Goal: Information Seeking & Learning: Learn about a topic

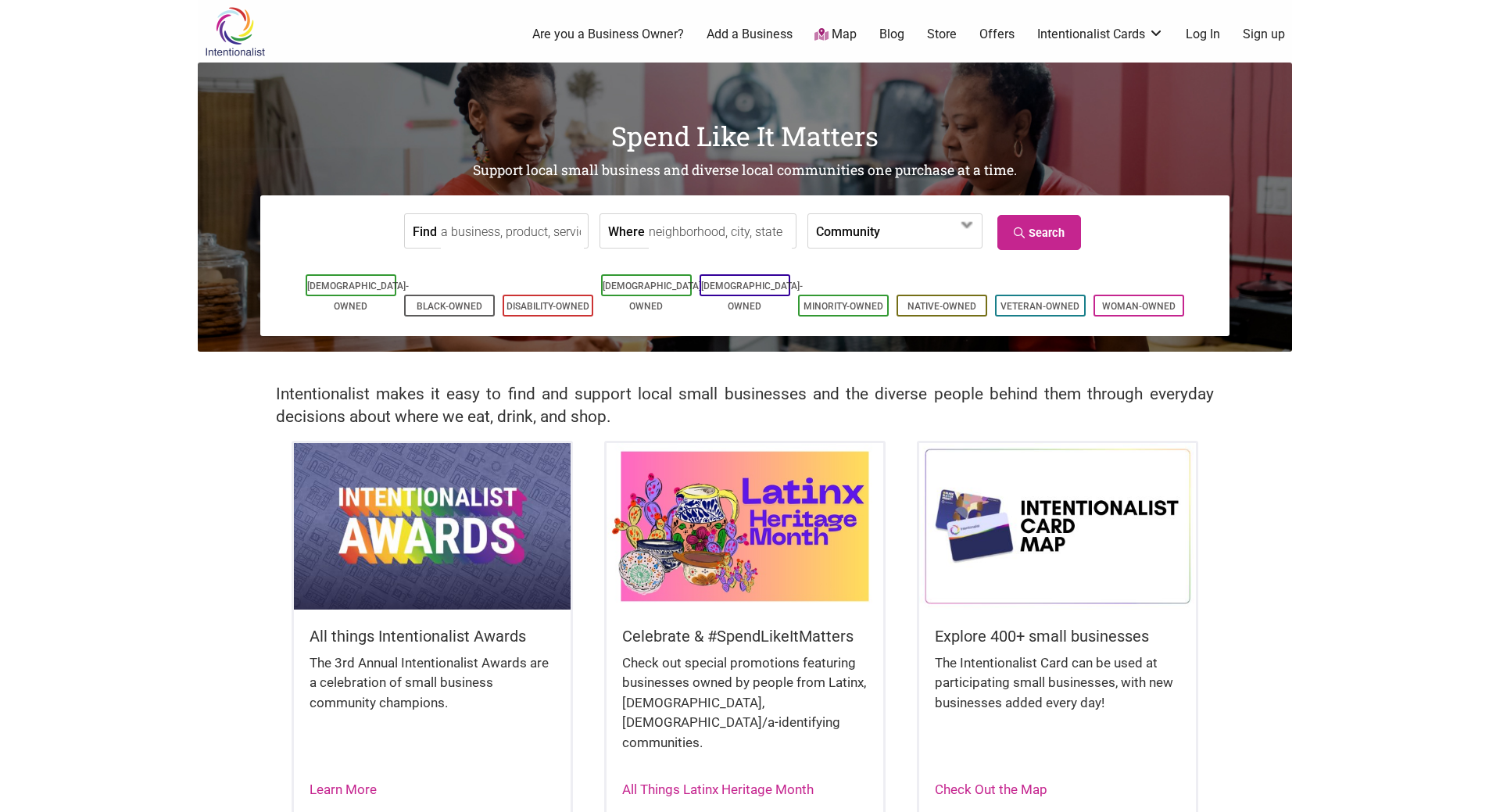
click at [478, 231] on input "Find" at bounding box center [512, 232] width 143 height 35
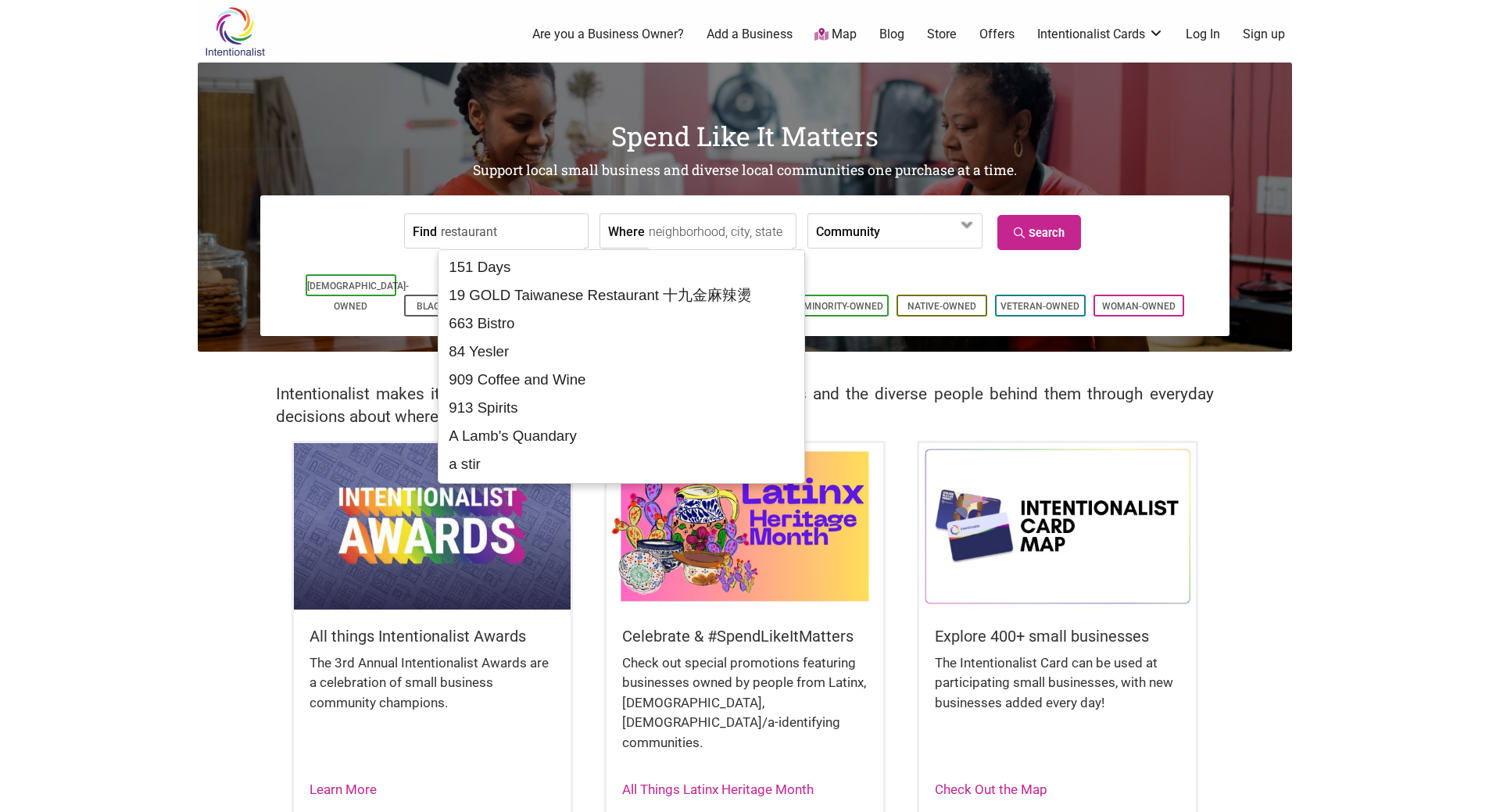
type input "restaurant"
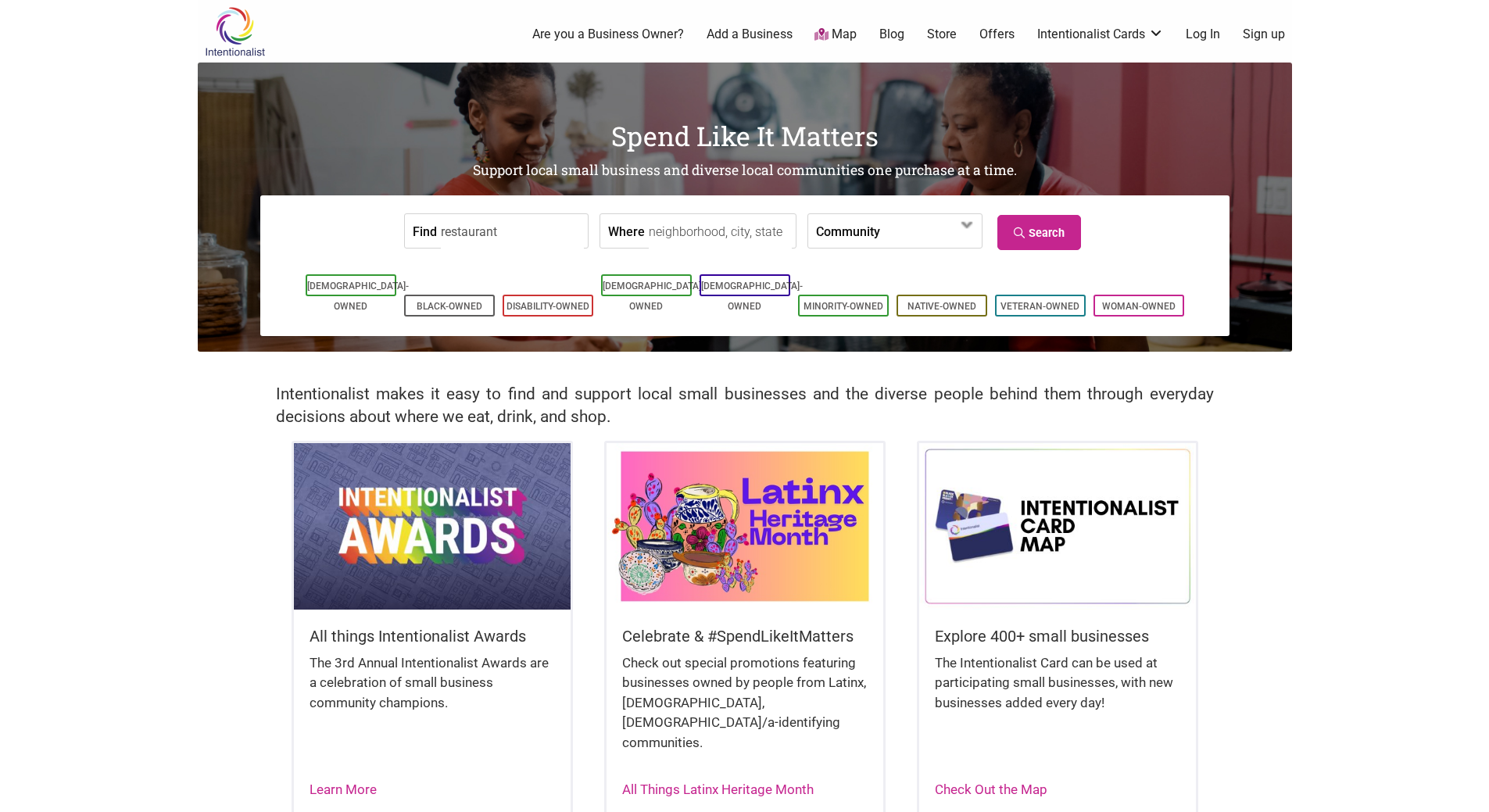
click at [672, 232] on input "Where" at bounding box center [720, 232] width 143 height 35
type input "Seattle, WA"
click at [837, 234] on label "Community" at bounding box center [848, 231] width 64 height 34
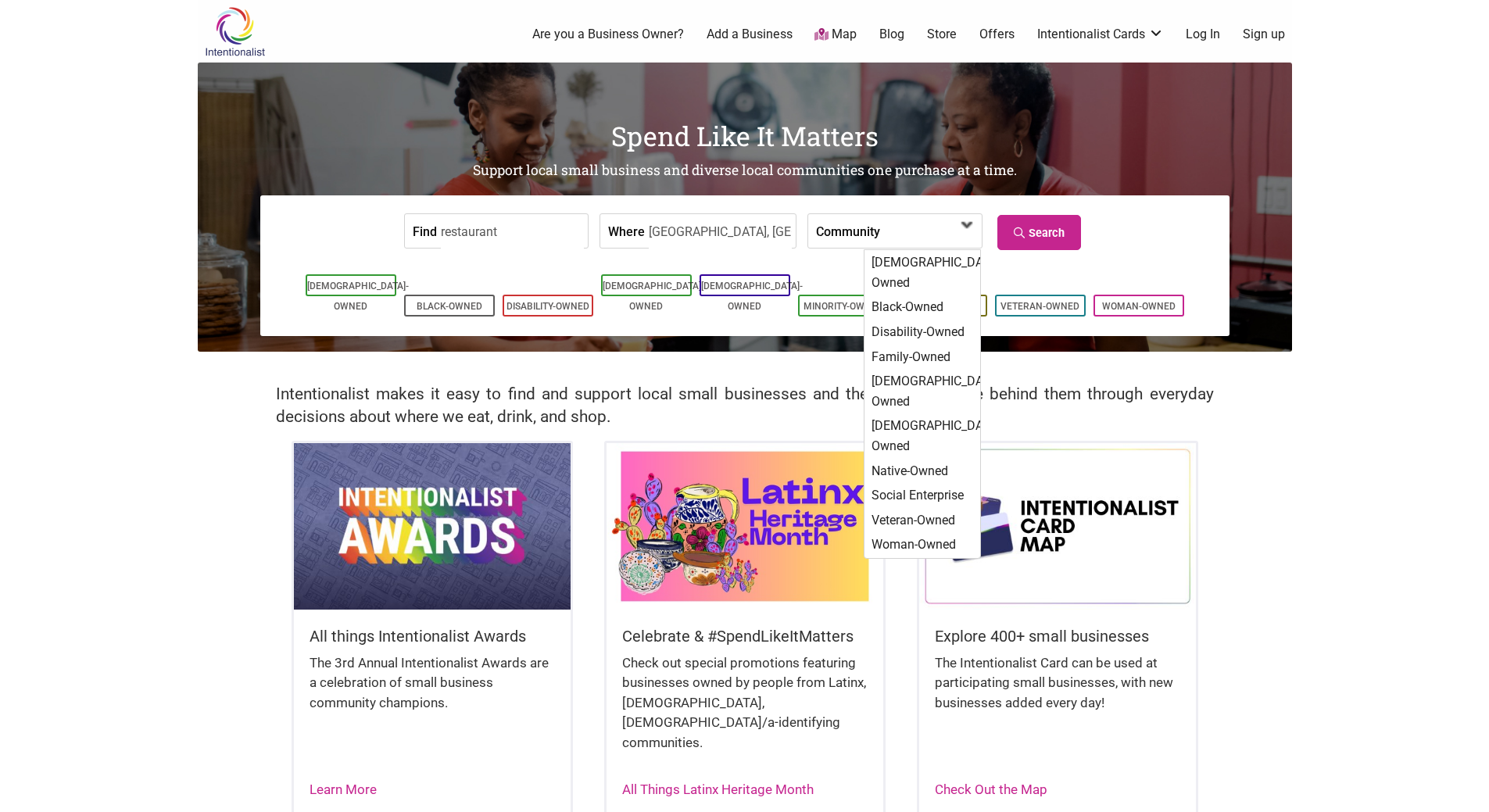
click at [891, 236] on span at bounding box center [925, 232] width 67 height 26
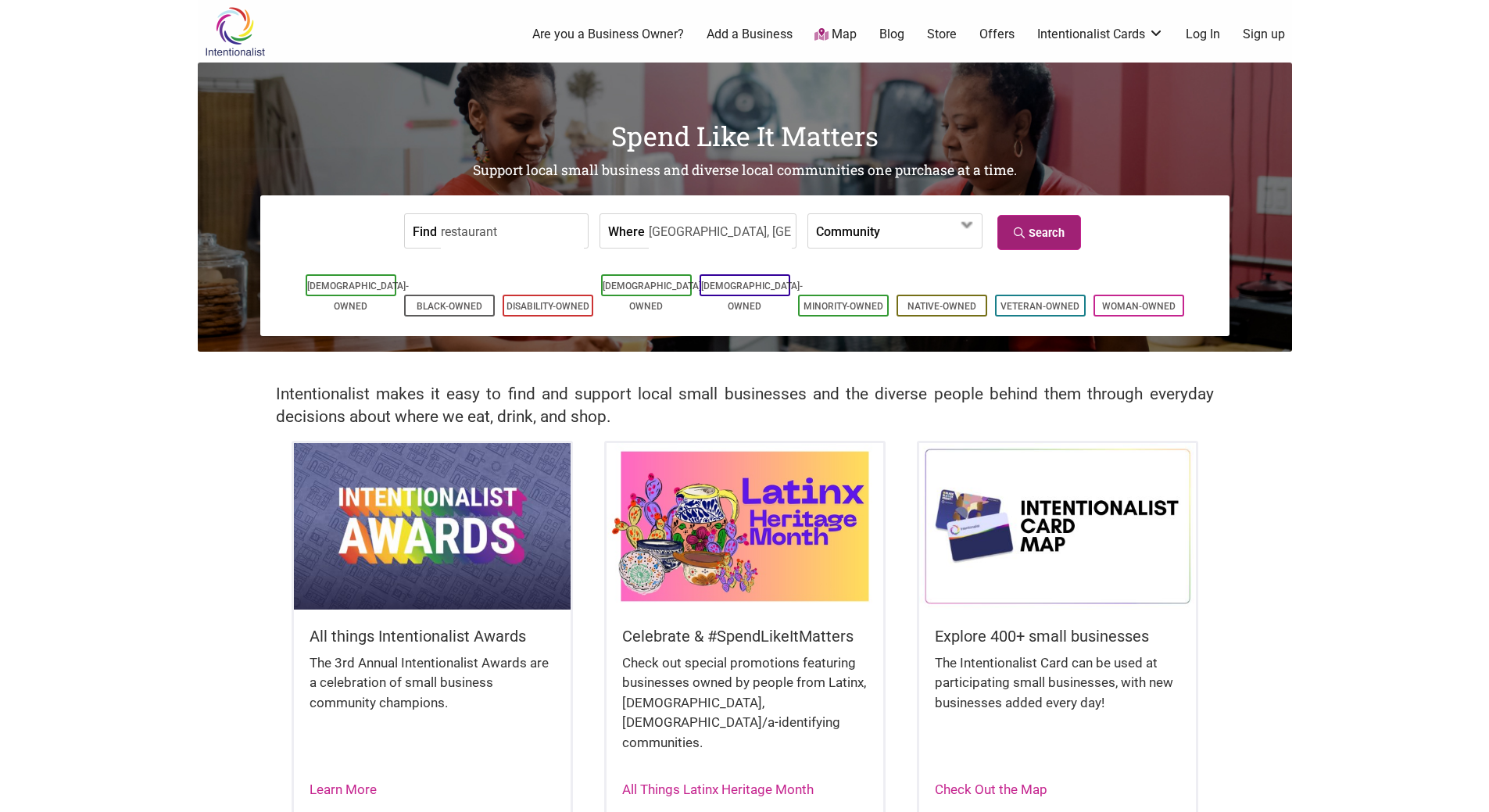
click at [1039, 232] on link "Search" at bounding box center [1039, 232] width 84 height 35
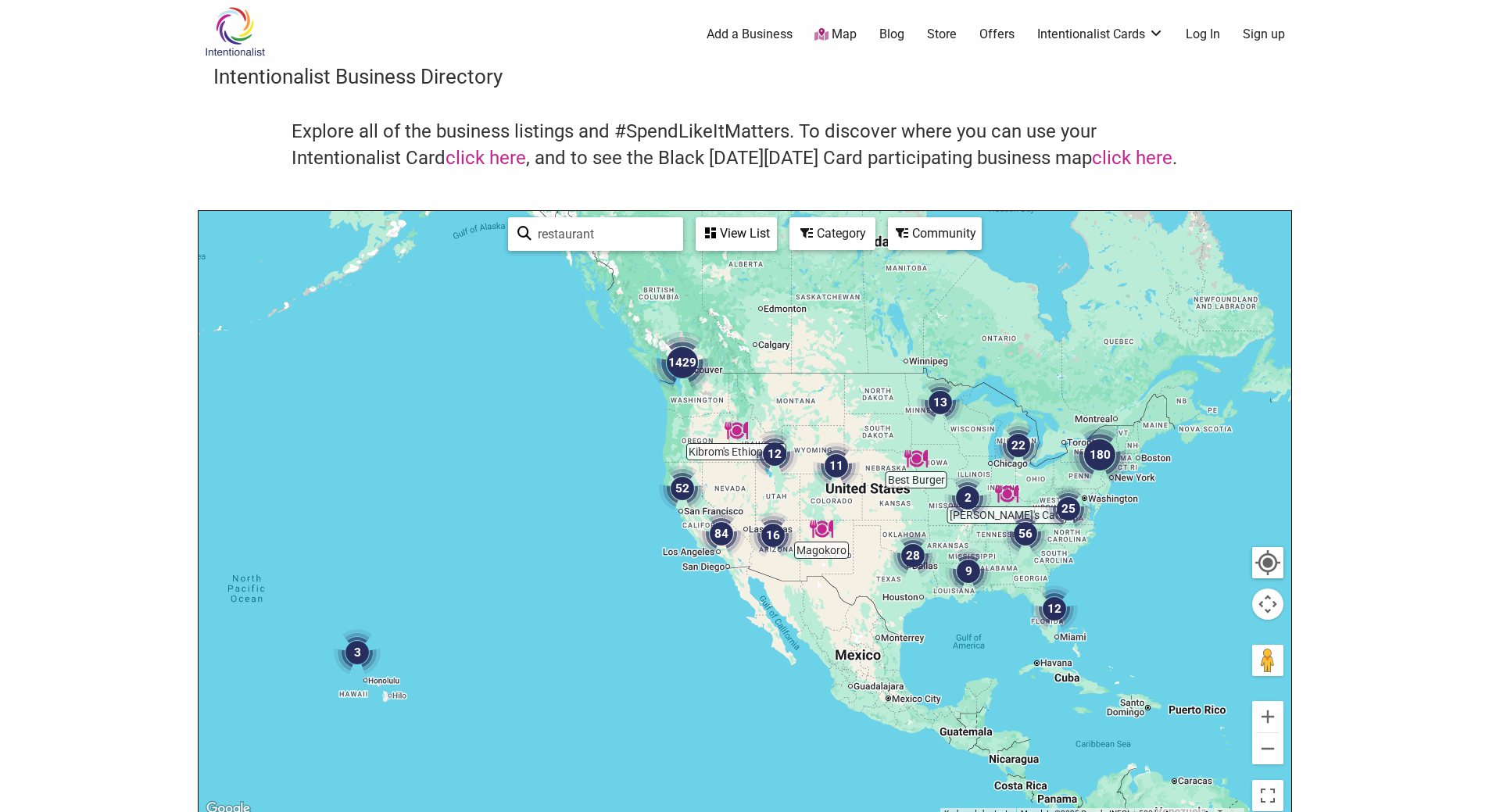
click at [683, 366] on img "1429" at bounding box center [682, 362] width 75 height 75
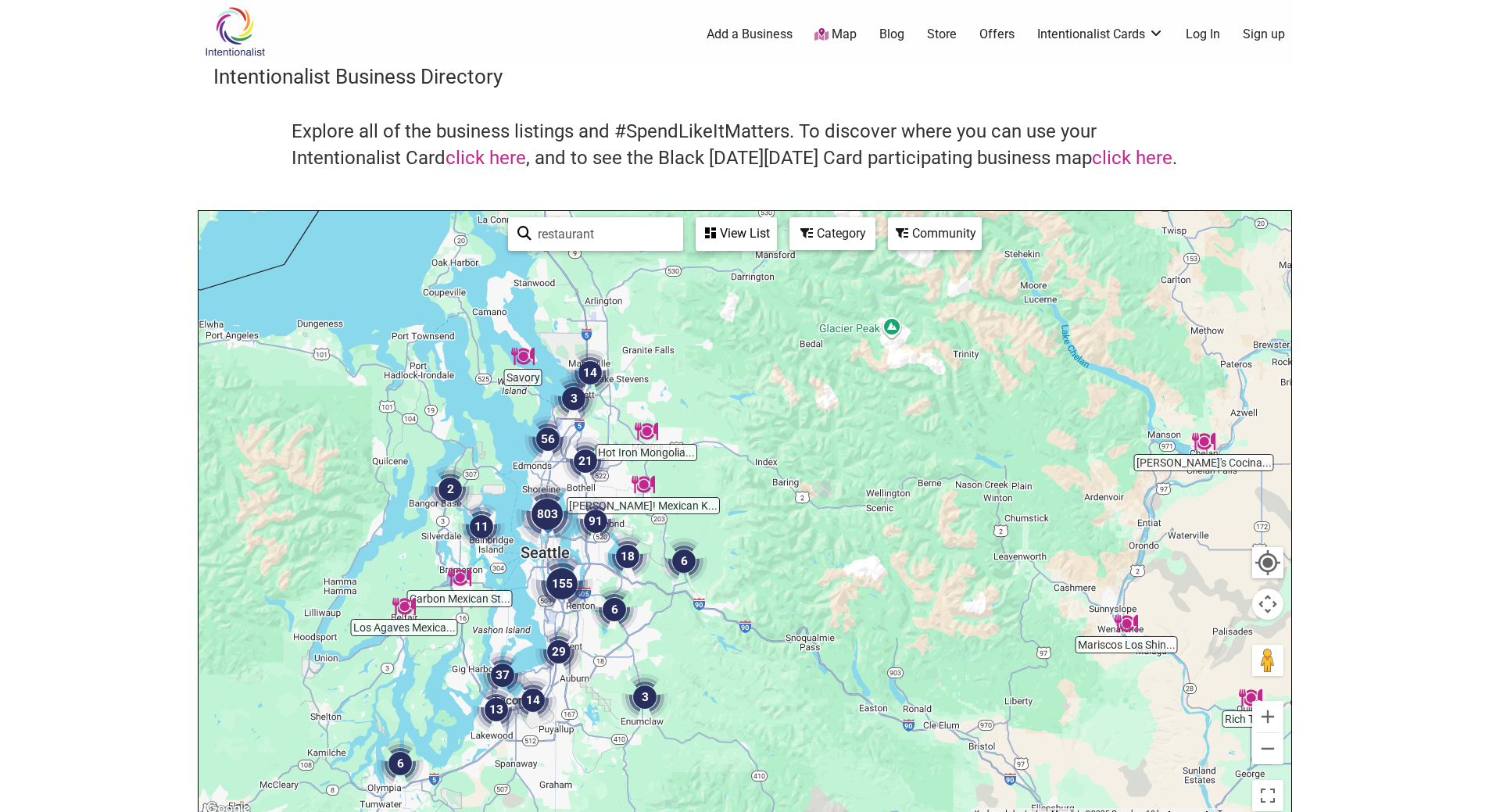
drag, startPoint x: 410, startPoint y: 414, endPoint x: 596, endPoint y: 593, distance: 258.1
click at [596, 593] on img "155" at bounding box center [562, 584] width 75 height 75
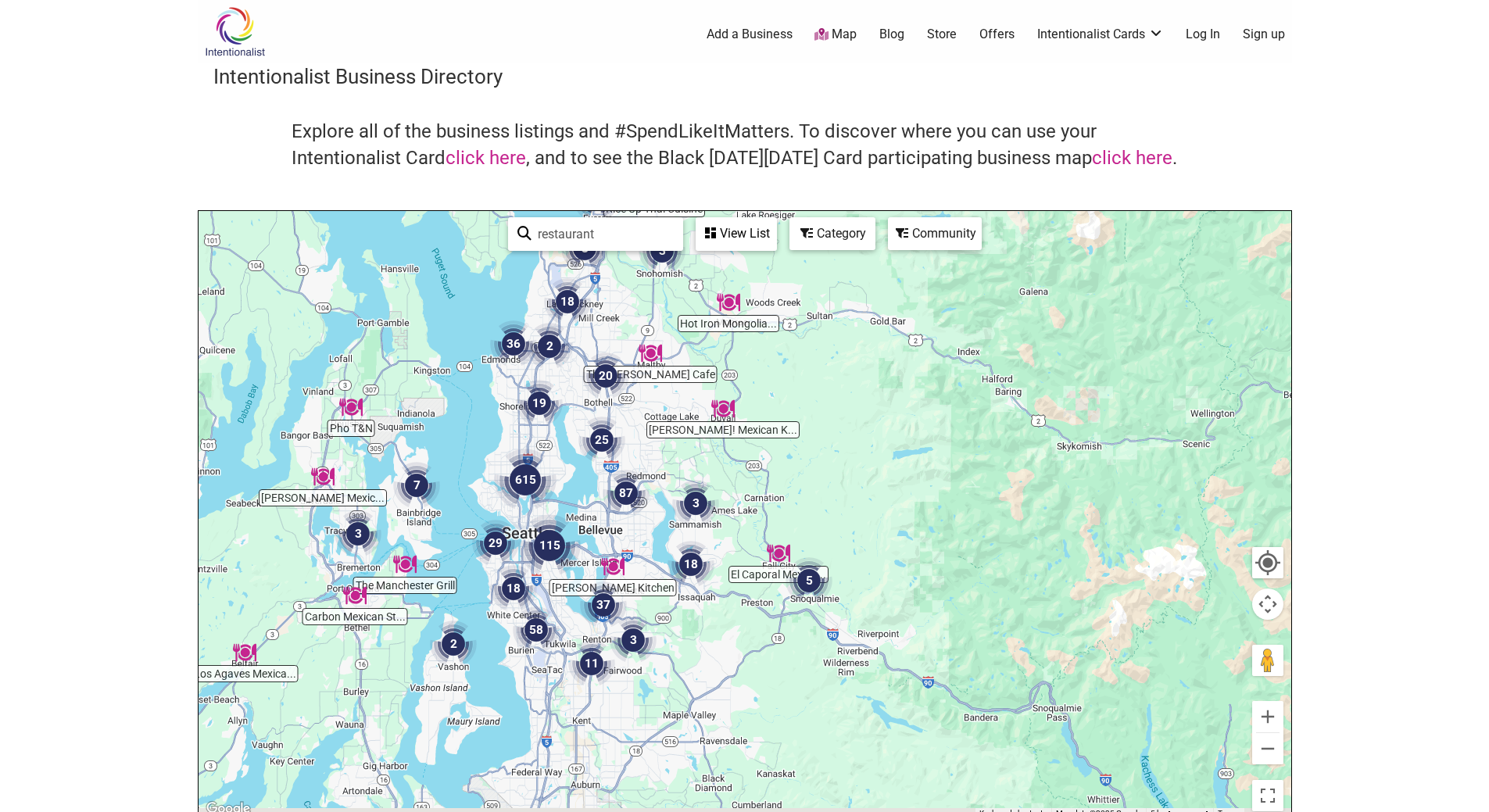
drag, startPoint x: 498, startPoint y: 551, endPoint x: 496, endPoint y: 429, distance: 122.0
click at [496, 429] on div "To navigate, press the arrow keys." at bounding box center [745, 514] width 1093 height 608
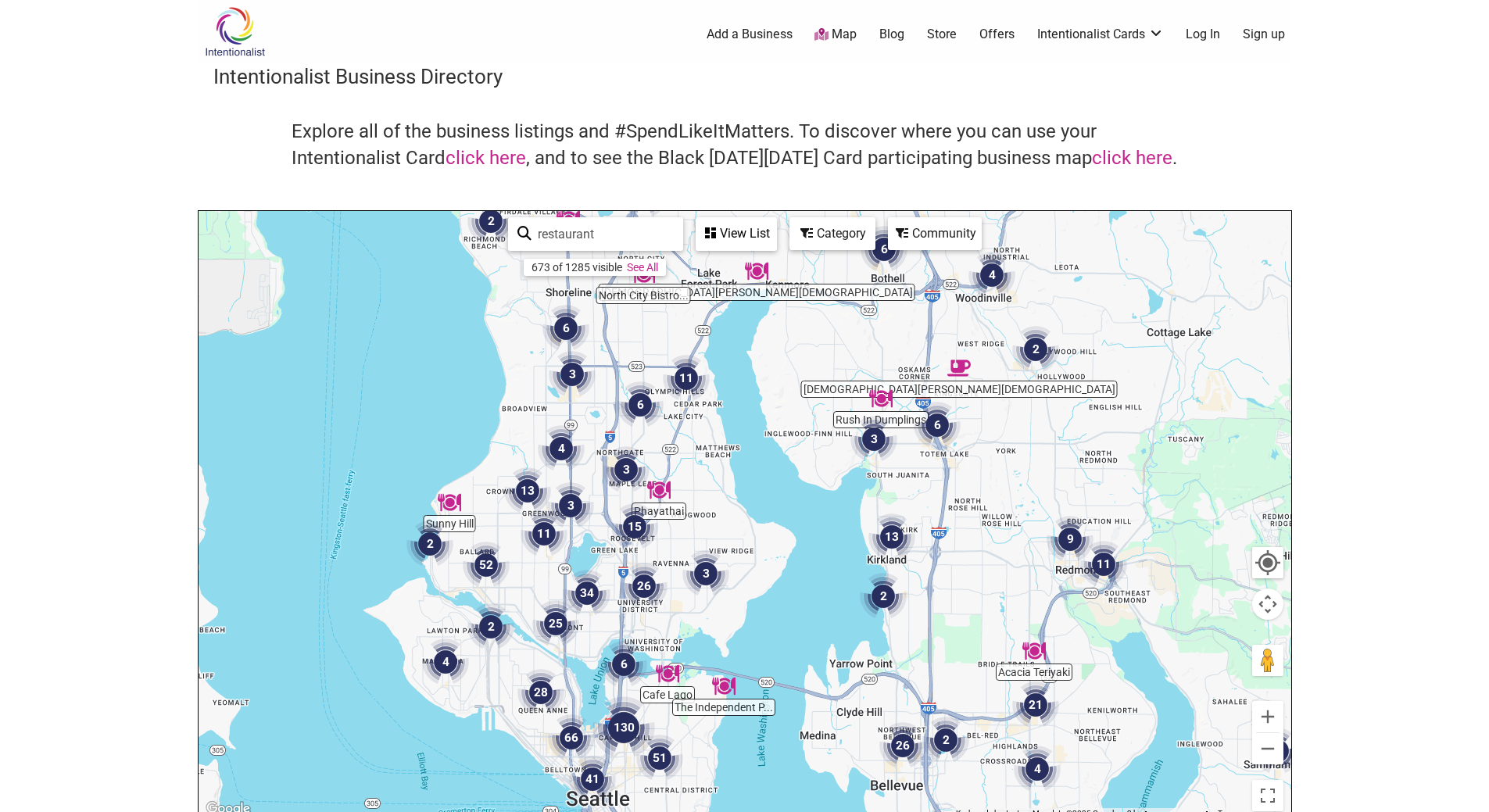
click at [563, 438] on img "4" at bounding box center [561, 449] width 59 height 59
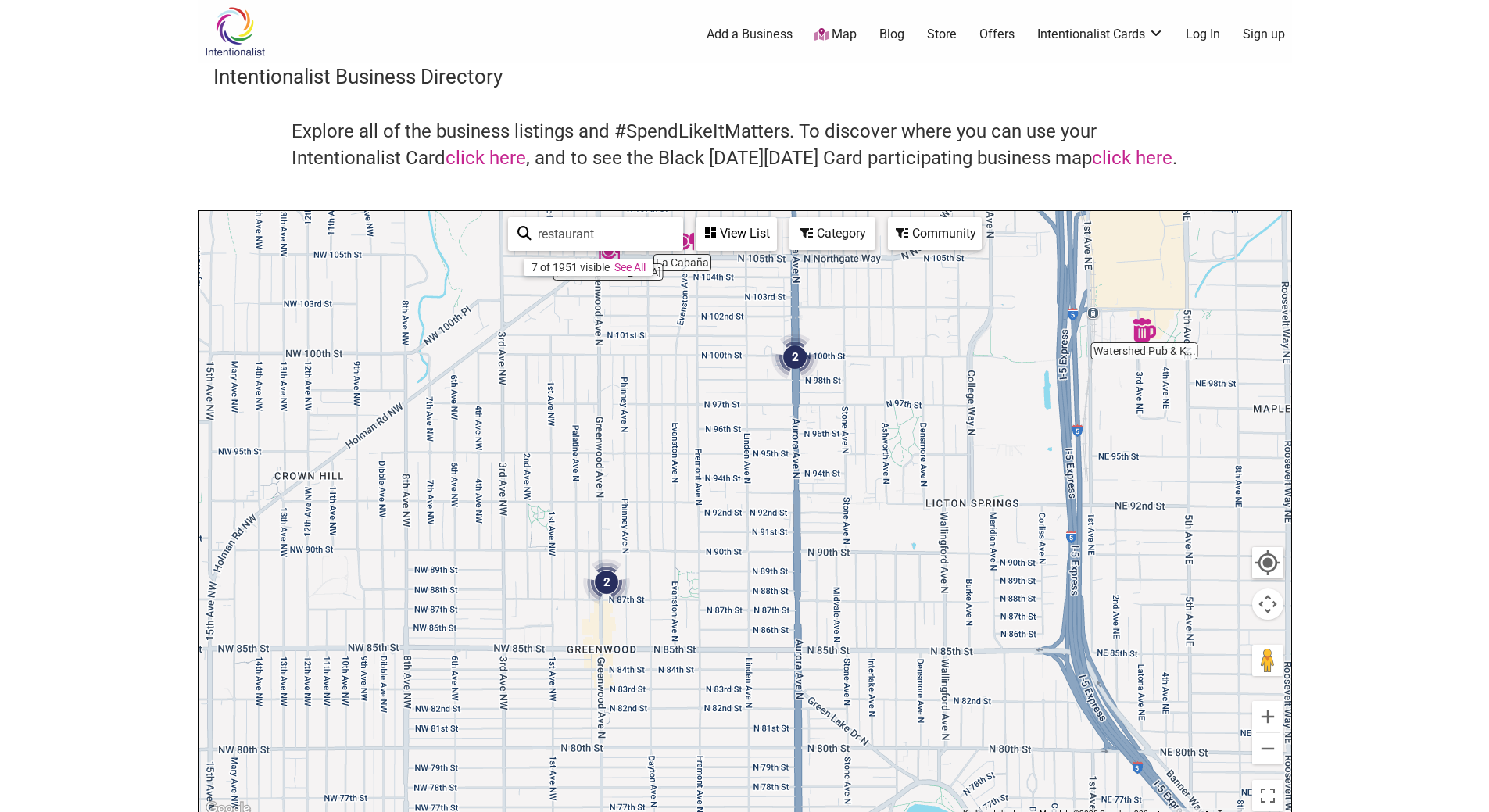
drag, startPoint x: 753, startPoint y: 668, endPoint x: 725, endPoint y: 457, distance: 212.8
click at [725, 457] on div "To navigate, press the arrow keys." at bounding box center [745, 514] width 1093 height 608
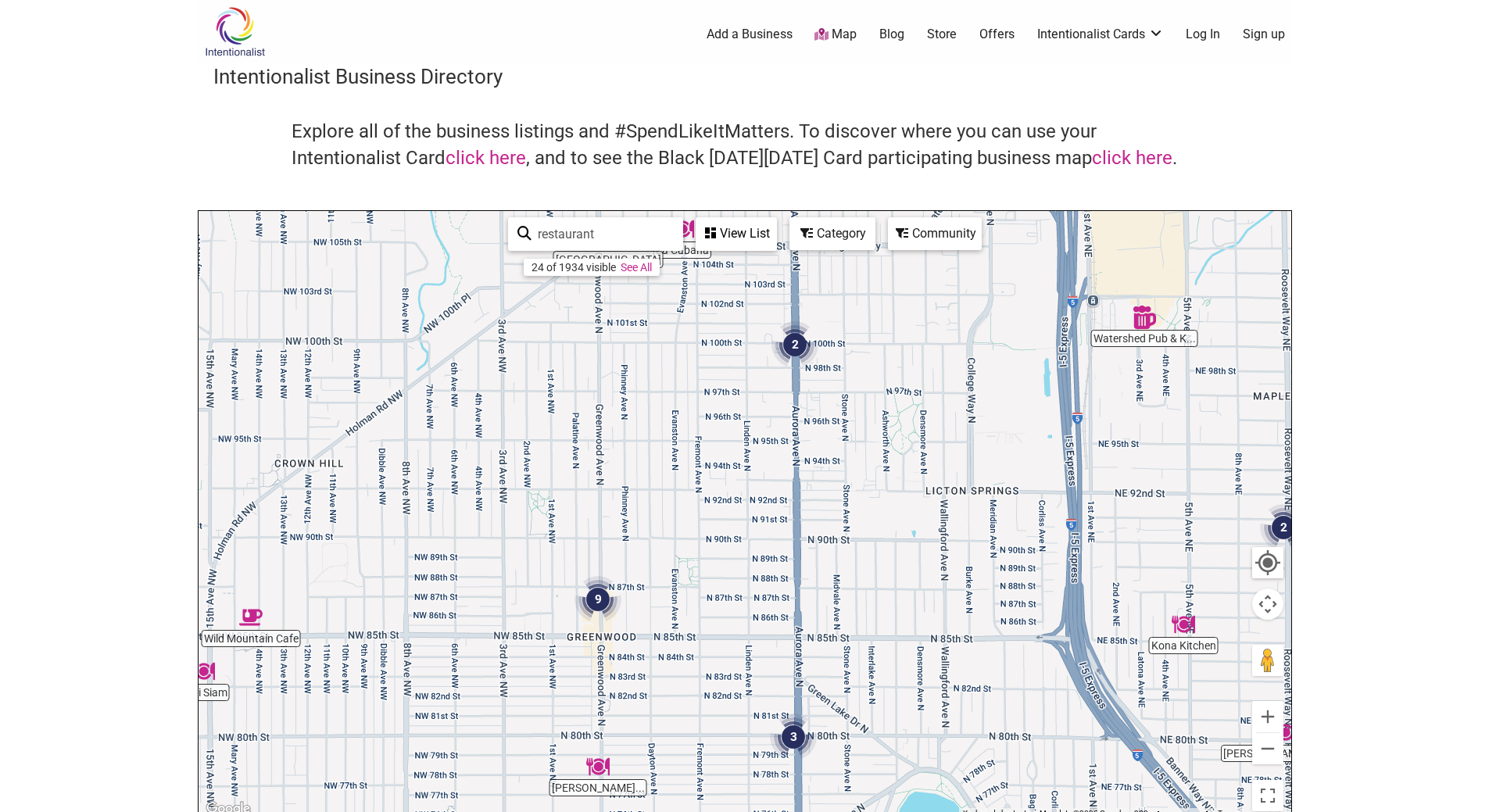
click at [602, 595] on img "9" at bounding box center [598, 599] width 59 height 59
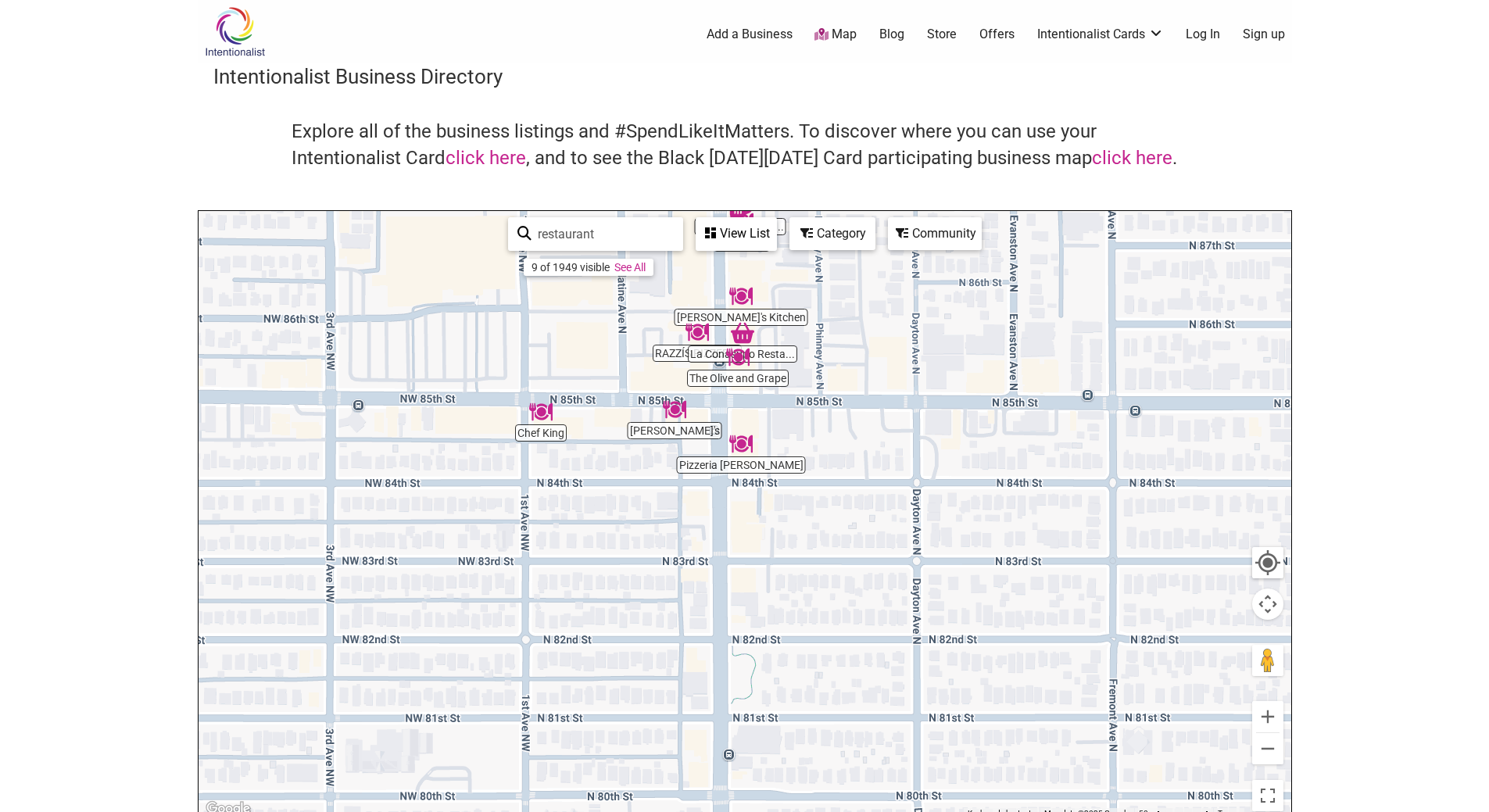
drag, startPoint x: 613, startPoint y: 544, endPoint x: 567, endPoint y: 300, distance: 248.3
click at [567, 300] on div "To navigate, press the arrow keys." at bounding box center [745, 514] width 1093 height 608
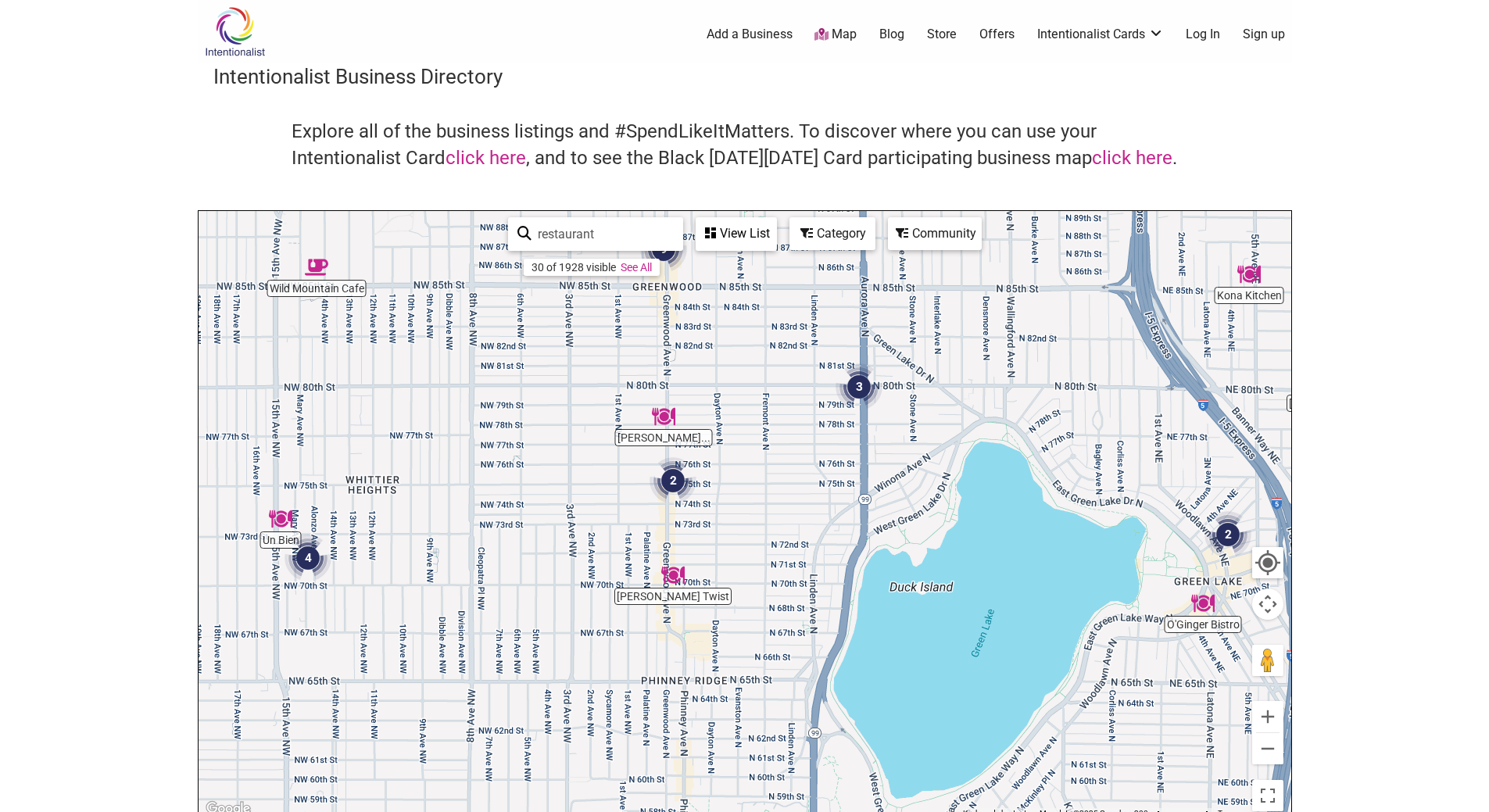
drag, startPoint x: 685, startPoint y: 592, endPoint x: 760, endPoint y: 370, distance: 234.3
click at [760, 370] on div "To navigate, press the arrow keys." at bounding box center [745, 514] width 1093 height 608
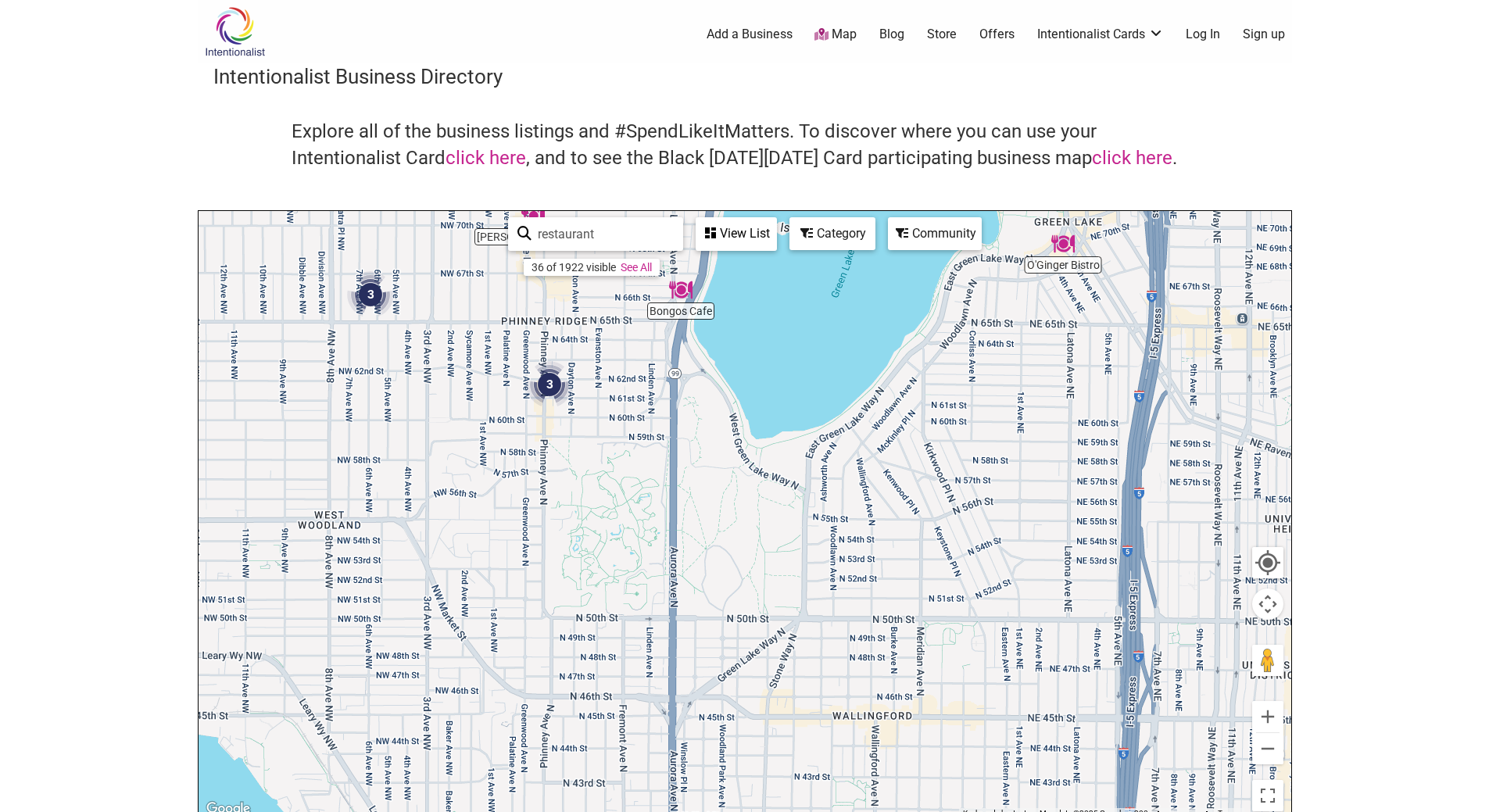
drag, startPoint x: 654, startPoint y: 692, endPoint x: 510, endPoint y: 333, distance: 386.8
click at [510, 333] on div "To navigate, press the arrow keys." at bounding box center [745, 514] width 1093 height 608
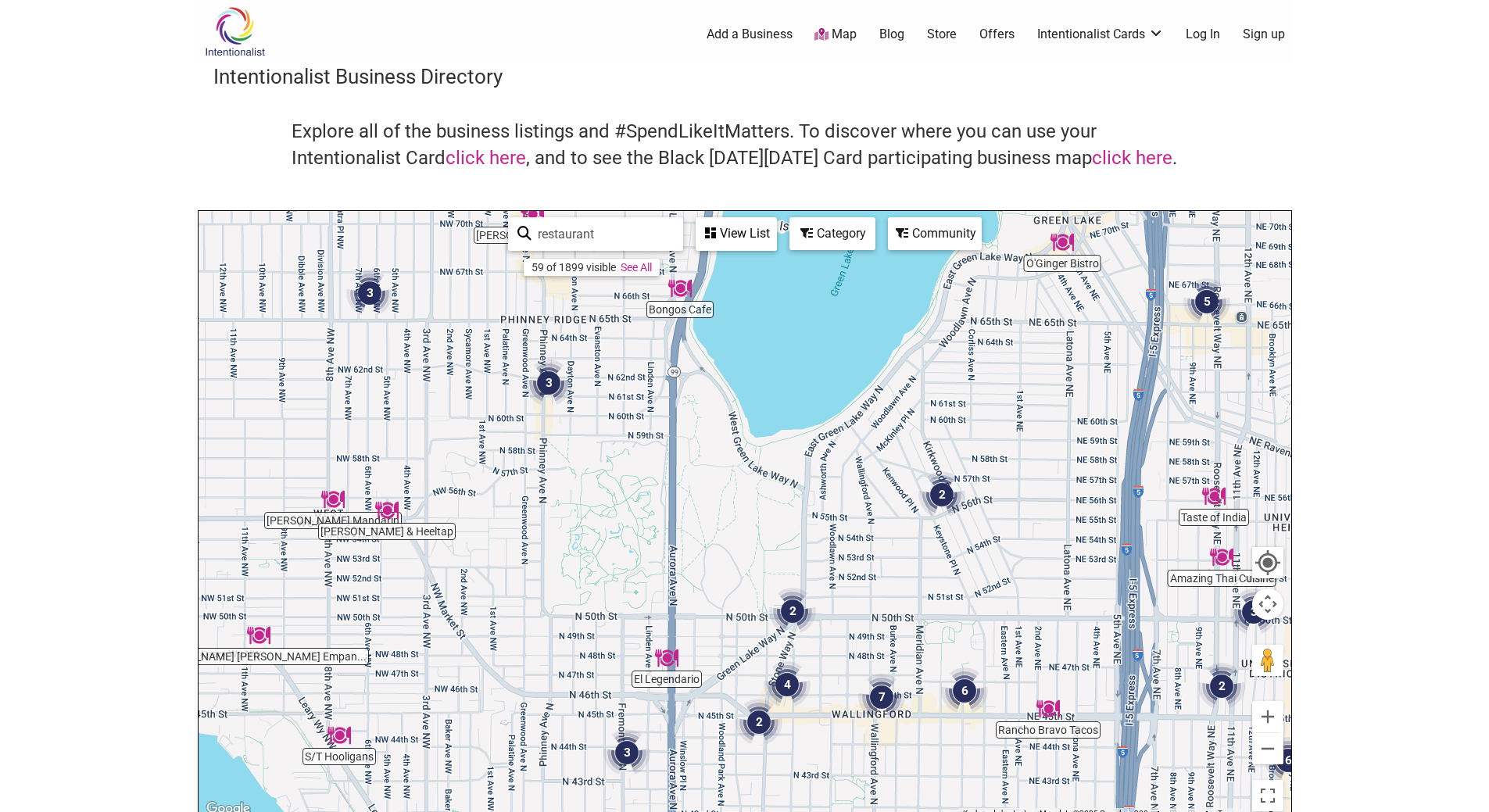
click at [390, 515] on img "Brimmer & Heeltap" at bounding box center [387, 510] width 36 height 36
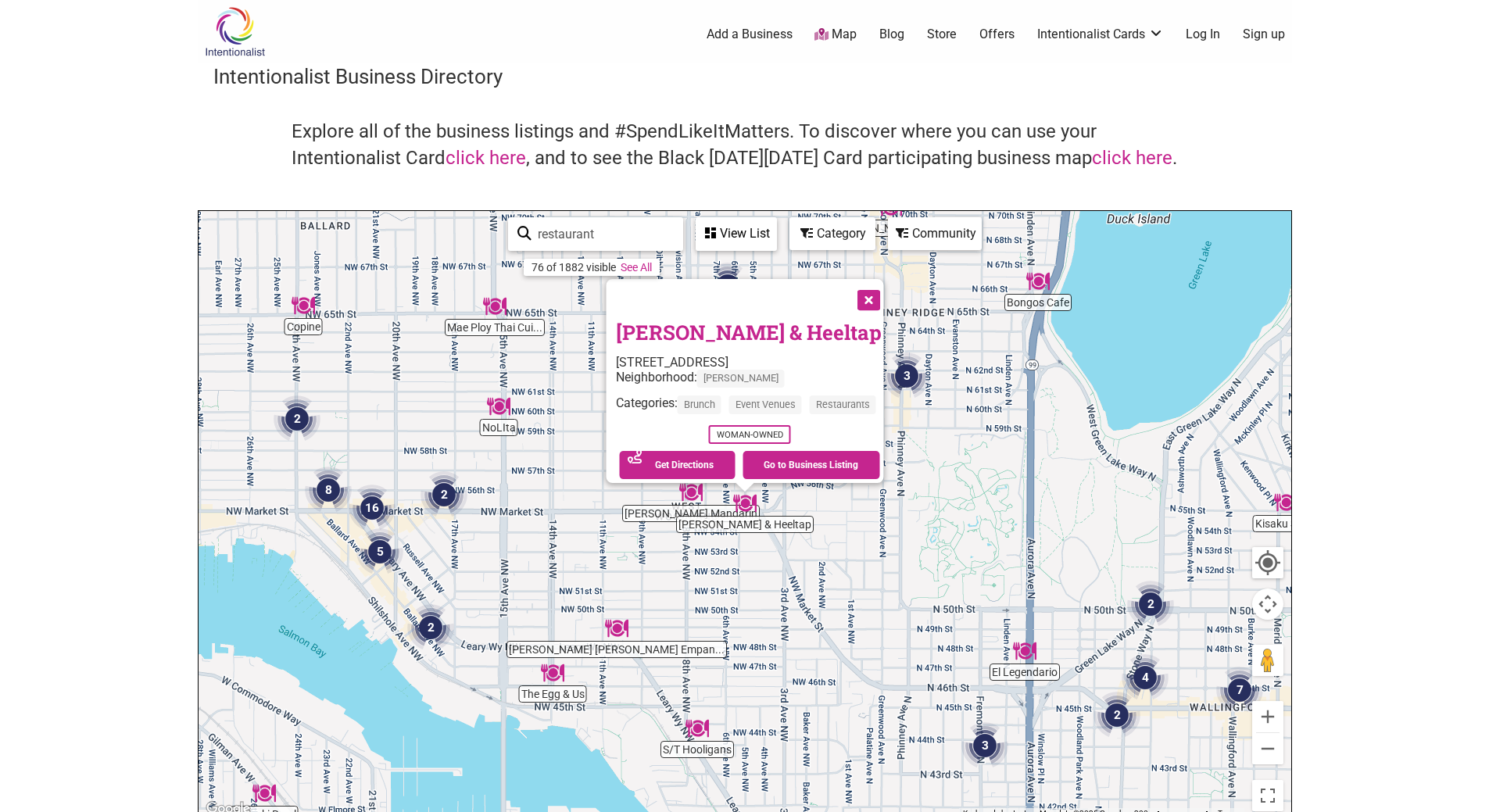
click at [872, 293] on button "Close" at bounding box center [867, 298] width 39 height 39
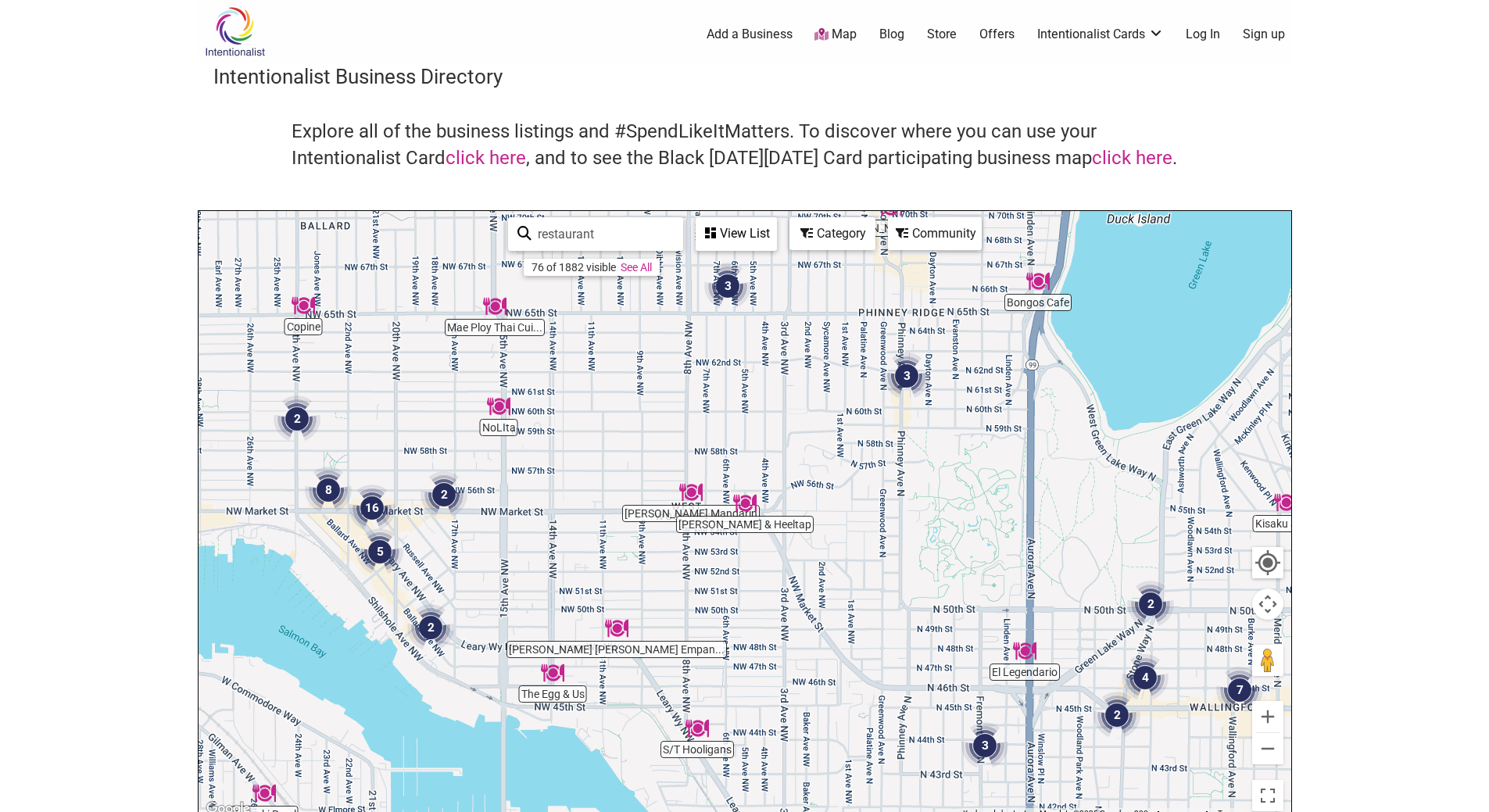
click at [297, 417] on img "2" at bounding box center [297, 418] width 59 height 59
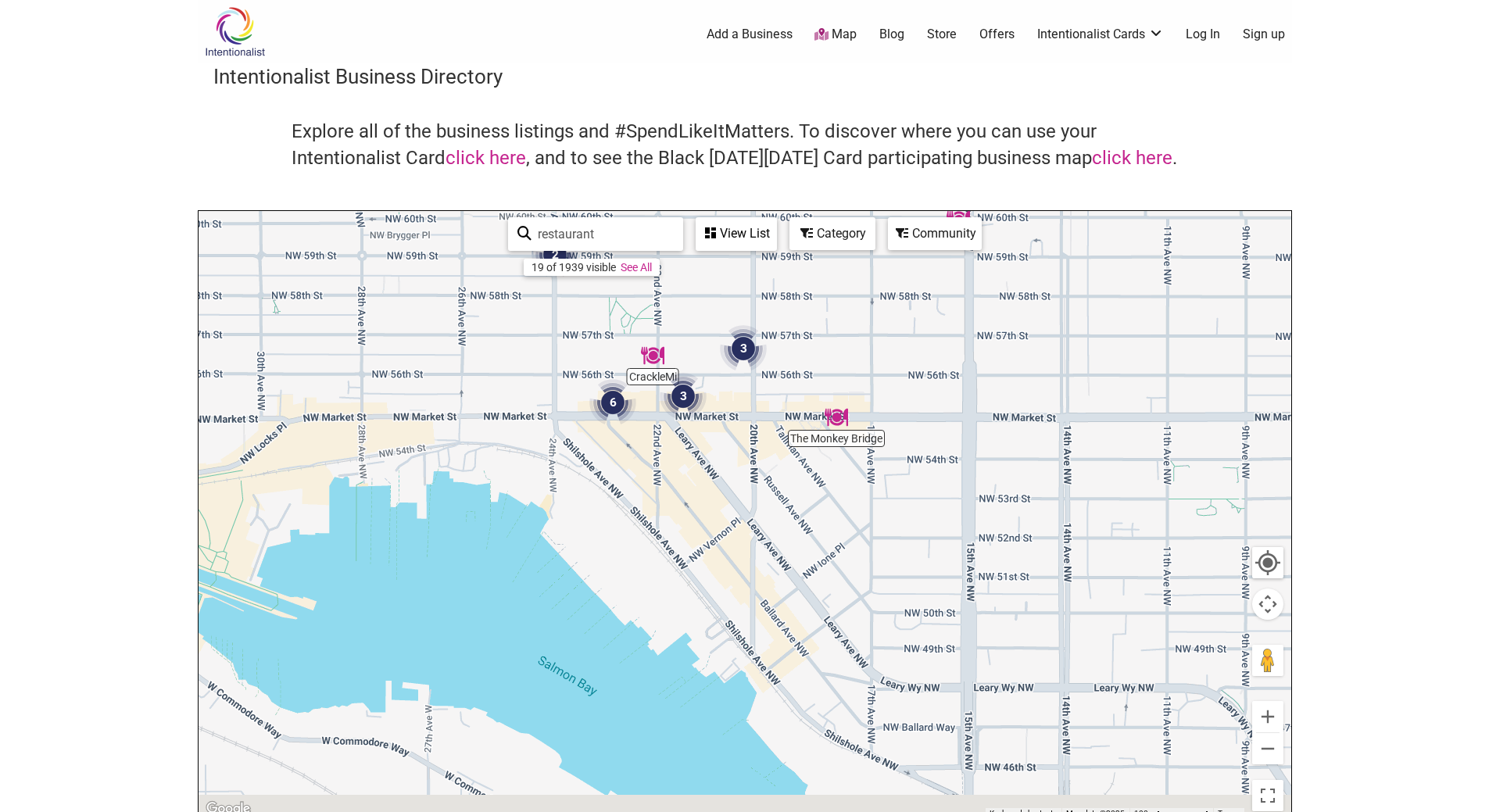
drag, startPoint x: 752, startPoint y: 692, endPoint x: 588, endPoint y: 295, distance: 429.5
click at [588, 295] on div "To navigate, press the arrow keys." at bounding box center [745, 514] width 1093 height 608
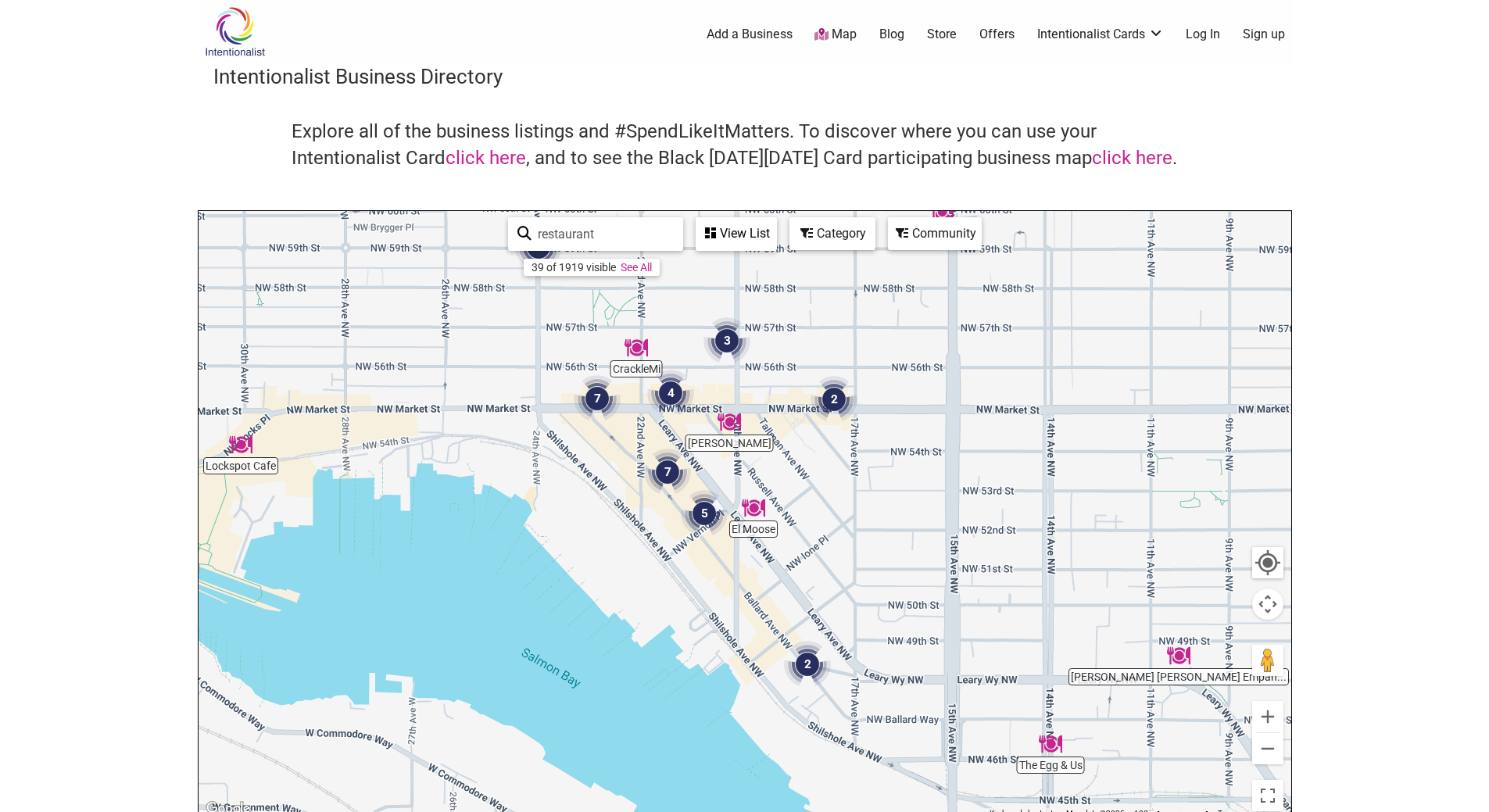
click at [598, 390] on img "7" at bounding box center [597, 398] width 59 height 59
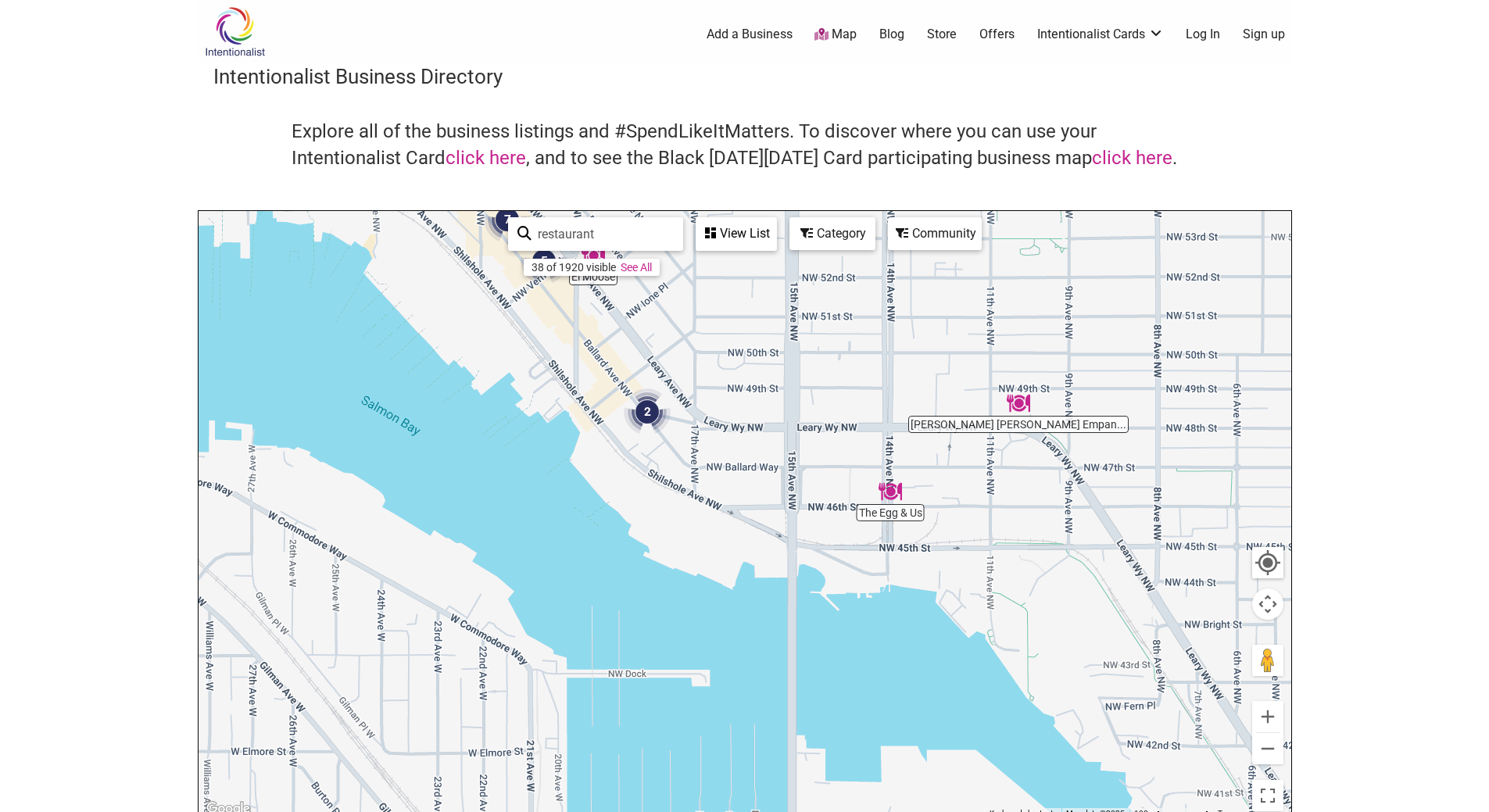
drag, startPoint x: 499, startPoint y: 476, endPoint x: 240, endPoint y: 253, distance: 341.8
click at [240, 253] on div "To navigate, press the arrow keys." at bounding box center [745, 514] width 1093 height 608
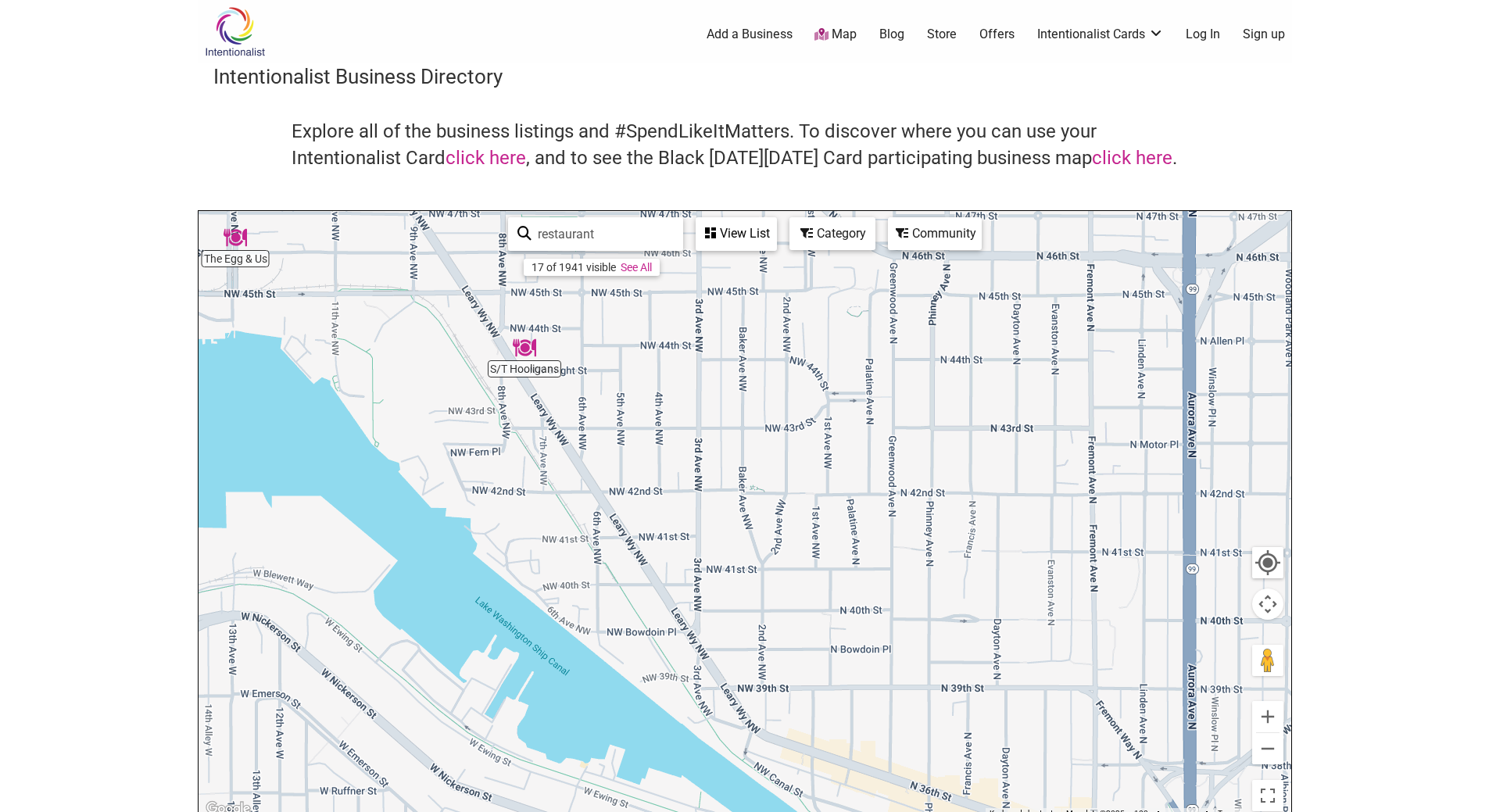
drag, startPoint x: 868, startPoint y: 553, endPoint x: 353, endPoint y: 292, distance: 577.4
click at [353, 292] on div "To navigate, press the arrow keys." at bounding box center [745, 514] width 1093 height 608
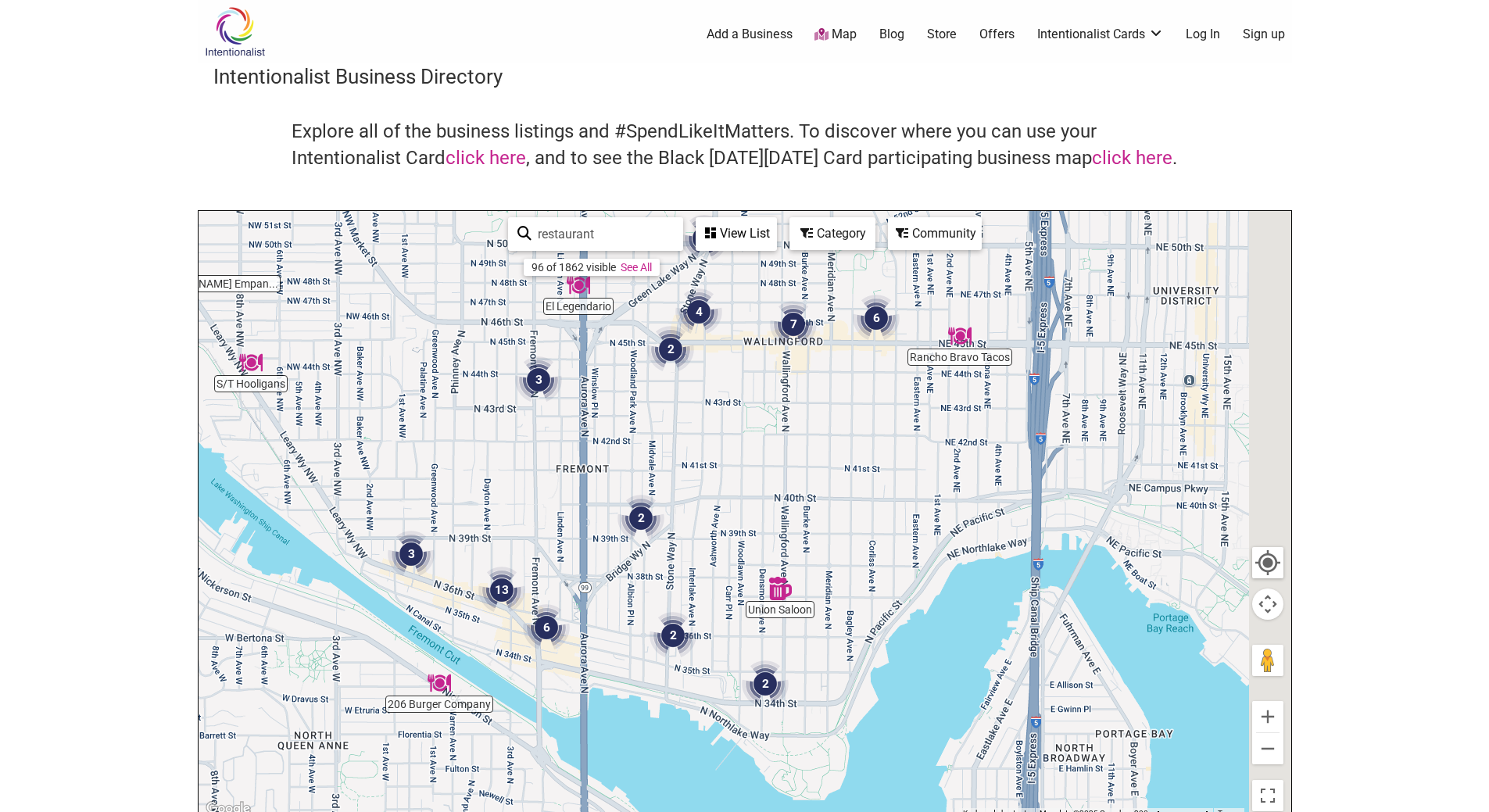
drag, startPoint x: 767, startPoint y: 590, endPoint x: 408, endPoint y: 493, distance: 371.9
click at [408, 493] on div "To navigate, press the arrow keys." at bounding box center [745, 514] width 1093 height 608
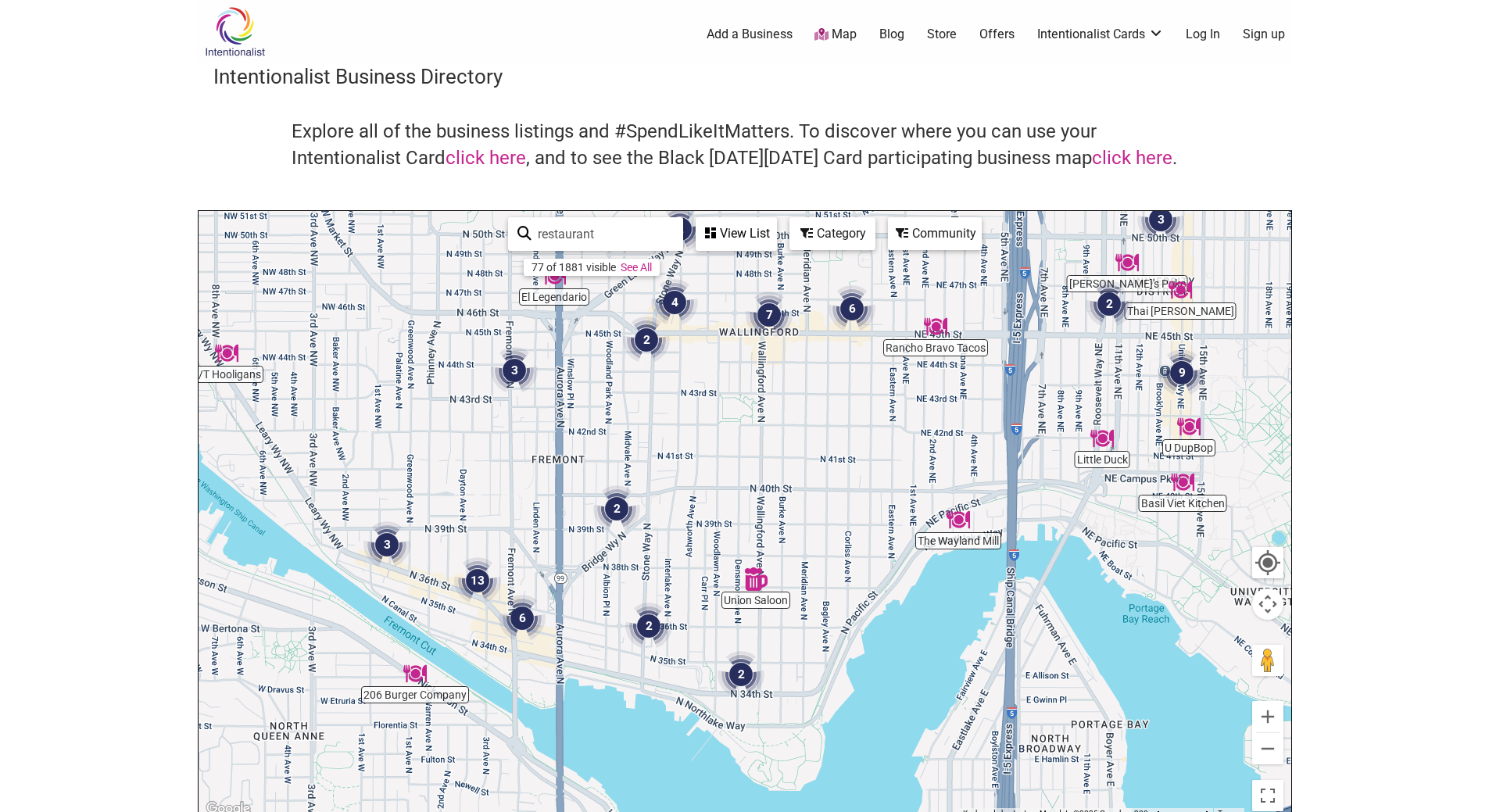
click at [743, 678] on img "2" at bounding box center [741, 674] width 59 height 59
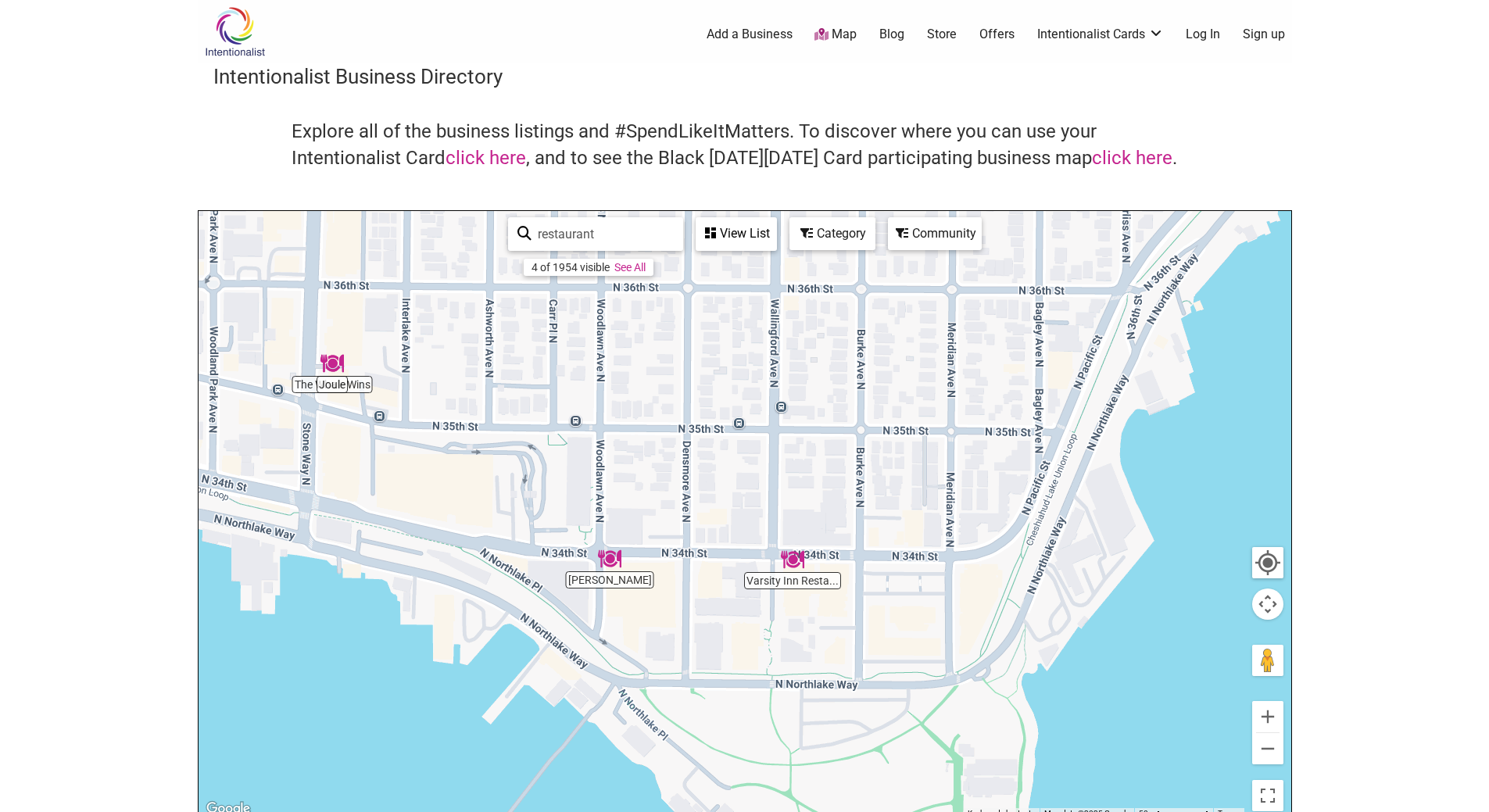
click at [336, 360] on img "Joule" at bounding box center [332, 363] width 36 height 36
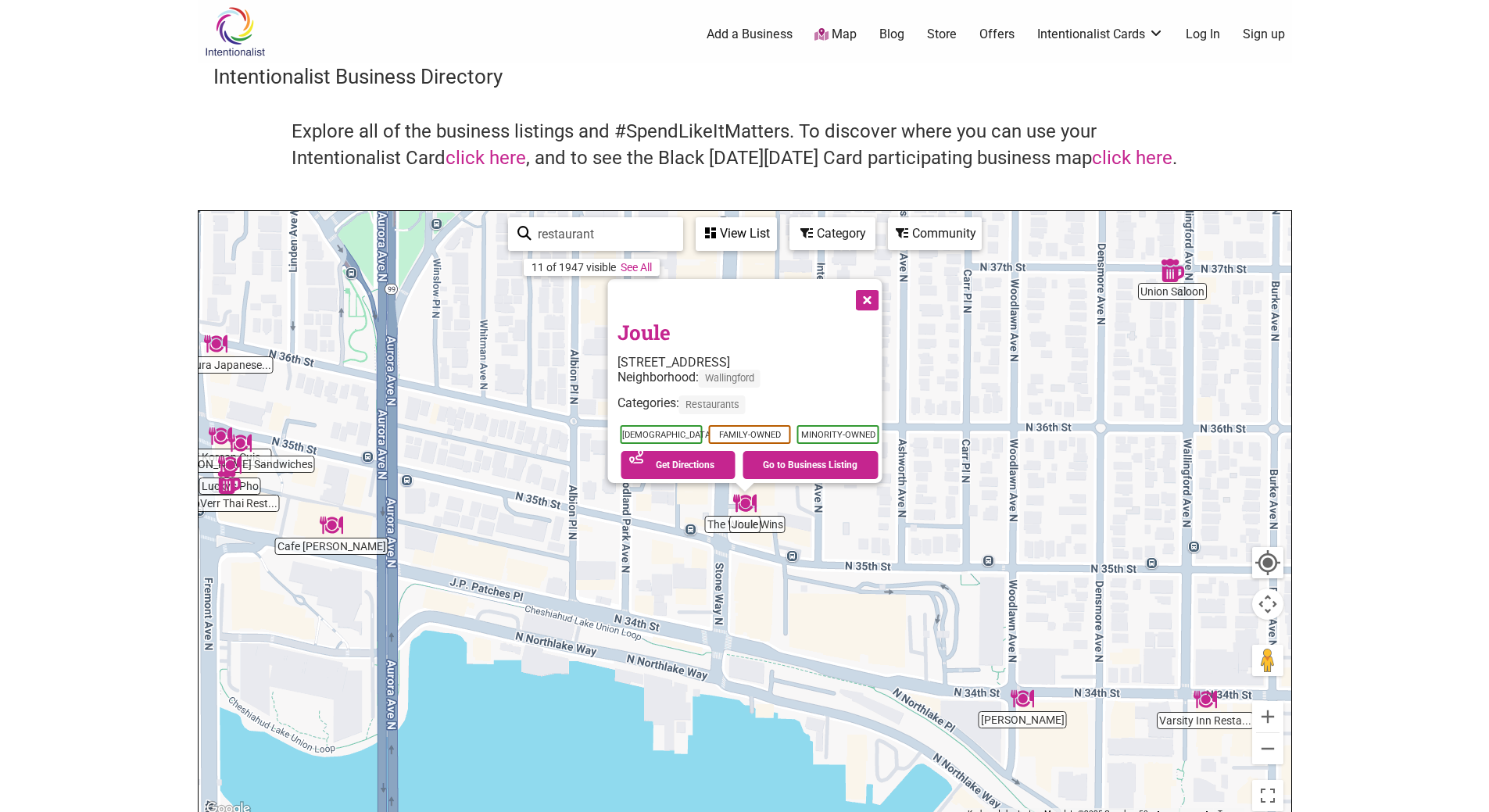
click at [875, 286] on button "Close" at bounding box center [865, 298] width 39 height 39
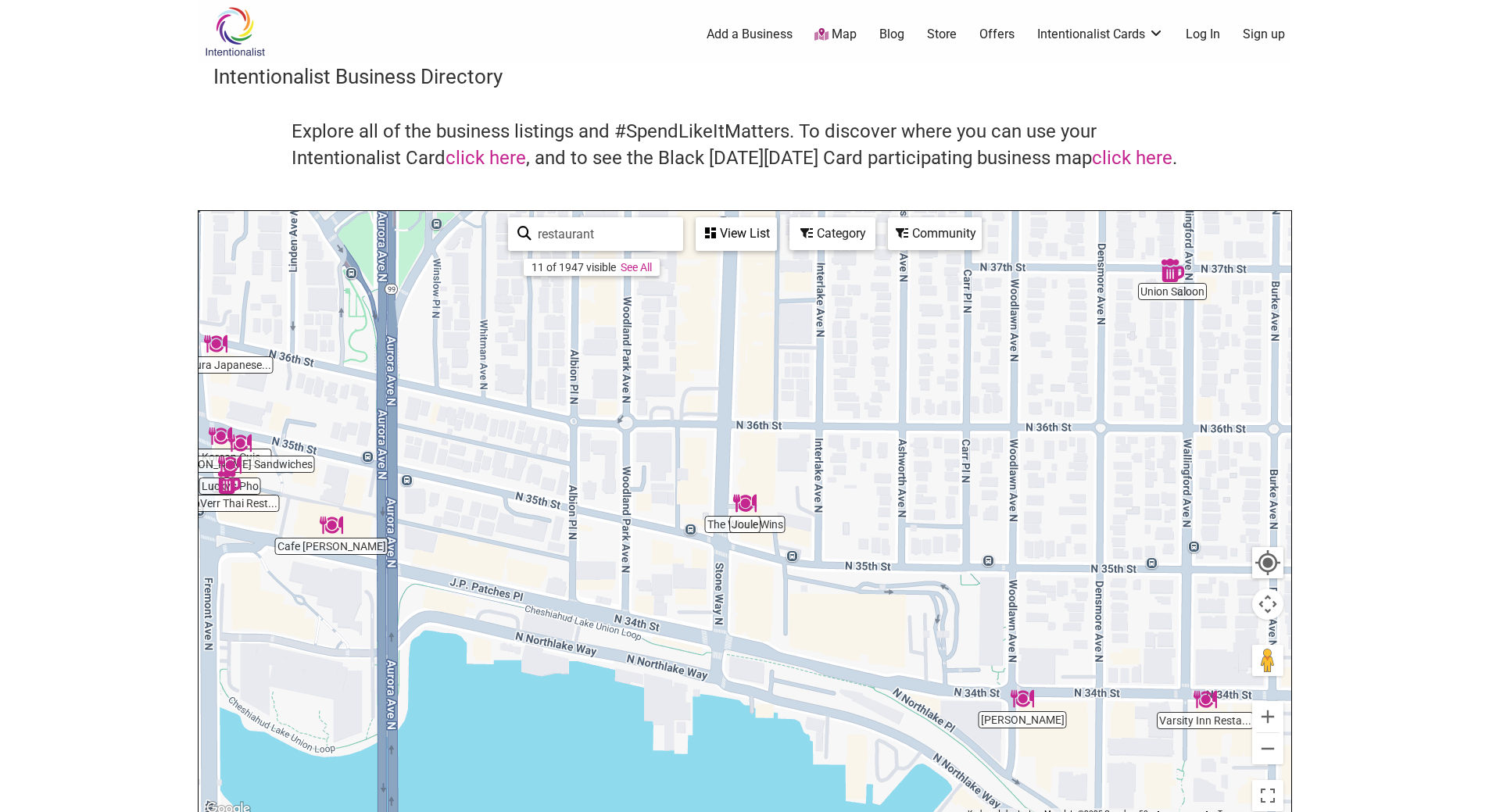
click at [720, 526] on div "To navigate, press the arrow keys." at bounding box center [745, 514] width 1093 height 608
click at [743, 511] on img "Joule" at bounding box center [744, 503] width 36 height 36
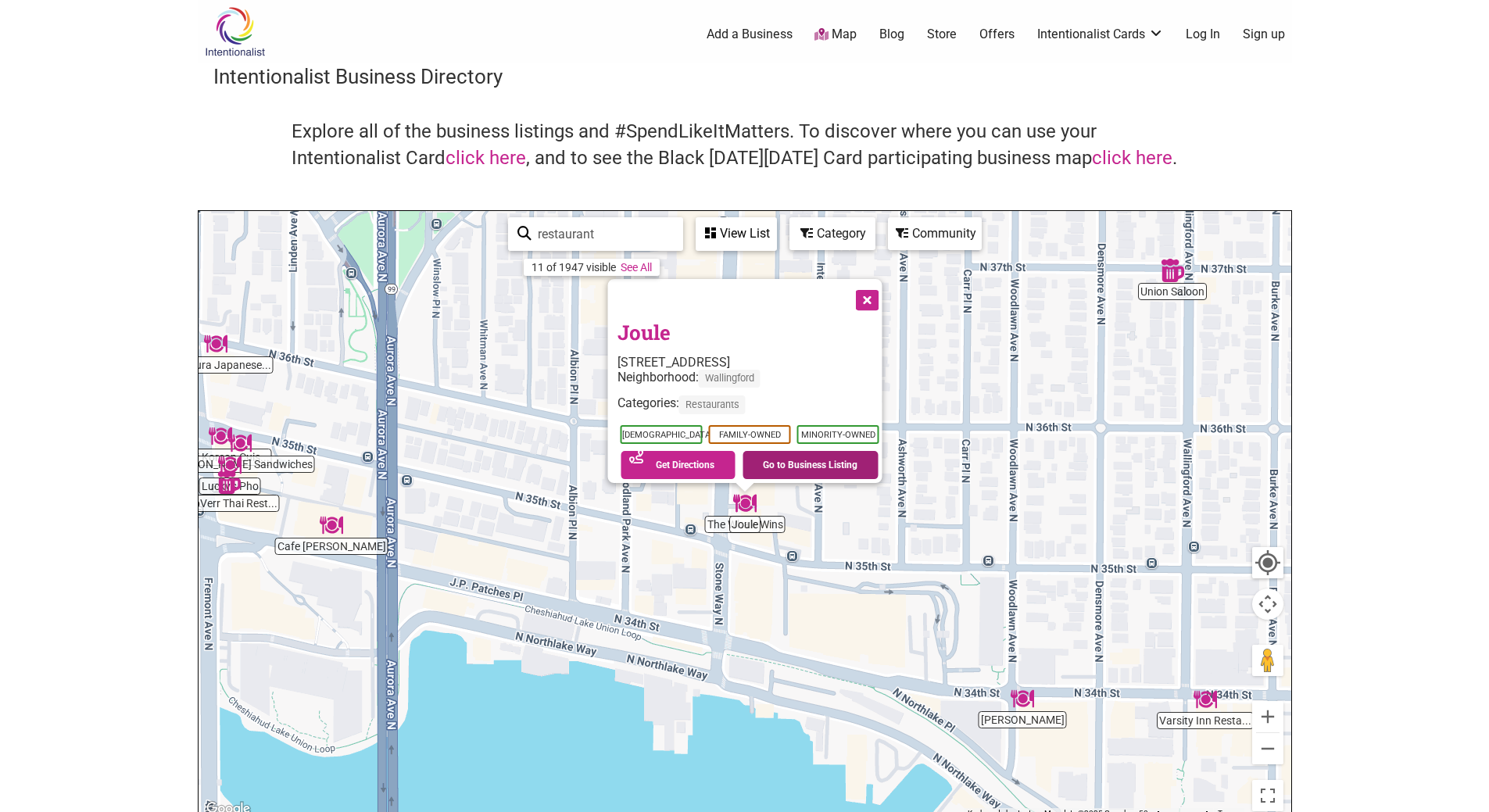
click at [790, 458] on link "Go to Business Listing" at bounding box center [811, 465] width 136 height 28
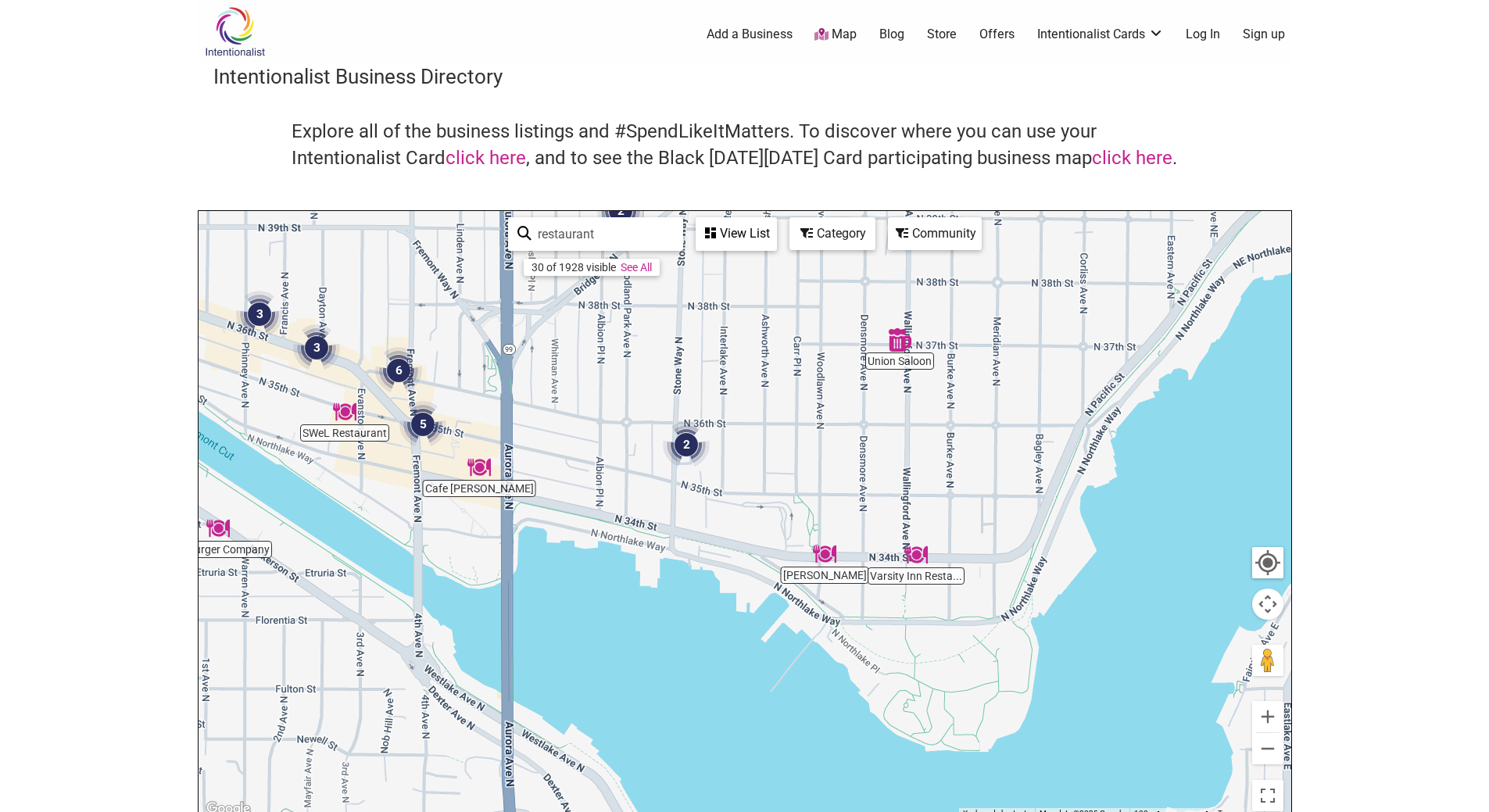
drag, startPoint x: 1063, startPoint y: 450, endPoint x: 782, endPoint y: 479, distance: 282.5
click at [782, 479] on div "To navigate, press the arrow keys." at bounding box center [745, 514] width 1093 height 608
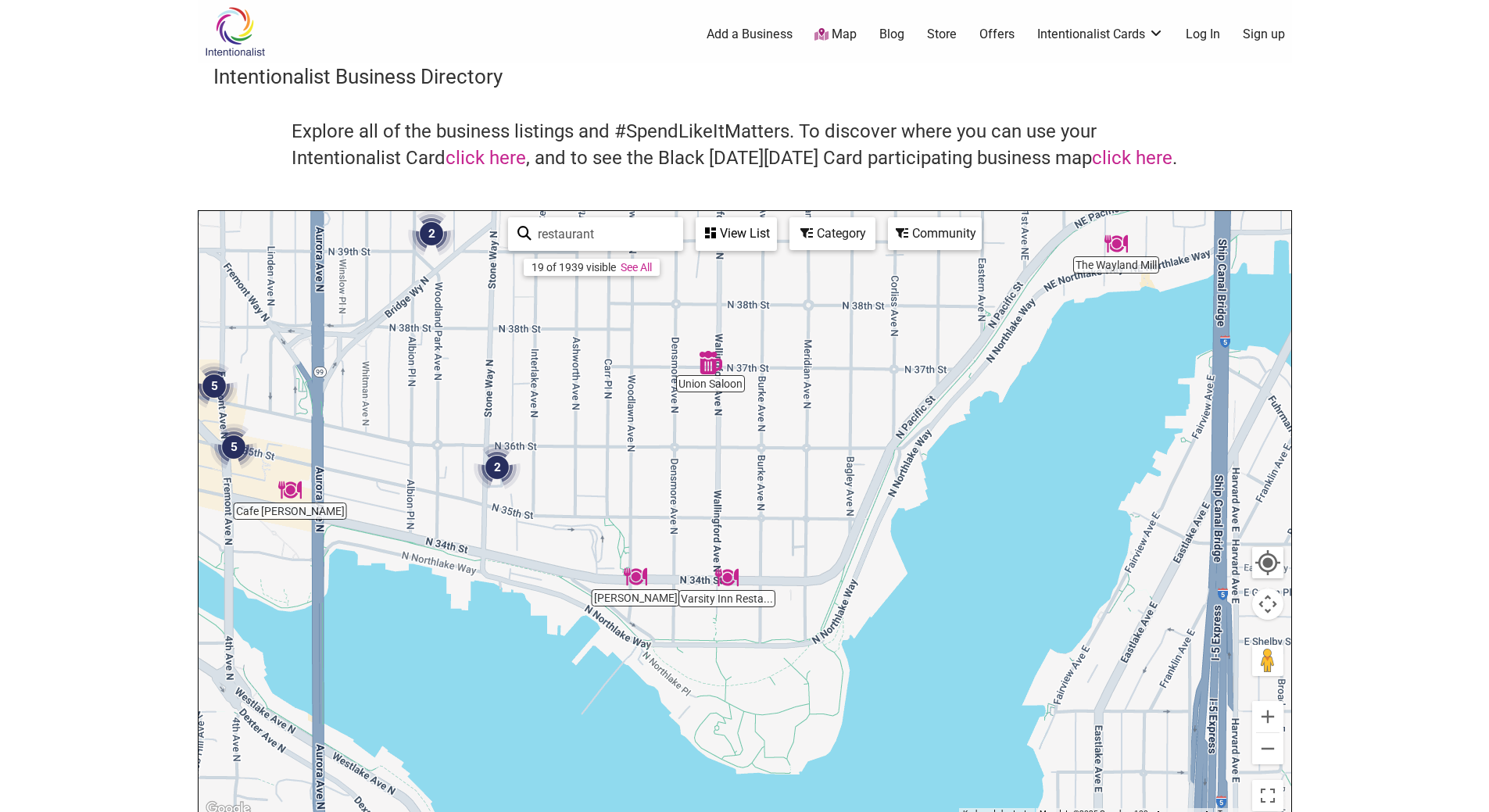
click at [621, 236] on input "restaurant" at bounding box center [602, 234] width 142 height 30
click at [717, 240] on div "View List" at bounding box center [737, 233] width 78 height 30
click at [669, 286] on div "View List" at bounding box center [642, 279] width 281 height 30
click at [853, 228] on div "Category" at bounding box center [832, 233] width 83 height 30
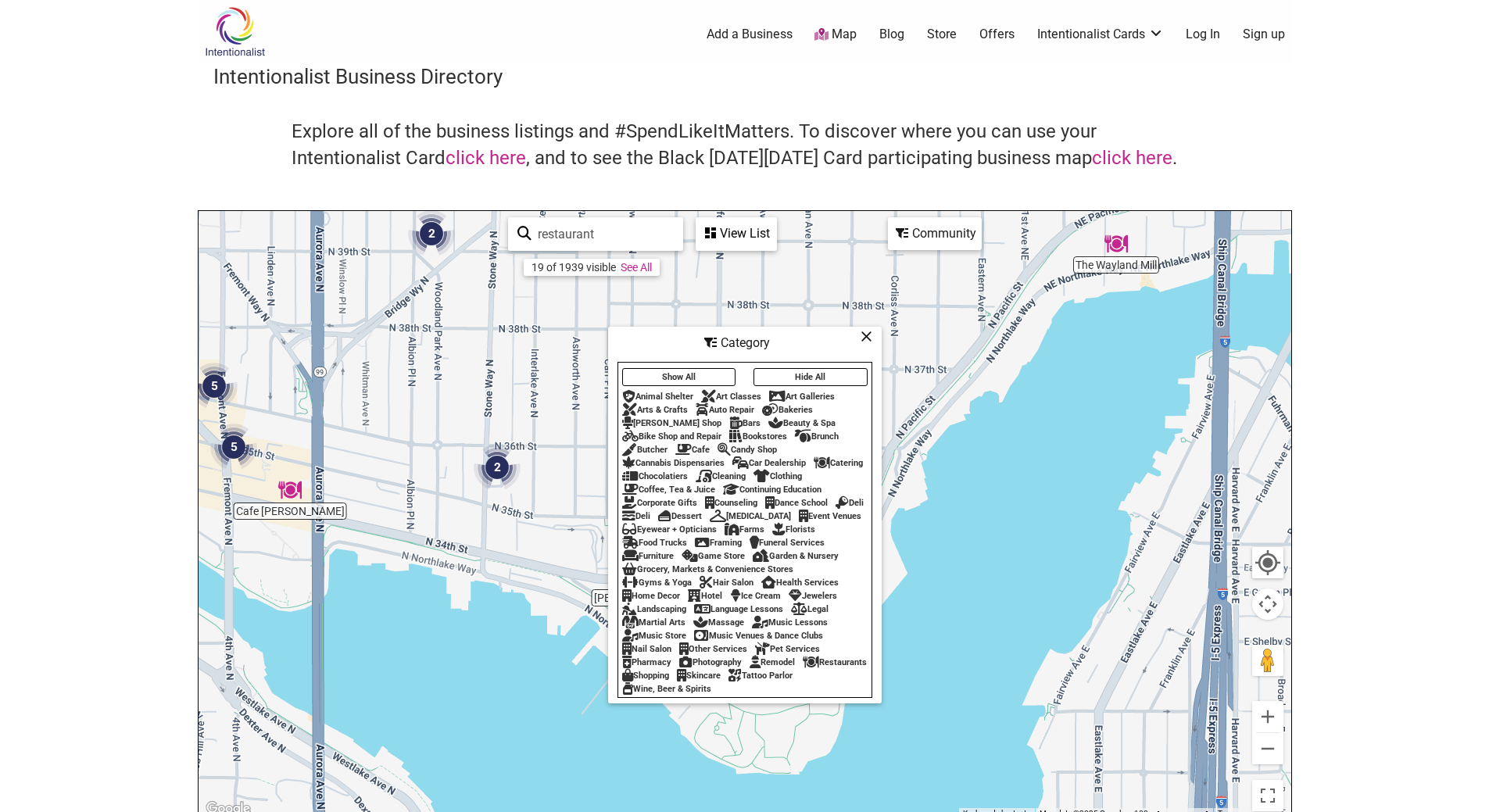
click at [701, 445] on div "Cafe" at bounding box center [693, 450] width 34 height 10
click at [866, 336] on icon at bounding box center [866, 336] width 12 height 1
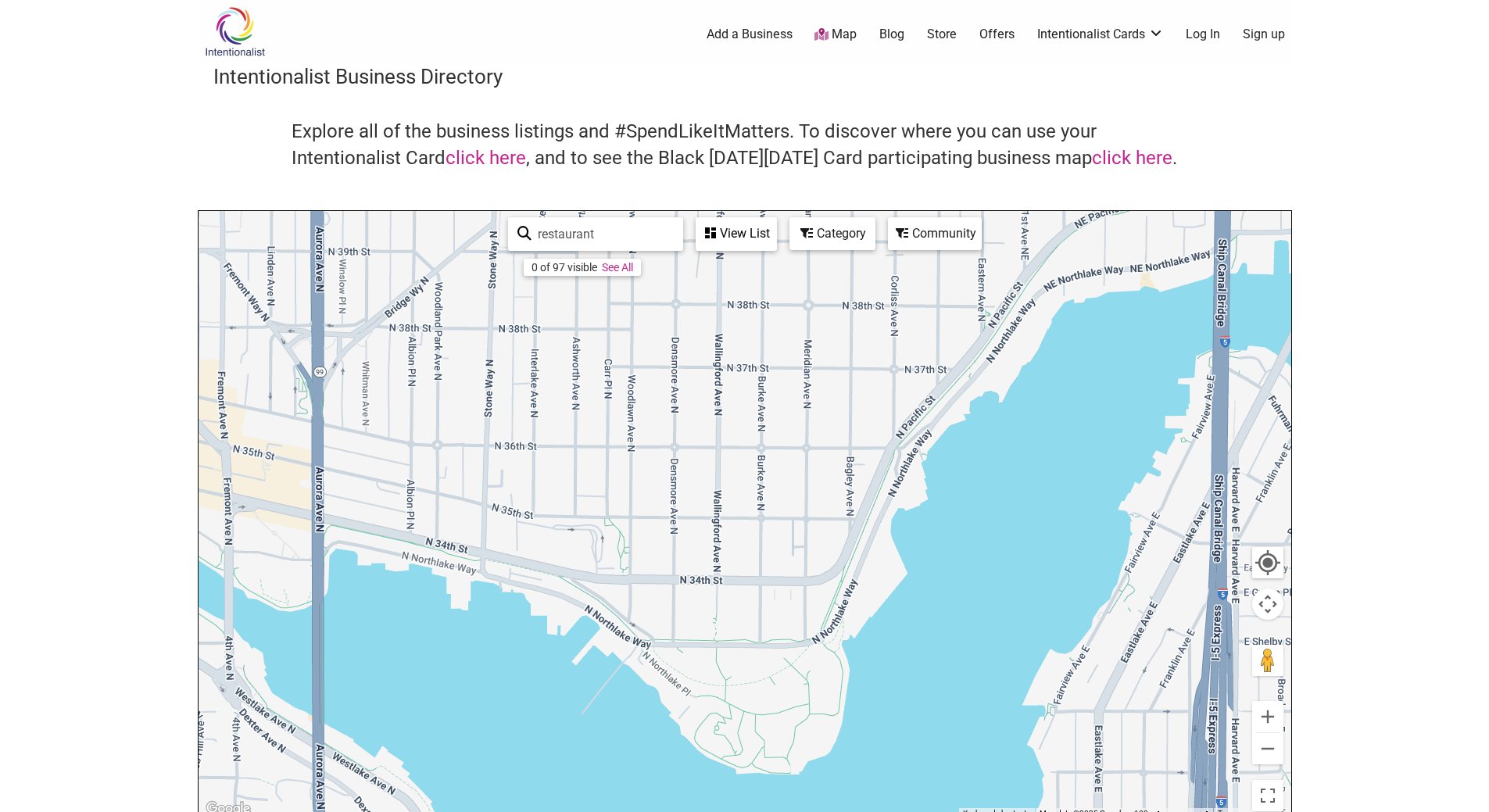
click at [913, 255] on div "To navigate, press the arrow keys." at bounding box center [745, 514] width 1093 height 608
click at [927, 234] on div "Community" at bounding box center [935, 233] width 91 height 30
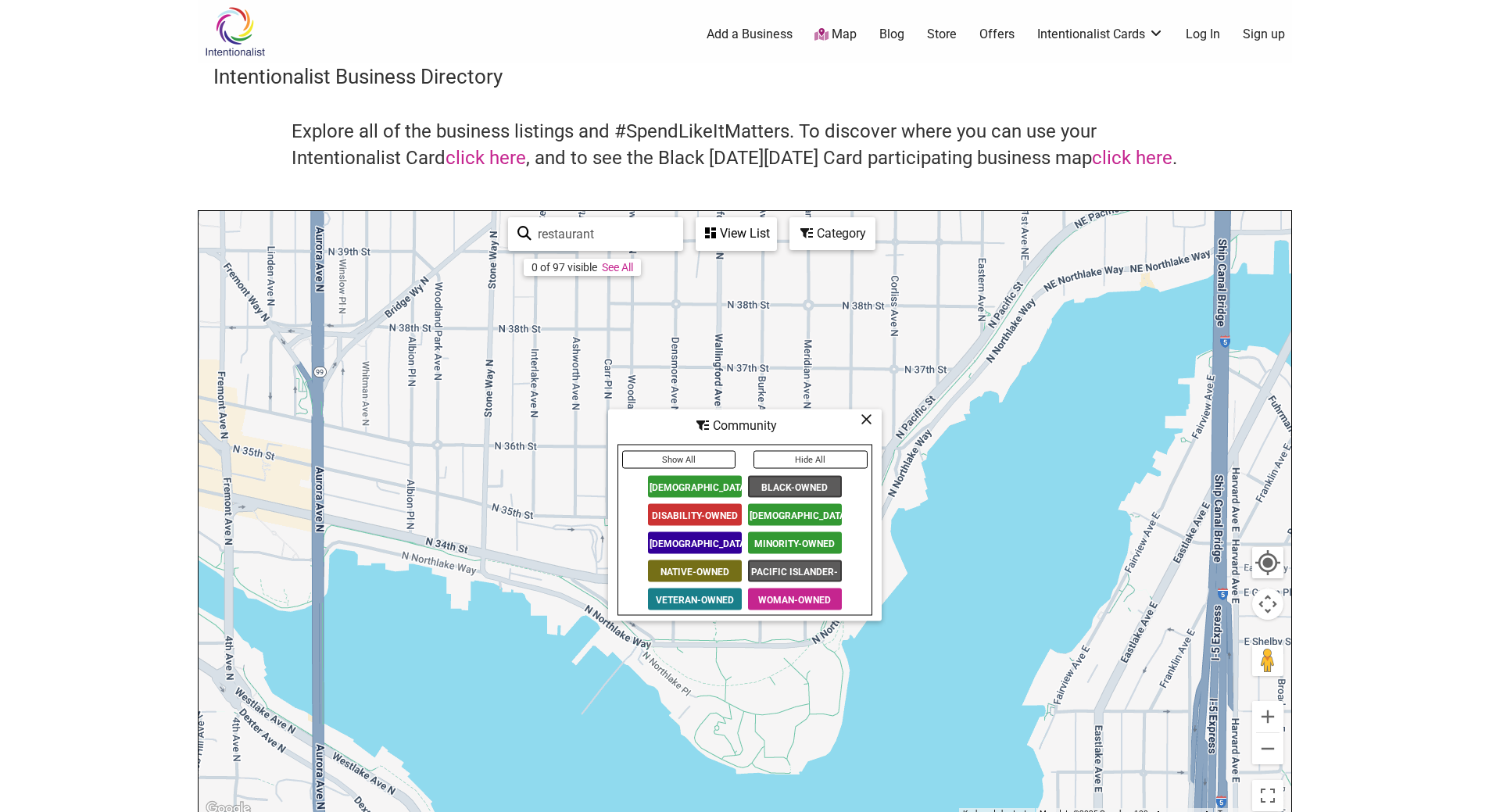
click at [698, 483] on span "[DEMOGRAPHIC_DATA]-Owned" at bounding box center [694, 486] width 93 height 22
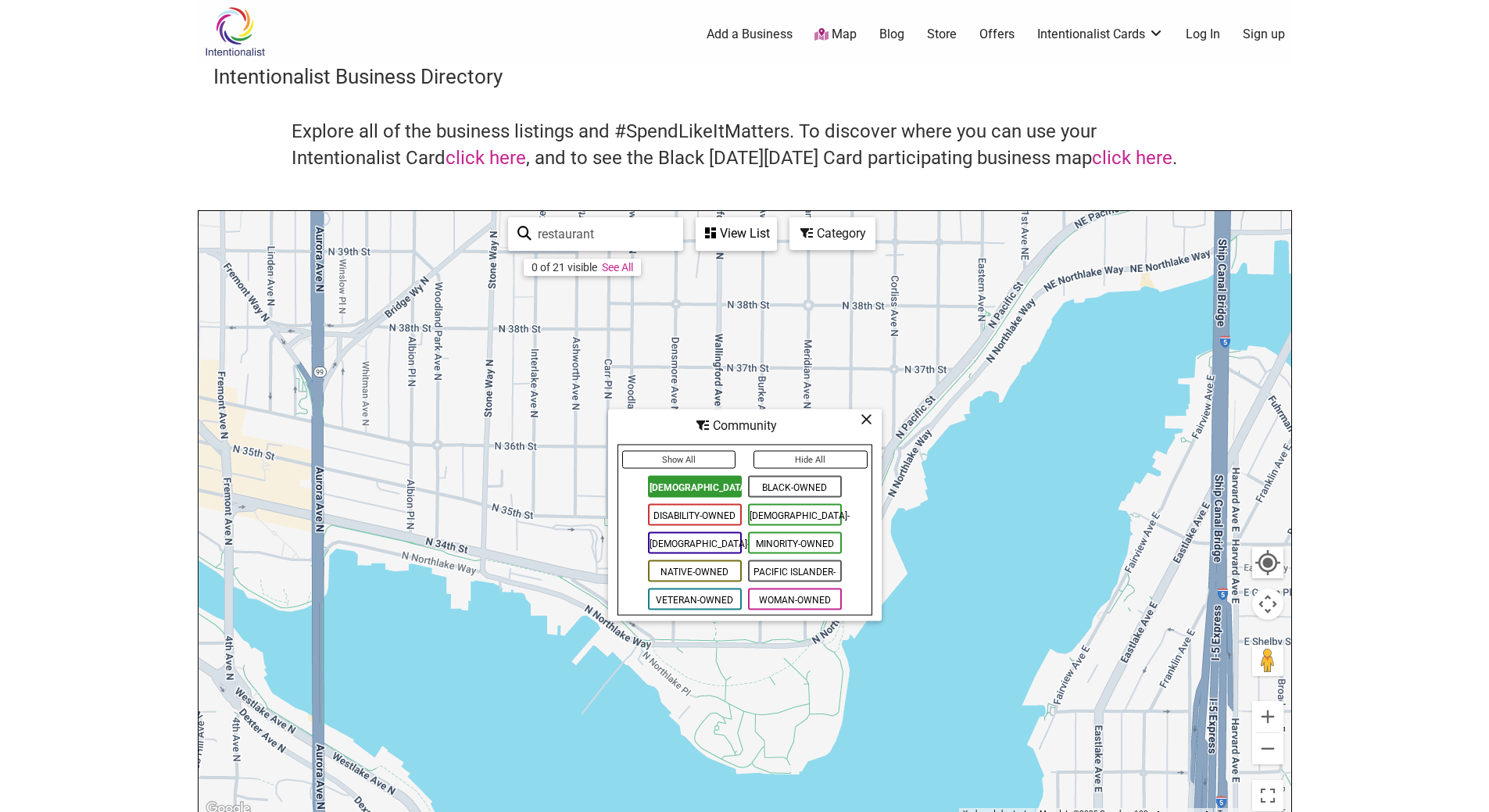
click at [767, 477] on span "Black-Owned" at bounding box center [795, 486] width 93 height 22
click at [768, 506] on span "[DEMOGRAPHIC_DATA]-Owned" at bounding box center [795, 514] width 93 height 22
click at [726, 576] on span "Native-Owned" at bounding box center [694, 571] width 93 height 22
click at [775, 566] on span "Pacific Islander-Owned" at bounding box center [795, 571] width 93 height 22
click at [702, 461] on button "Show All" at bounding box center [679, 460] width 114 height 18
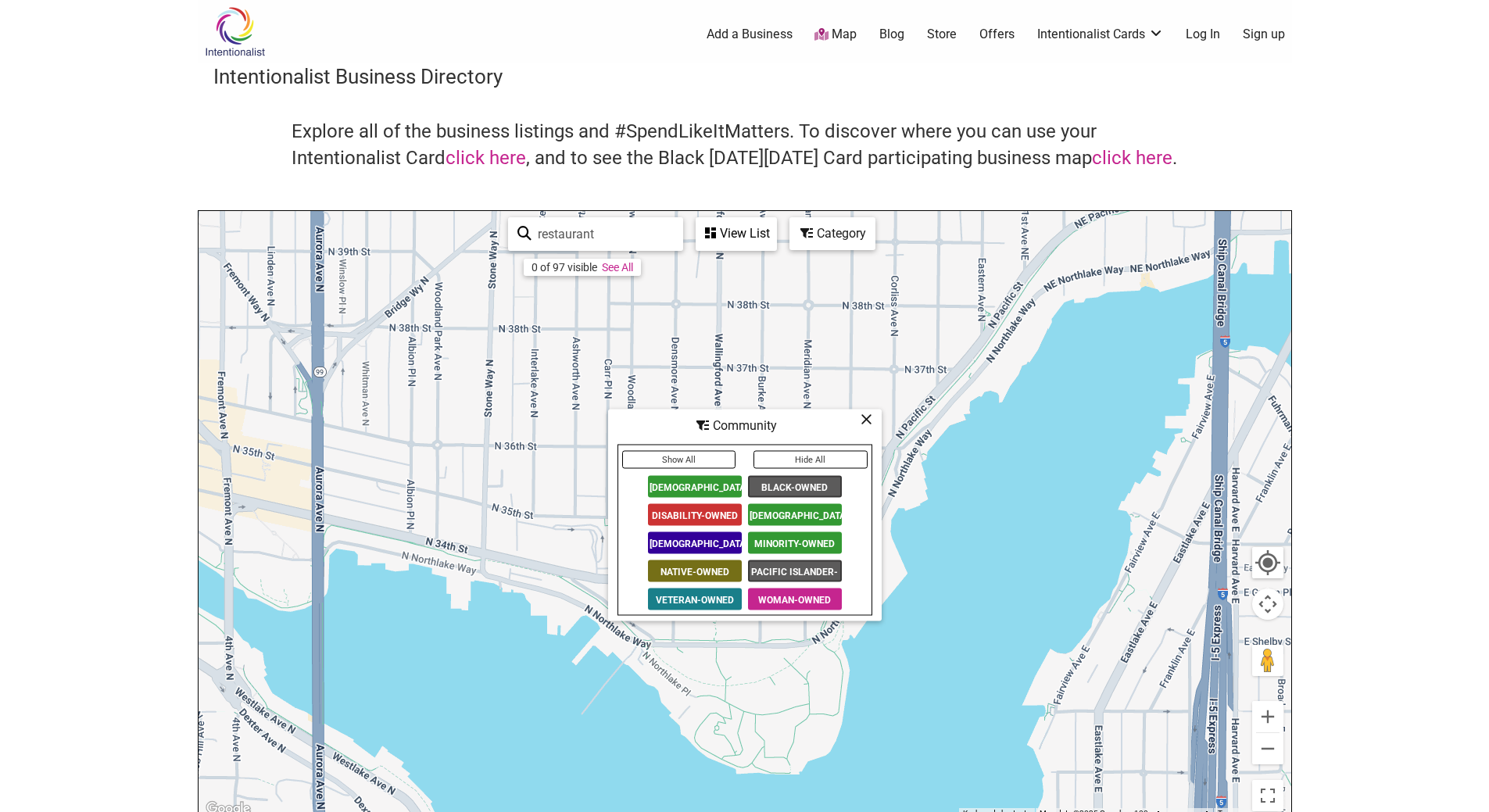
click at [723, 489] on span "[DEMOGRAPHIC_DATA]-Owned" at bounding box center [694, 486] width 93 height 22
click at [788, 481] on span "Black-Owned" at bounding box center [795, 486] width 93 height 22
click at [783, 514] on span "[DEMOGRAPHIC_DATA]-Owned" at bounding box center [795, 514] width 93 height 22
click at [772, 536] on span "Minority-Owned" at bounding box center [795, 542] width 93 height 22
click at [711, 568] on span "Native-Owned" at bounding box center [694, 571] width 93 height 22
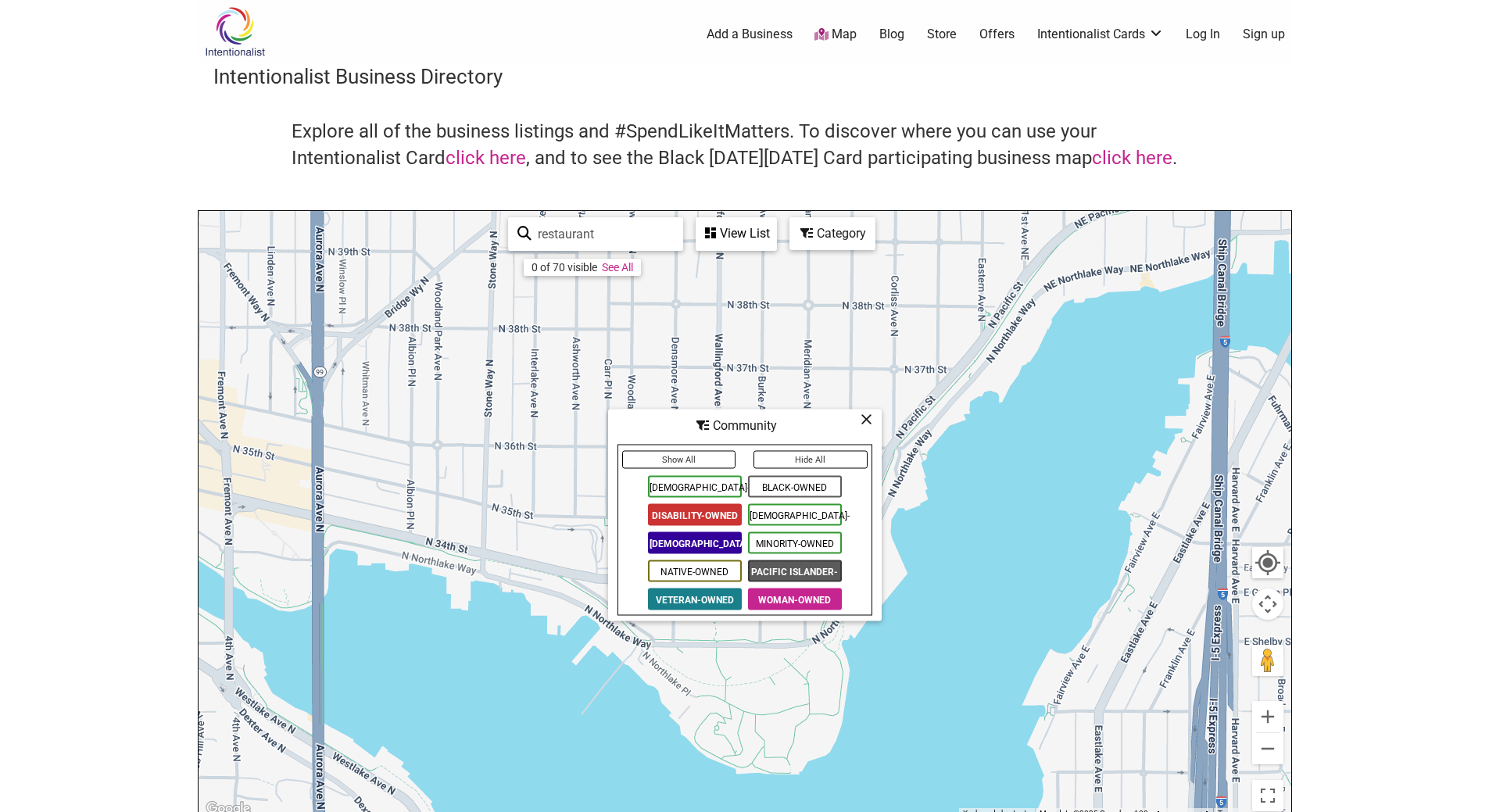
click at [760, 565] on span "Pacific Islander-Owned" at bounding box center [795, 571] width 93 height 22
click at [701, 515] on span "Disability-Owned" at bounding box center [694, 514] width 93 height 22
click at [705, 537] on span "[DEMOGRAPHIC_DATA]-Owned" at bounding box center [694, 542] width 93 height 22
click at [702, 487] on span "[DEMOGRAPHIC_DATA]-Owned" at bounding box center [694, 486] width 93 height 22
click at [776, 481] on span "Black-Owned" at bounding box center [795, 486] width 93 height 22
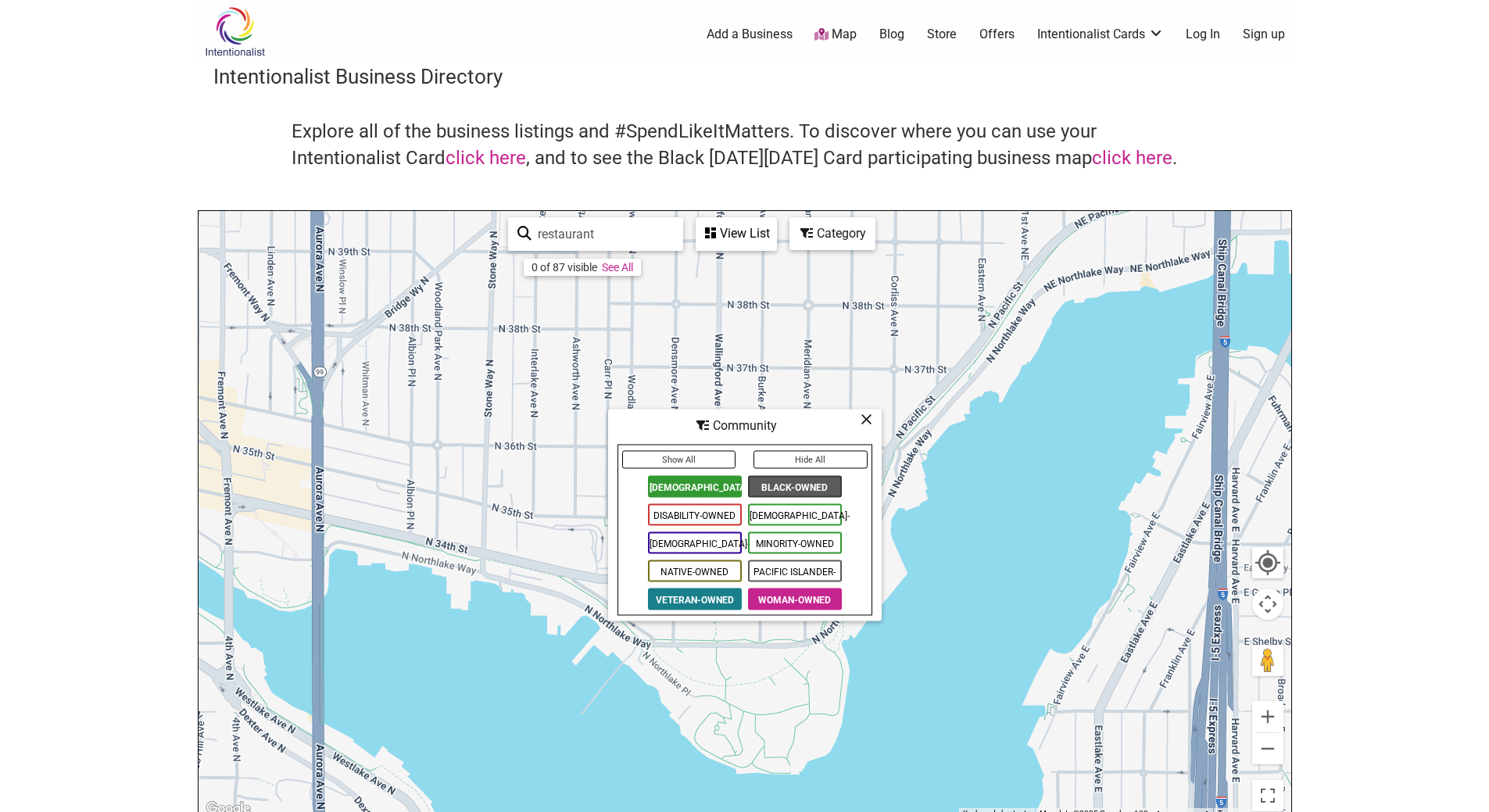
click at [776, 511] on span "[DEMOGRAPHIC_DATA]-Owned" at bounding box center [795, 514] width 93 height 22
click at [779, 540] on span "Minority-Owned" at bounding box center [795, 542] width 93 height 22
click at [712, 575] on span "Native-Owned" at bounding box center [694, 571] width 93 height 22
click at [780, 564] on span "Pacific Islander-Owned" at bounding box center [795, 571] width 93 height 22
click at [779, 597] on span "Woman-Owned" at bounding box center [795, 599] width 93 height 22
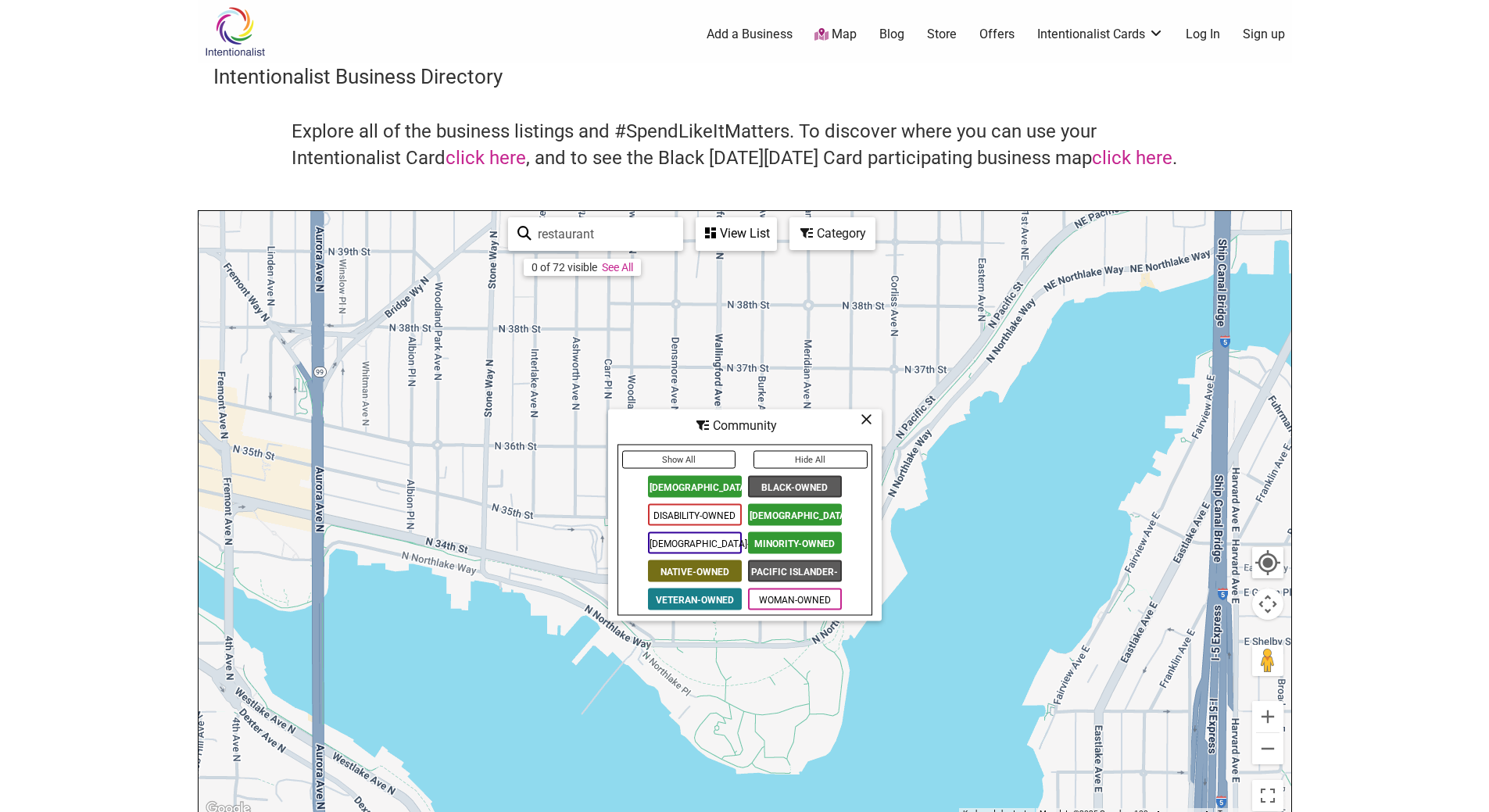
click at [729, 598] on span "Veteran-Owned" at bounding box center [694, 599] width 93 height 22
click at [865, 420] on icon at bounding box center [866, 419] width 12 height 1
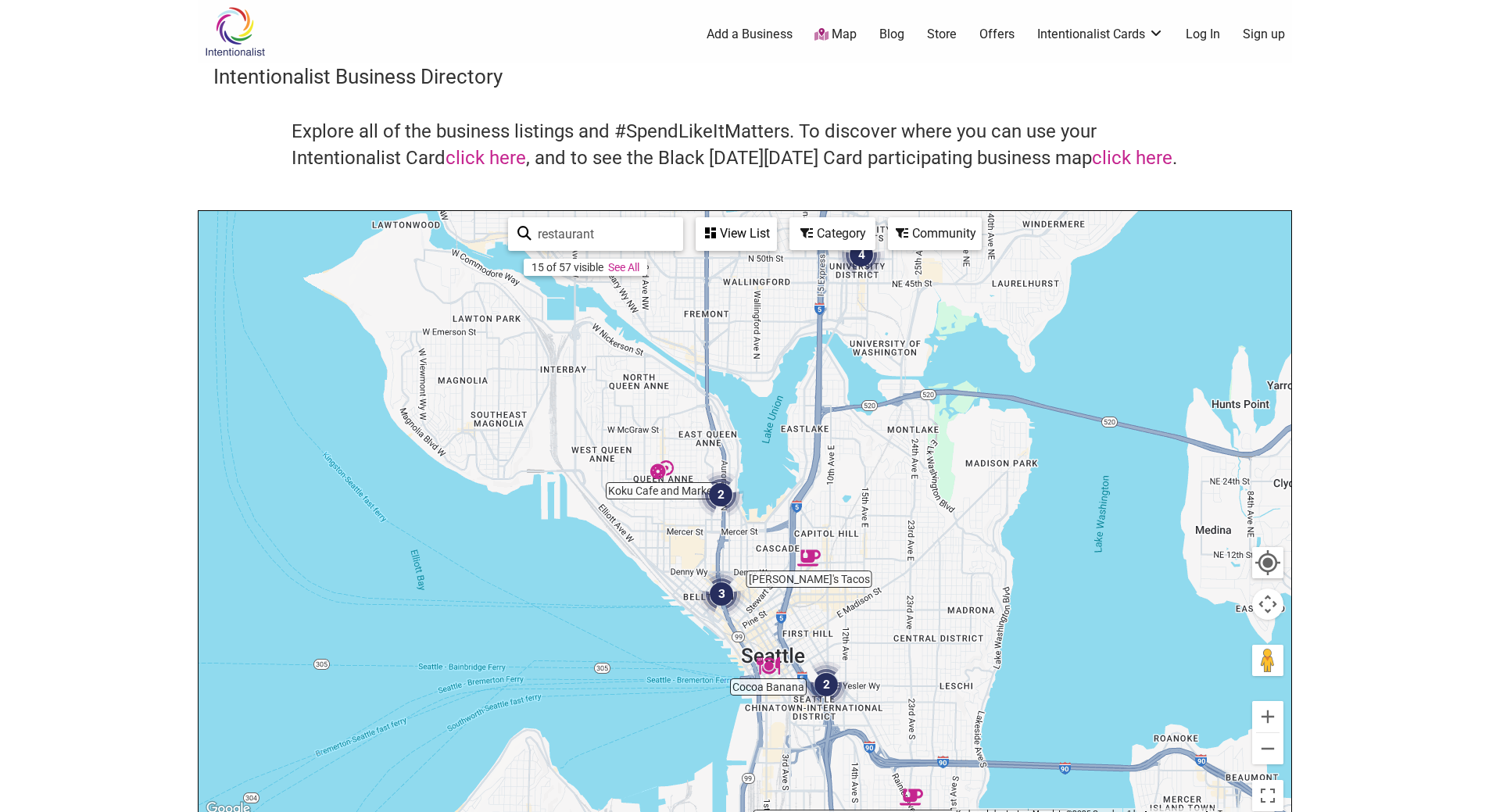
click at [710, 490] on img "2" at bounding box center [721, 494] width 59 height 59
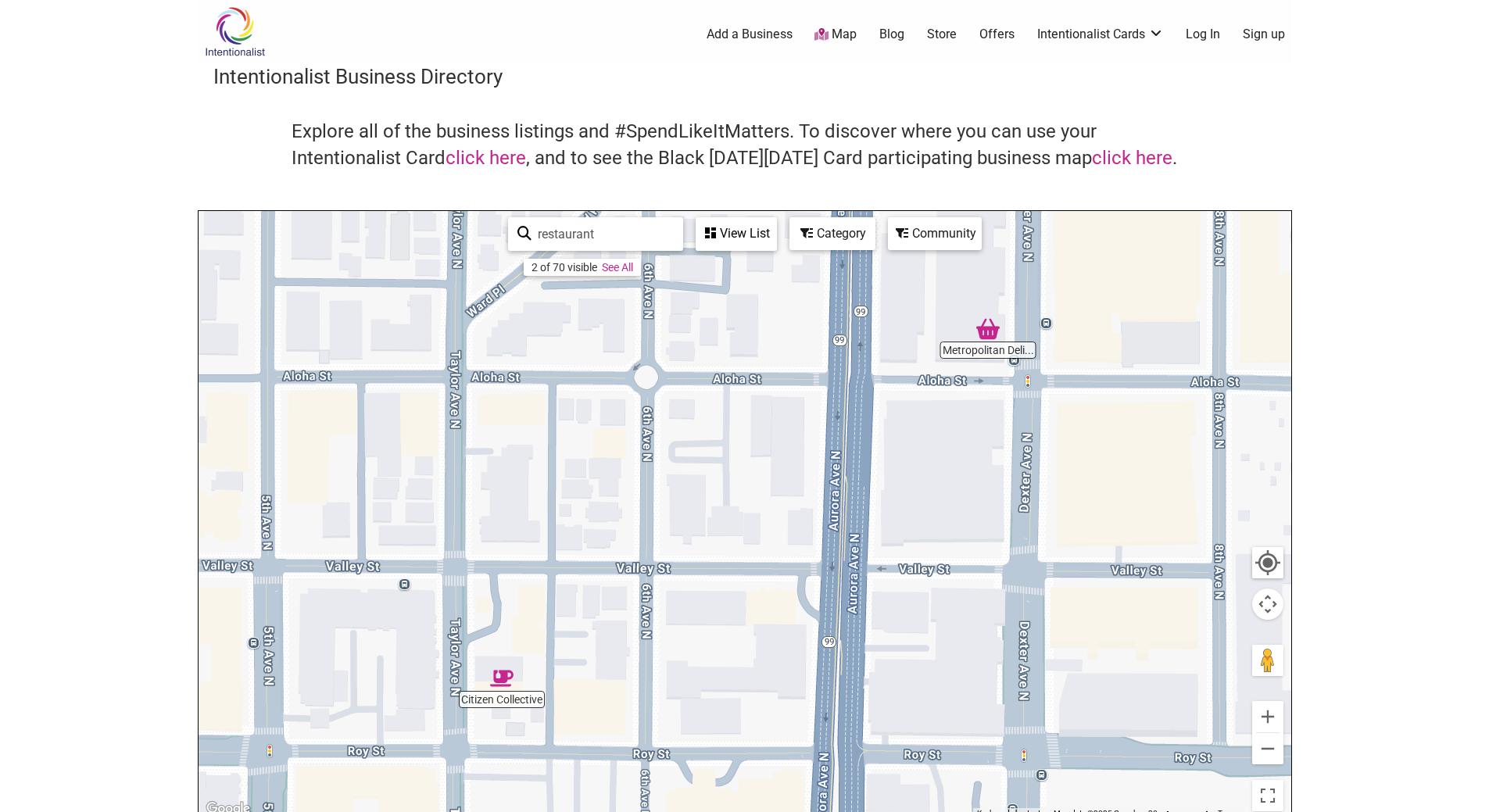
click at [498, 679] on img "Citizen Collective" at bounding box center [502, 678] width 36 height 36
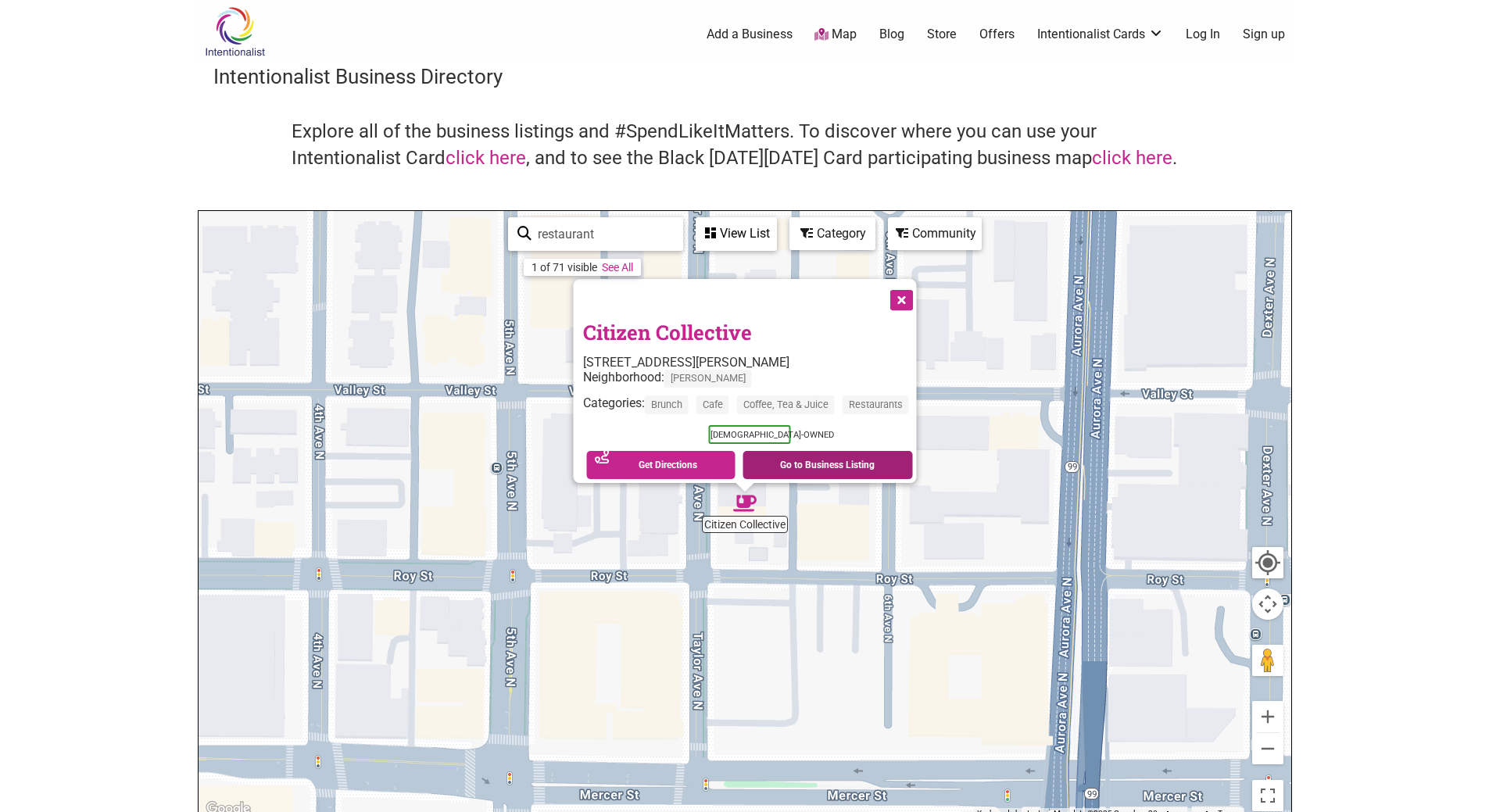
click at [804, 453] on link "Go to Business Listing" at bounding box center [828, 465] width 170 height 28
click at [911, 303] on button "Close" at bounding box center [899, 298] width 39 height 39
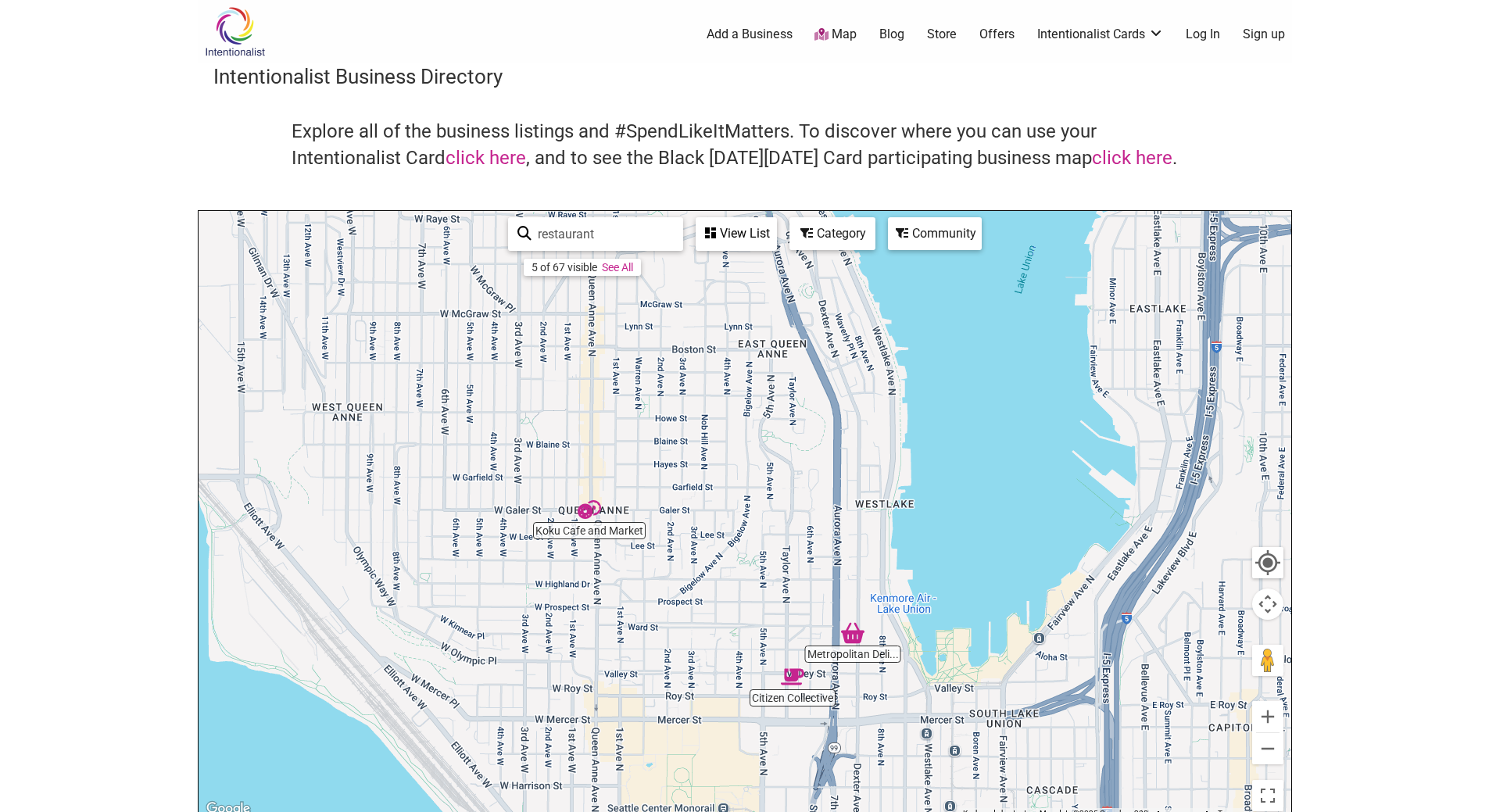
drag, startPoint x: 678, startPoint y: 380, endPoint x: 609, endPoint y: 605, distance: 235.3
click at [609, 605] on div "To navigate, press the arrow keys." at bounding box center [745, 514] width 1093 height 608
click at [586, 509] on img "Koku Cafe and Market" at bounding box center [589, 509] width 36 height 36
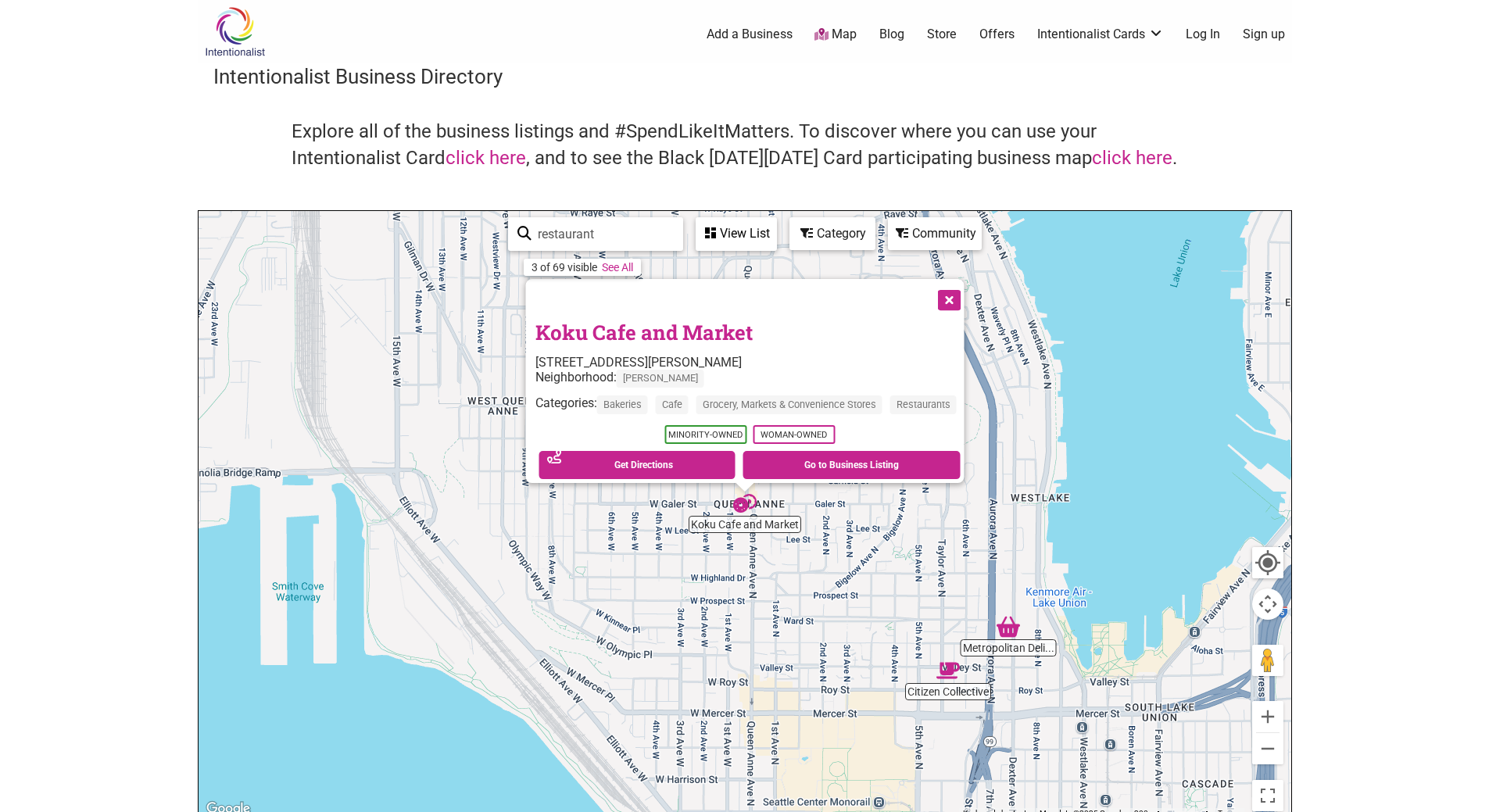
click at [960, 279] on button "Close" at bounding box center [947, 298] width 39 height 39
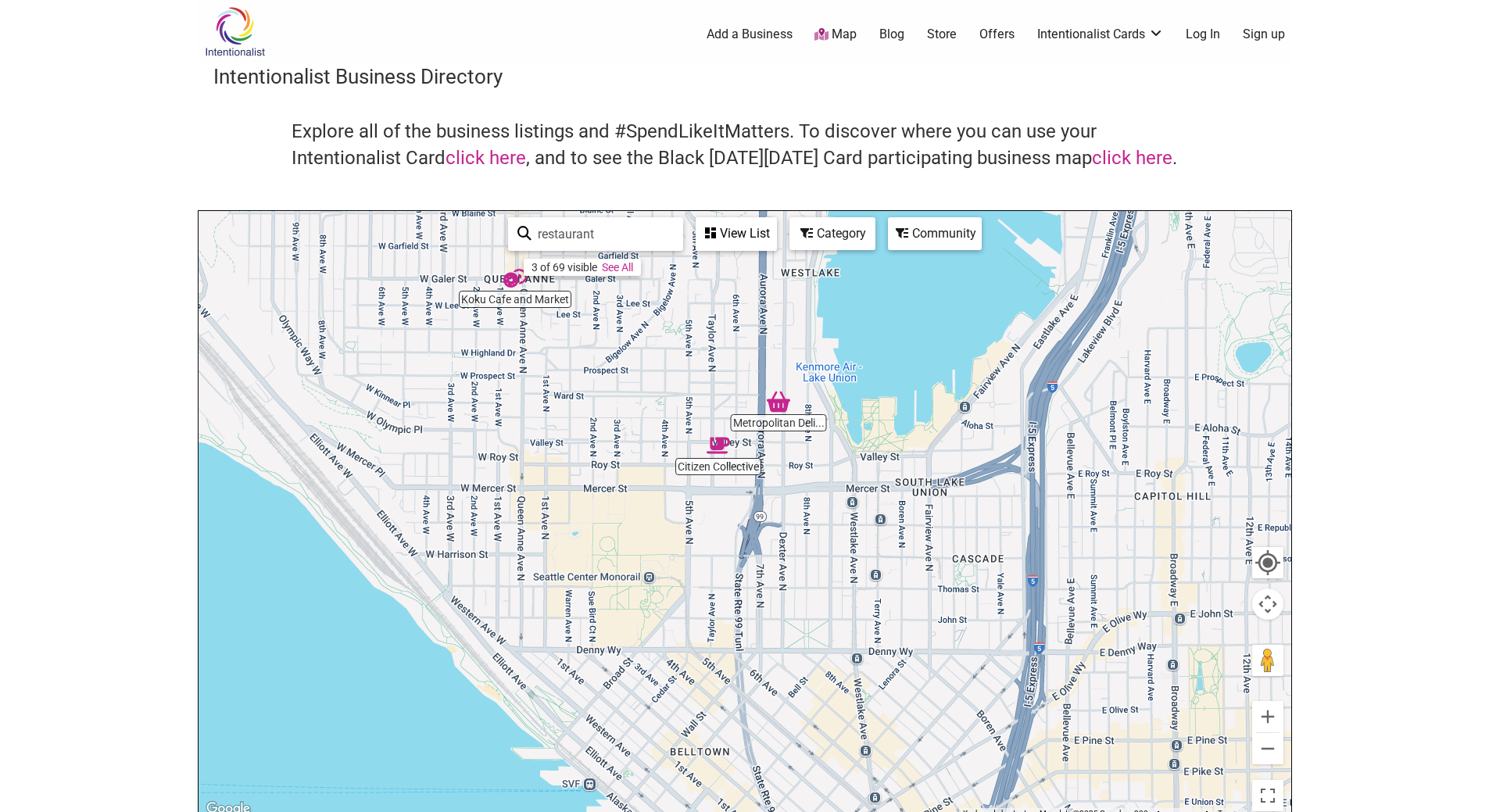
drag, startPoint x: 885, startPoint y: 652, endPoint x: 655, endPoint y: 426, distance: 322.5
click at [655, 426] on div "To navigate, press the arrow keys." at bounding box center [745, 514] width 1093 height 608
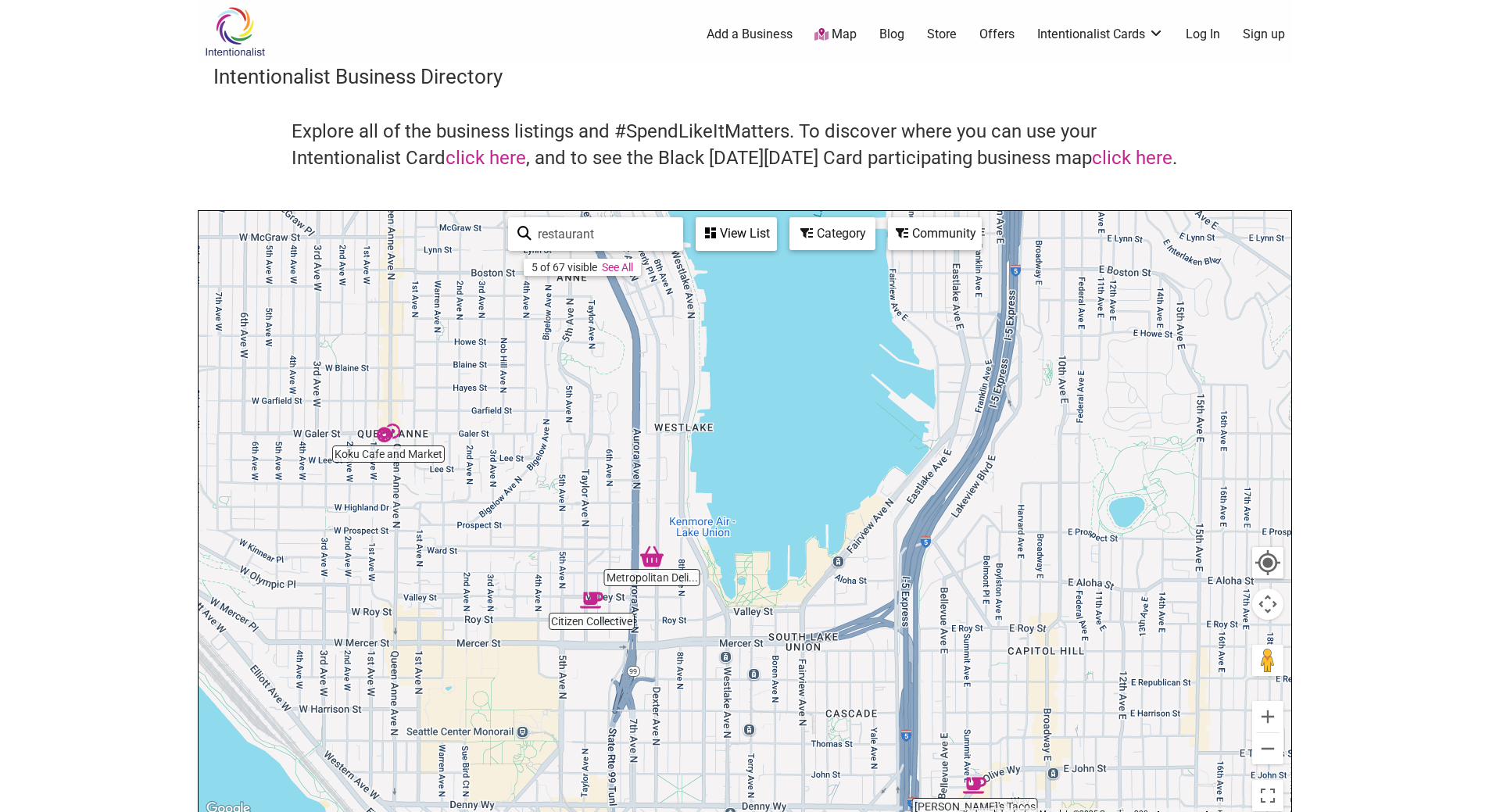
drag, startPoint x: 906, startPoint y: 595, endPoint x: 721, endPoint y: 822, distance: 292.8
click at [721, 811] on html "× Menu 0 Add a Business Map Blog Store Offers Intentionalist Cards Buy Black Ca…" at bounding box center [744, 406] width 1489 height 812
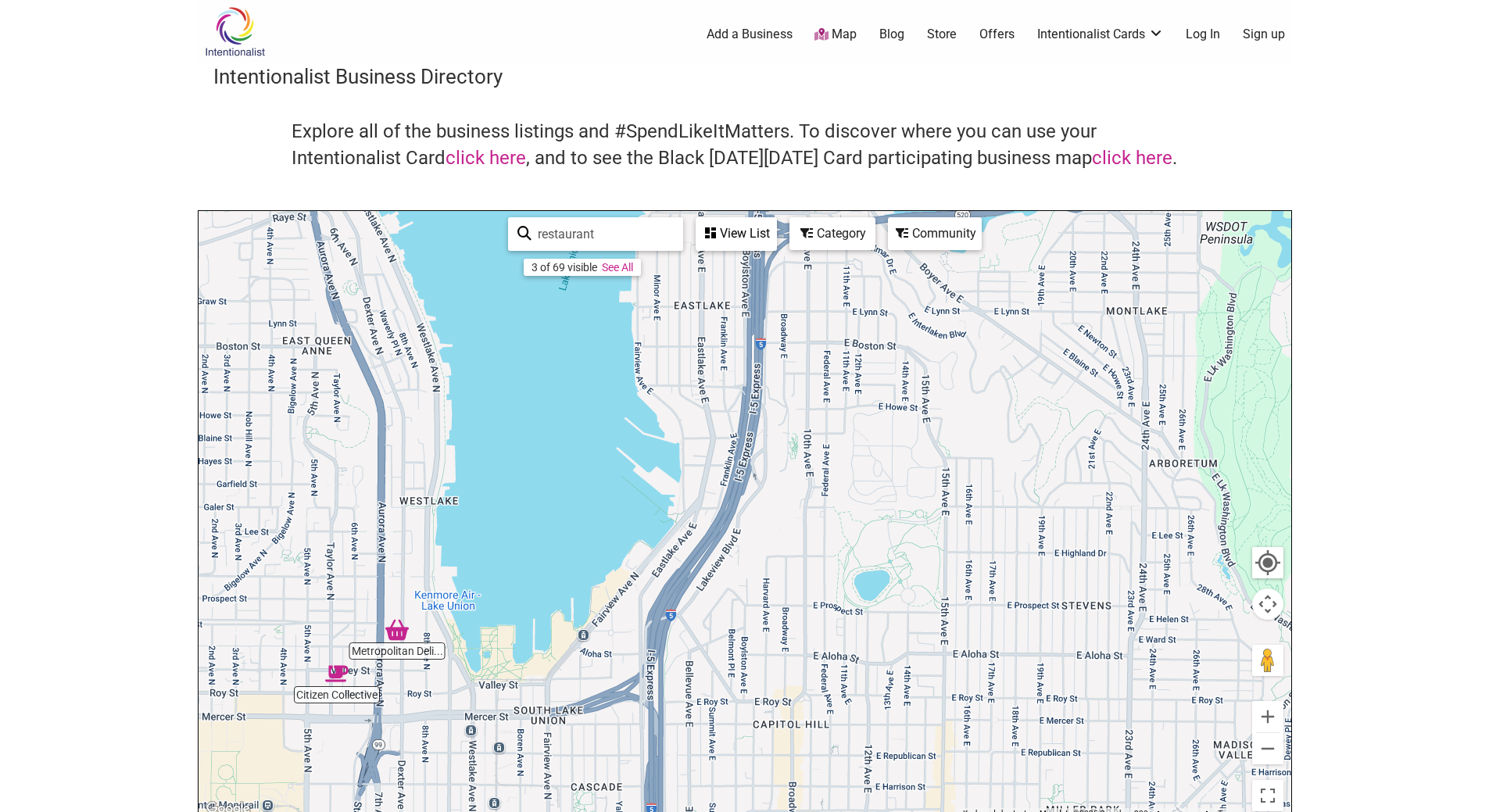
drag, startPoint x: 931, startPoint y: 538, endPoint x: 847, endPoint y: 402, distance: 159.8
click at [847, 402] on div "To navigate, press the arrow keys." at bounding box center [745, 514] width 1093 height 608
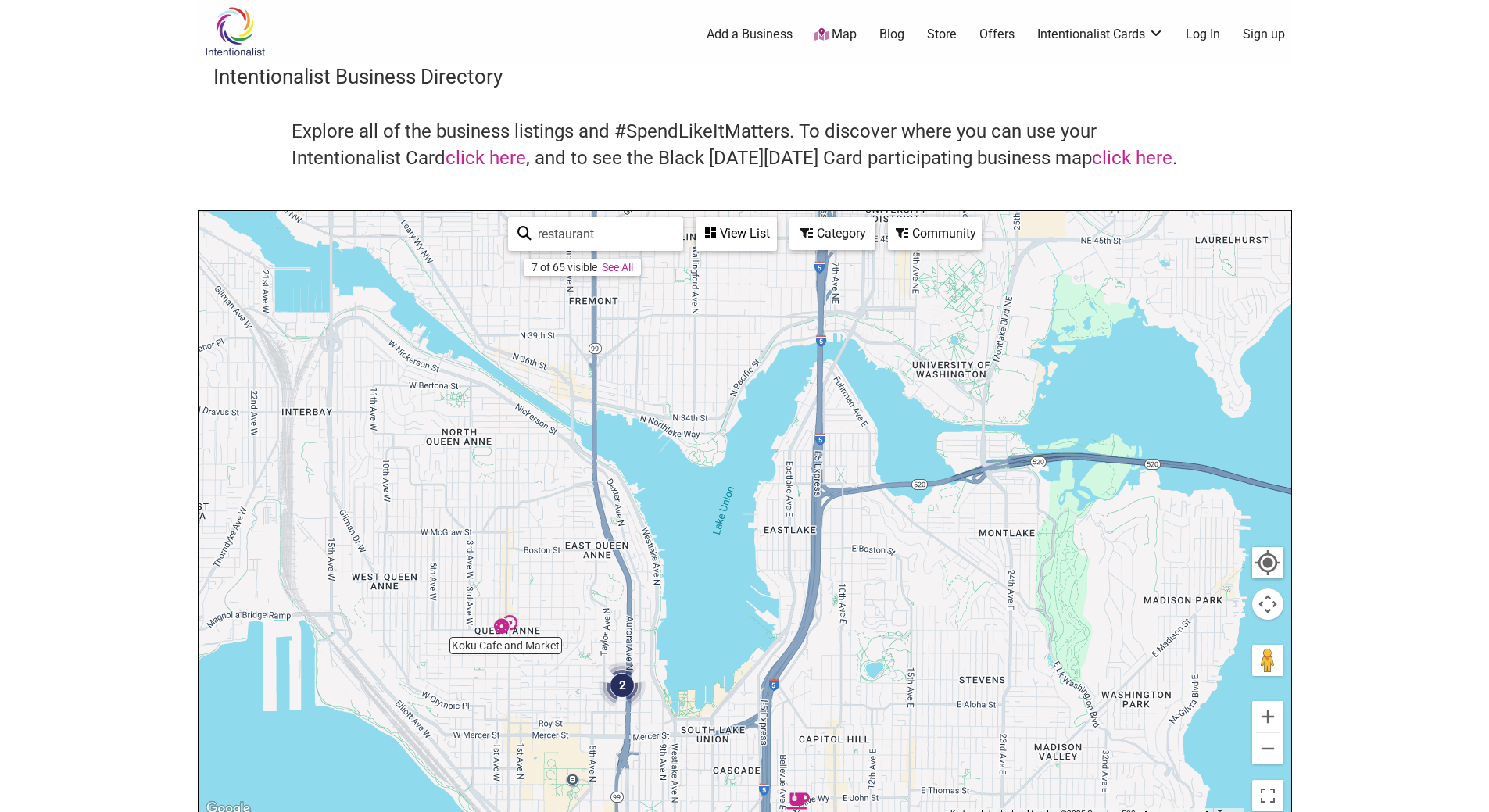
drag, startPoint x: 868, startPoint y: 444, endPoint x: 875, endPoint y: 730, distance: 286.1
click at [875, 730] on div "To navigate, press the arrow keys." at bounding box center [745, 514] width 1093 height 608
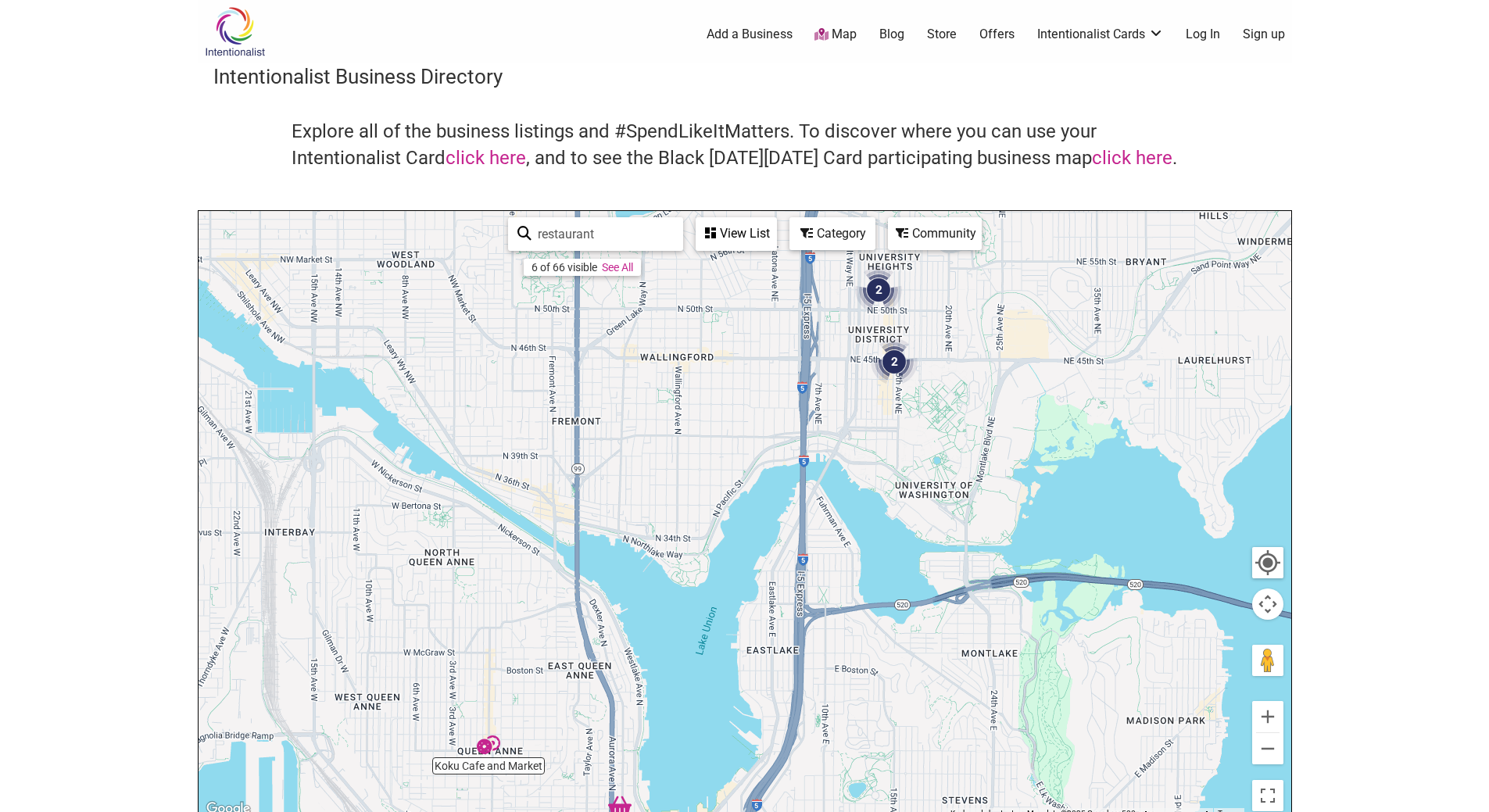
click at [837, 573] on div "To navigate, press the arrow keys." at bounding box center [745, 514] width 1093 height 608
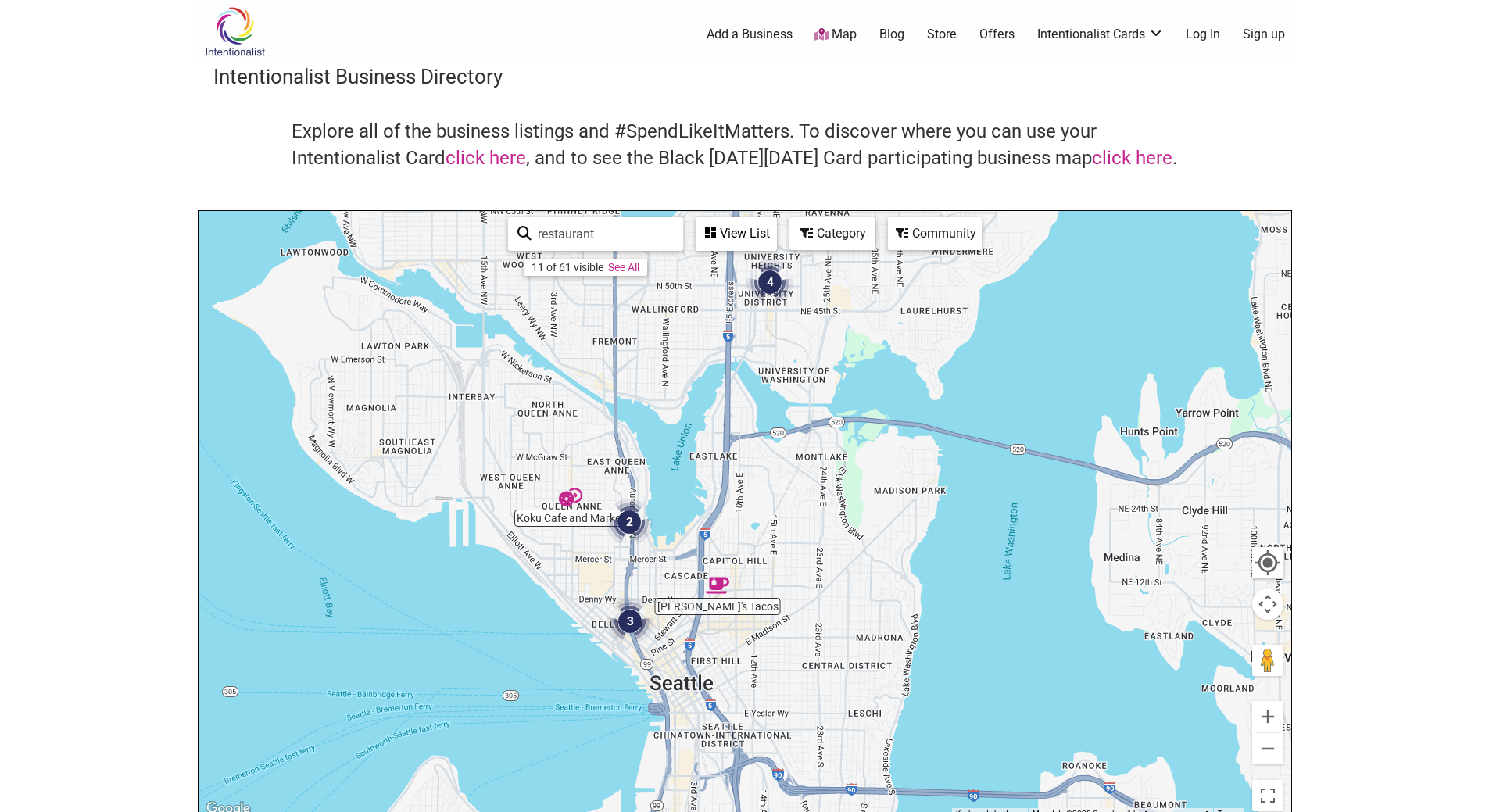
drag, startPoint x: 817, startPoint y: 585, endPoint x: 721, endPoint y: 418, distance: 192.6
click at [721, 418] on div "To navigate, press the arrow keys." at bounding box center [745, 514] width 1093 height 608
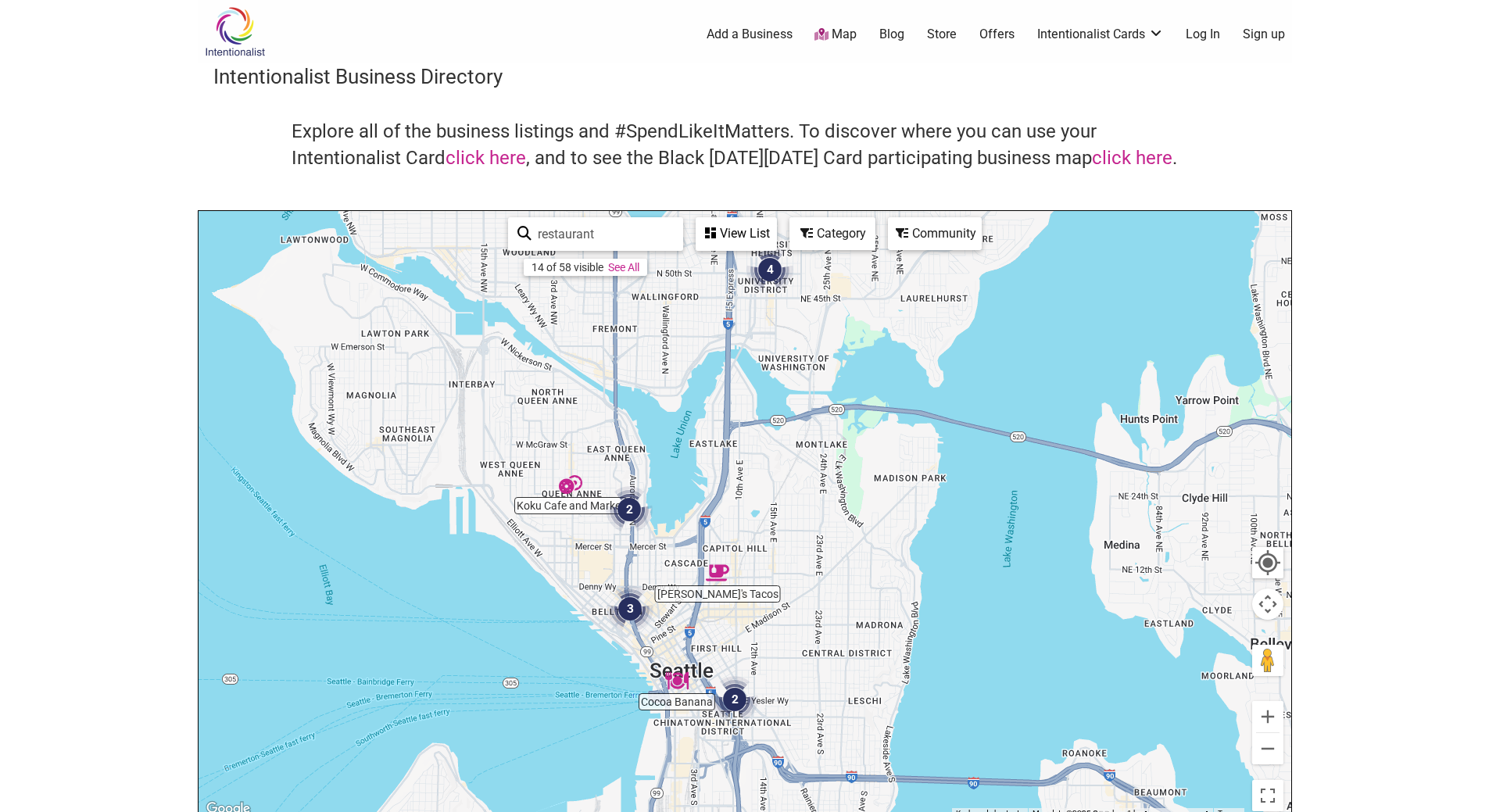
click at [679, 679] on img "Cocoa Banana" at bounding box center [677, 680] width 36 height 36
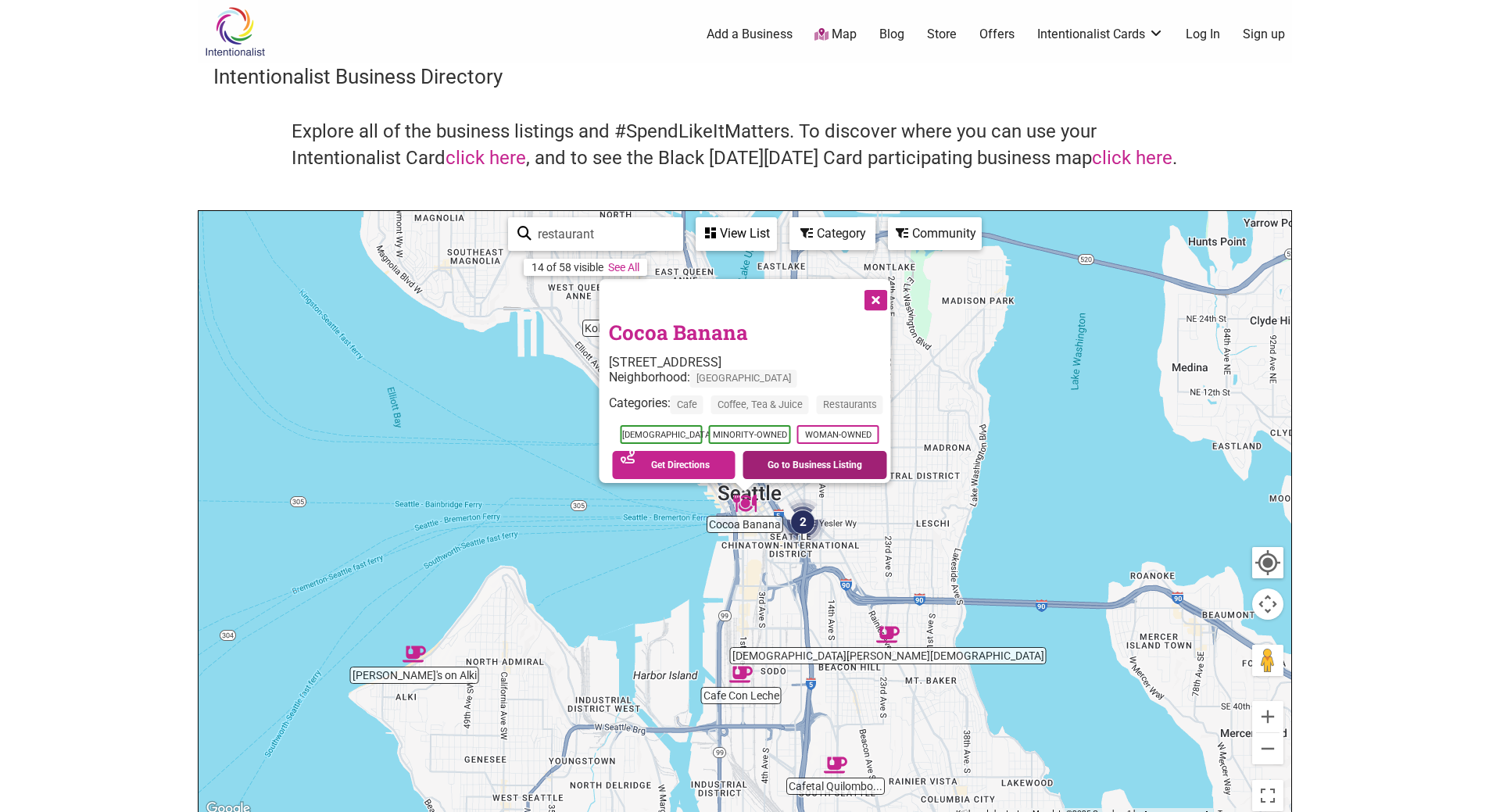
click at [806, 456] on link "Go to Business Listing" at bounding box center [815, 465] width 145 height 28
click at [894, 290] on button "Close" at bounding box center [874, 298] width 39 height 39
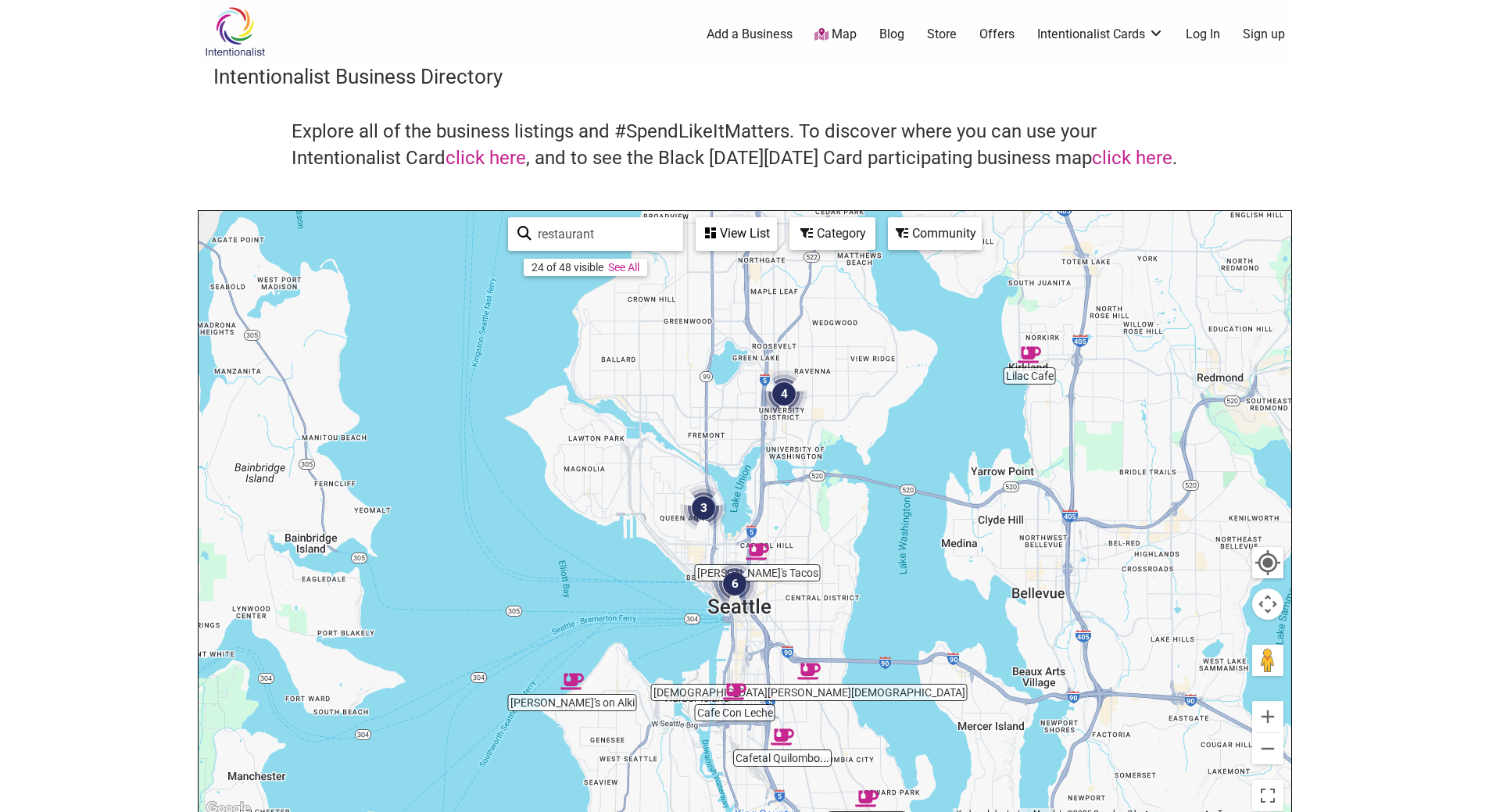
drag, startPoint x: 949, startPoint y: 412, endPoint x: 849, endPoint y: 534, distance: 157.7
click at [849, 534] on div "To navigate, press the arrow keys." at bounding box center [745, 514] width 1093 height 608
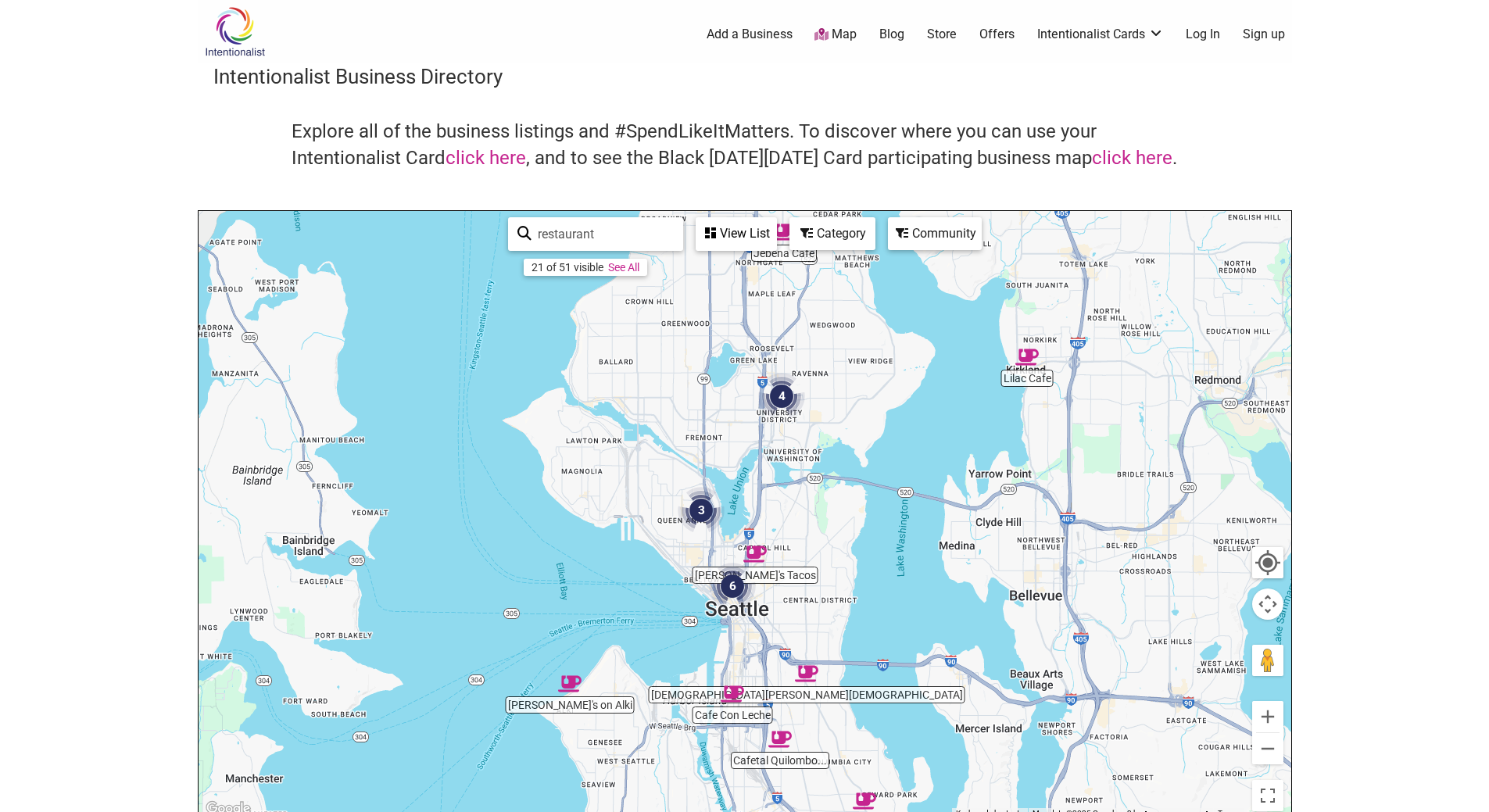
click at [787, 401] on img "4" at bounding box center [781, 396] width 59 height 59
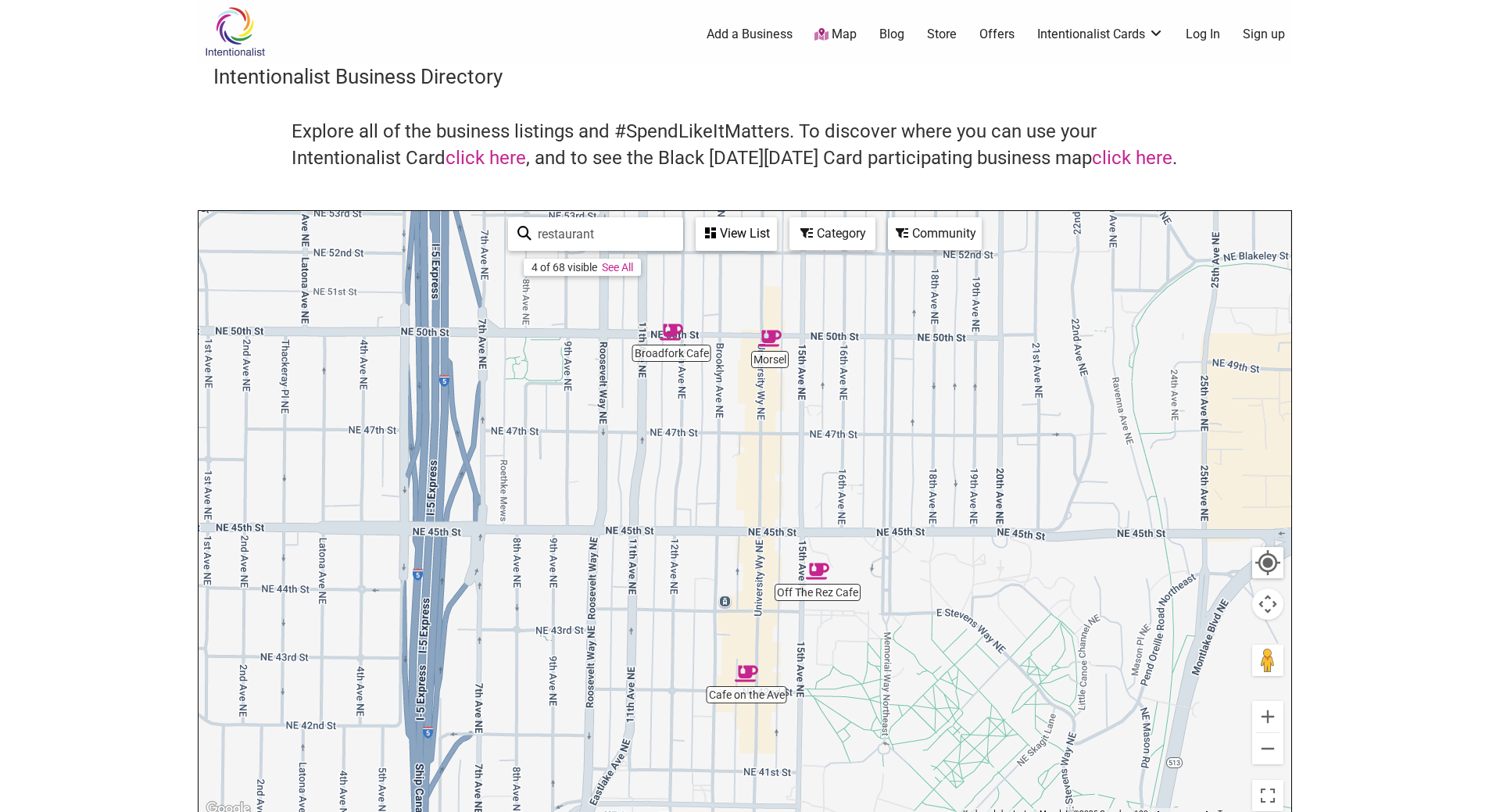
click at [820, 569] on img "Off The Rez Cafe" at bounding box center [817, 571] width 36 height 36
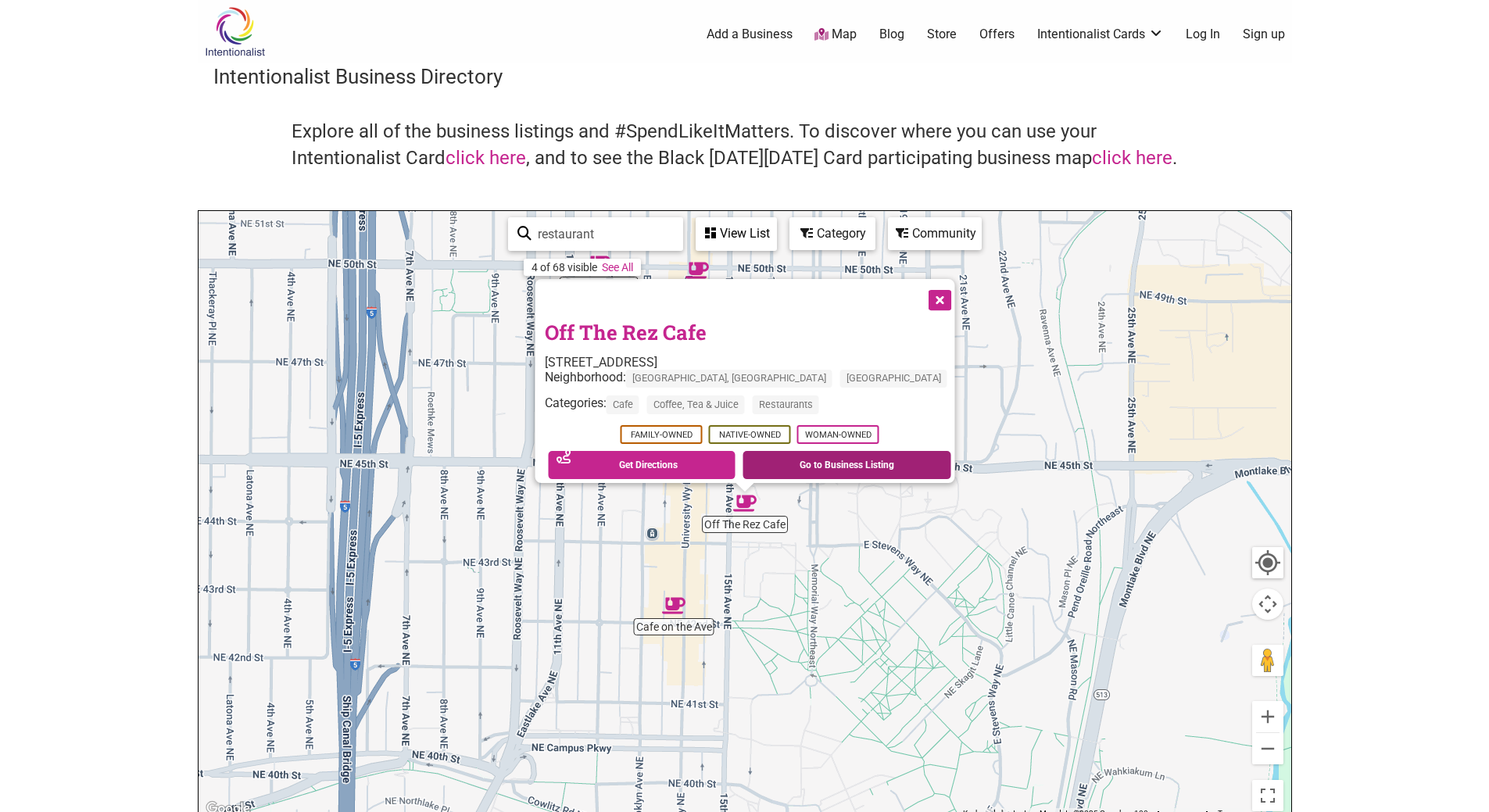
click at [776, 451] on link "Go to Business Listing" at bounding box center [847, 465] width 208 height 28
click at [919, 299] on button "Close" at bounding box center [938, 298] width 39 height 39
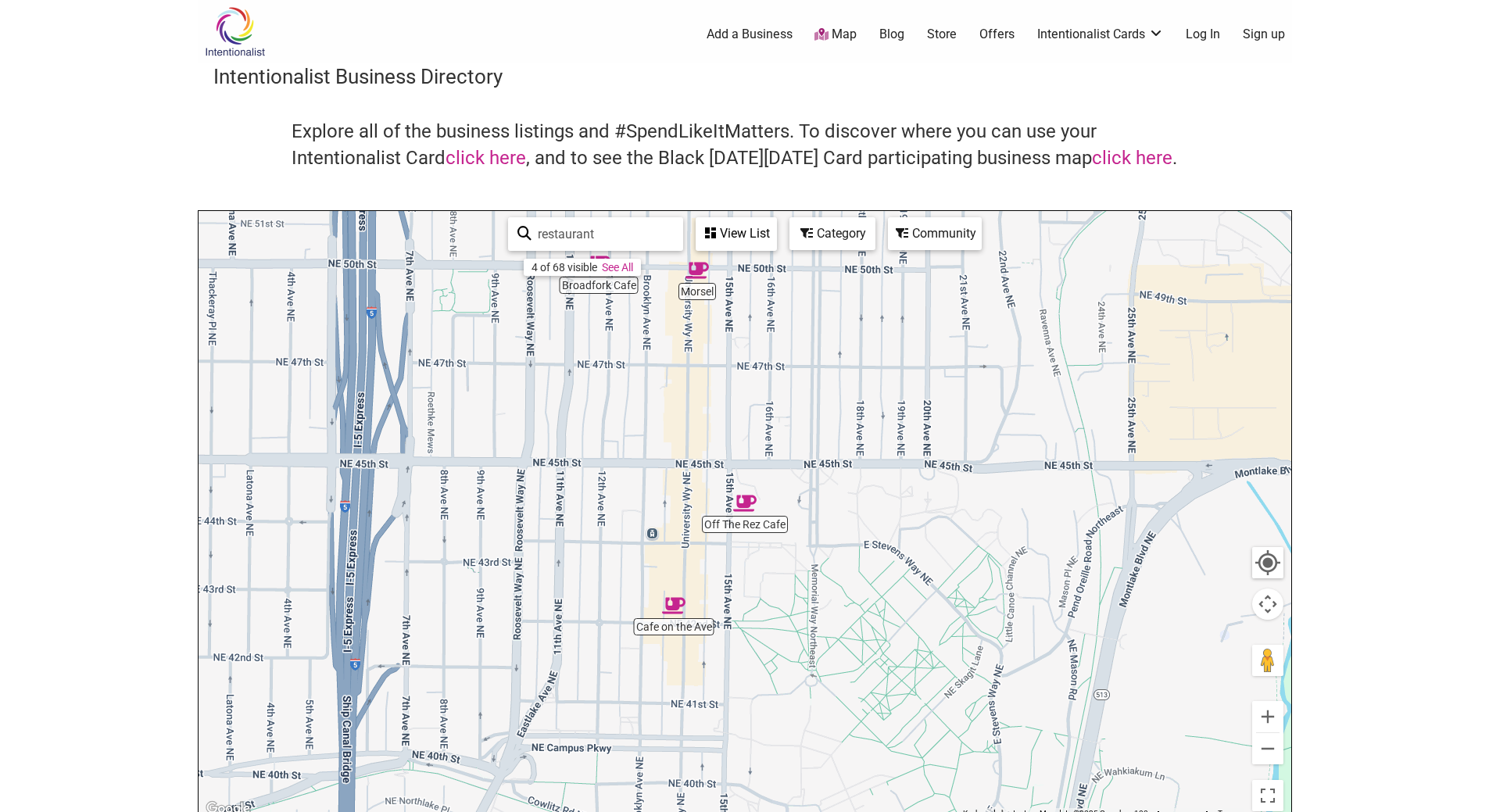
click at [607, 235] on input "restaurant" at bounding box center [602, 234] width 142 height 30
click at [733, 234] on div "View List" at bounding box center [737, 233] width 78 height 30
click at [830, 237] on div "Category" at bounding box center [832, 233] width 83 height 30
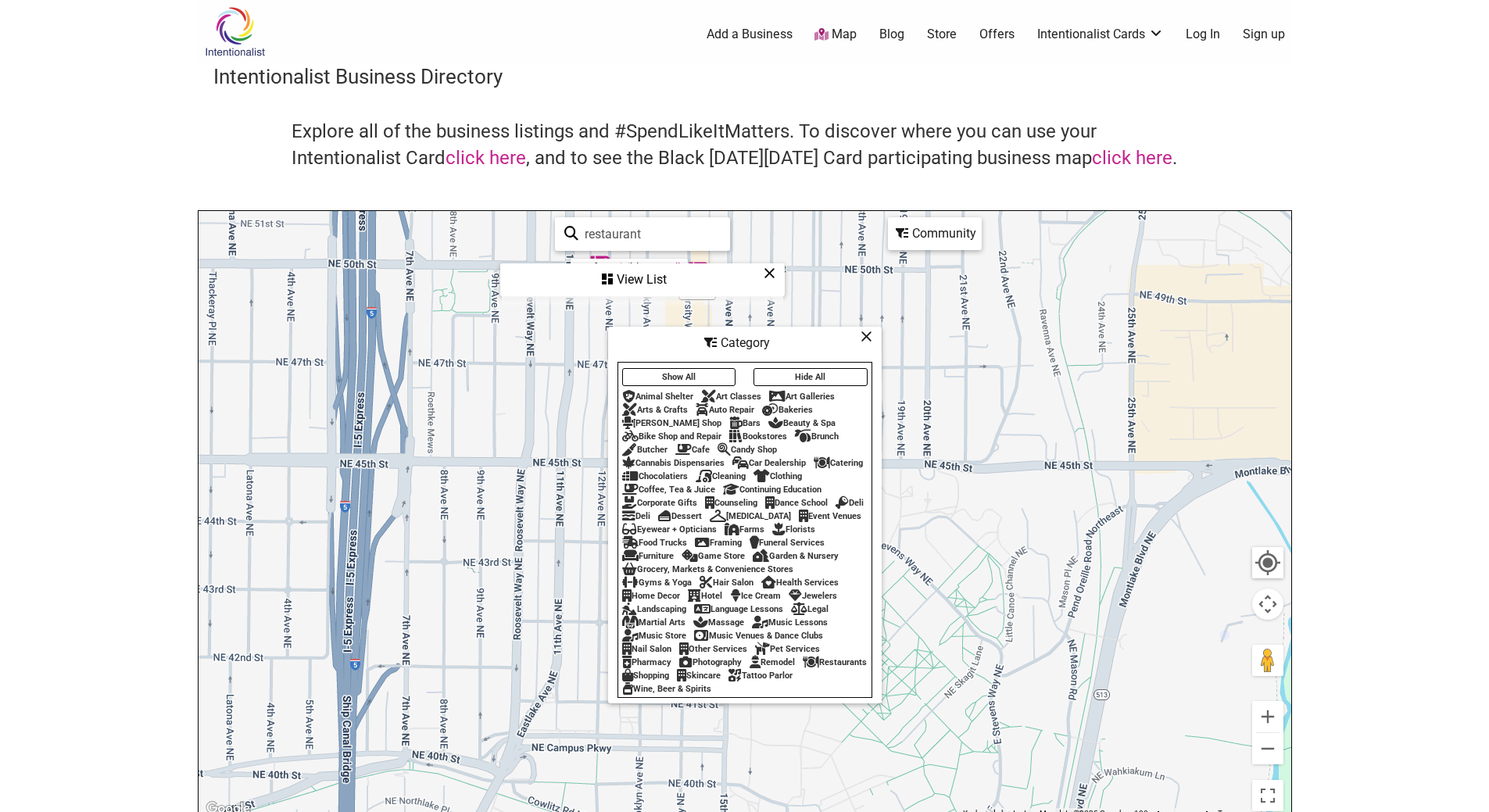
click at [803, 667] on div "Restaurants" at bounding box center [835, 662] width 64 height 10
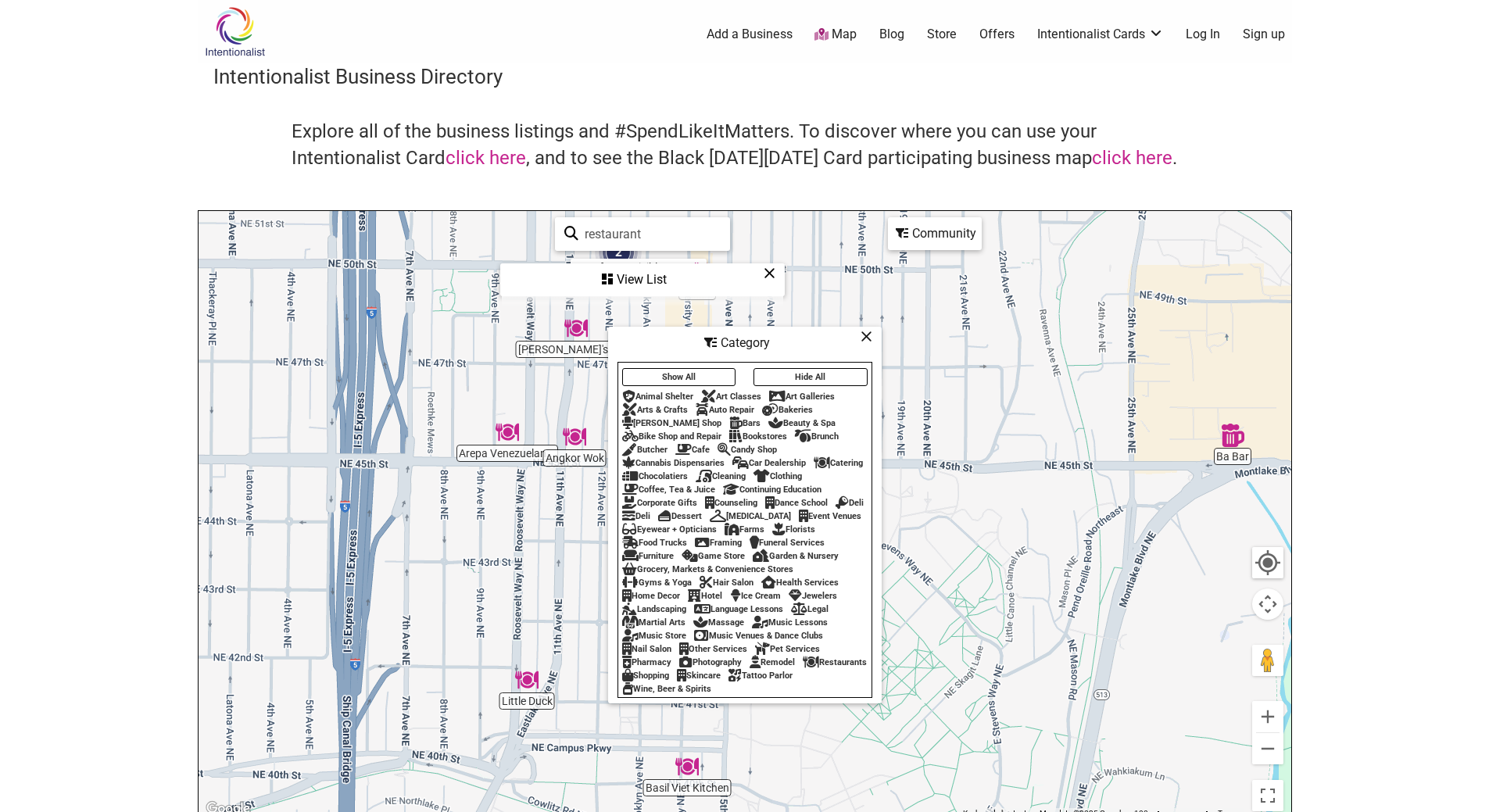
click at [729, 418] on div "Bars" at bounding box center [744, 423] width 31 height 10
click at [863, 336] on icon at bounding box center [866, 336] width 12 height 1
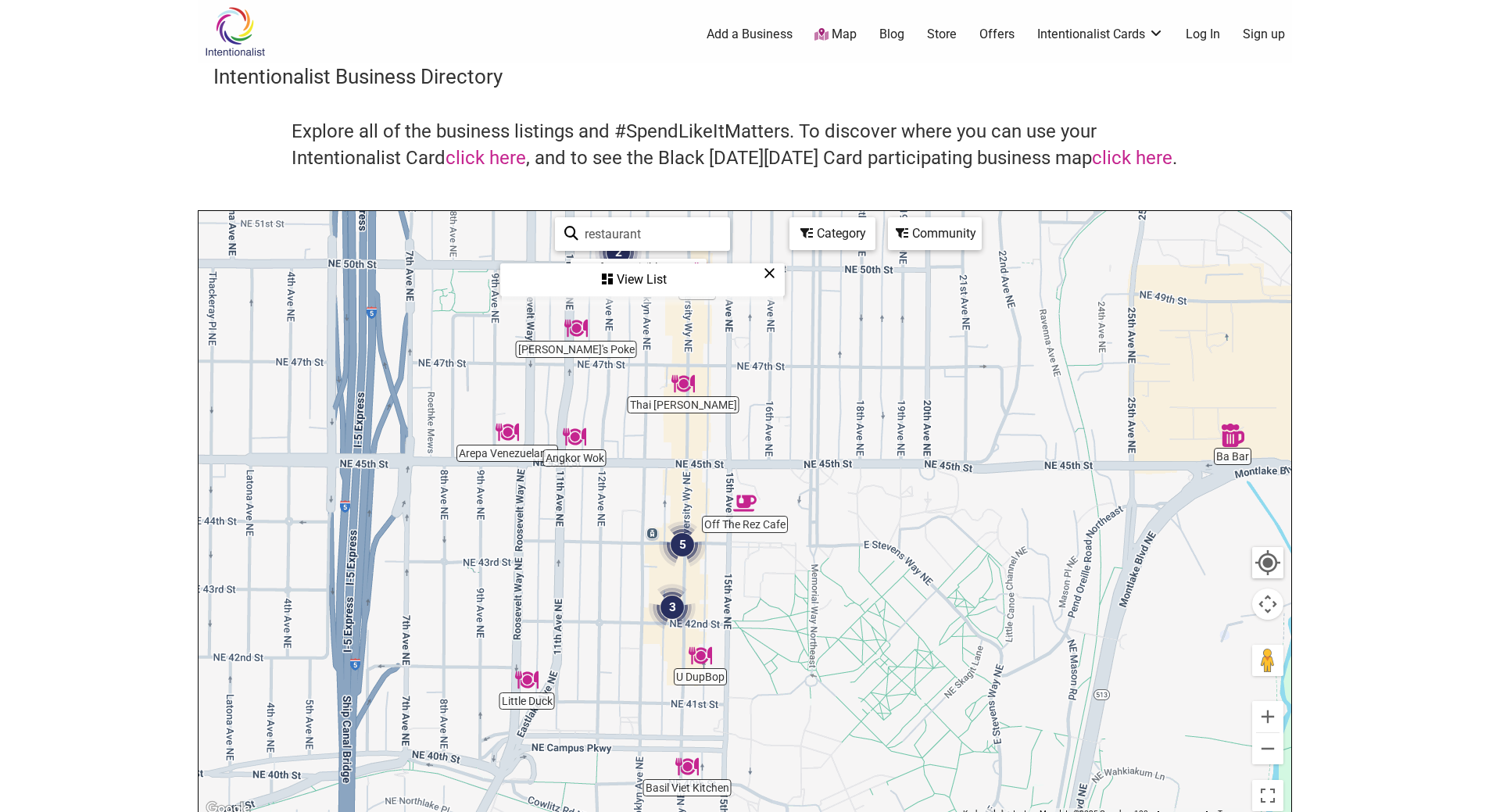
click at [573, 440] on img "Angkor Wok" at bounding box center [574, 437] width 36 height 36
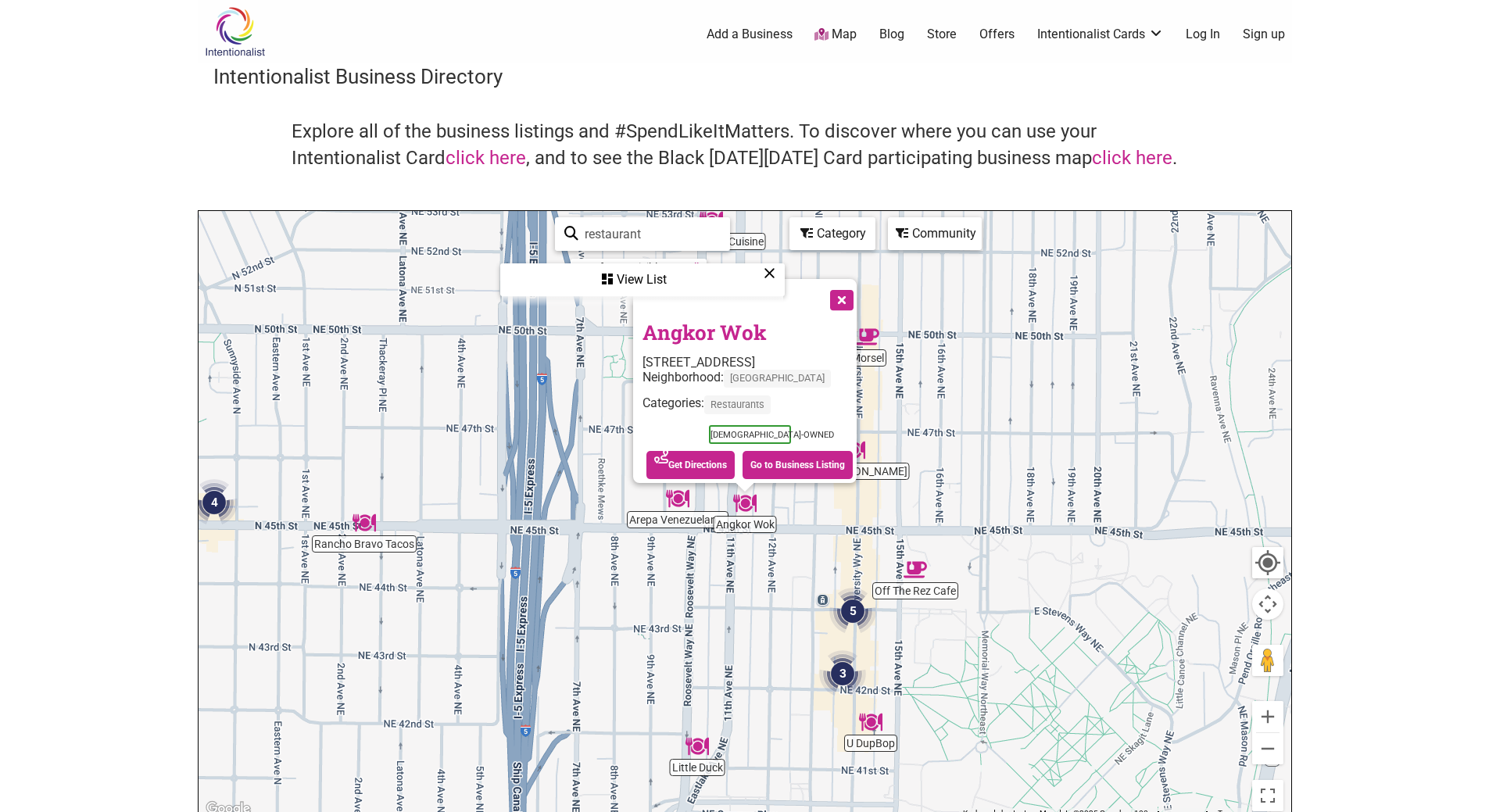
click at [860, 296] on button "Close" at bounding box center [840, 298] width 39 height 39
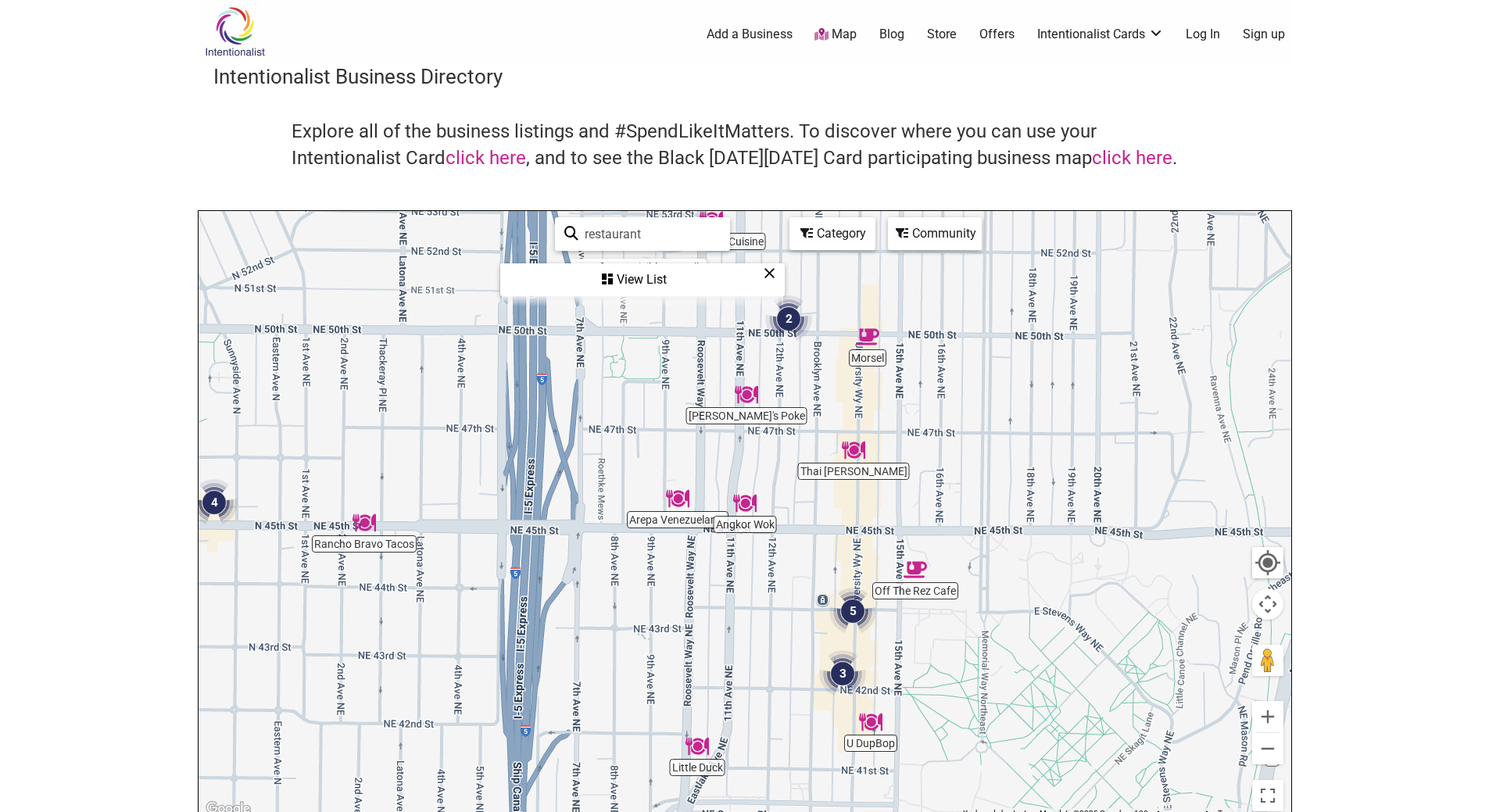
click at [680, 503] on img "Arepa Venezuelan Kitchen" at bounding box center [677, 498] width 36 height 36
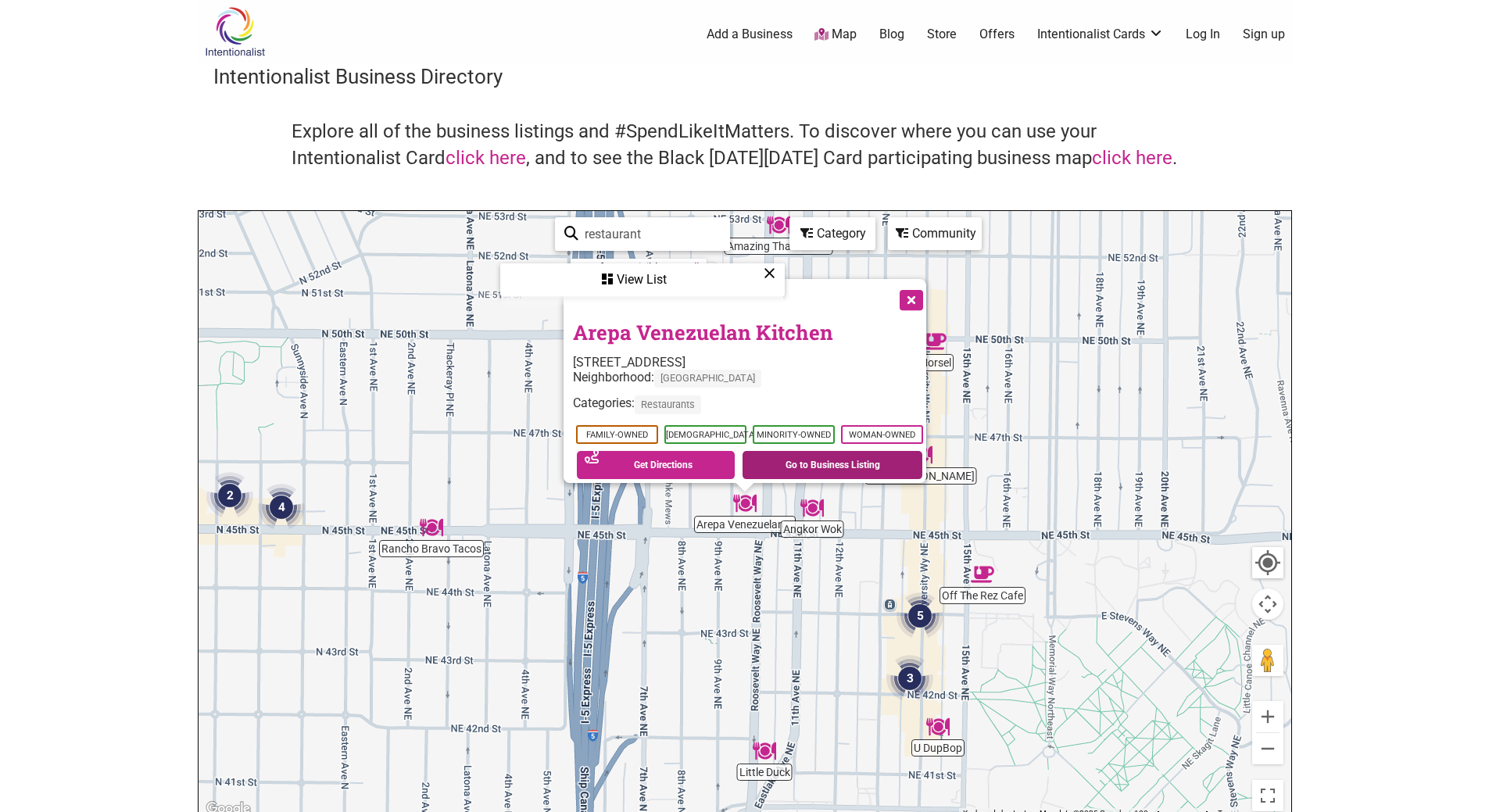
click at [773, 451] on link "Go to Business Listing" at bounding box center [832, 465] width 180 height 28
click at [915, 291] on button "Close" at bounding box center [910, 298] width 39 height 39
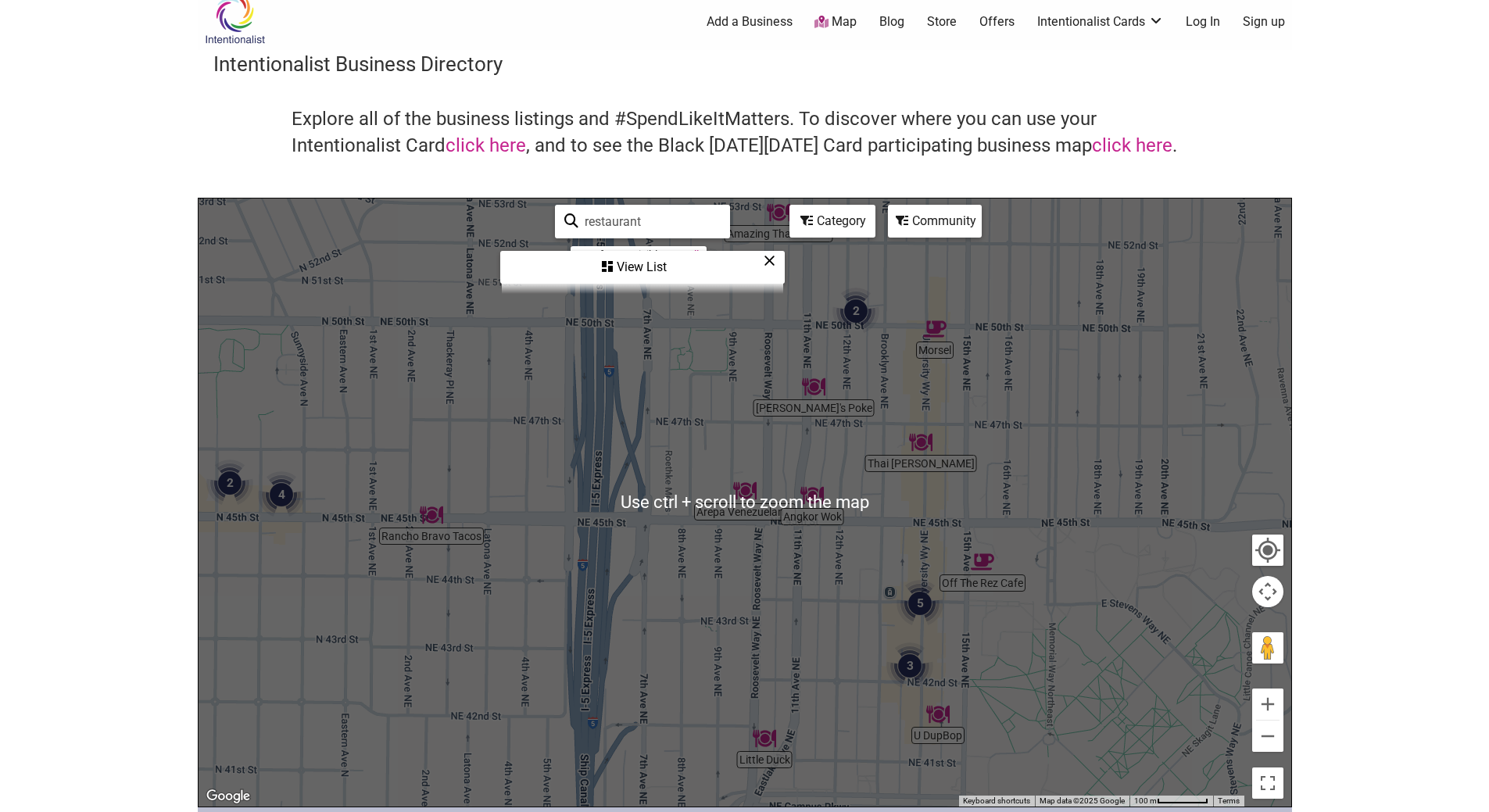
scroll to position [14, 0]
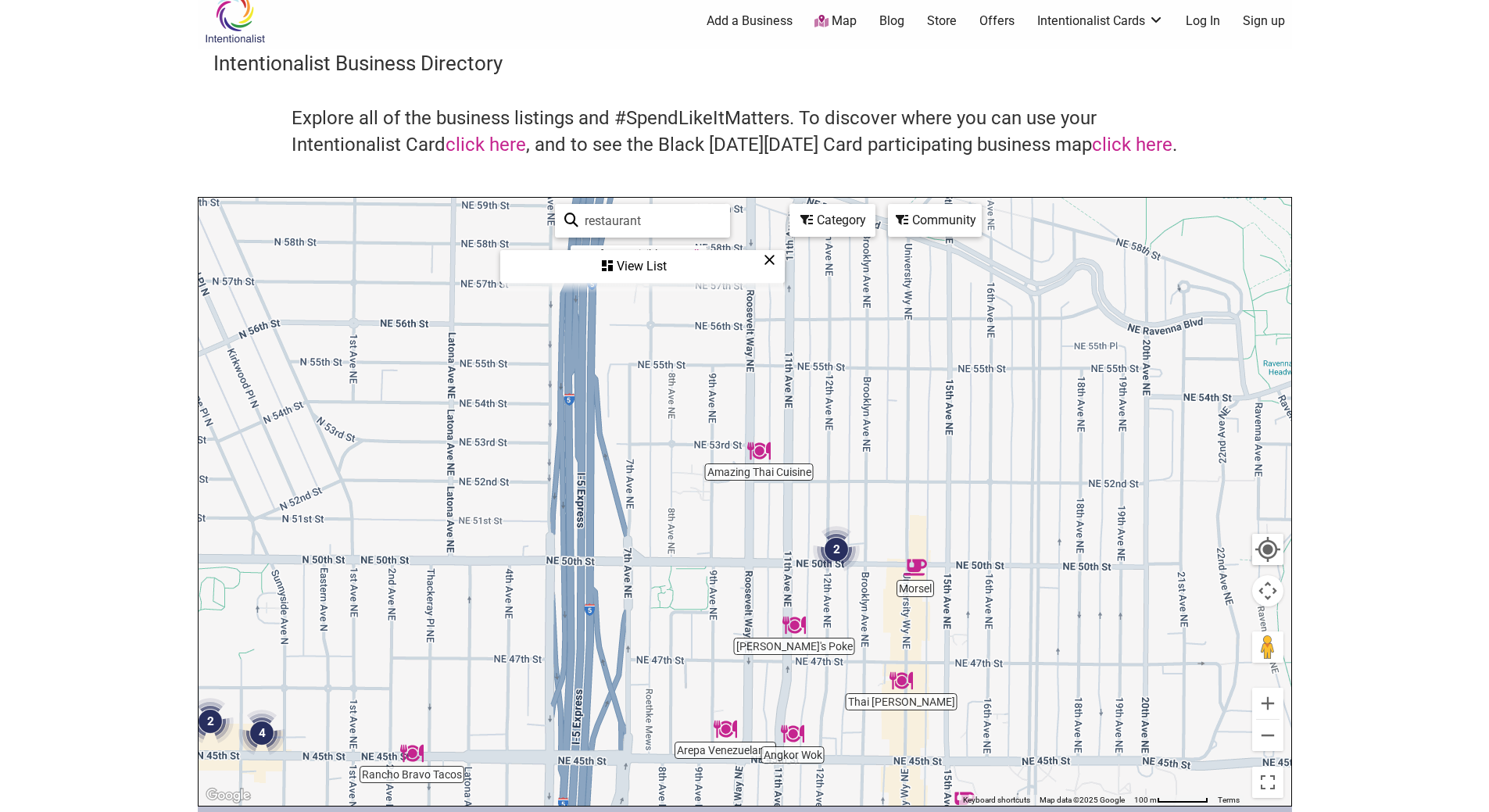
drag, startPoint x: 713, startPoint y: 408, endPoint x: 691, endPoint y: 654, distance: 247.0
click at [691, 654] on div "To navigate, press the arrow keys." at bounding box center [745, 501] width 1093 height 608
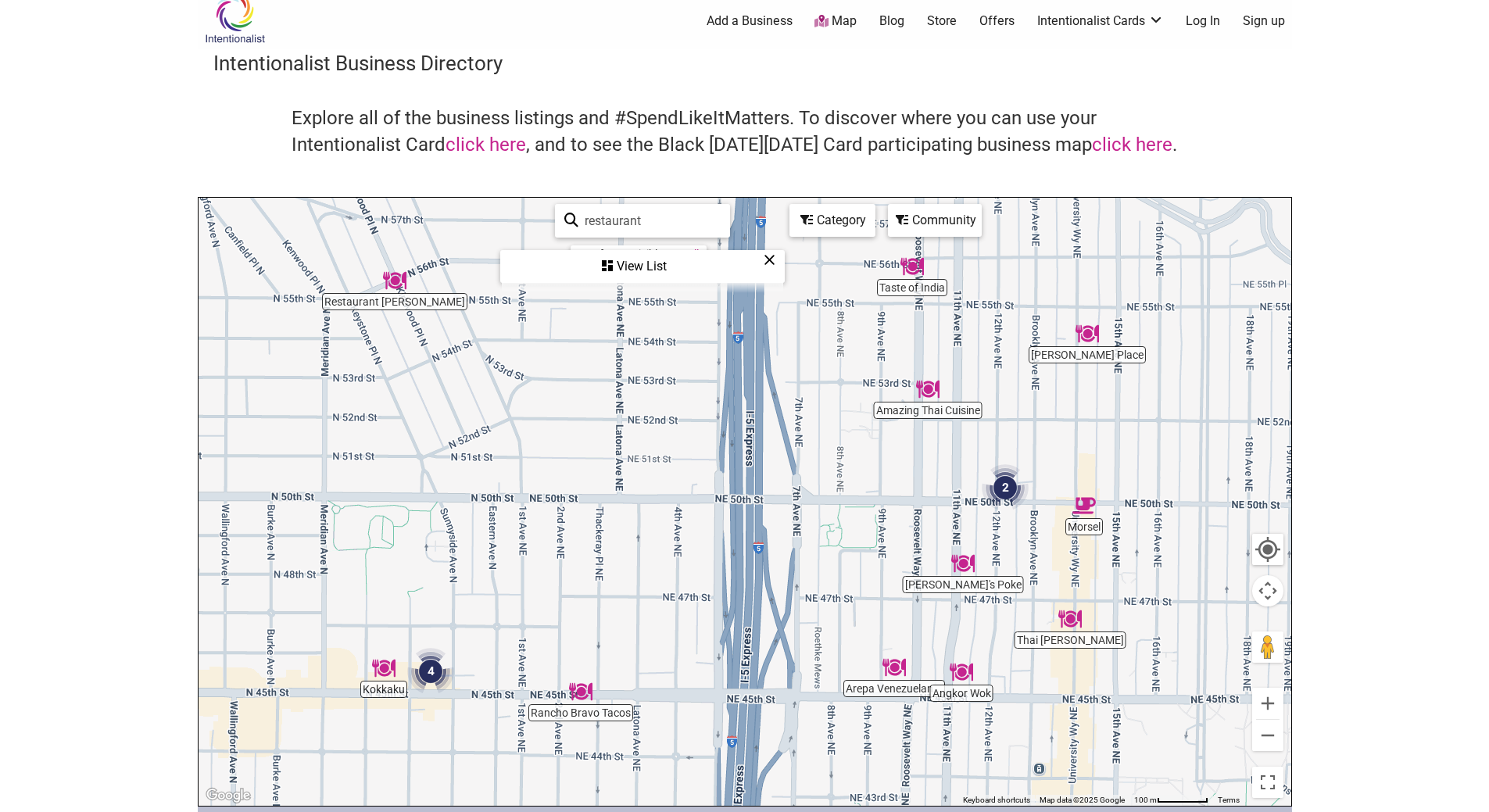
drag, startPoint x: 652, startPoint y: 442, endPoint x: 832, endPoint y: 366, distance: 195.4
click at [832, 366] on div "To navigate, press the arrow keys." at bounding box center [745, 501] width 1093 height 608
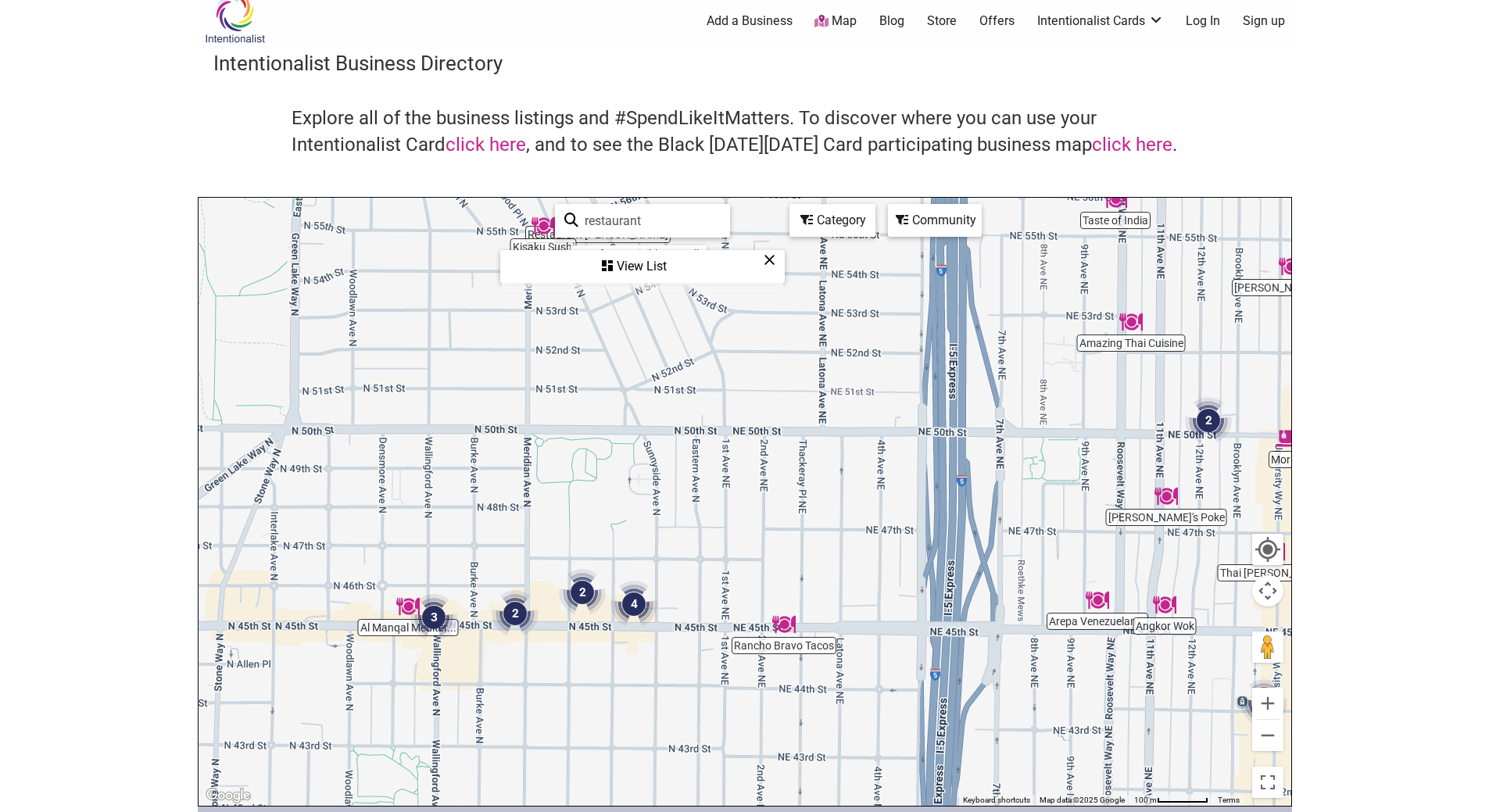
drag, startPoint x: 506, startPoint y: 568, endPoint x: 719, endPoint y: 499, distance: 223.9
click at [719, 499] on div "To navigate, press the arrow keys." at bounding box center [745, 501] width 1093 height 608
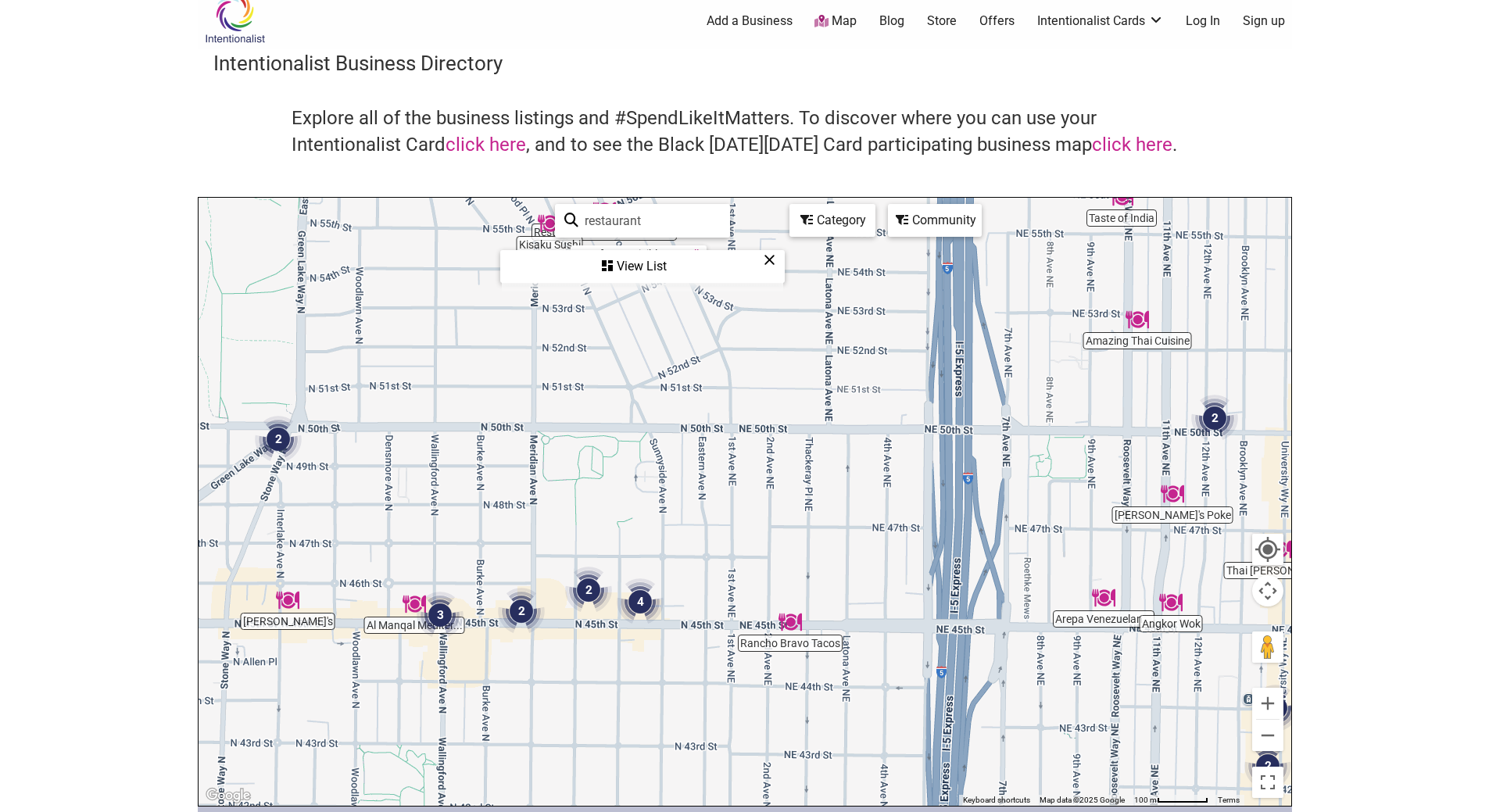
click at [281, 431] on img "2" at bounding box center [278, 439] width 59 height 59
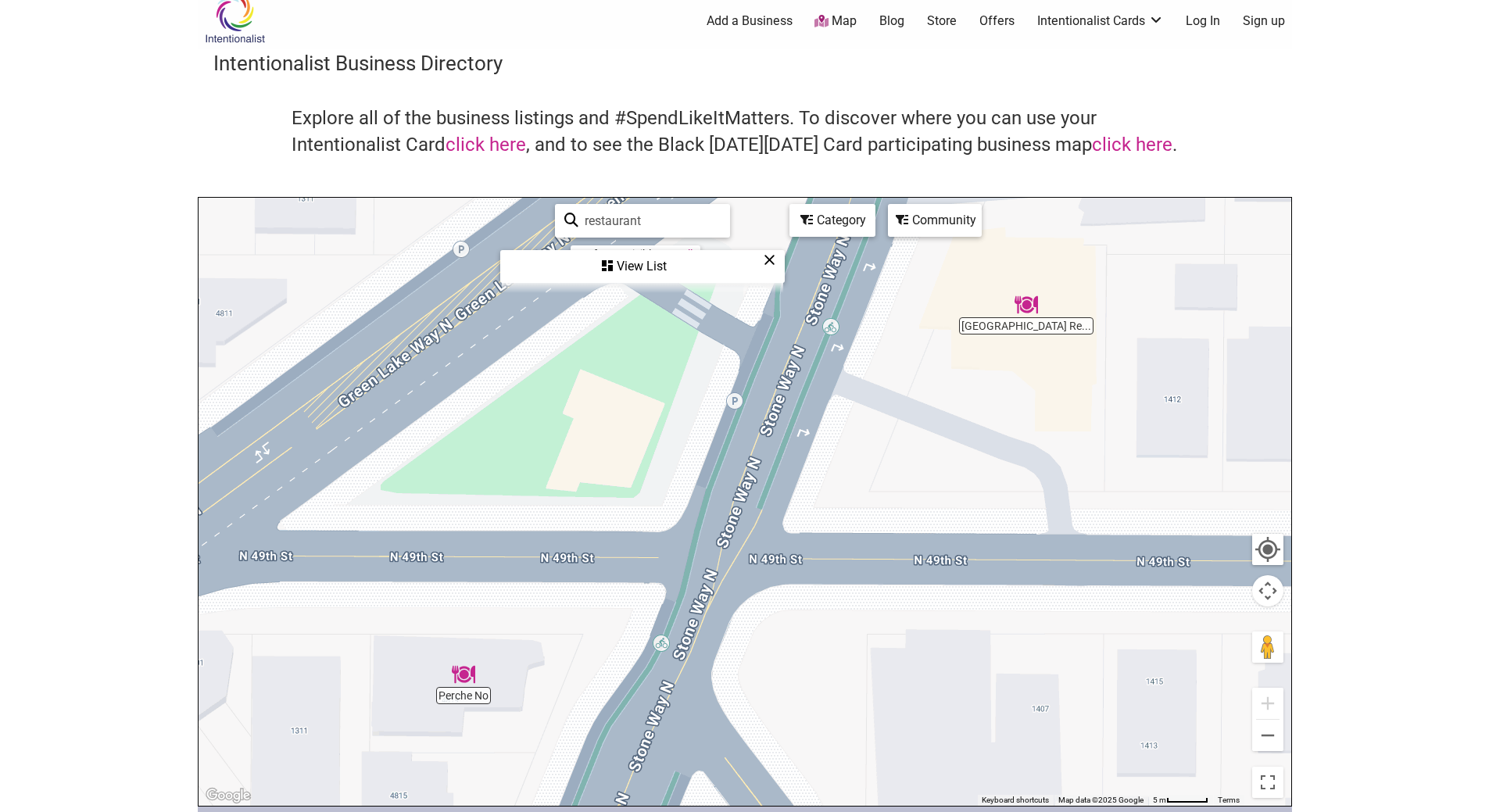
click at [467, 676] on img "Perche No" at bounding box center [463, 674] width 36 height 36
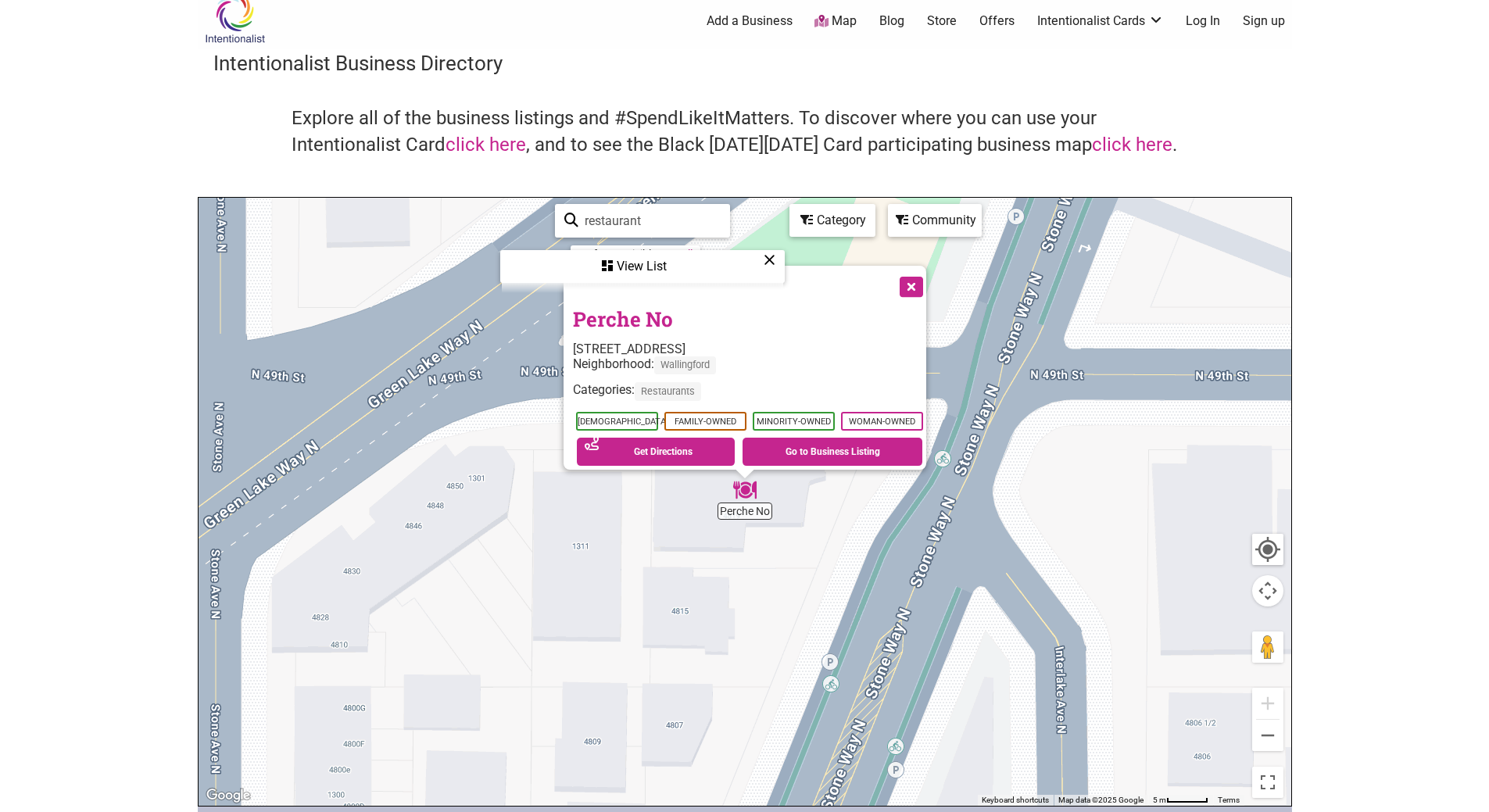
click at [921, 282] on button "Close" at bounding box center [910, 285] width 39 height 39
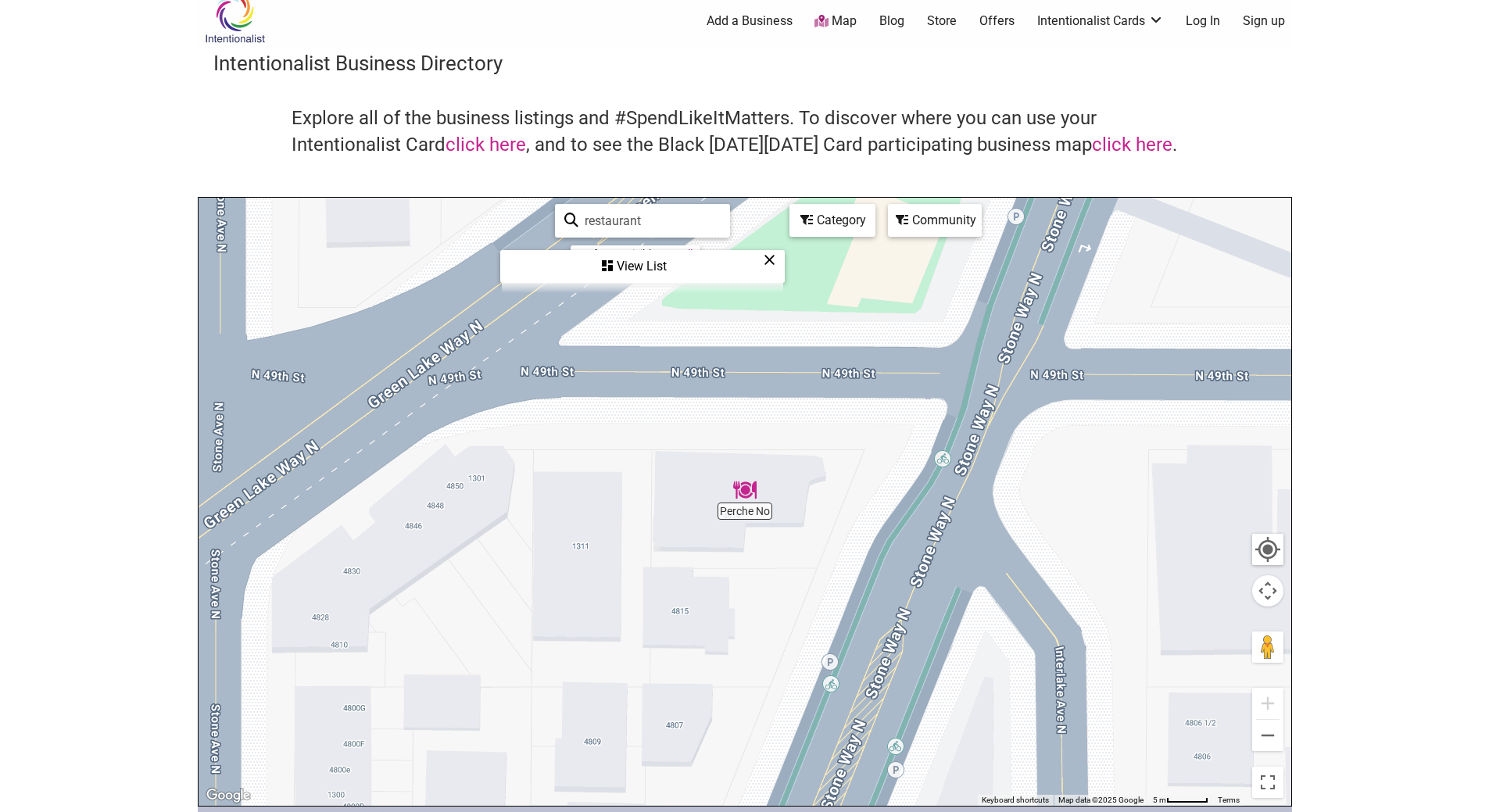
drag, startPoint x: 1085, startPoint y: 512, endPoint x: 1002, endPoint y: 431, distance: 116.0
click at [1002, 431] on div "To navigate, press the arrow keys." at bounding box center [745, 501] width 1093 height 608
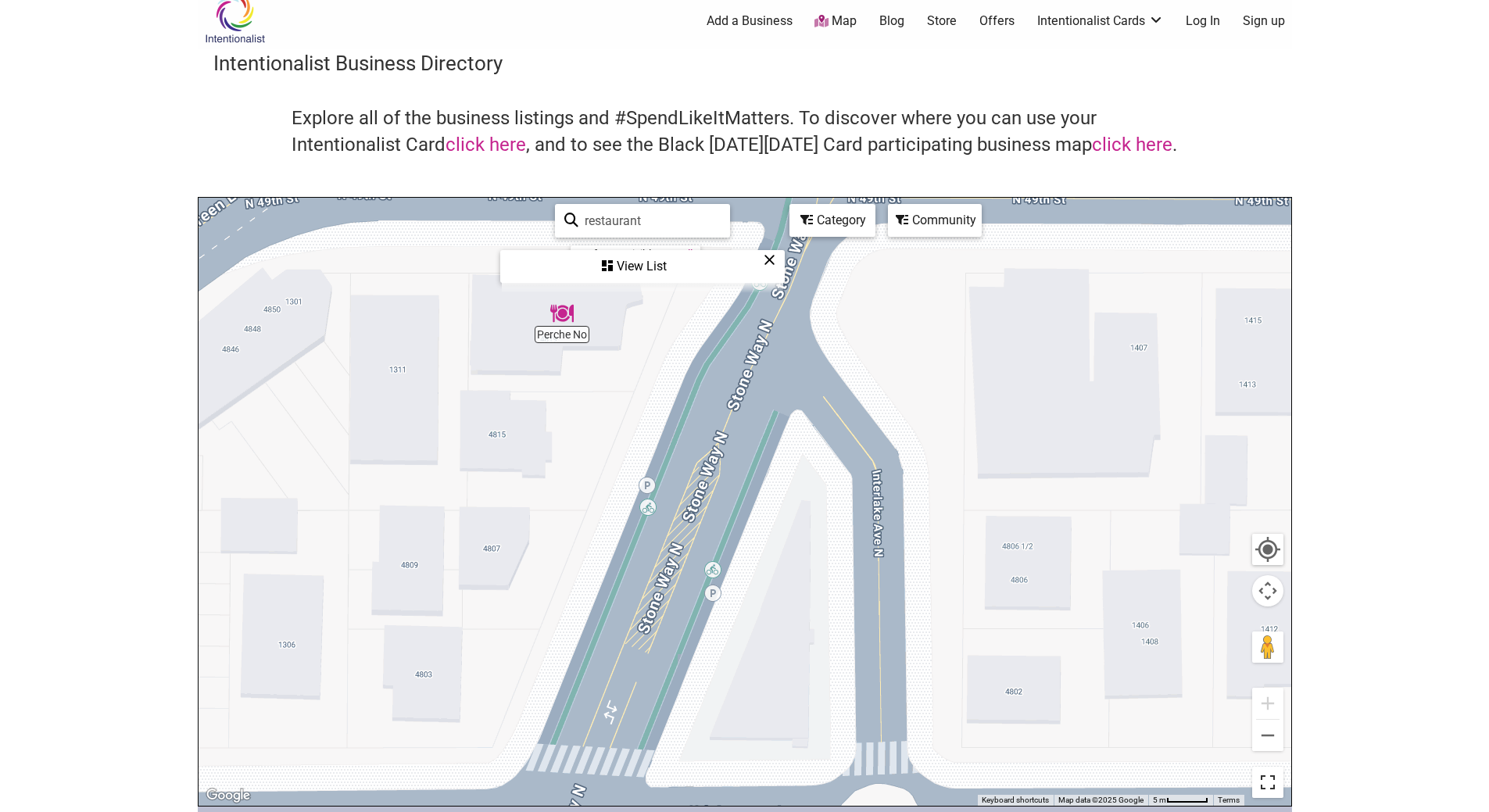
click at [1278, 791] on button "Toggle fullscreen view" at bounding box center [1268, 782] width 32 height 32
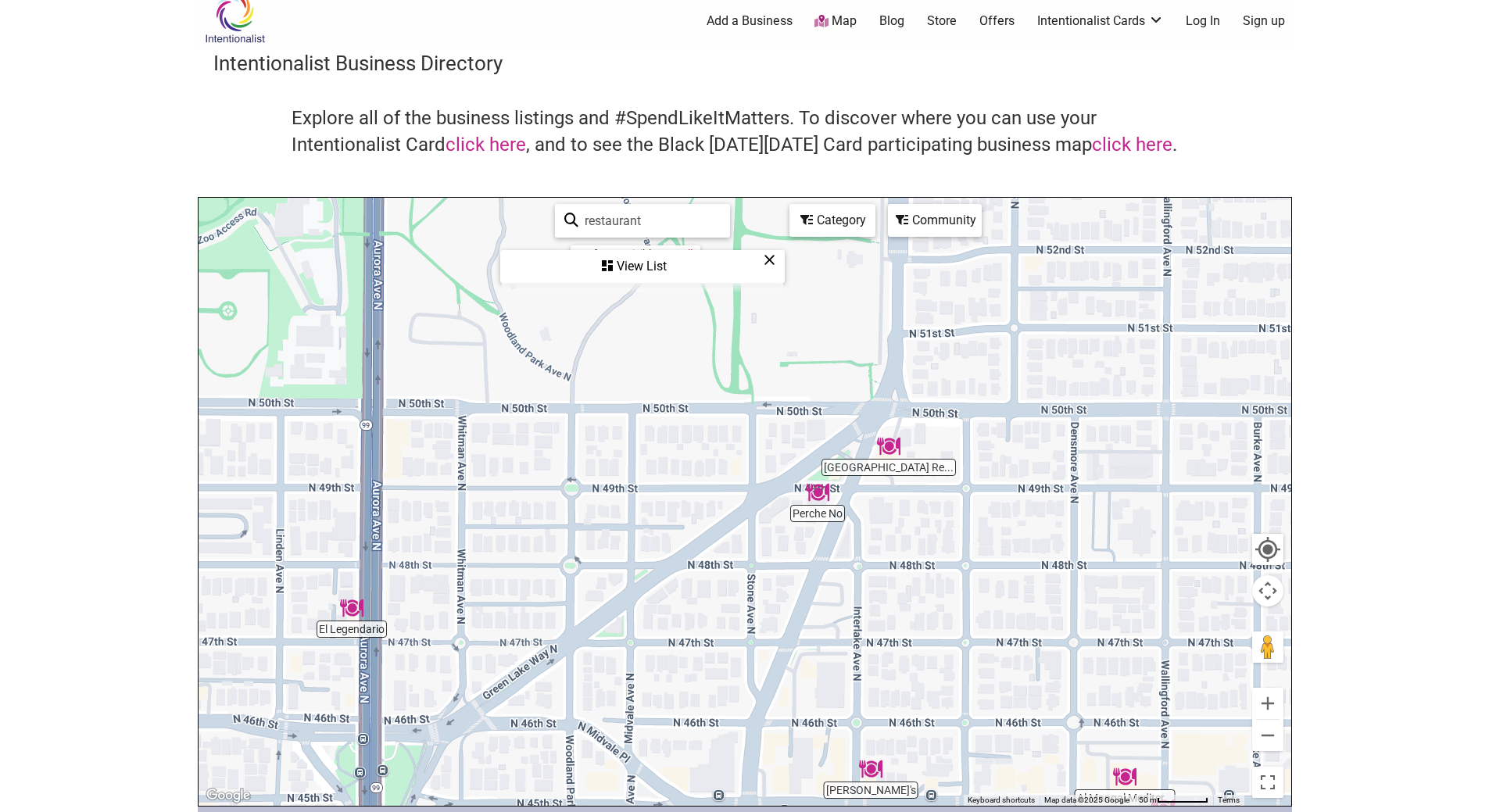
drag, startPoint x: 885, startPoint y: 516, endPoint x: 760, endPoint y: 597, distance: 148.9
click at [760, 597] on div "To navigate, press the arrow keys." at bounding box center [745, 501] width 1093 height 608
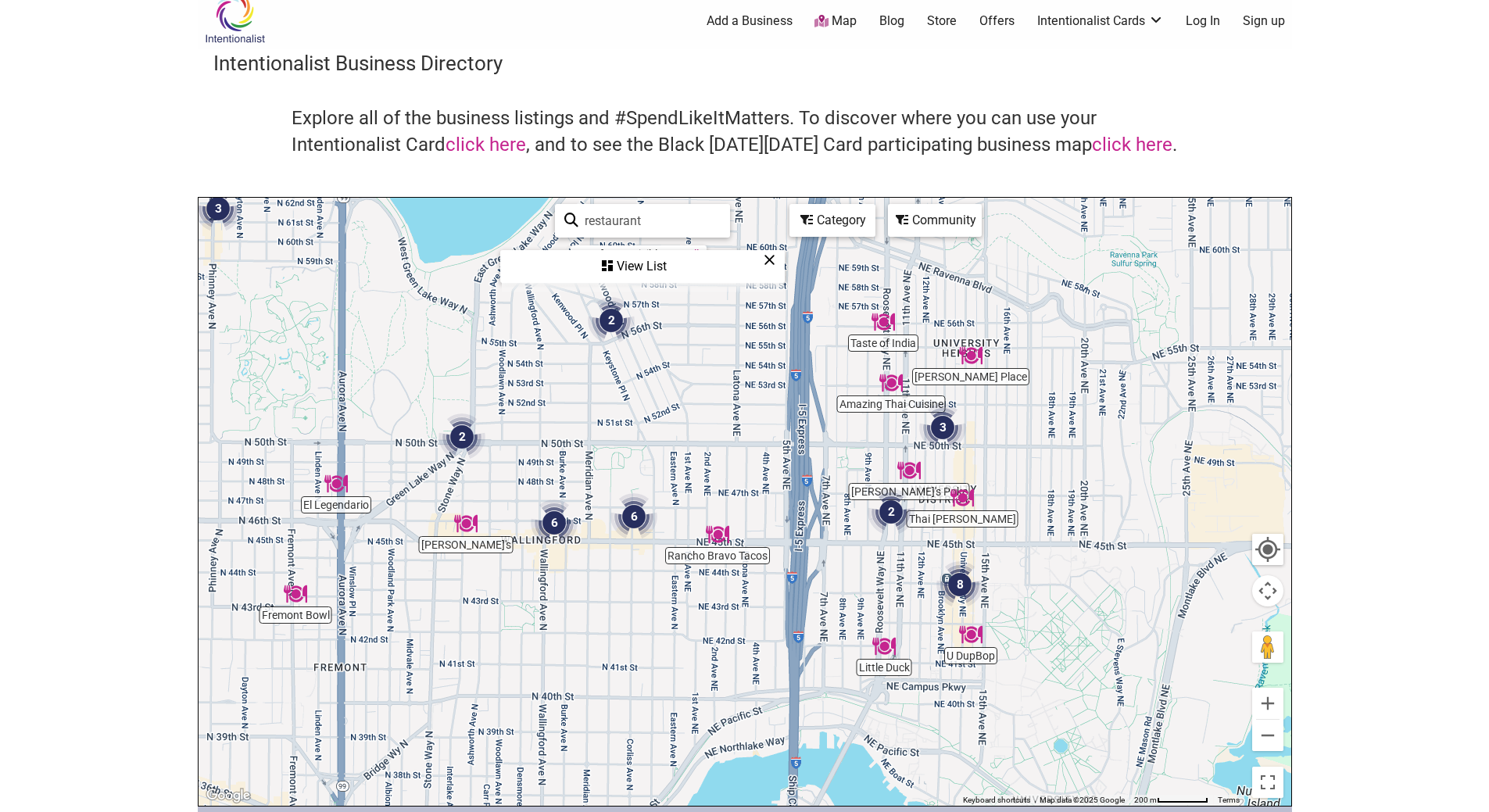
drag, startPoint x: 824, startPoint y: 599, endPoint x: 345, endPoint y: 501, distance: 488.9
click at [345, 501] on div "To navigate, press the arrow keys." at bounding box center [745, 501] width 1093 height 608
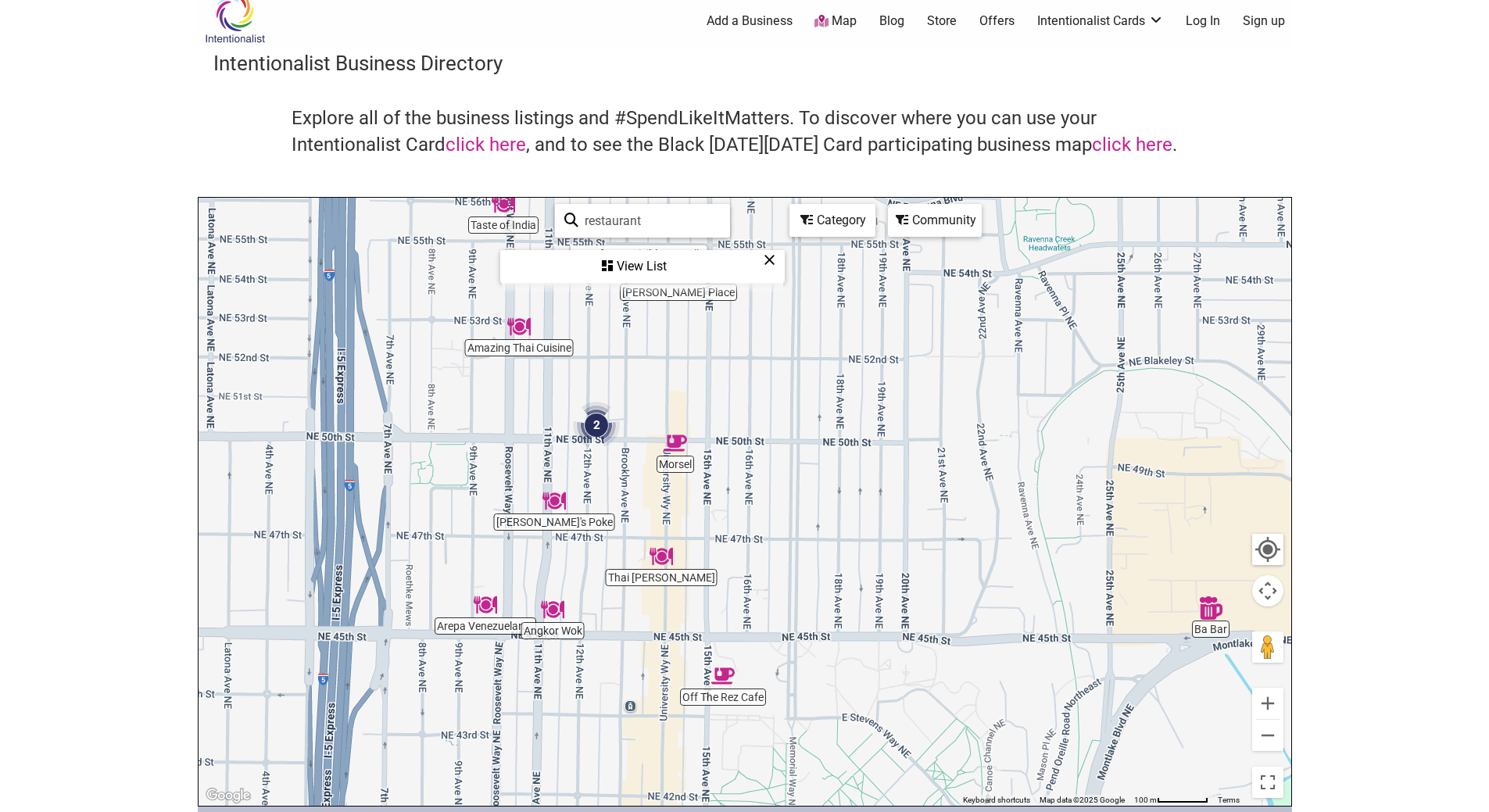
drag, startPoint x: 636, startPoint y: 496, endPoint x: 638, endPoint y: 370, distance: 126.0
click at [638, 370] on div "To navigate, press the arrow keys." at bounding box center [745, 501] width 1093 height 608
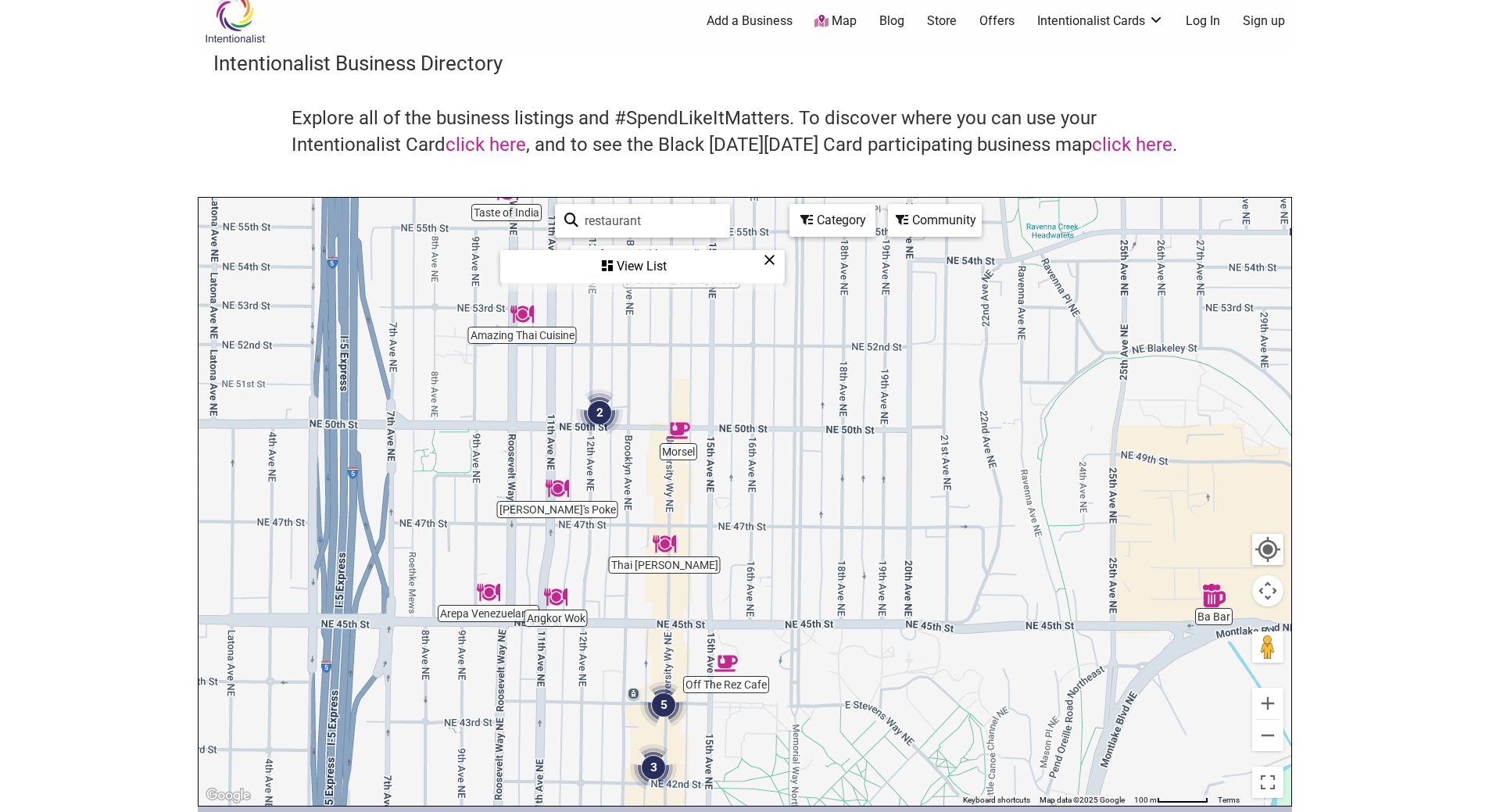
click at [606, 406] on img "2" at bounding box center [599, 413] width 59 height 59
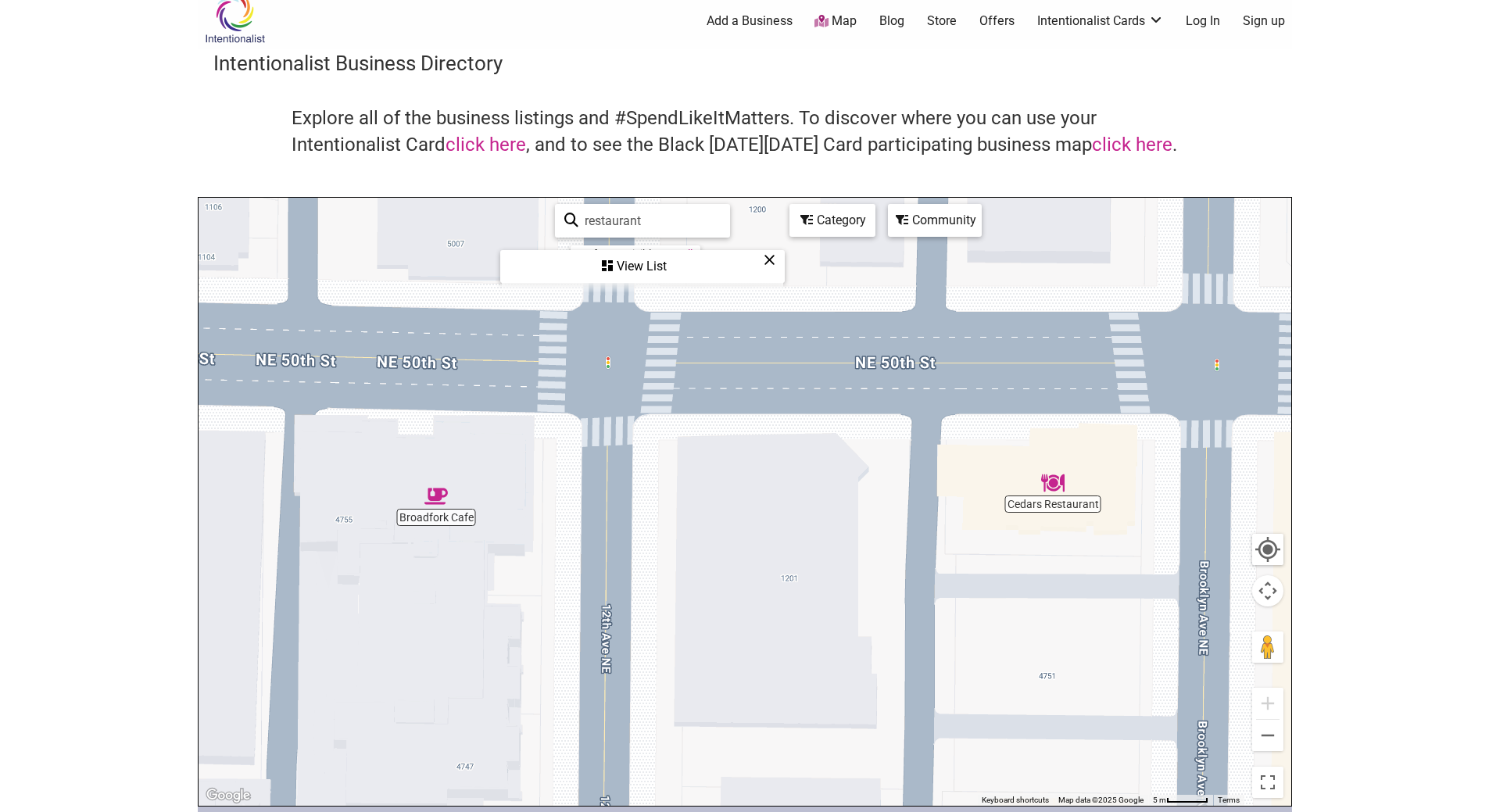
click at [1053, 483] on img "Cedars Restaurant" at bounding box center [1053, 482] width 36 height 36
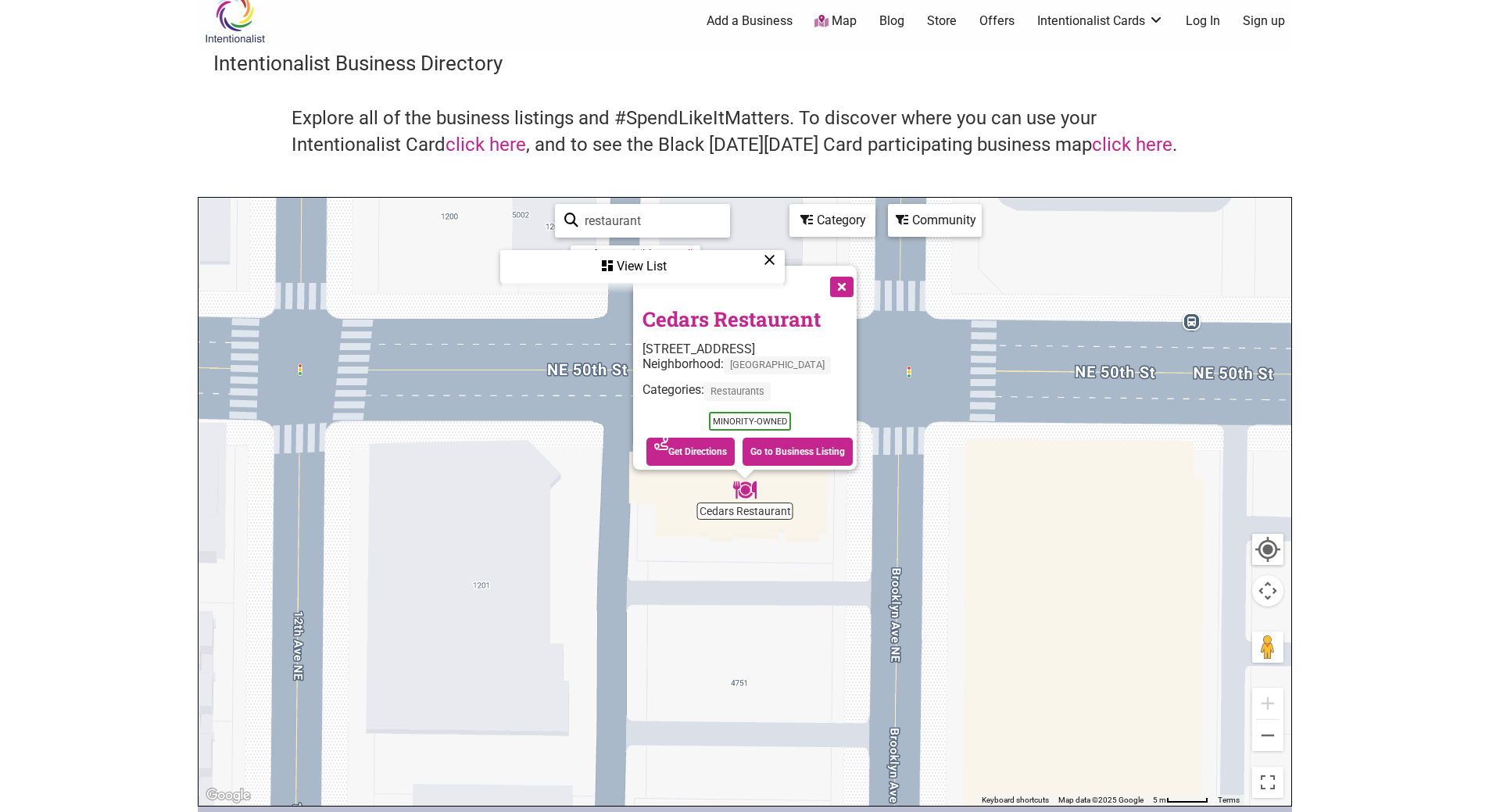
click at [856, 278] on button "Close" at bounding box center [840, 285] width 39 height 39
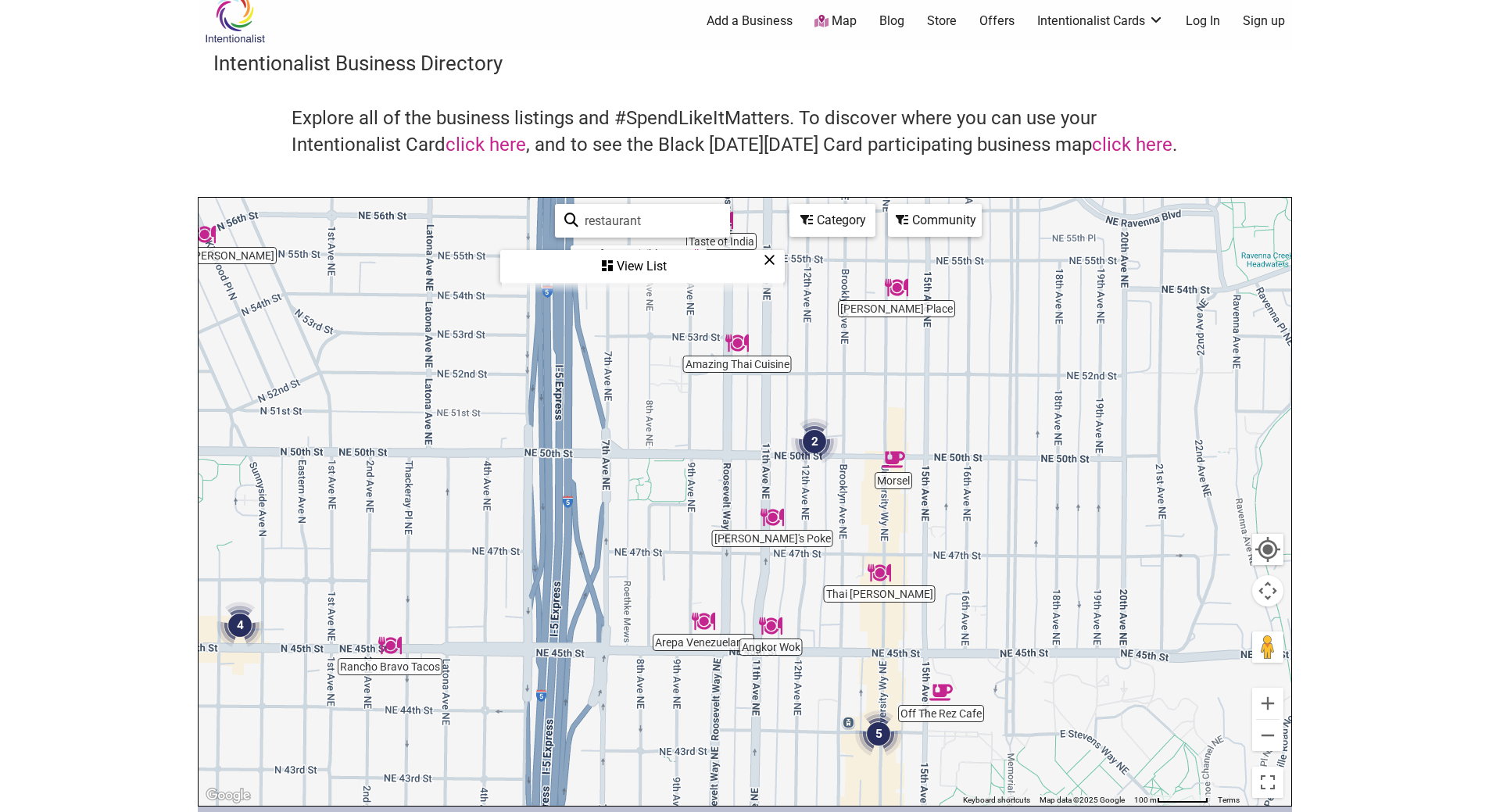
scroll to position [24, 0]
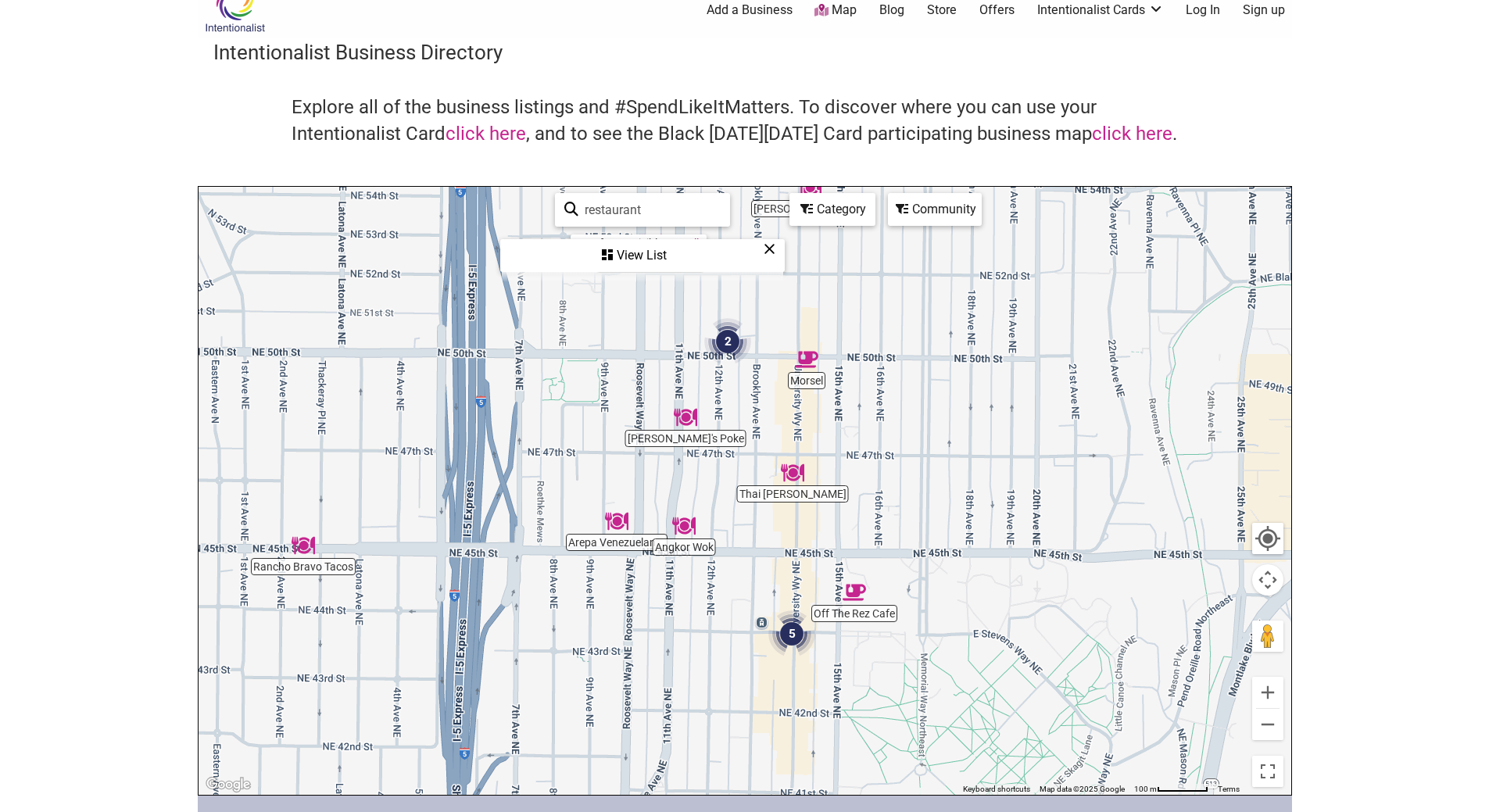
drag, startPoint x: 858, startPoint y: 517, endPoint x: 748, endPoint y: 404, distance: 157.7
click at [748, 404] on div "To navigate, press the arrow keys." at bounding box center [745, 490] width 1093 height 608
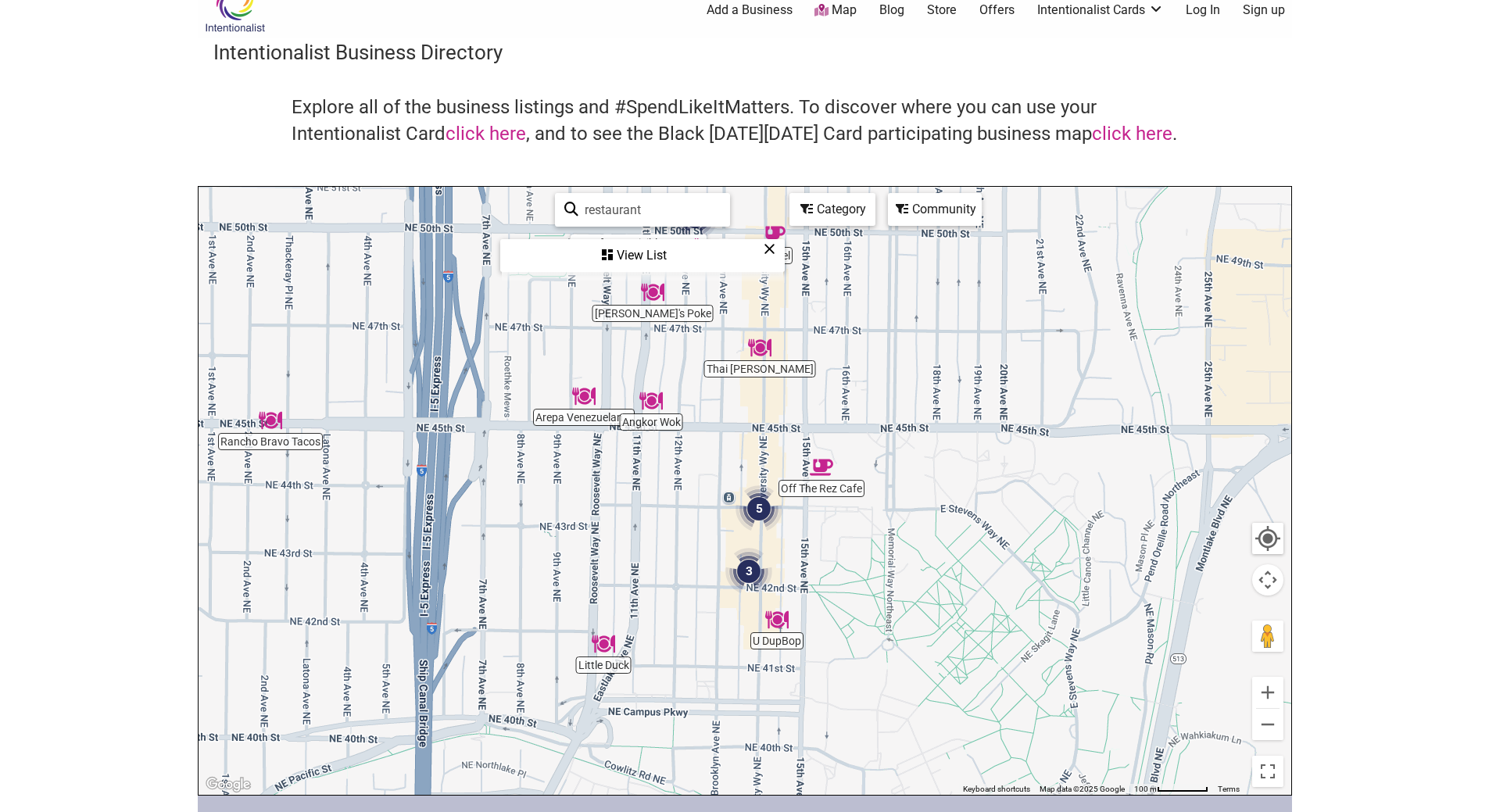
drag, startPoint x: 744, startPoint y: 542, endPoint x: 712, endPoint y: 410, distance: 135.8
click at [712, 410] on div "To navigate, press the arrow keys." at bounding box center [745, 490] width 1093 height 608
click at [759, 508] on img "5" at bounding box center [759, 509] width 59 height 59
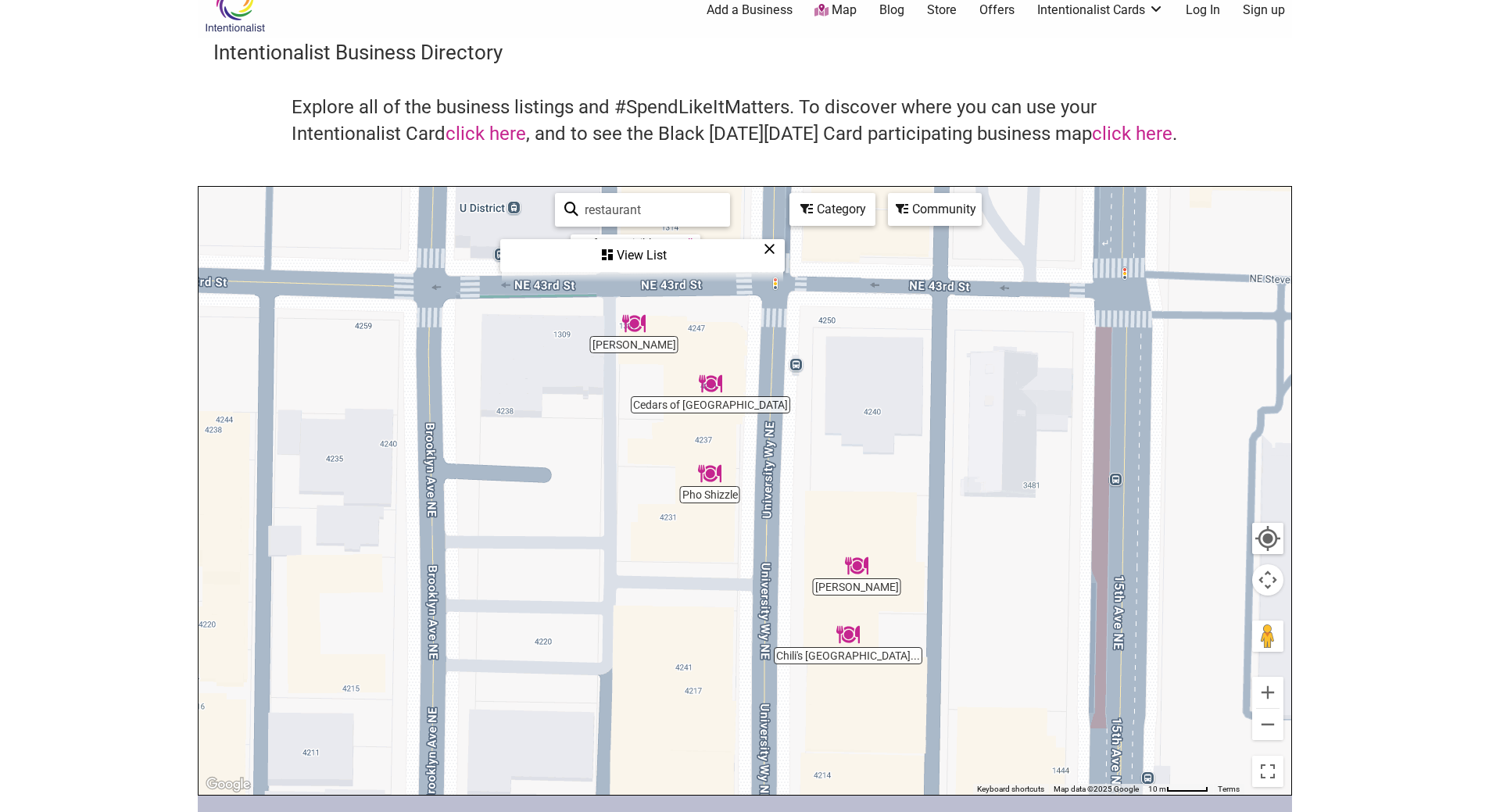
drag, startPoint x: 634, startPoint y: 397, endPoint x: 676, endPoint y: 774, distance: 379.3
click at [676, 774] on div "To navigate, press the arrow keys." at bounding box center [745, 490] width 1093 height 608
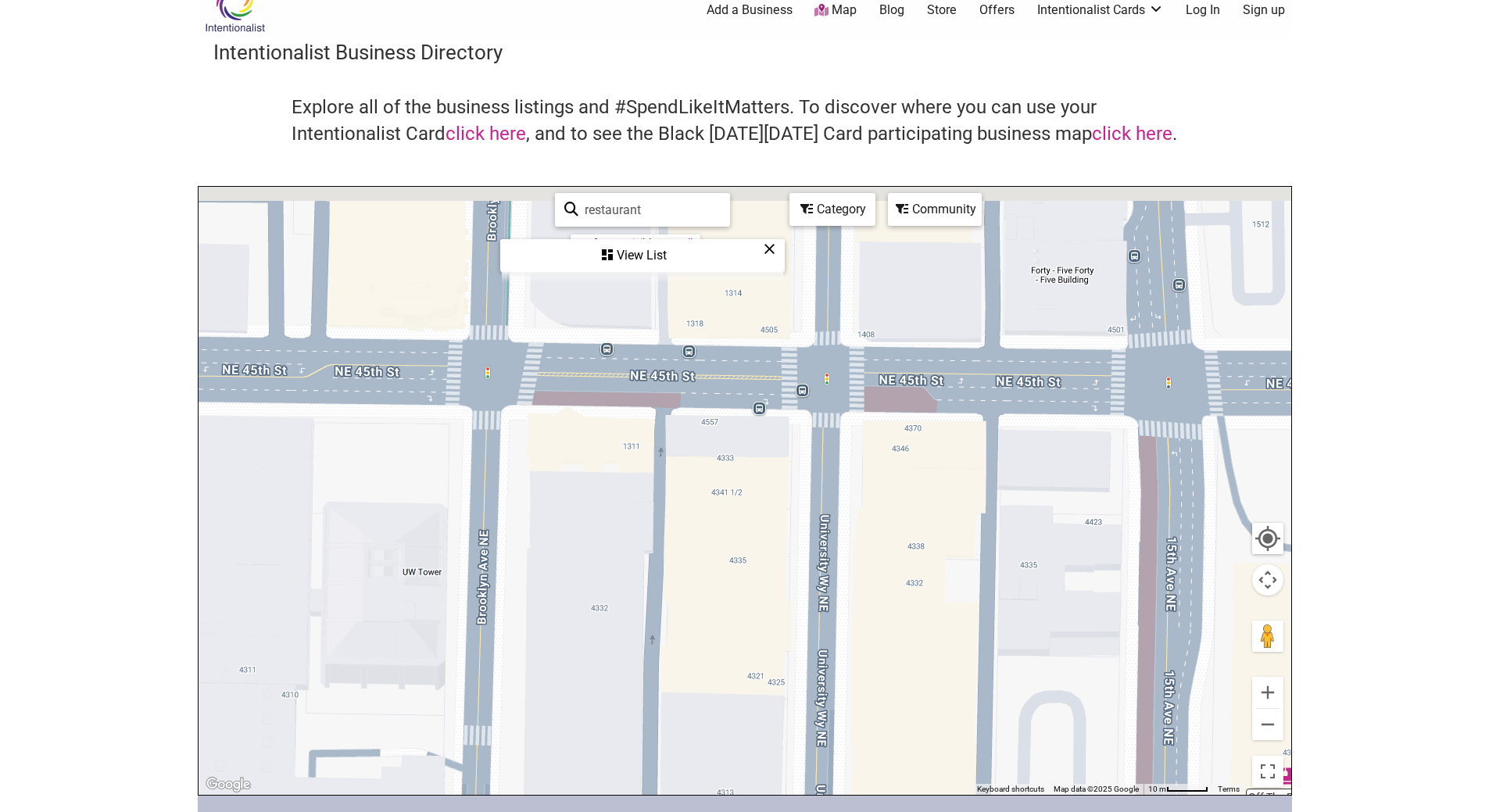
drag, startPoint x: 677, startPoint y: 581, endPoint x: 672, endPoint y: 842, distance: 261.0
click at [672, 787] on html "× Menu 0 Add a Business Map Blog Store Offers Intentionalist Cards Buy Black Ca…" at bounding box center [744, 382] width 1489 height 812
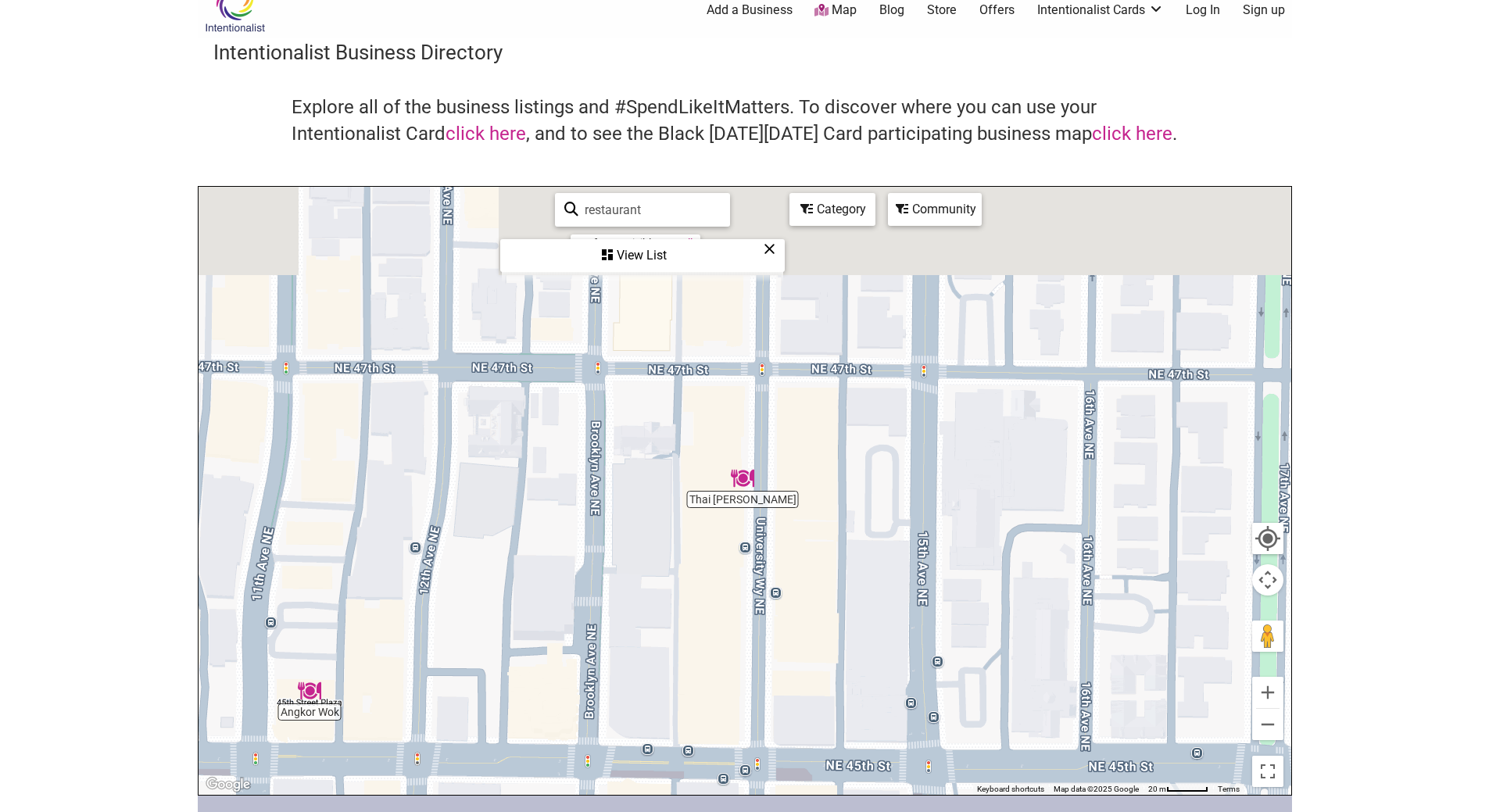
drag, startPoint x: 679, startPoint y: 430, endPoint x: 679, endPoint y: 660, distance: 230.0
click at [679, 660] on div "To navigate, press the arrow keys." at bounding box center [745, 490] width 1093 height 608
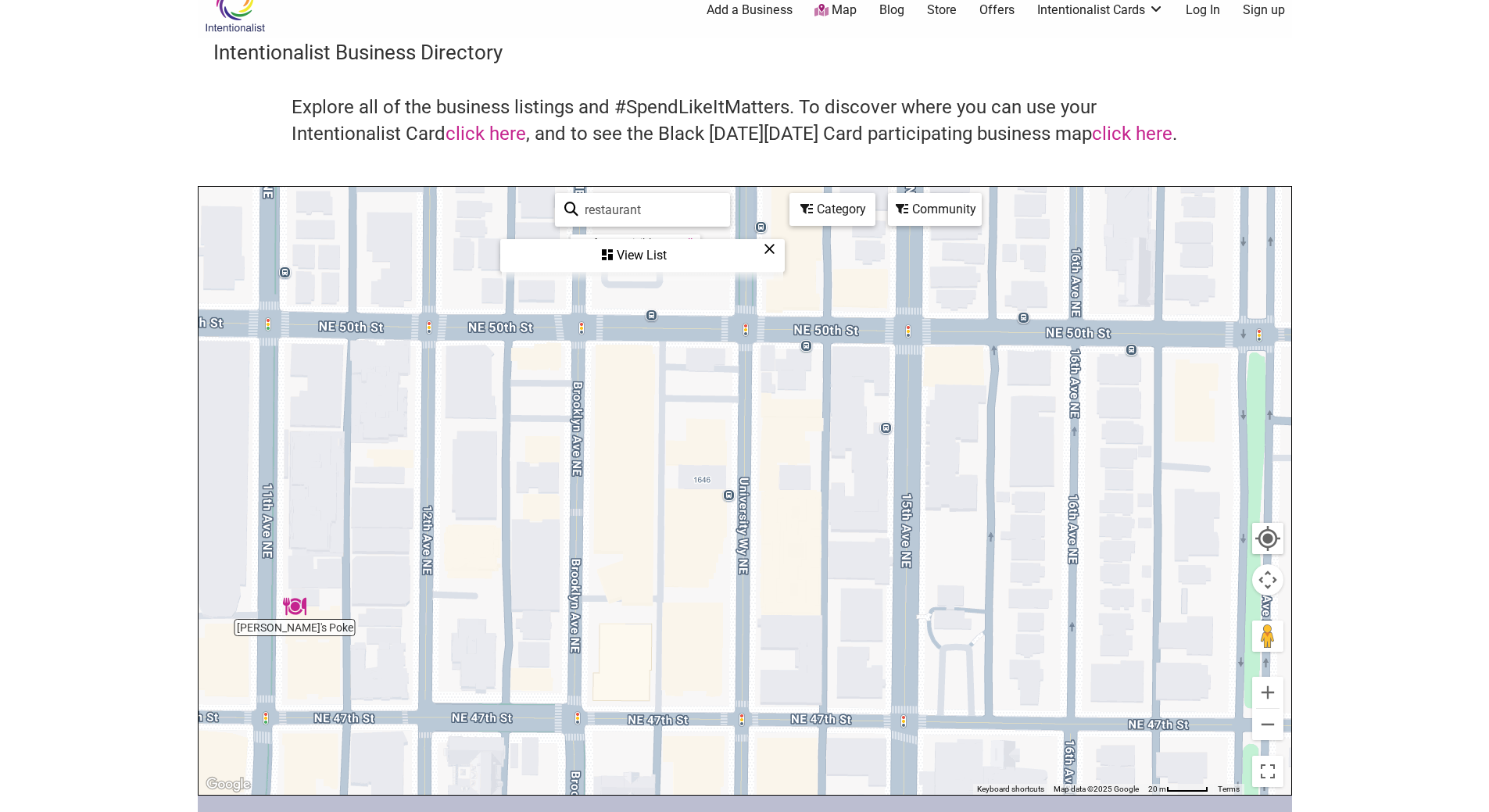
drag, startPoint x: 656, startPoint y: 390, endPoint x: 650, endPoint y: 608, distance: 218.1
click at [650, 608] on div "To navigate, press the arrow keys." at bounding box center [745, 490] width 1093 height 608
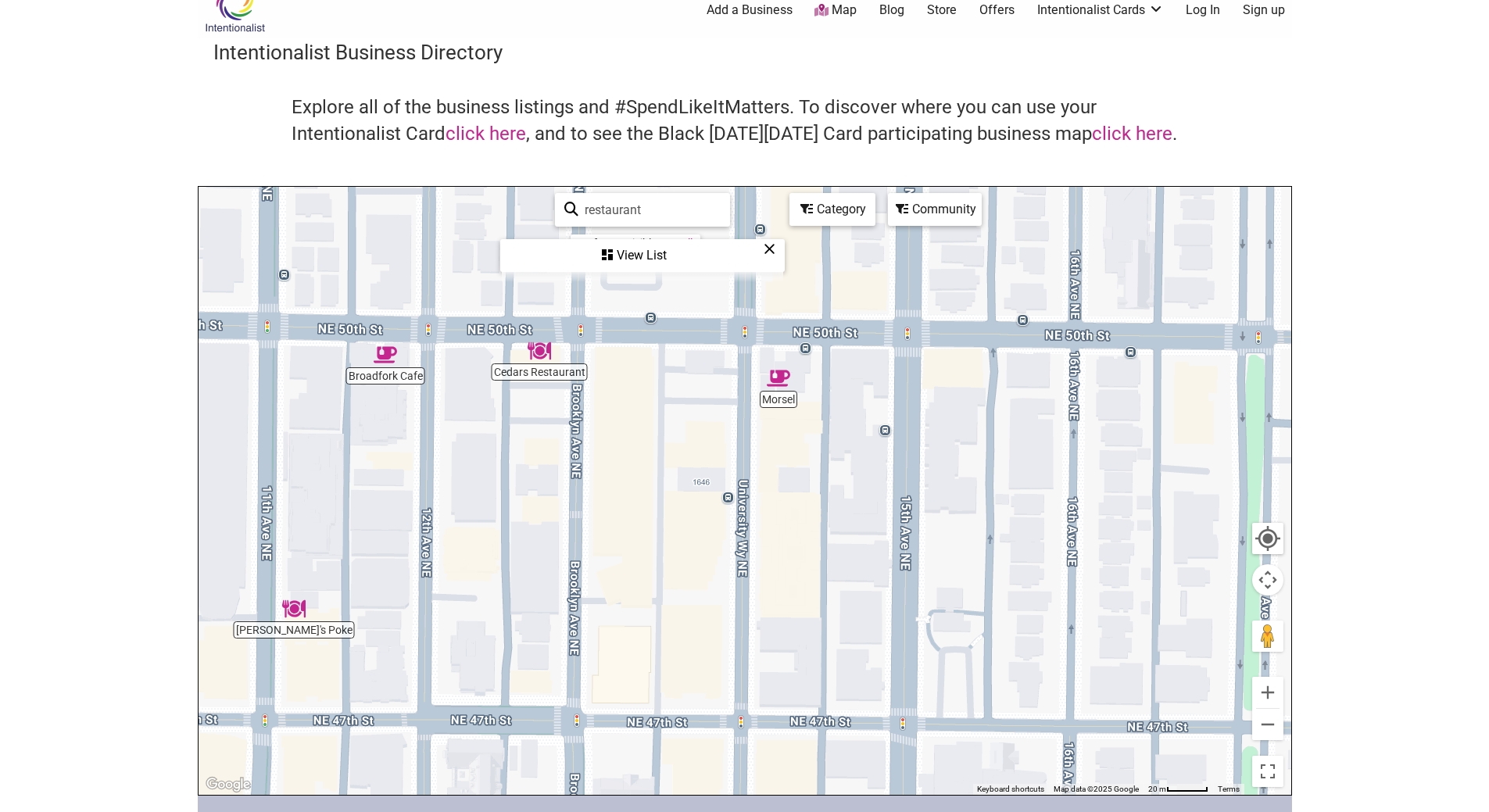
click at [530, 359] on img "Cedars Restaurant" at bounding box center [539, 351] width 36 height 36
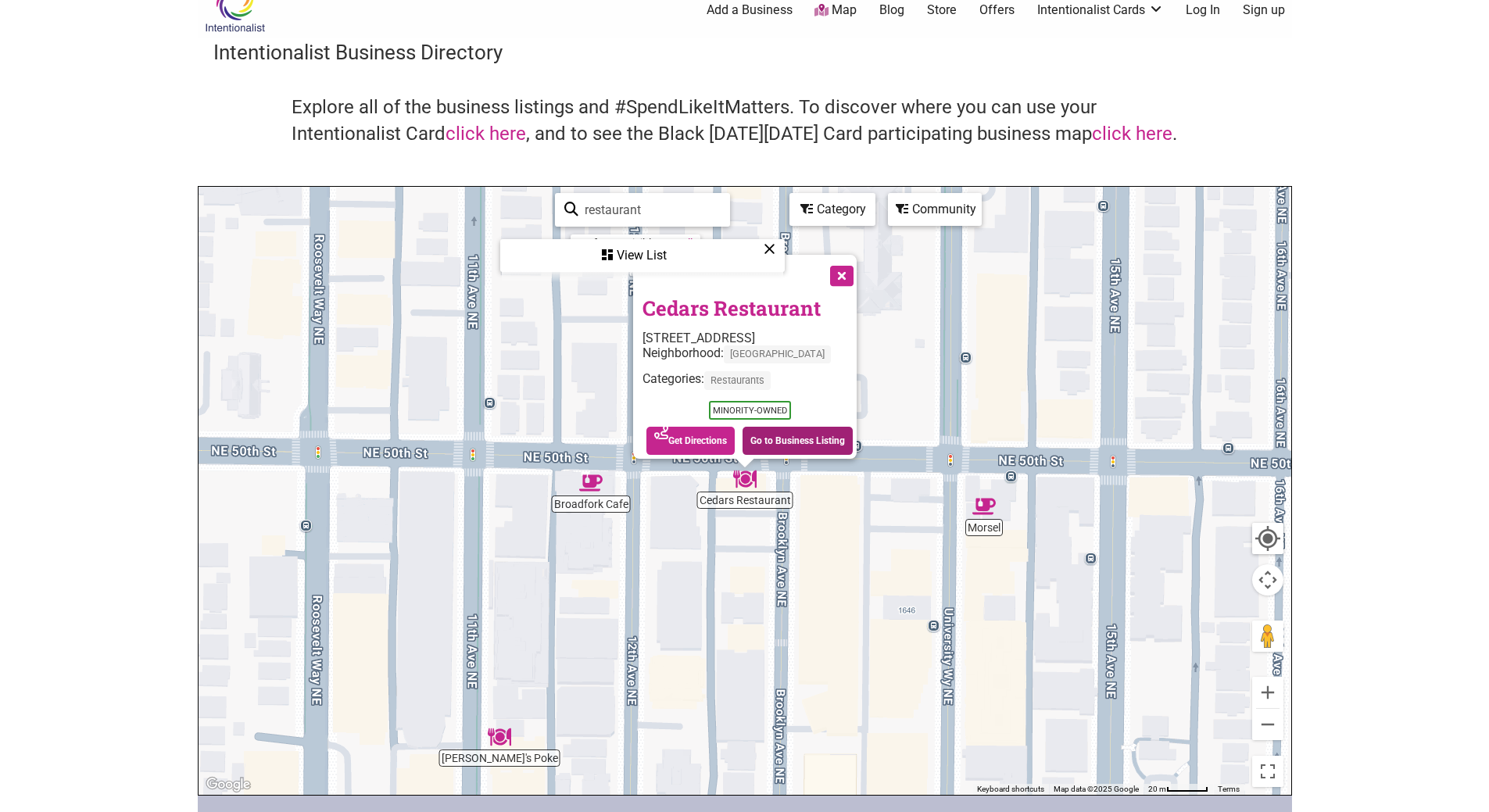
click at [783, 431] on link "Go to Business Listing" at bounding box center [798, 440] width 110 height 28
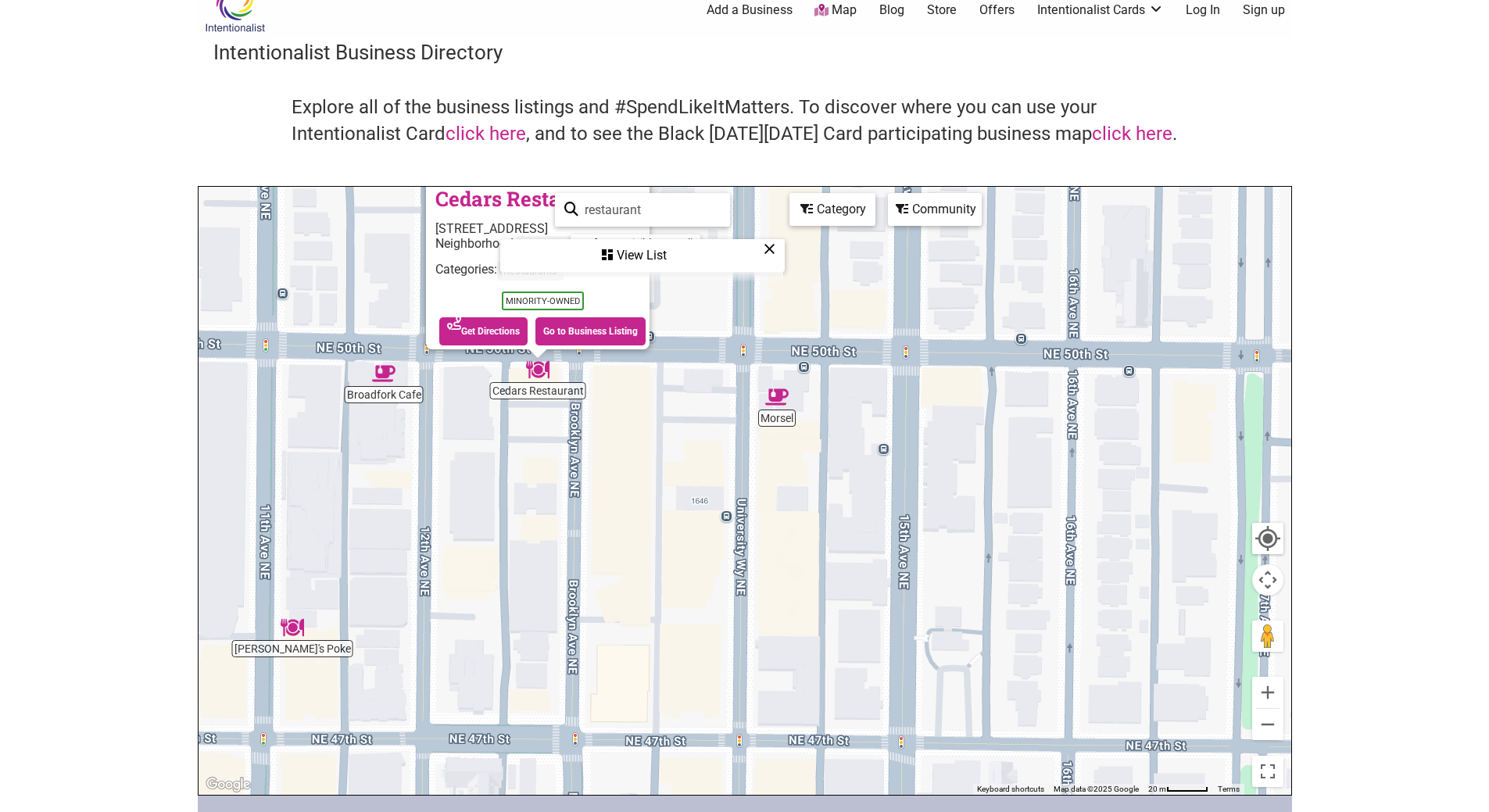
drag, startPoint x: 957, startPoint y: 481, endPoint x: 737, endPoint y: 370, distance: 246.4
click at [737, 370] on div "To navigate, press the arrow keys. Cedars Restaurant 4759 Brooklyn Ave NE, Seat…" at bounding box center [745, 490] width 1093 height 608
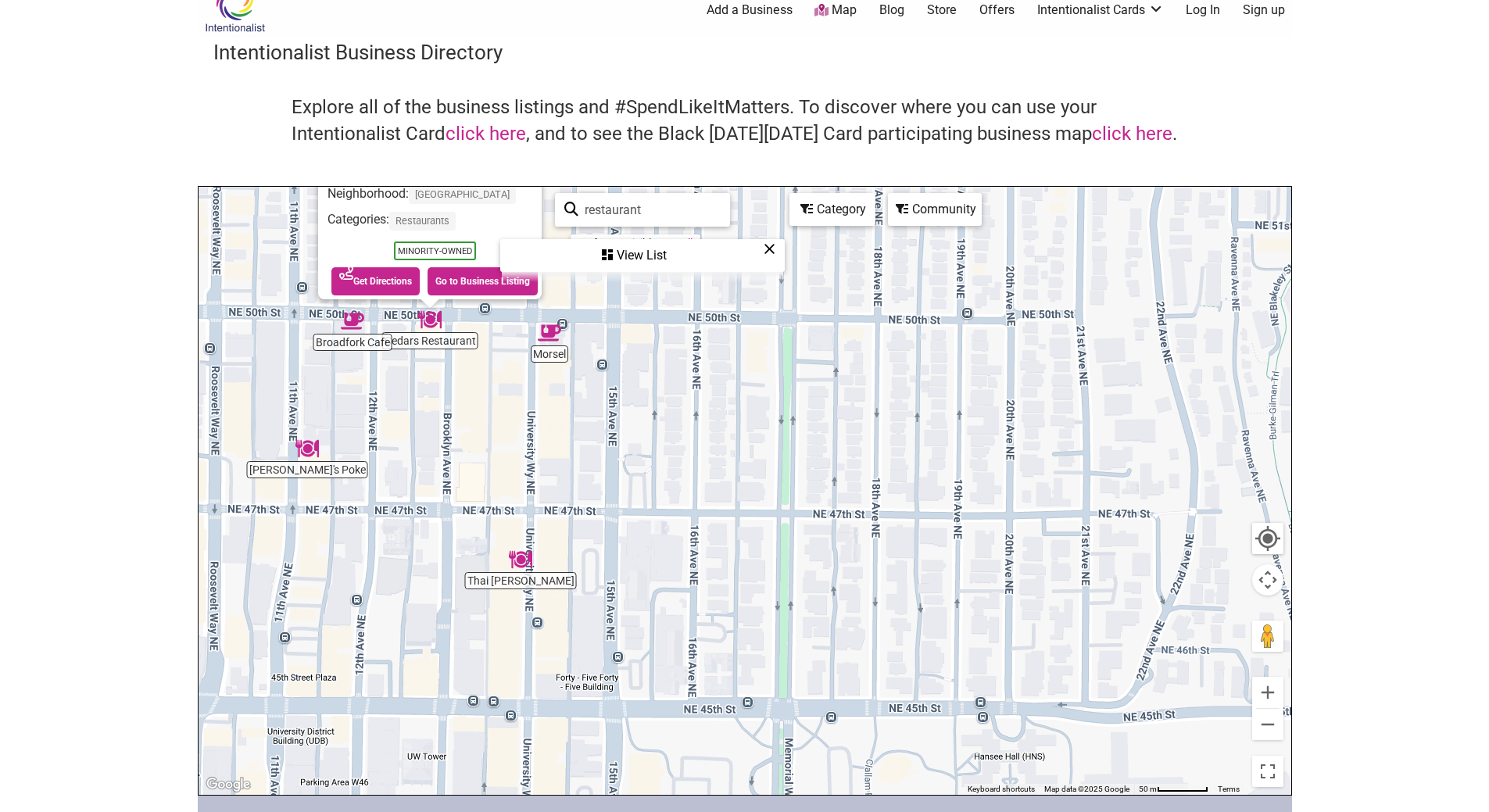
drag, startPoint x: 689, startPoint y: 688, endPoint x: 608, endPoint y: 482, distance: 221.4
click at [608, 482] on div "To navigate, press the arrow keys. Cedars Restaurant 4759 Brooklyn Ave NE, Seat…" at bounding box center [745, 490] width 1093 height 608
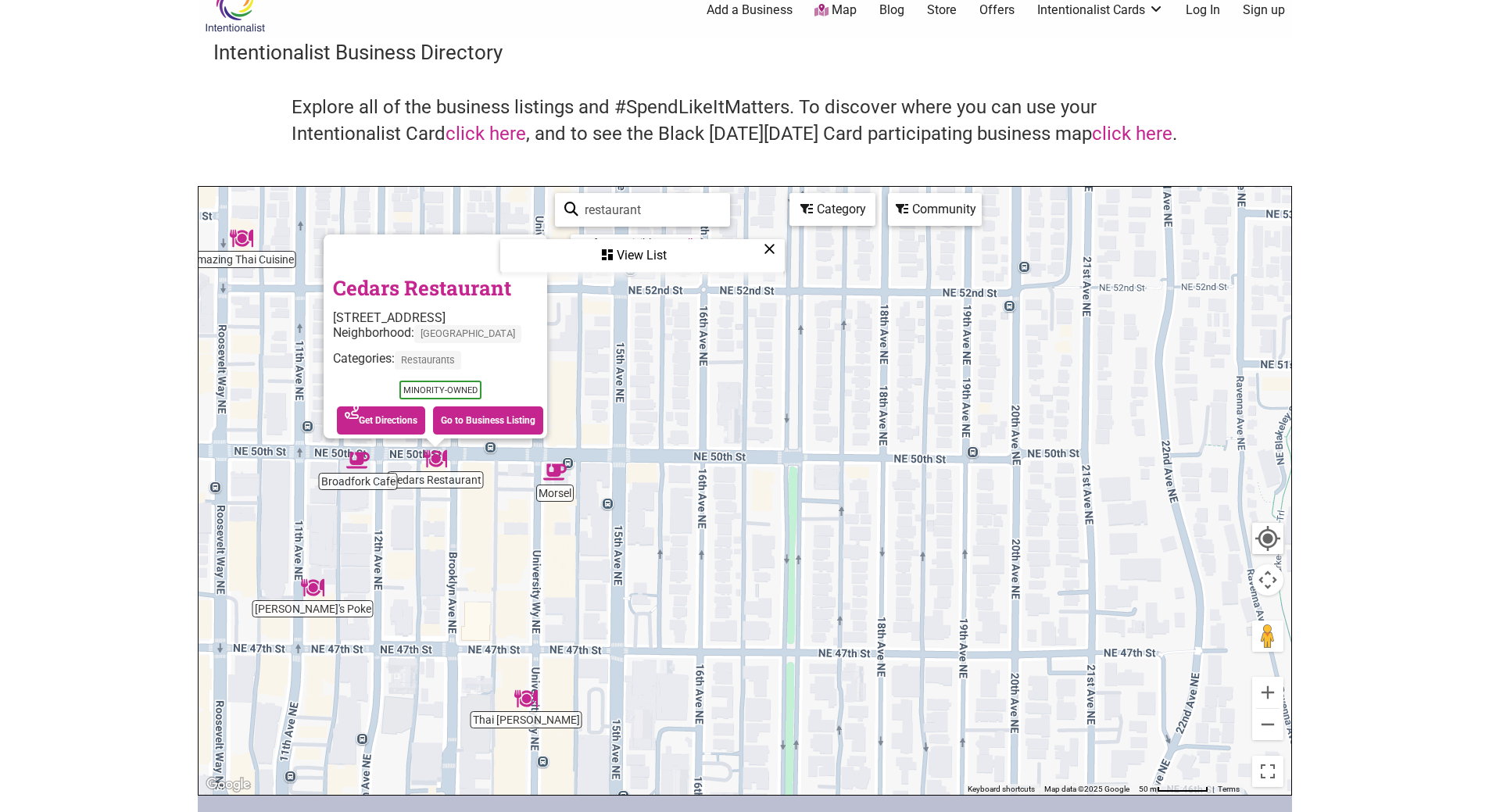
drag, startPoint x: 581, startPoint y: 675, endPoint x: 579, endPoint y: 360, distance: 315.0
click at [579, 360] on div "To navigate, press the arrow keys. Cedars Restaurant 4759 Brooklyn Ave NE, Seat…" at bounding box center [745, 490] width 1093 height 608
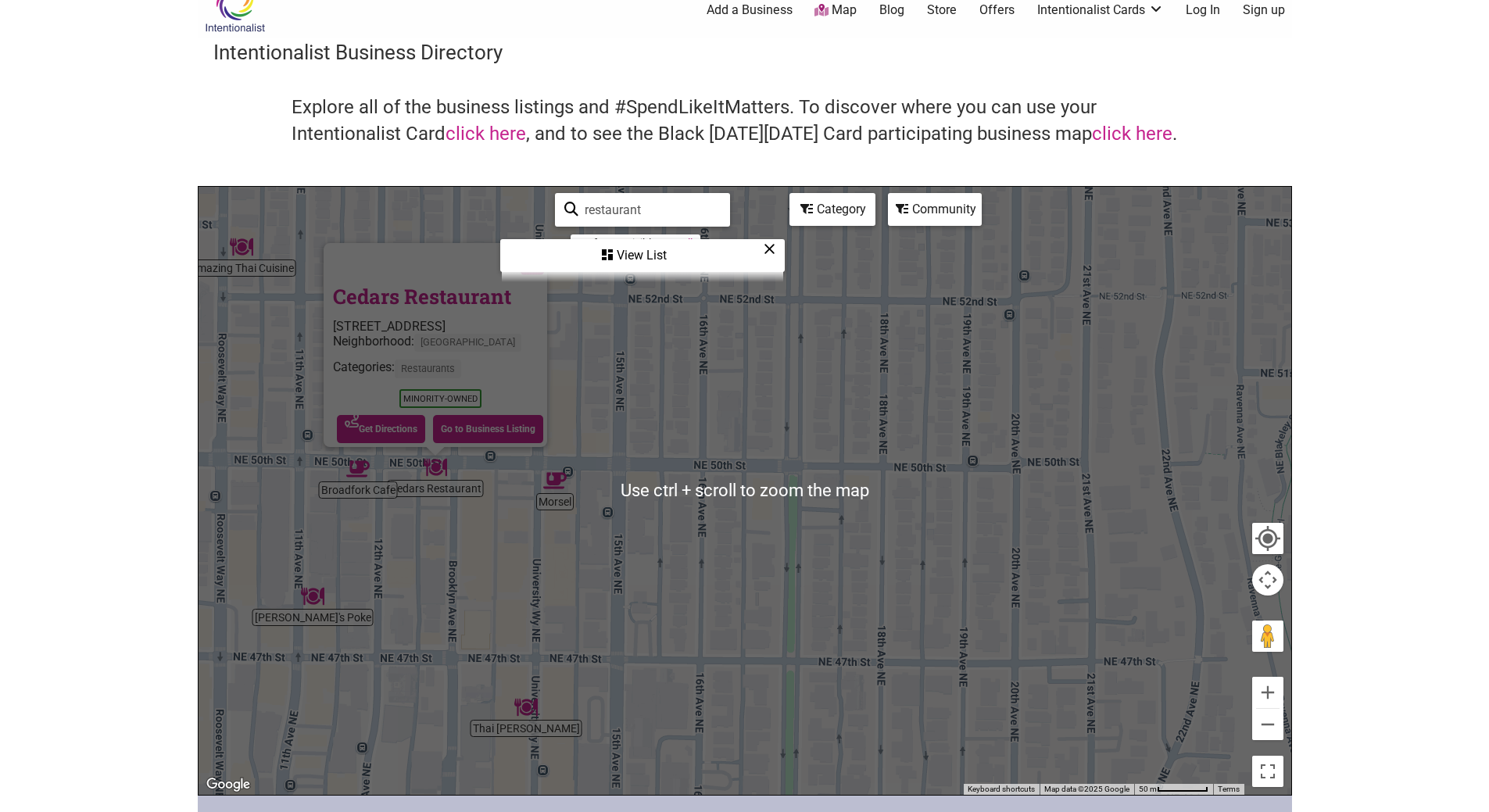
scroll to position [14, 0]
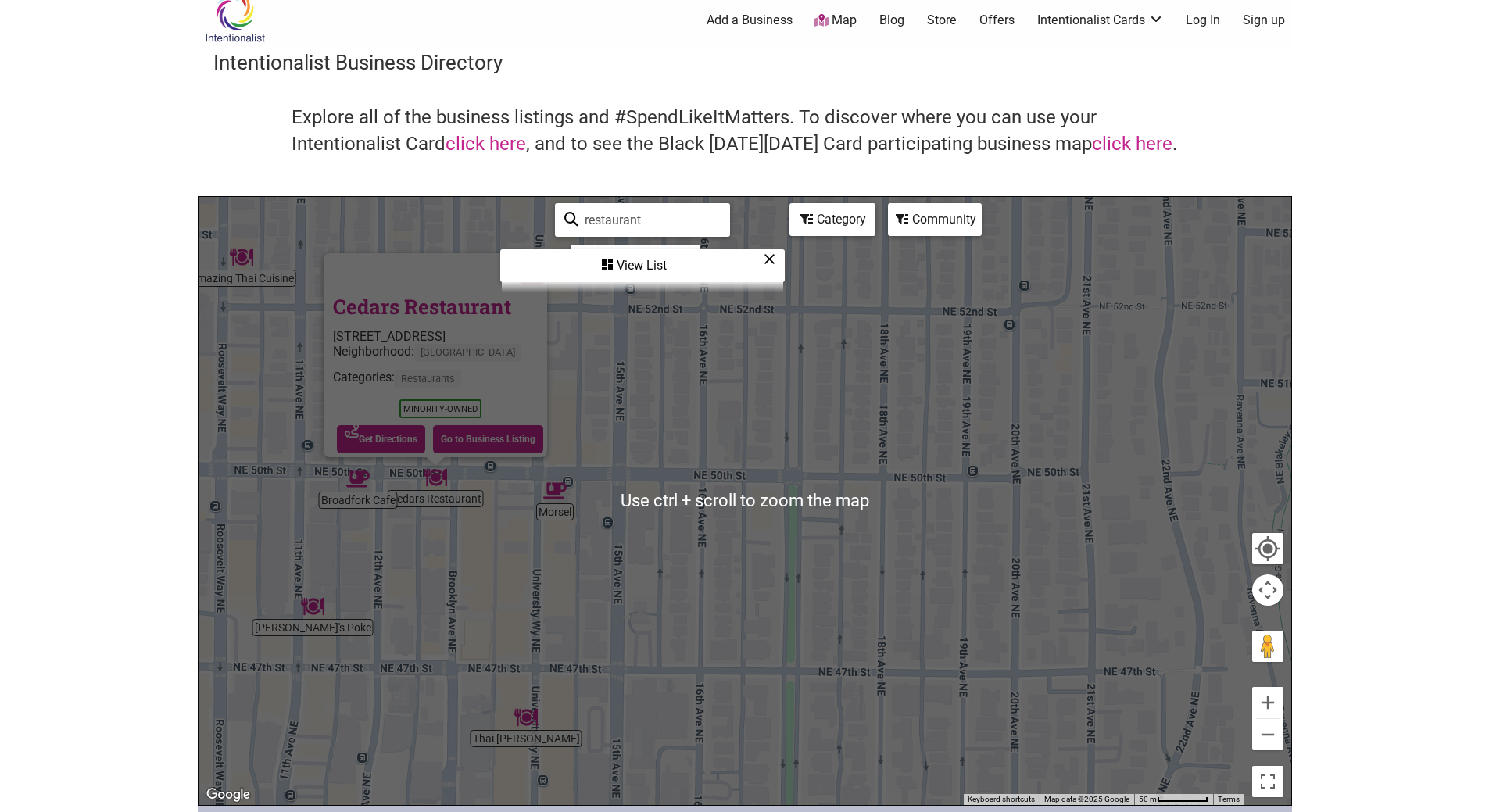
click at [111, 412] on body "× Menu 0 Add a Business Map Blog Store Offers Intentionalist Cards Buy Black Ca…" at bounding box center [744, 391] width 1489 height 812
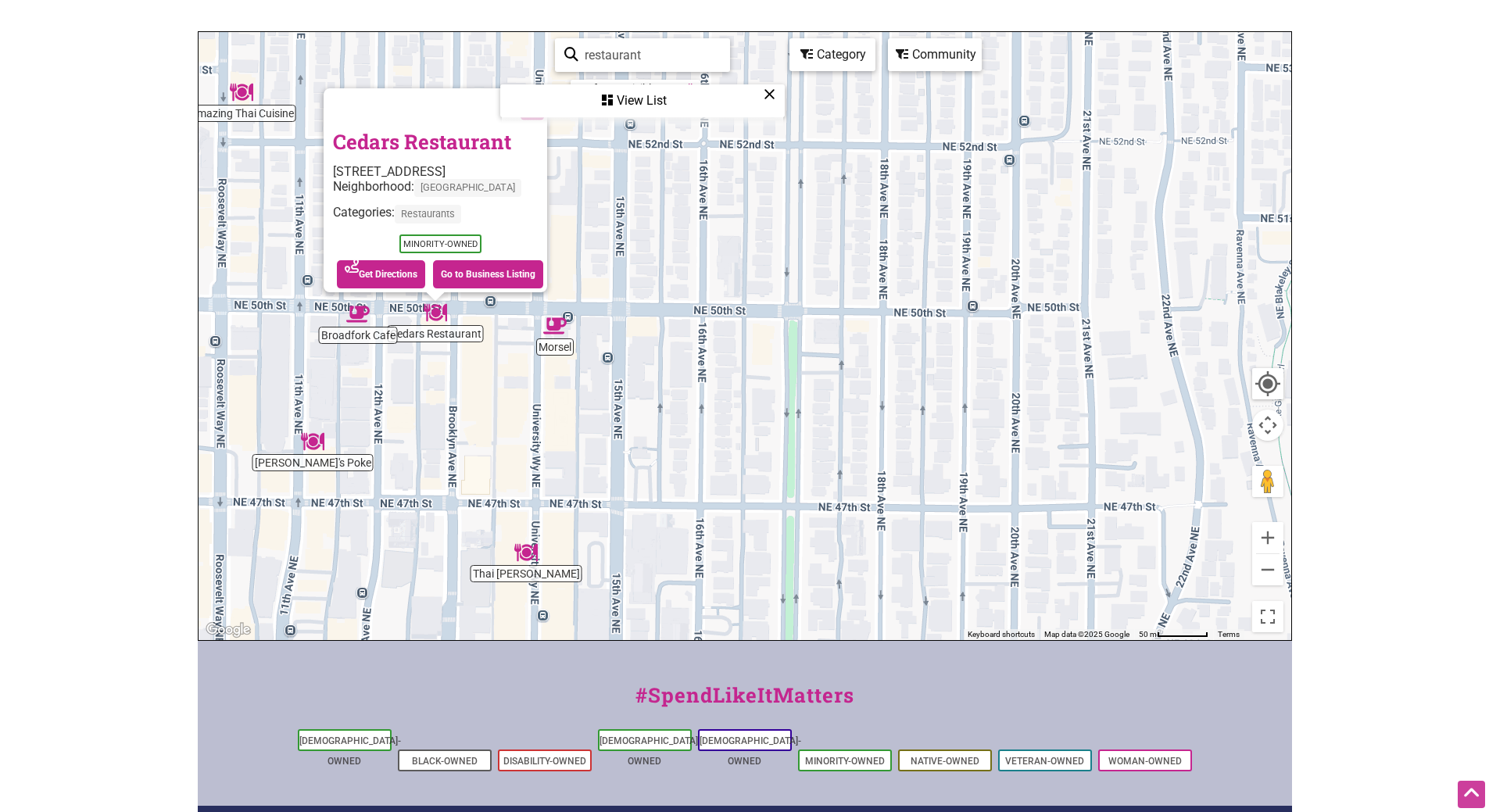
scroll to position [180, 0]
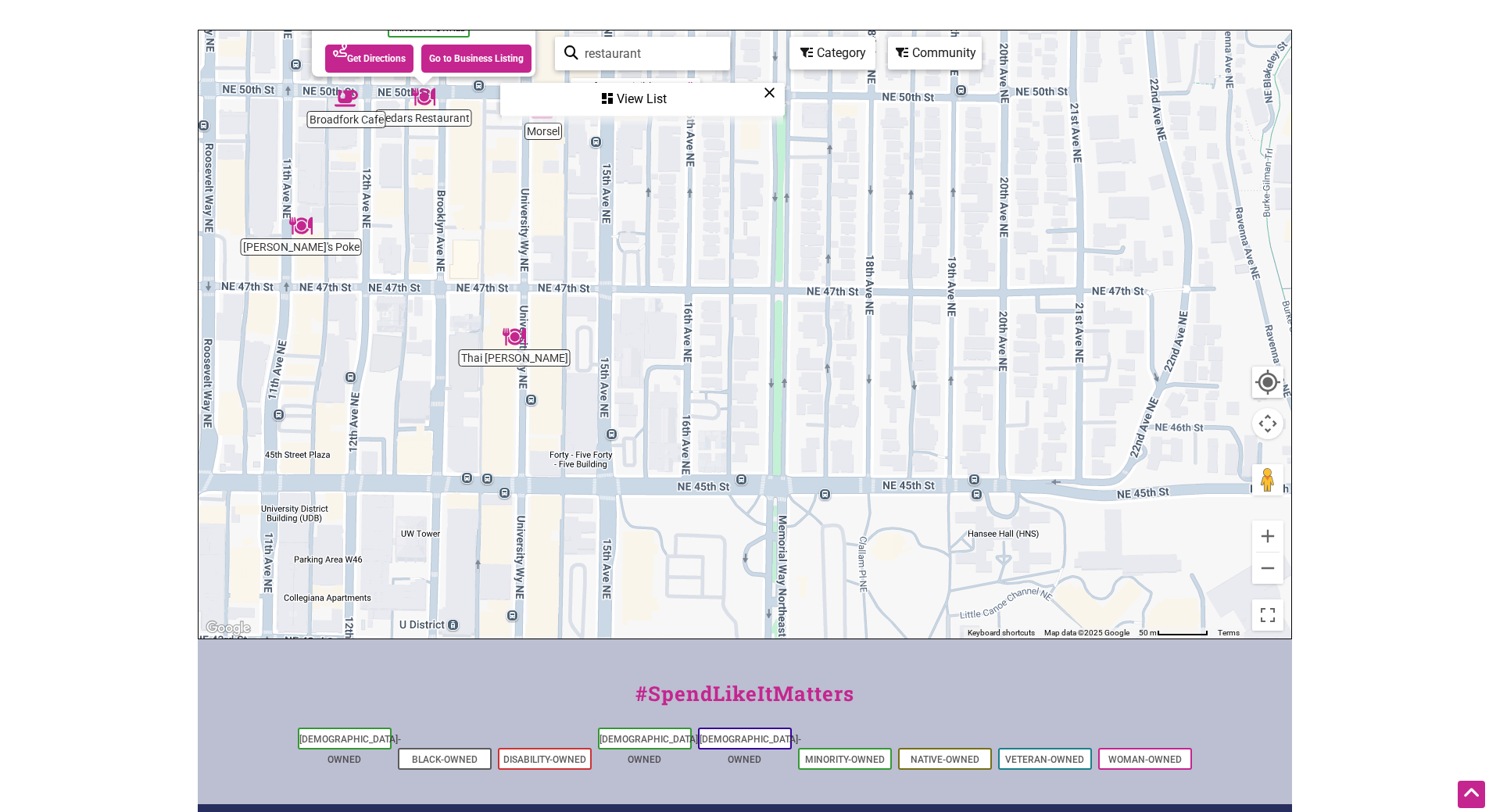
drag, startPoint x: 467, startPoint y: 420, endPoint x: 457, endPoint y: 205, distance: 215.2
click at [457, 205] on div "To navigate, press the arrow keys. Cedars Restaurant 4759 Brooklyn Ave NE, Seat…" at bounding box center [745, 334] width 1093 height 608
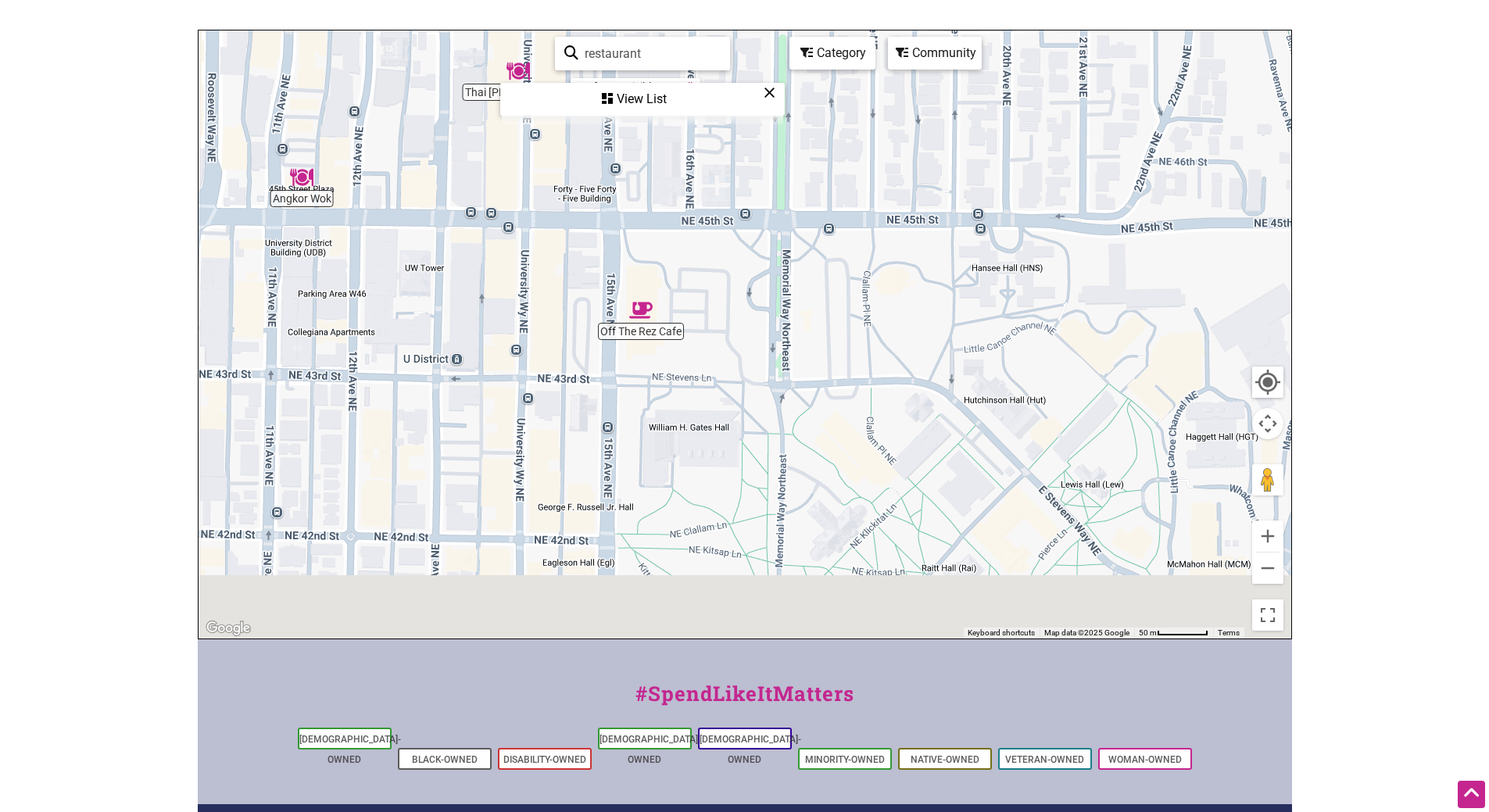
drag, startPoint x: 596, startPoint y: 523, endPoint x: 595, endPoint y: 63, distance: 460.0
click at [595, 63] on div "Morsel Broadfork Cafe Thai Tom Off The Rez Cafe Cedars Restaurant Hiroshi's Pok…" at bounding box center [745, 334] width 1093 height 608
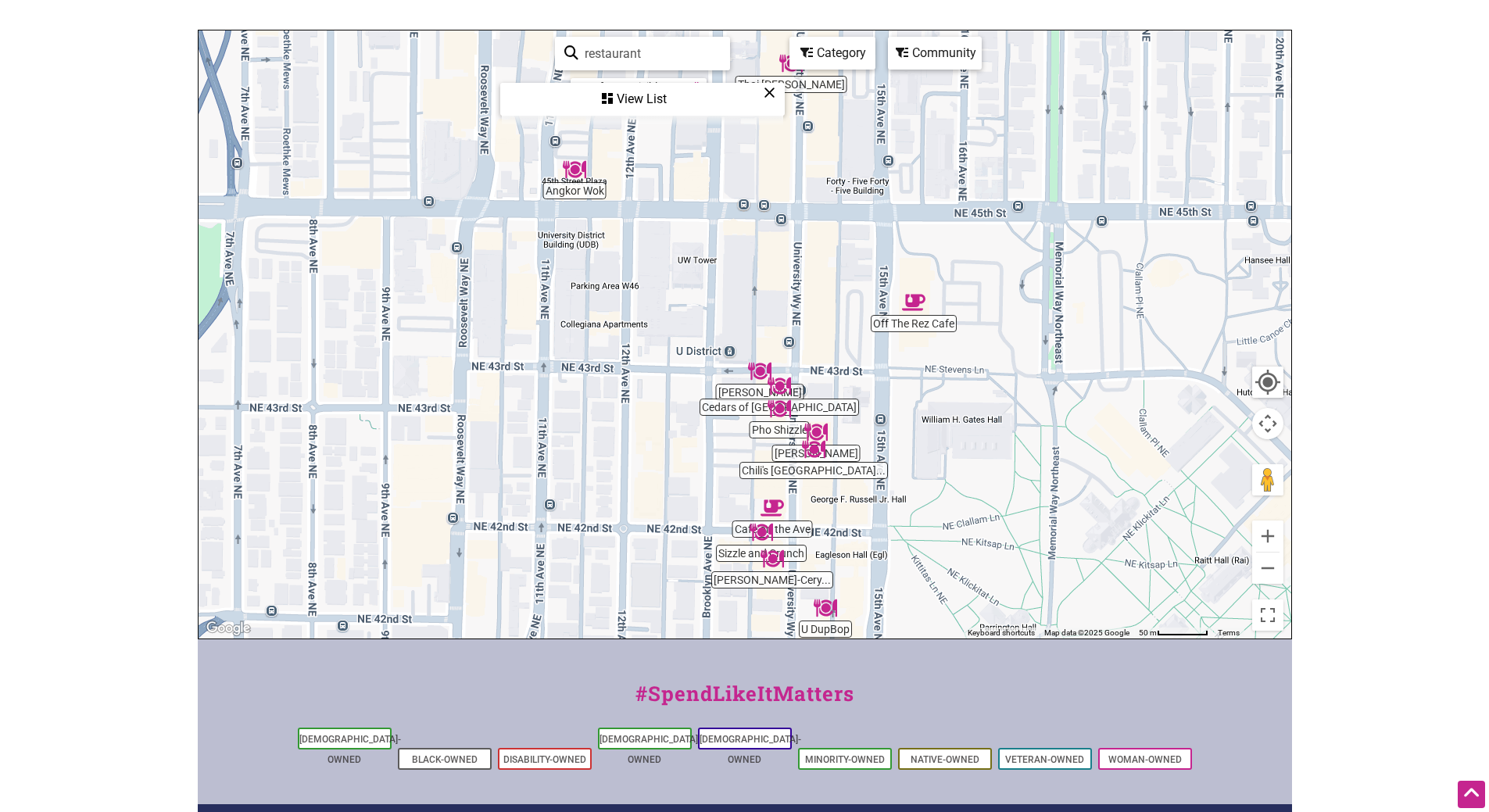
drag, startPoint x: 364, startPoint y: 233, endPoint x: 654, endPoint y: 261, distance: 291.3
click at [654, 261] on div "To navigate, press the arrow keys." at bounding box center [745, 334] width 1093 height 608
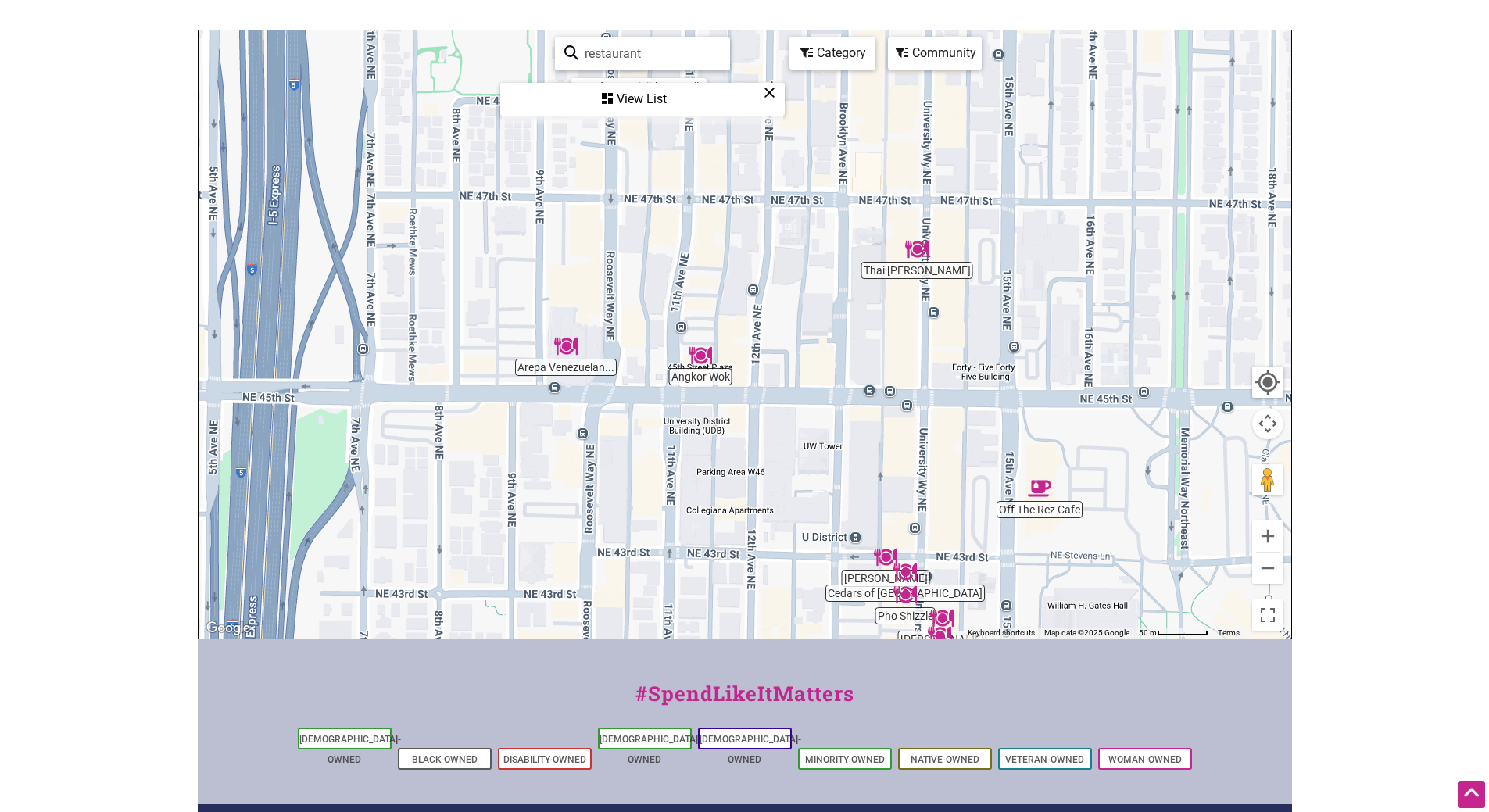
drag, startPoint x: 516, startPoint y: 269, endPoint x: 641, endPoint y: 457, distance: 225.8
click at [641, 457] on div "To navigate, press the arrow keys." at bounding box center [745, 334] width 1093 height 608
click at [562, 347] on img "Arepa Venezuelan Kitchen" at bounding box center [566, 346] width 36 height 36
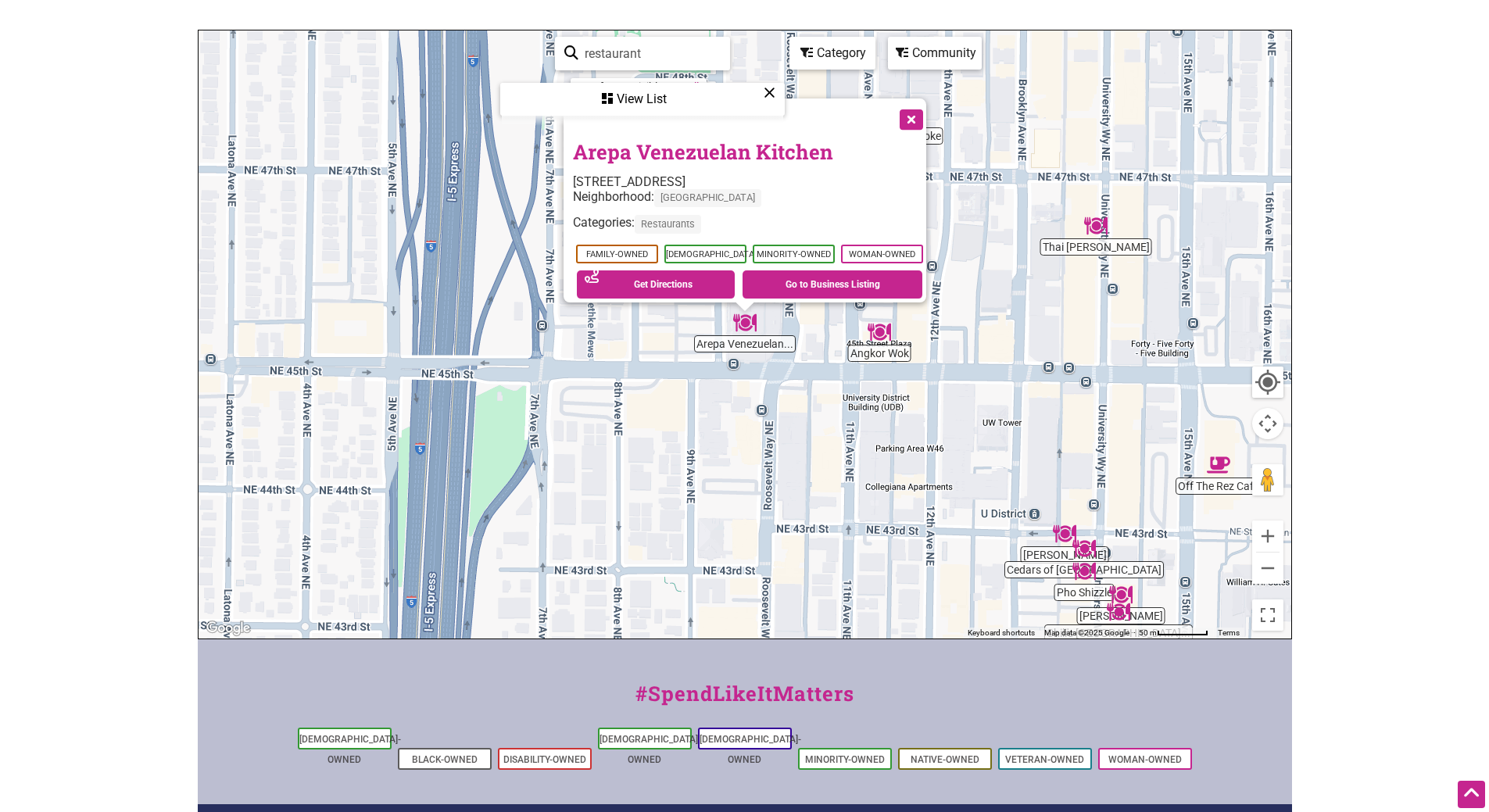
click at [645, 139] on link "Arepa Venezuelan Kitchen" at bounding box center [703, 151] width 260 height 26
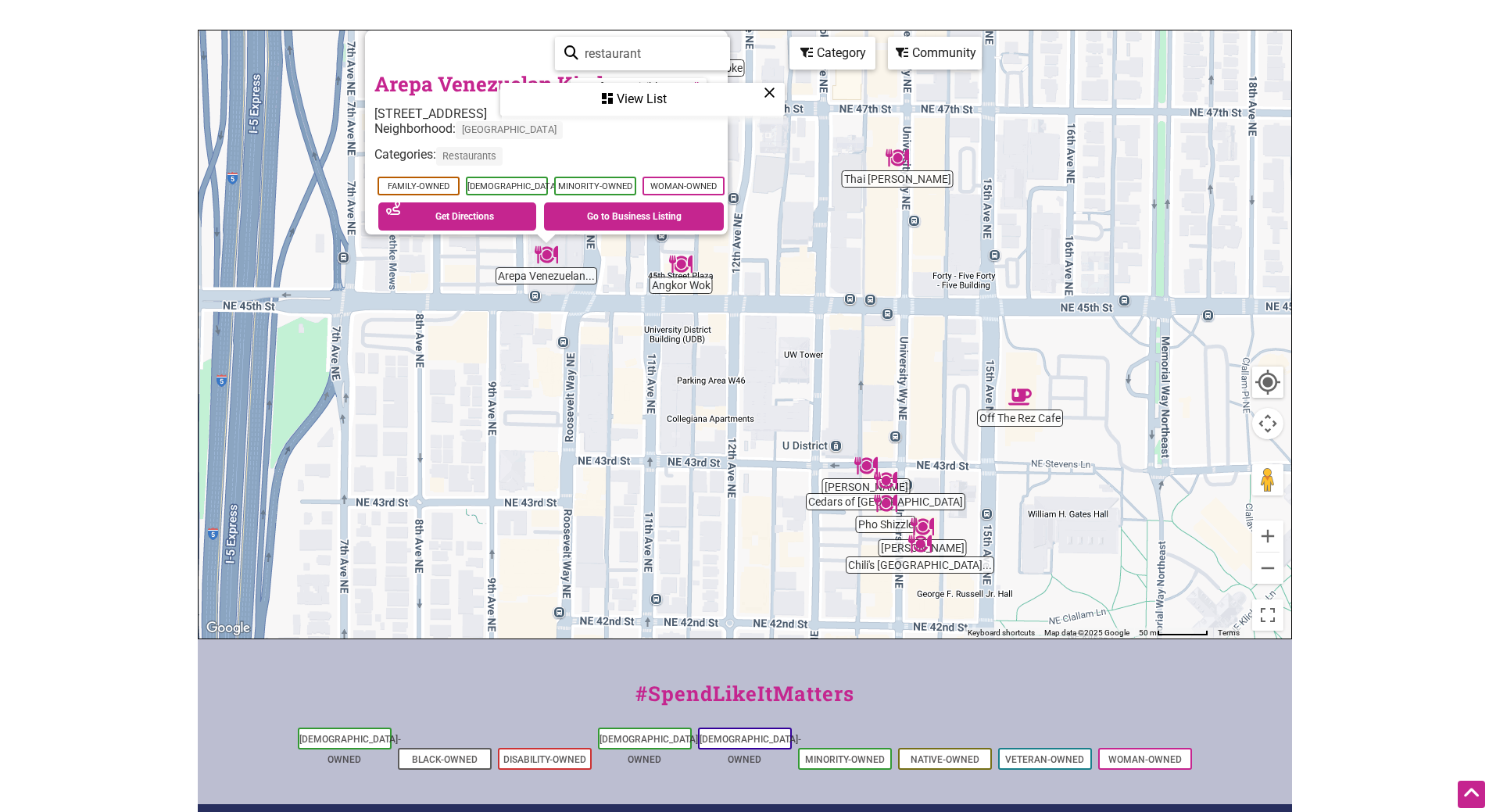
drag, startPoint x: 925, startPoint y: 461, endPoint x: 722, endPoint y: 394, distance: 213.8
click at [722, 394] on div "To navigate, press the arrow keys. Arepa Venezuelan Kitchen 4500 9th Ave NE, Se…" at bounding box center [745, 334] width 1093 height 608
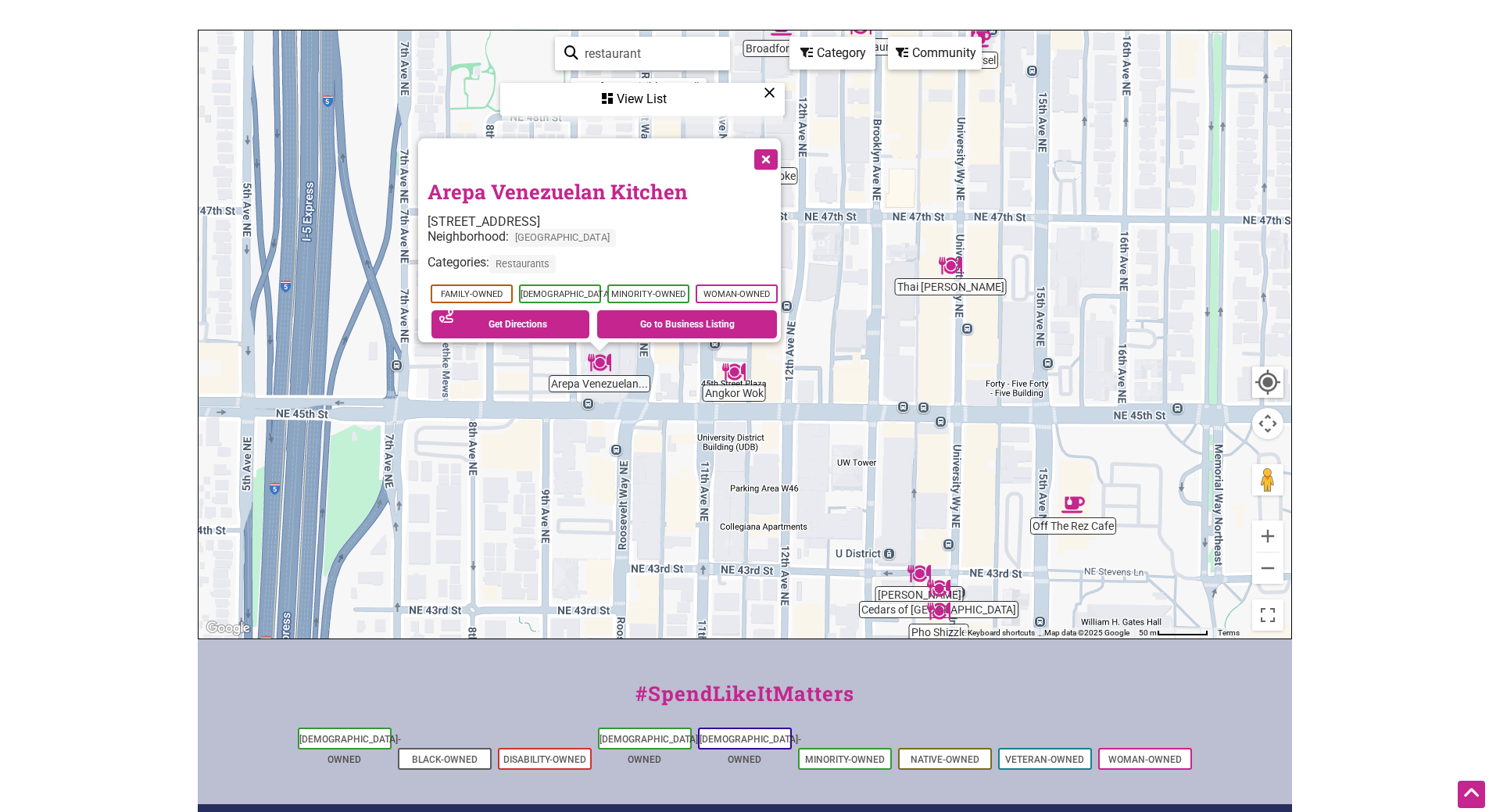
click at [775, 155] on button "Close" at bounding box center [764, 157] width 39 height 39
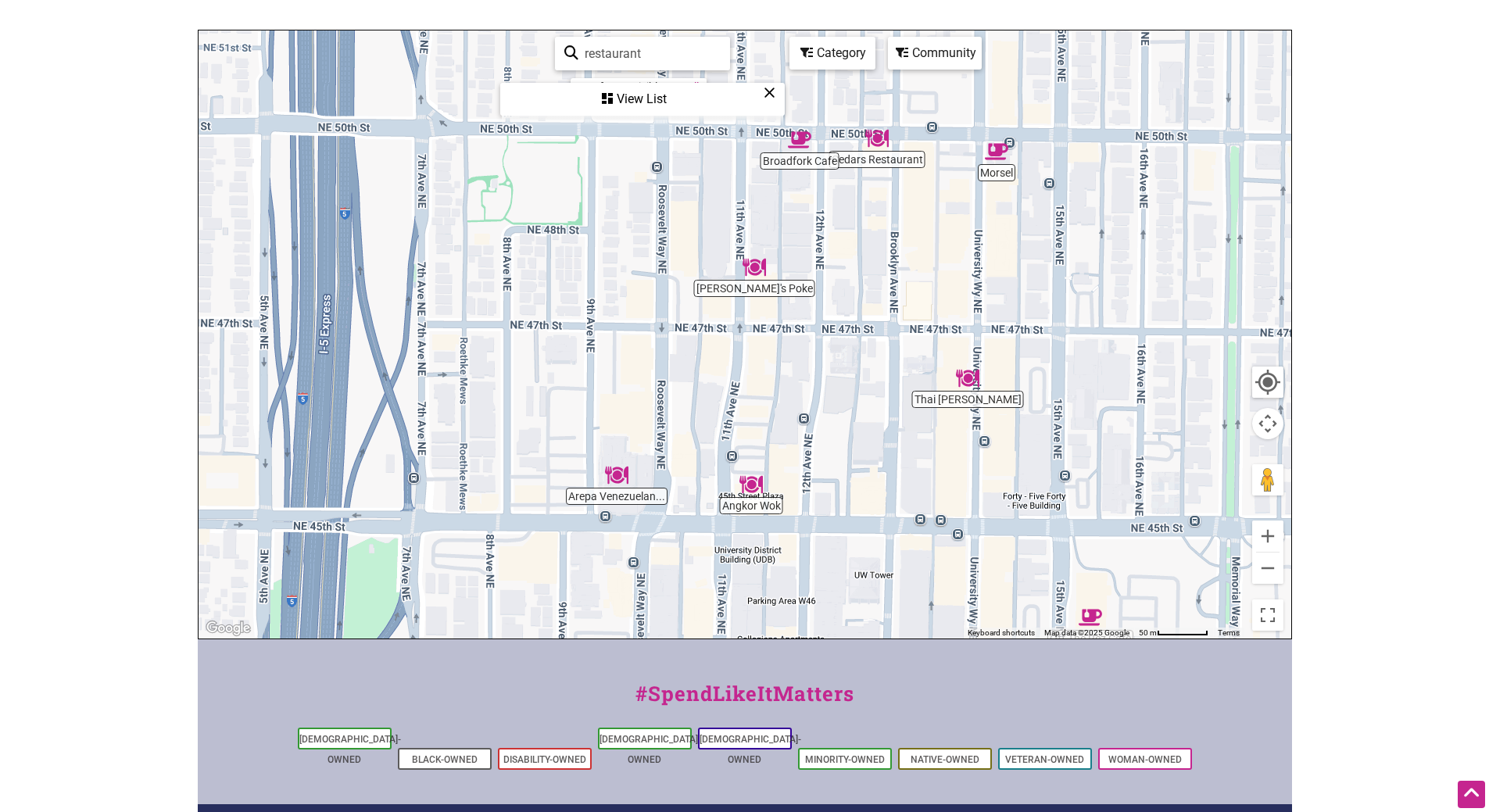
drag, startPoint x: 643, startPoint y: 196, endPoint x: 658, endPoint y: 371, distance: 175.6
click at [658, 371] on div "To navigate, press the arrow keys." at bounding box center [745, 334] width 1093 height 608
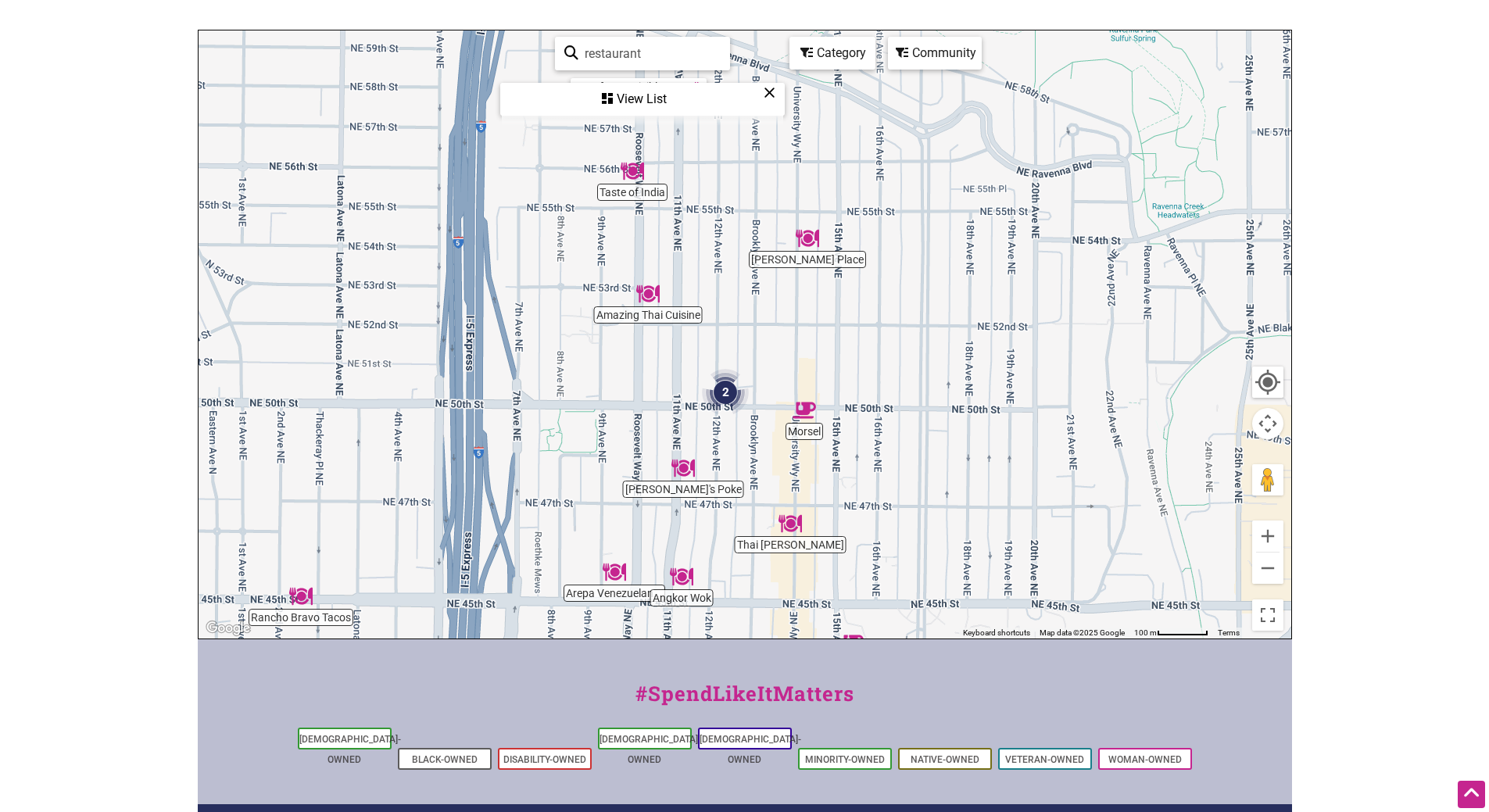
drag, startPoint x: 1129, startPoint y: 248, endPoint x: 778, endPoint y: 477, distance: 419.1
click at [778, 477] on div "To navigate, press the arrow keys." at bounding box center [745, 334] width 1093 height 608
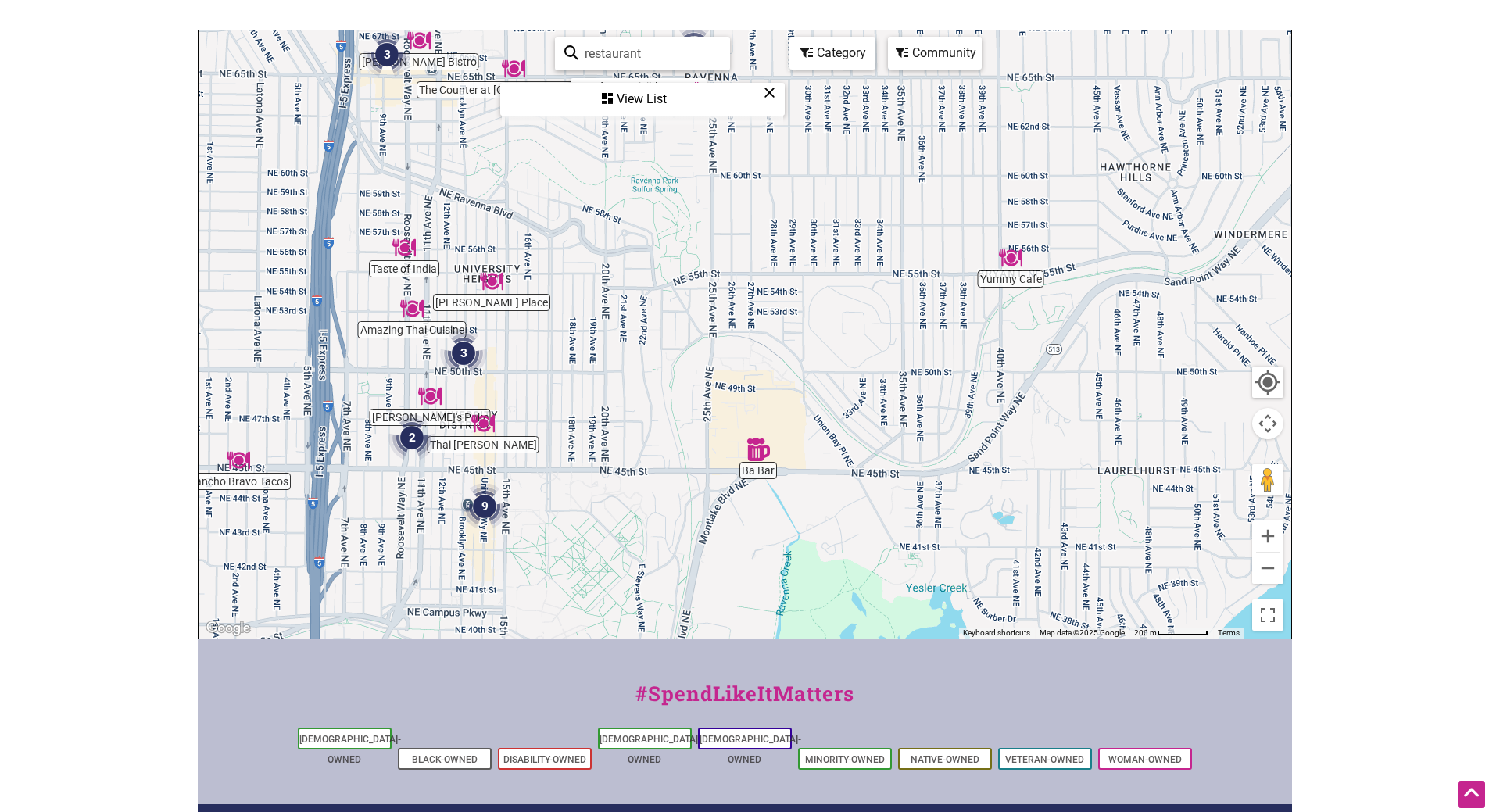
drag, startPoint x: 902, startPoint y: 386, endPoint x: 641, endPoint y: 299, distance: 275.1
click at [641, 299] on div "To navigate, press the arrow keys." at bounding box center [745, 334] width 1093 height 608
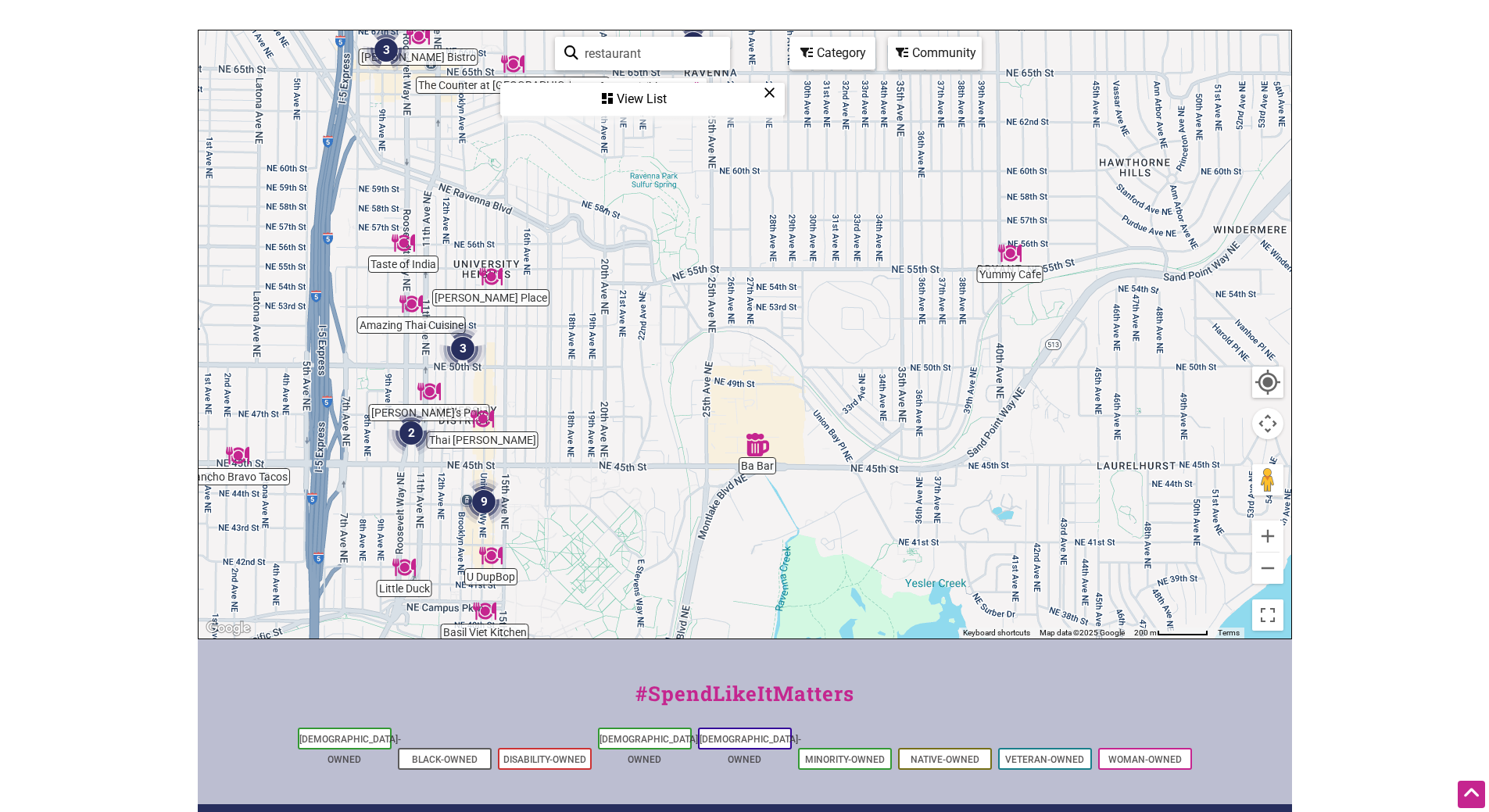
click at [1013, 249] on img "Yummy Cafe" at bounding box center [1010, 253] width 36 height 36
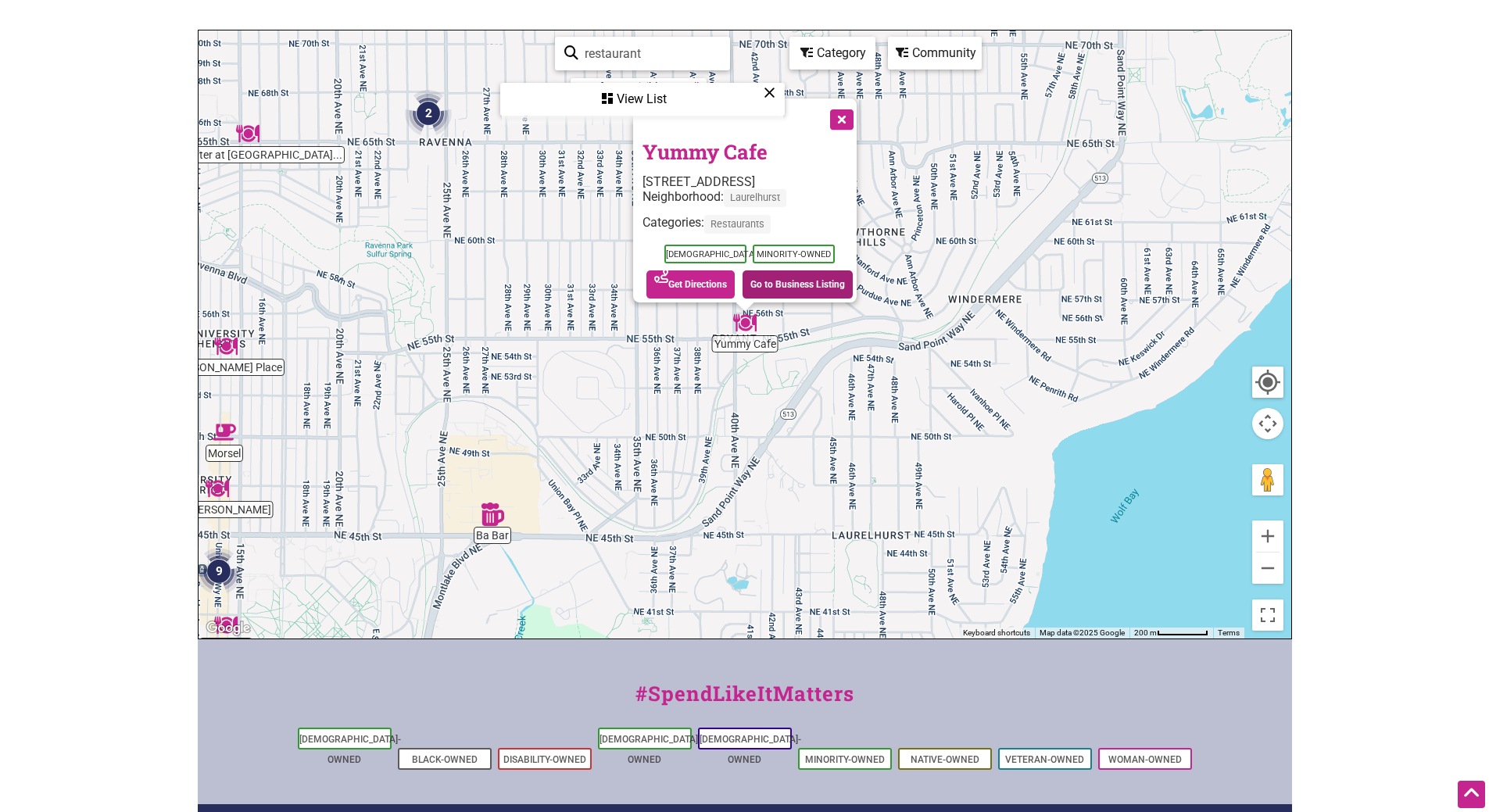
click at [760, 274] on link "Go to Business Listing" at bounding box center [798, 284] width 110 height 28
click at [844, 105] on button "Close" at bounding box center [840, 117] width 39 height 39
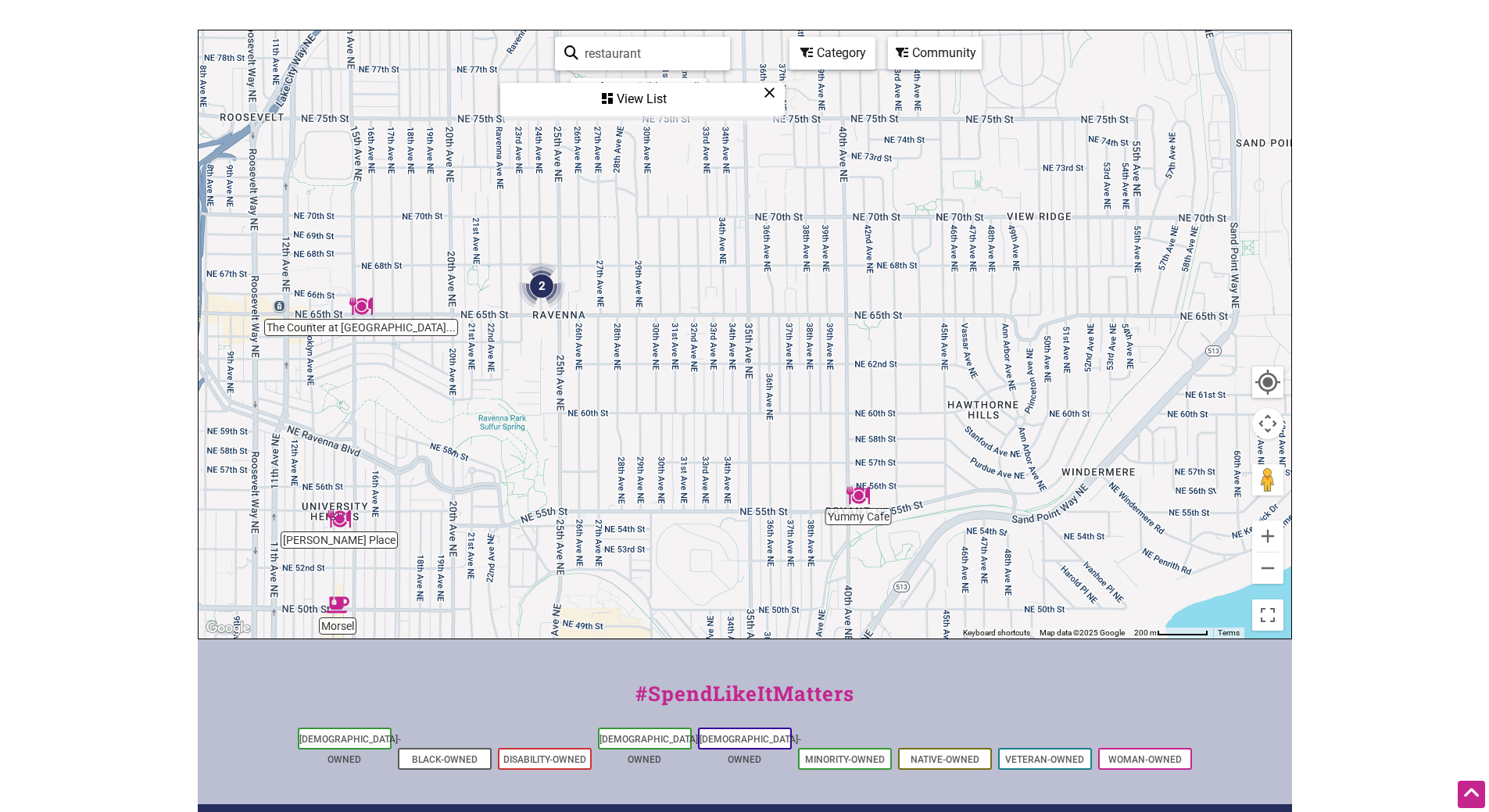
drag, startPoint x: 592, startPoint y: 211, endPoint x: 712, endPoint y: 394, distance: 218.8
click at [712, 394] on div "To navigate, press the arrow keys." at bounding box center [745, 334] width 1093 height 608
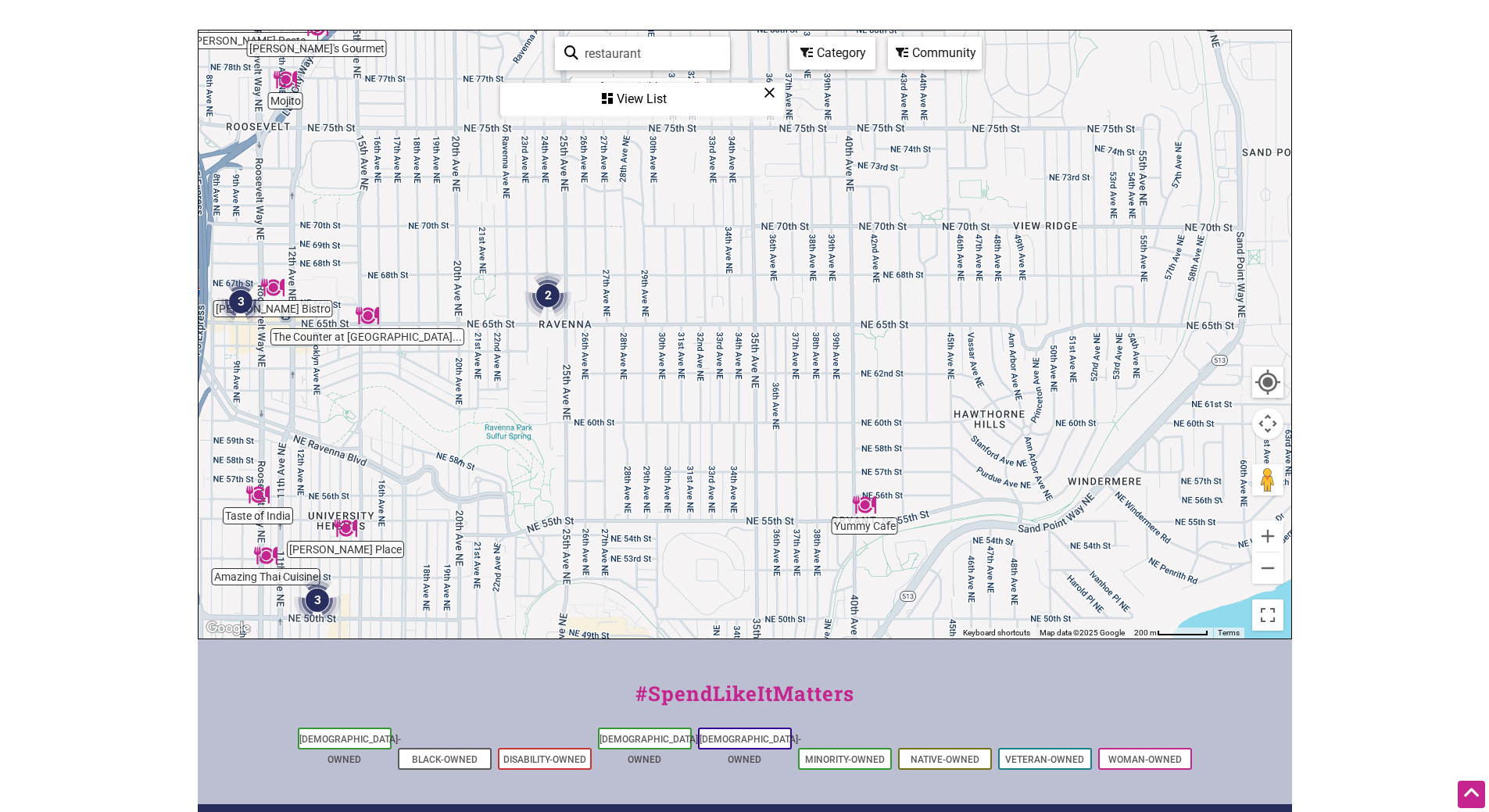
click at [548, 290] on img "2" at bounding box center [548, 295] width 59 height 59
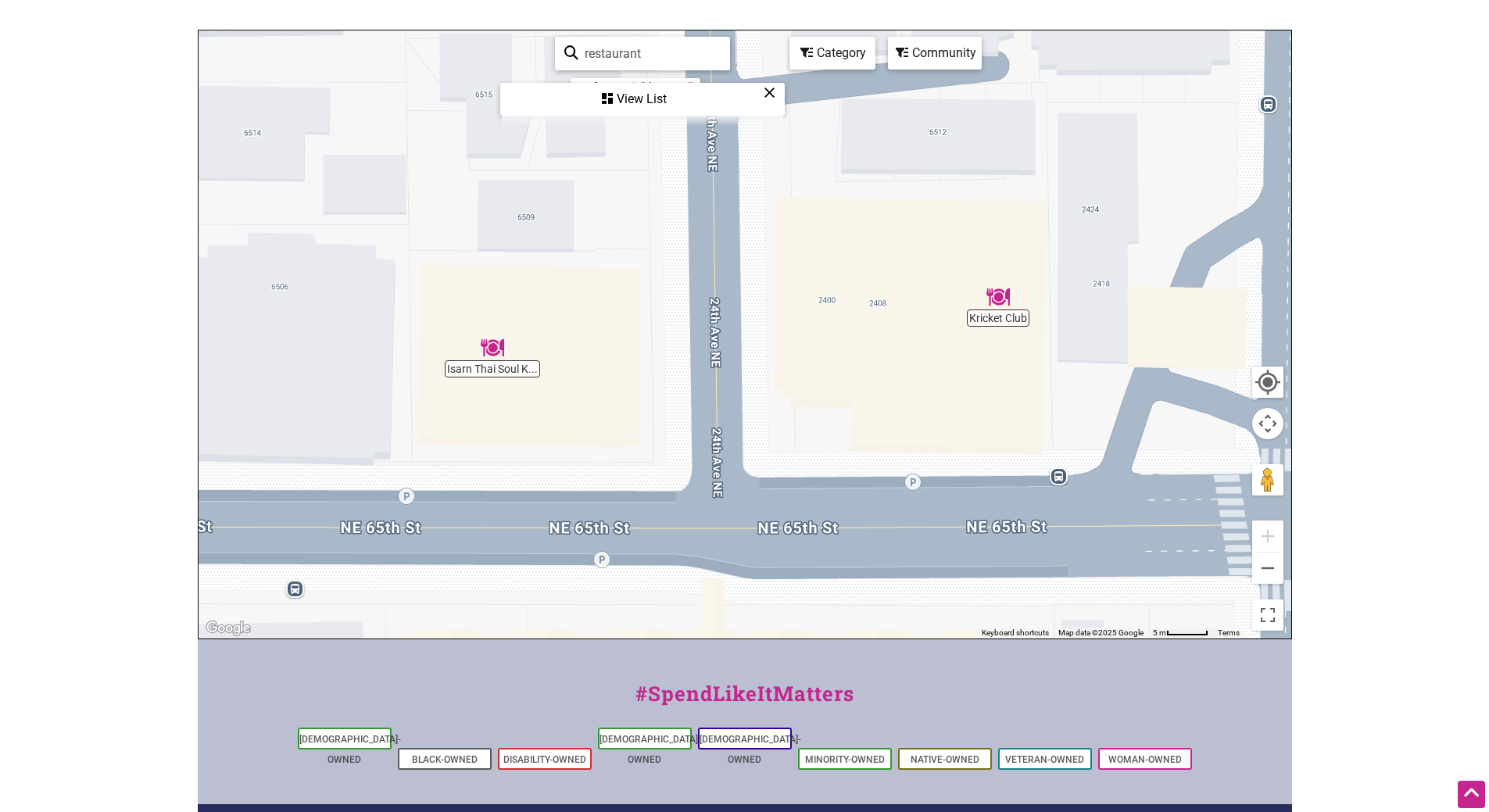
click at [1003, 298] on img "Kricket Club" at bounding box center [998, 296] width 36 height 36
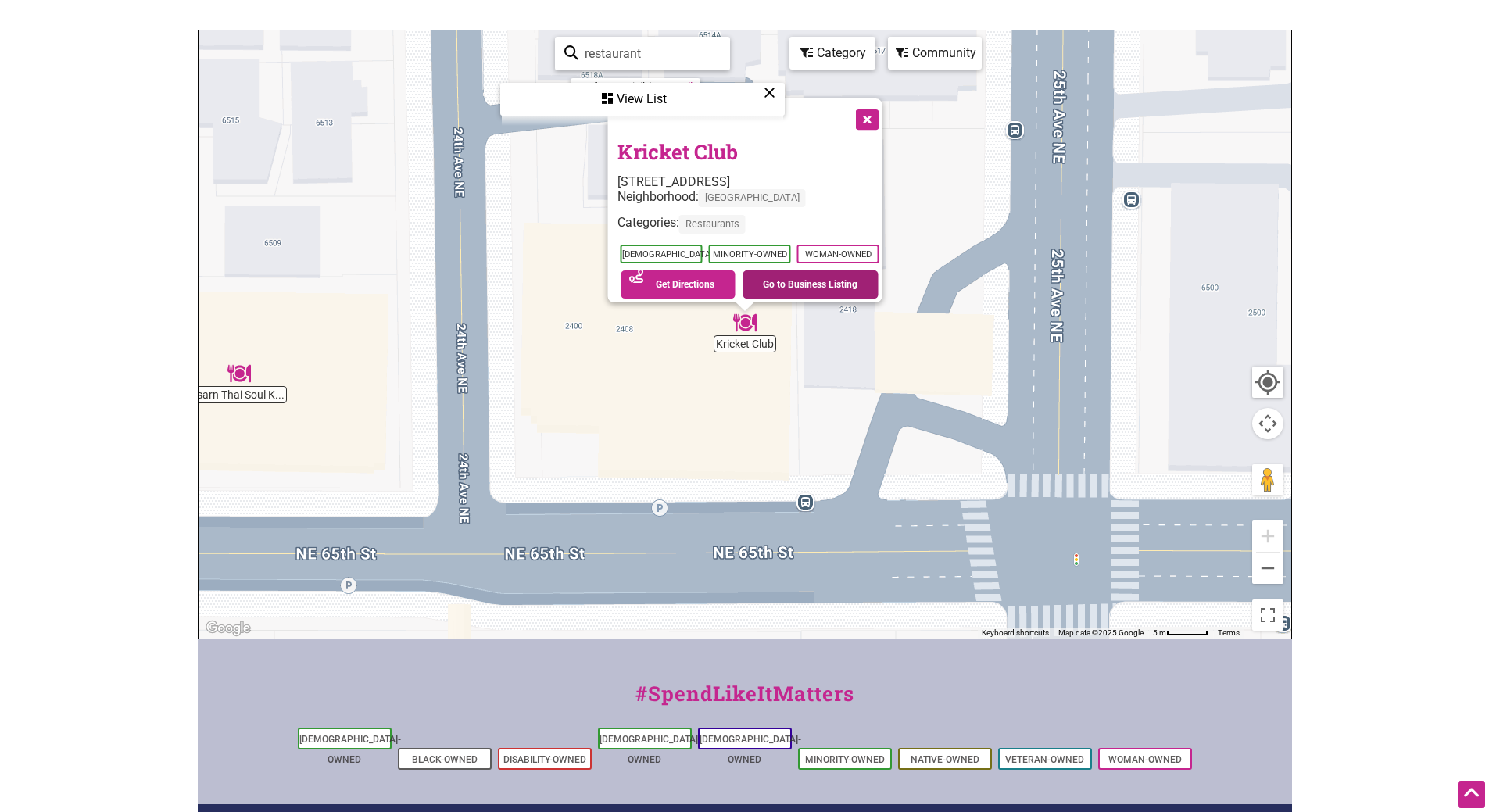
click at [781, 274] on link "Go to Business Listing" at bounding box center [811, 284] width 136 height 28
click at [813, 54] on div "Category" at bounding box center [832, 53] width 83 height 30
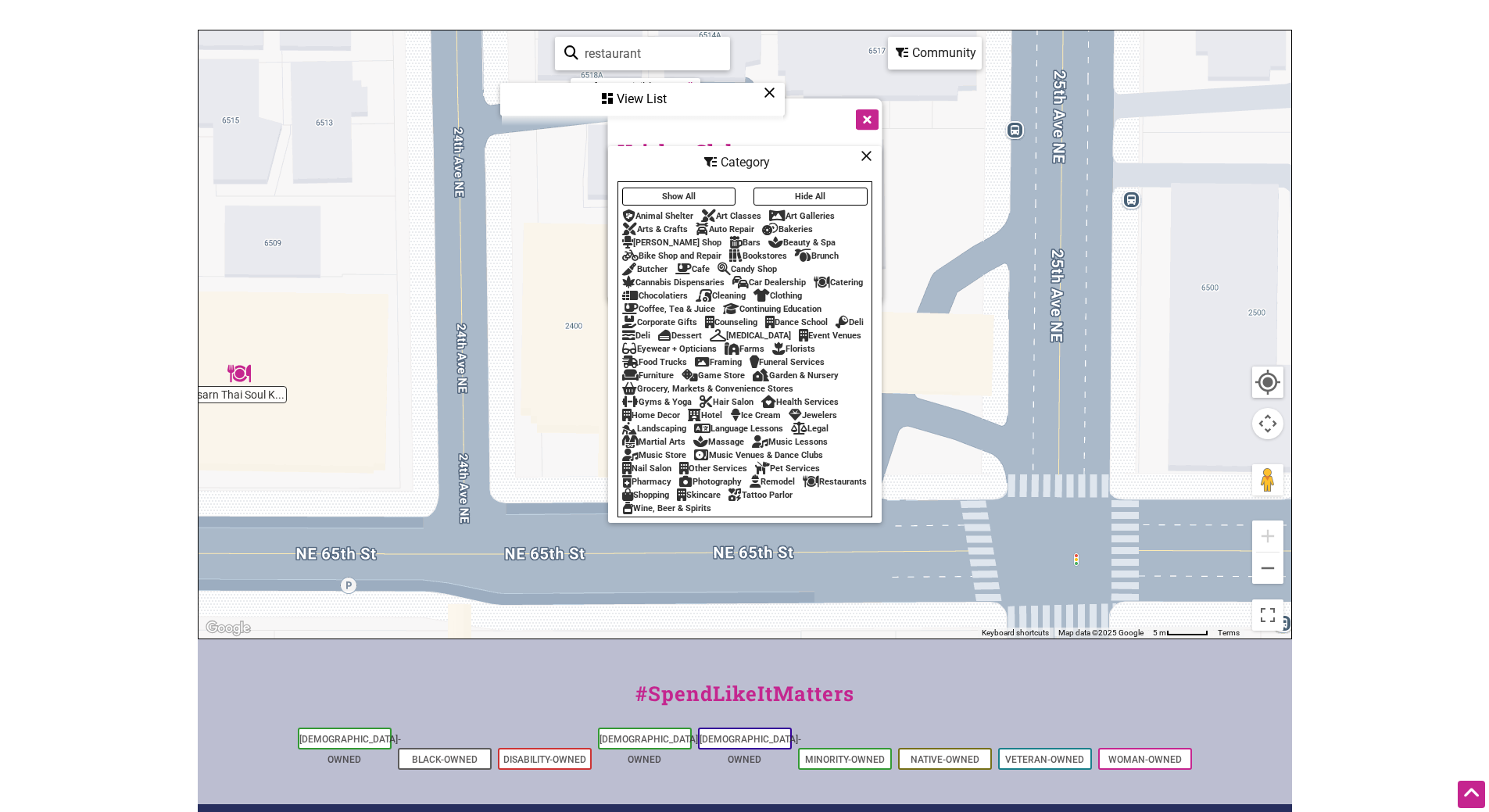
click at [923, 61] on div "Community" at bounding box center [935, 53] width 91 height 30
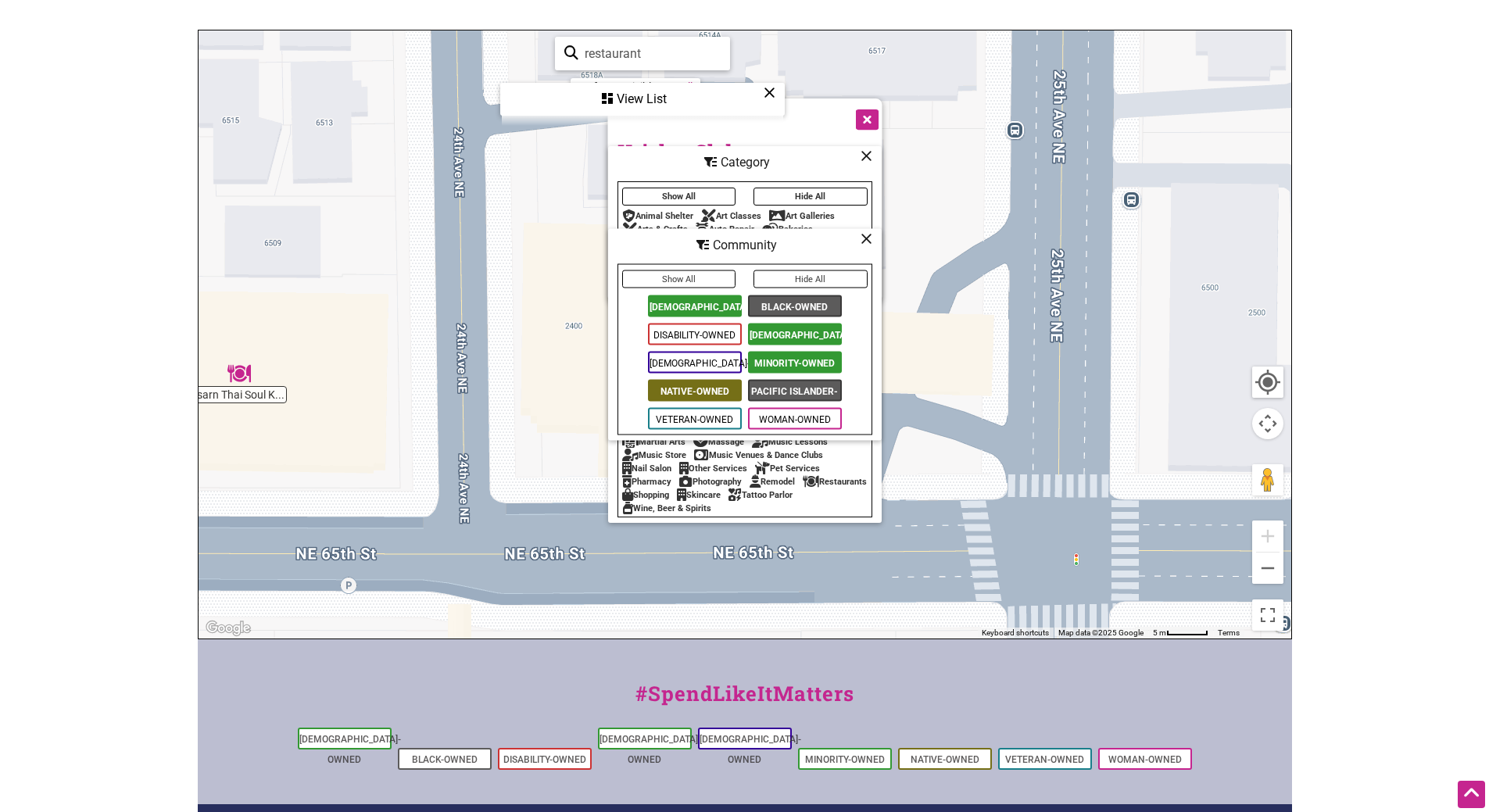
click at [722, 298] on span "[DEMOGRAPHIC_DATA]-Owned" at bounding box center [694, 306] width 93 height 22
click at [767, 332] on span "[DEMOGRAPHIC_DATA]-Owned" at bounding box center [795, 334] width 93 height 22
click at [768, 358] on span "Minority-Owned" at bounding box center [795, 362] width 93 height 22
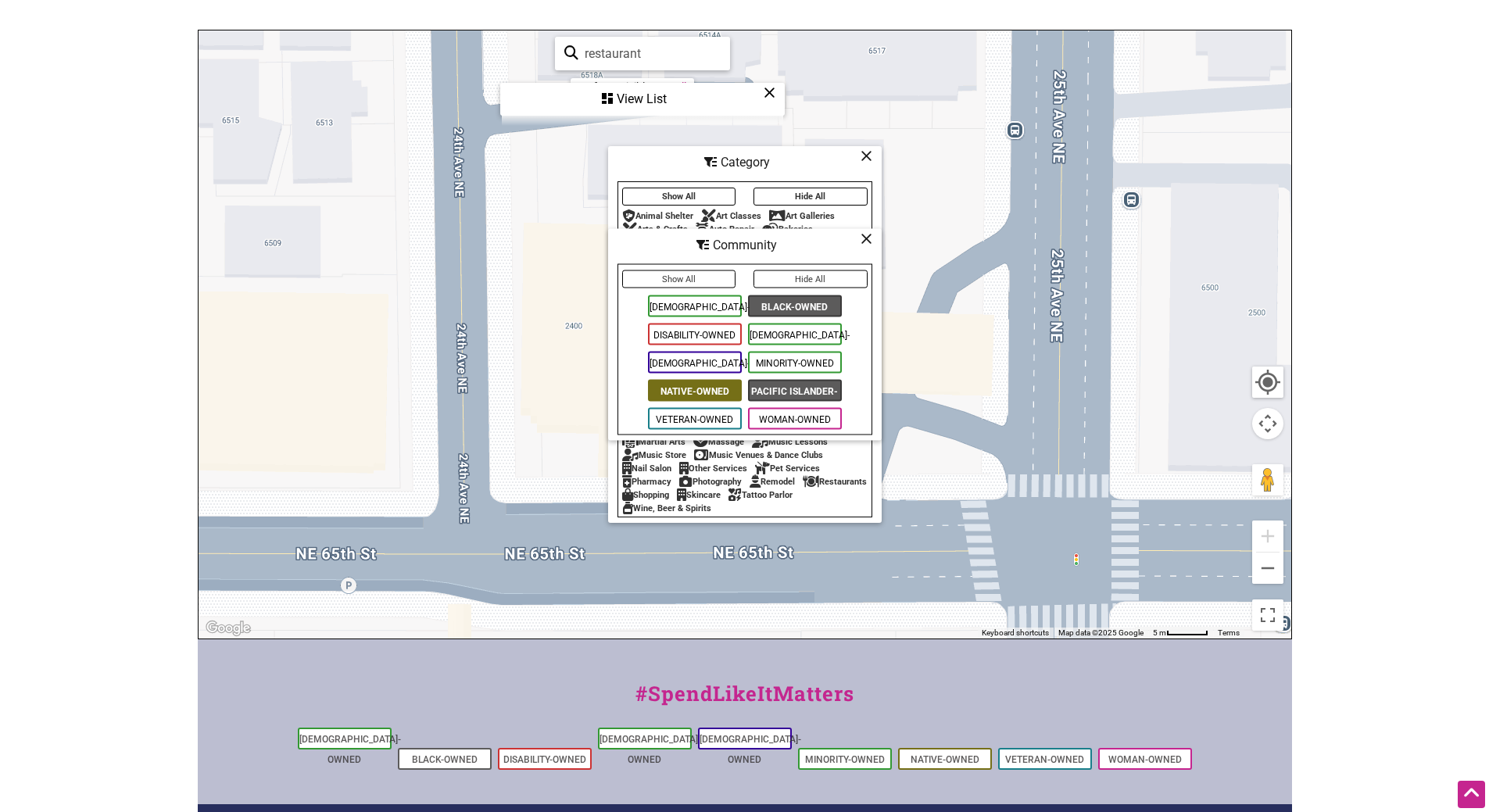
click at [864, 238] on icon at bounding box center [866, 238] width 12 height 1
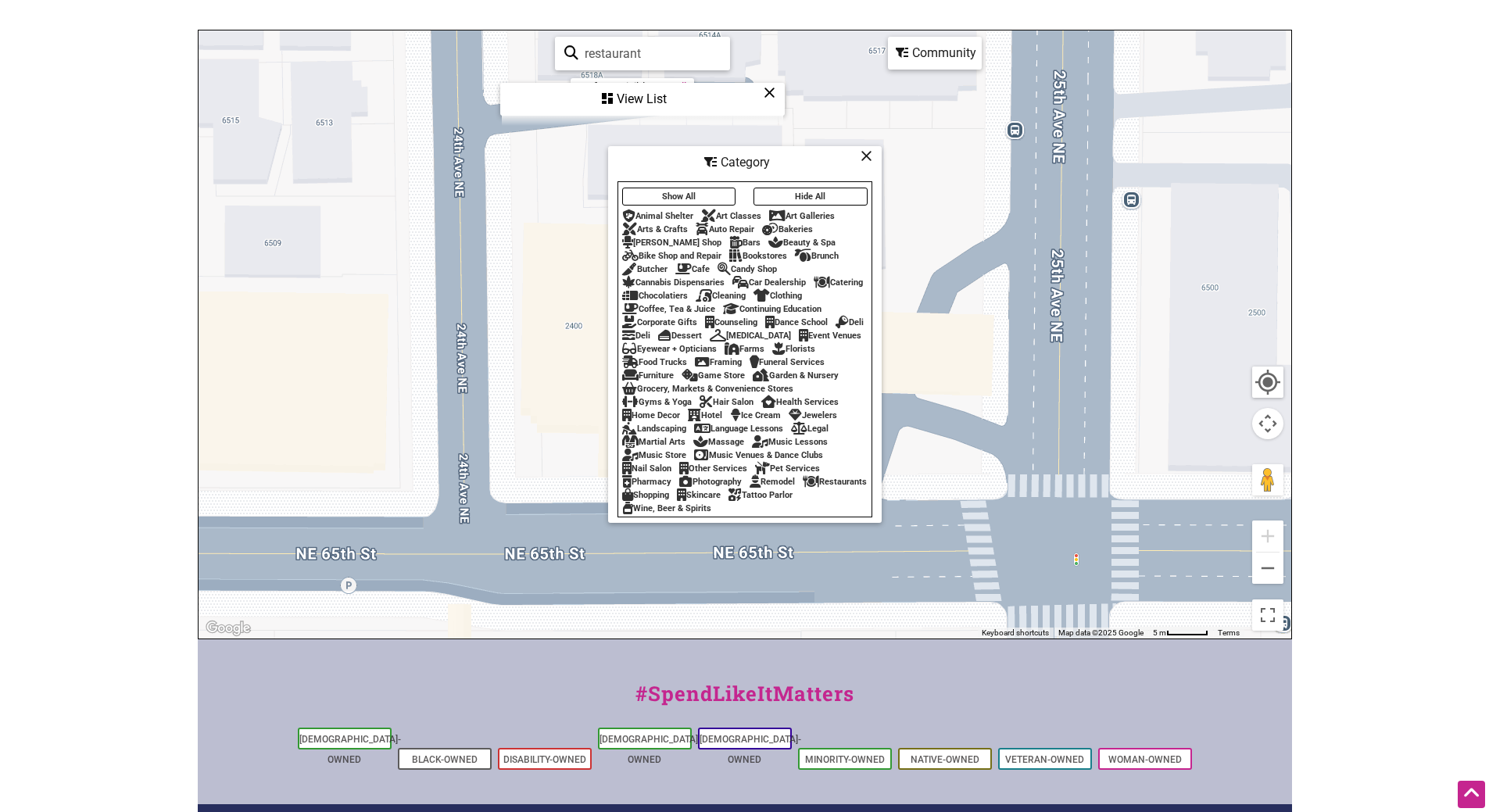
click at [865, 156] on icon at bounding box center [866, 156] width 12 height 1
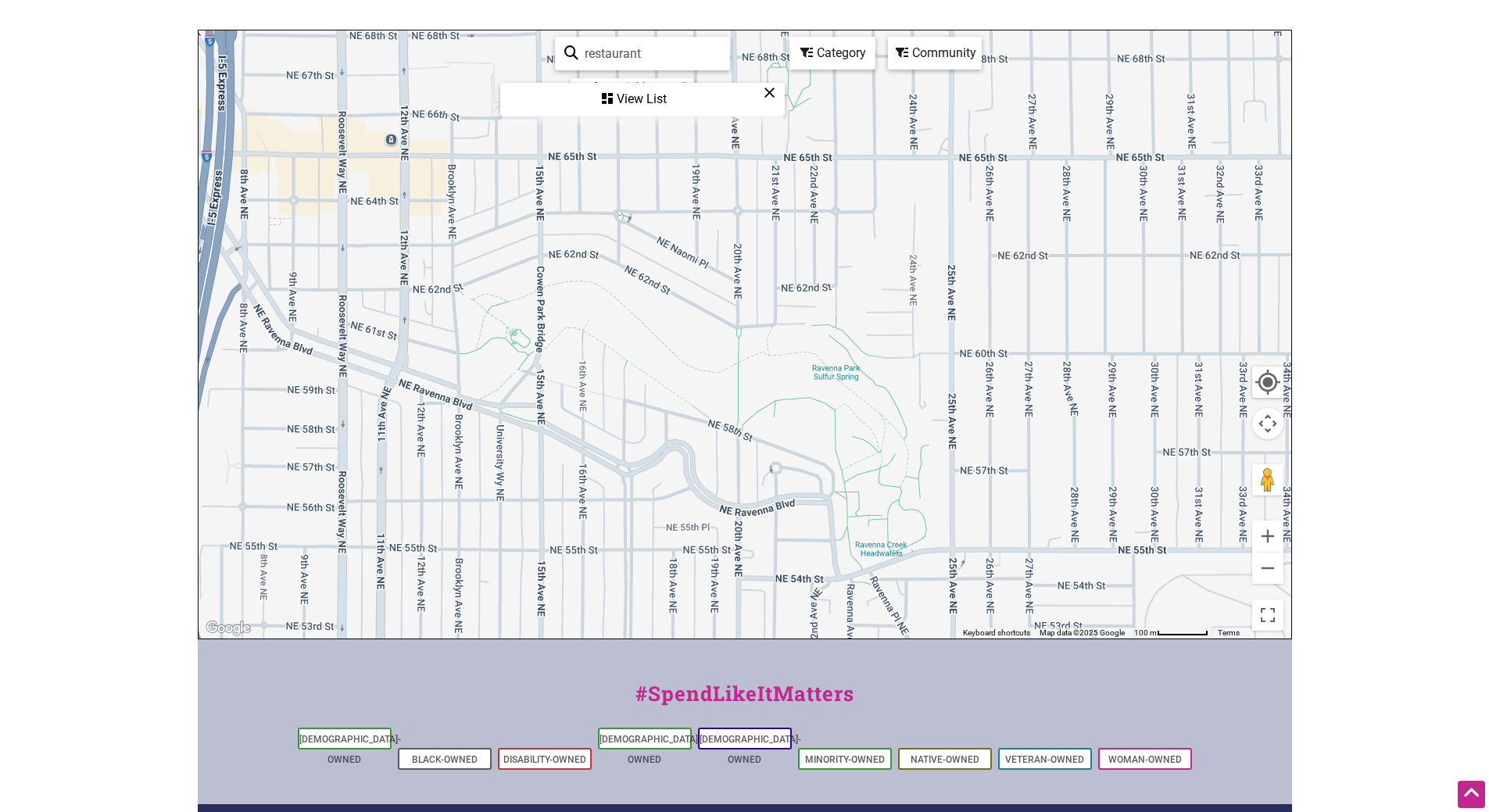
drag, startPoint x: 928, startPoint y: 436, endPoint x: 824, endPoint y: 169, distance: 286.5
click at [824, 169] on div "To navigate, press the arrow keys." at bounding box center [745, 334] width 1093 height 608
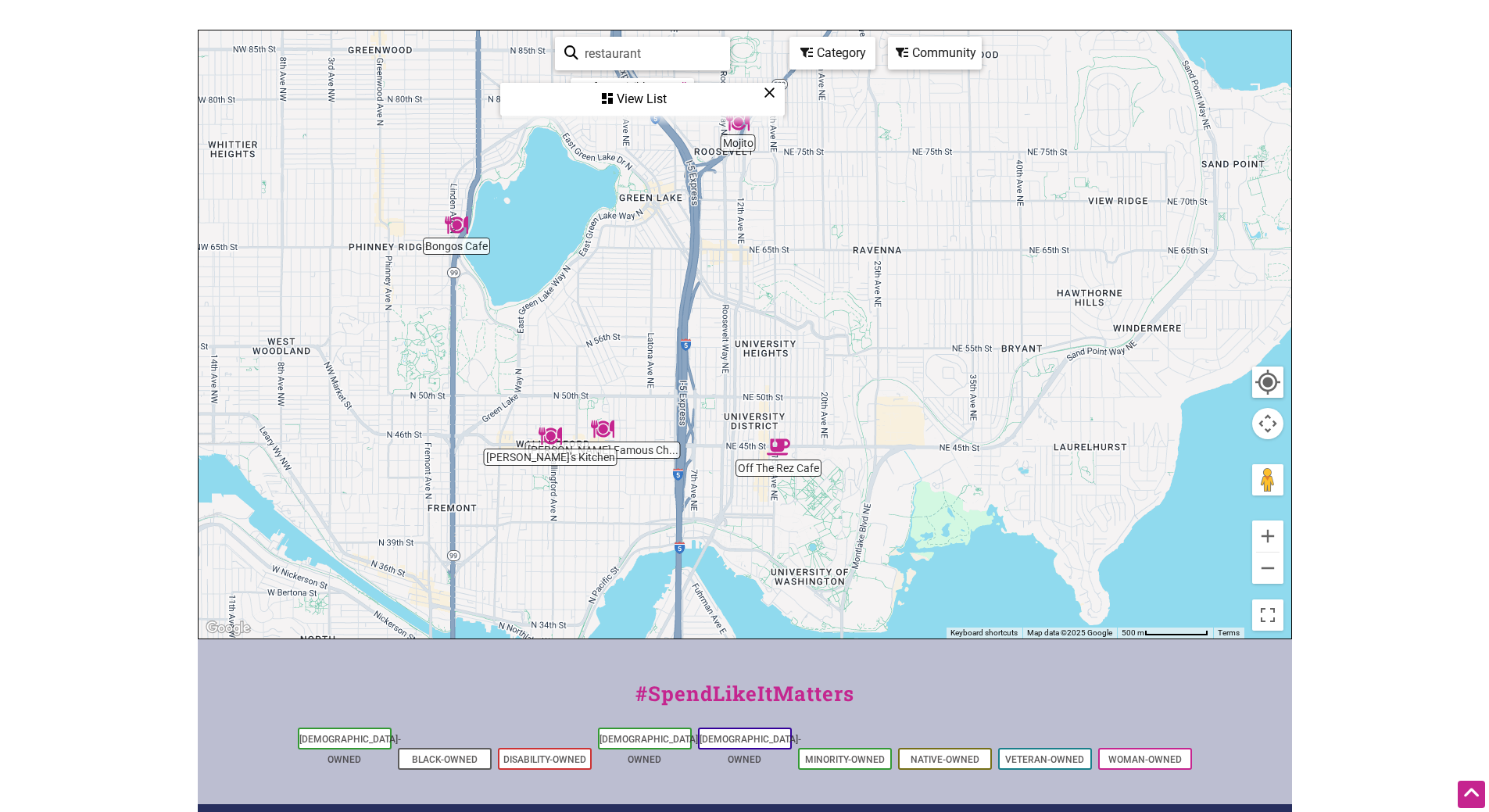
drag, startPoint x: 774, startPoint y: 493, endPoint x: 811, endPoint y: 378, distance: 120.8
click at [811, 378] on div "To navigate, press the arrow keys." at bounding box center [745, 334] width 1093 height 608
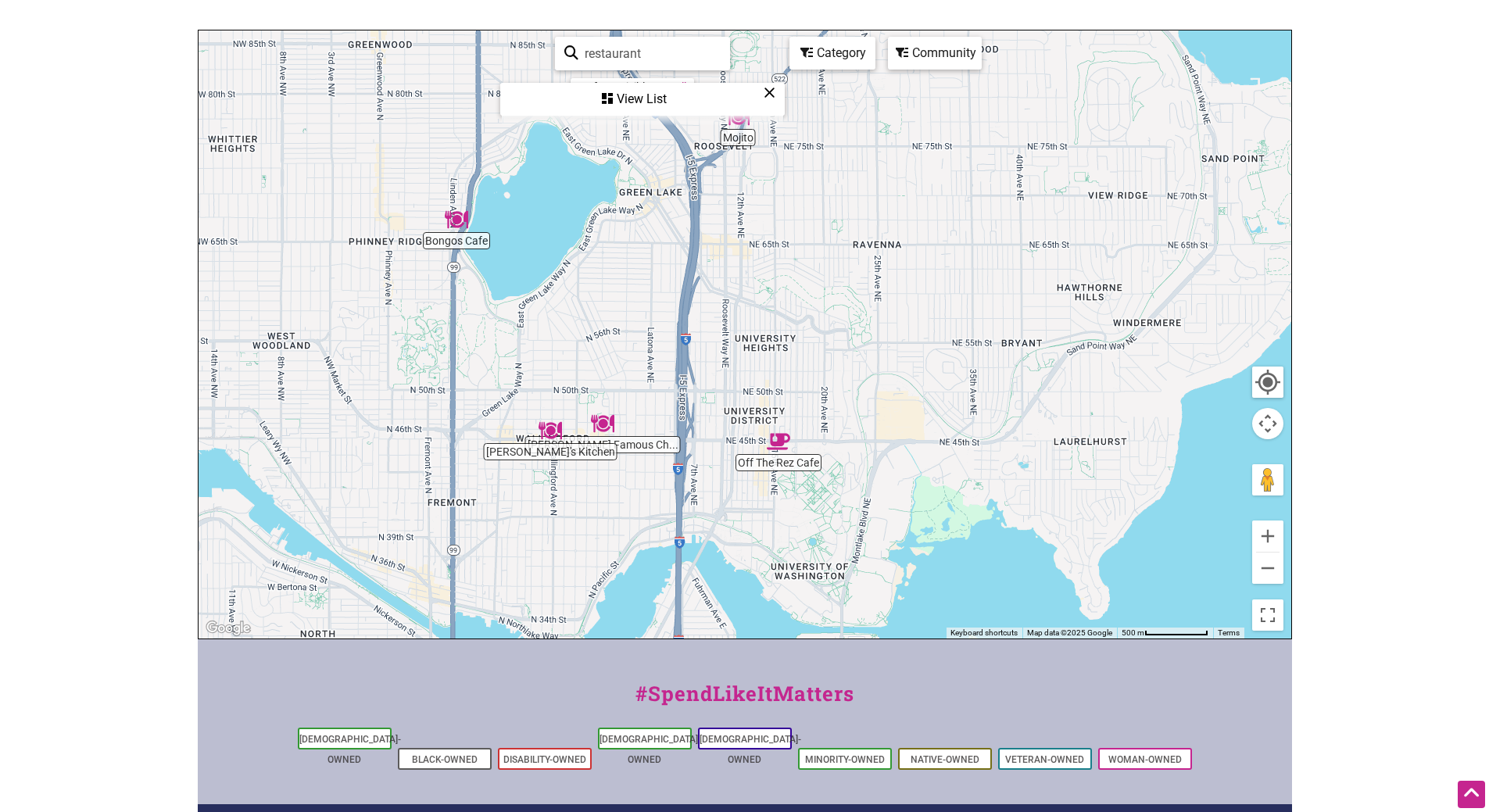
click at [551, 429] on img "Pam's Kitchen" at bounding box center [550, 430] width 36 height 36
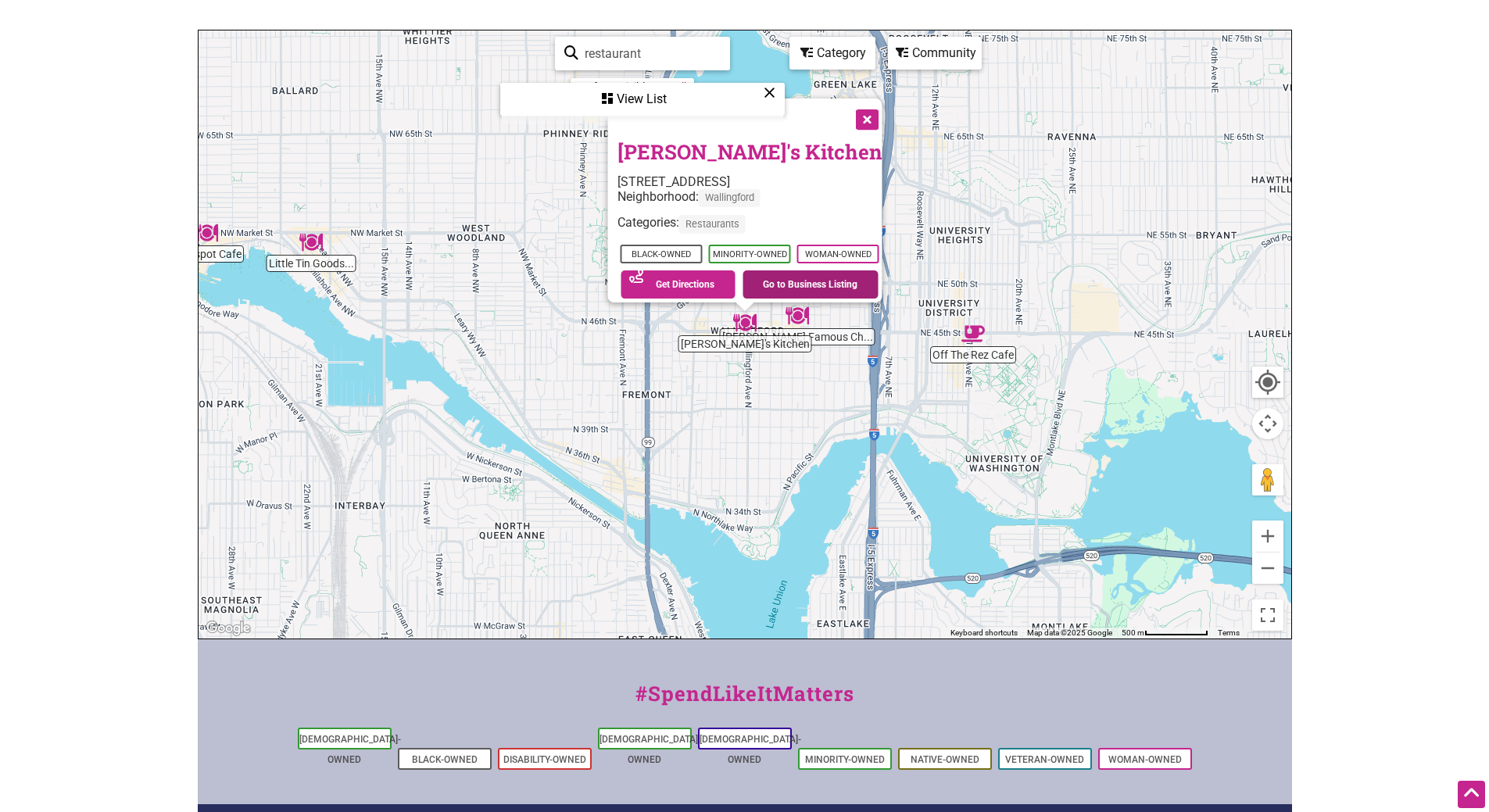
click at [801, 273] on link "Go to Business Listing" at bounding box center [811, 284] width 136 height 28
click at [877, 102] on button "Close" at bounding box center [865, 117] width 39 height 39
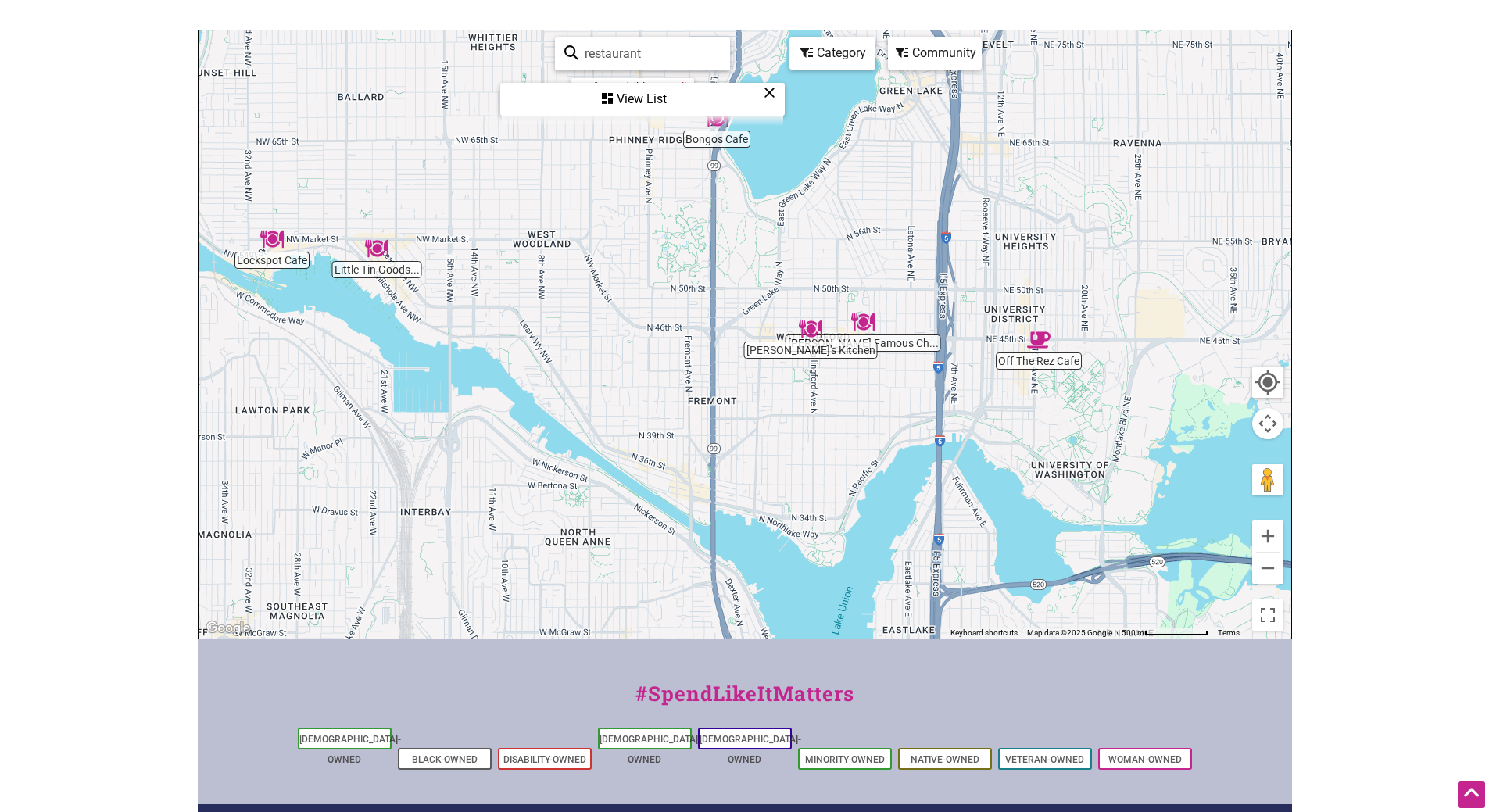
drag, startPoint x: 611, startPoint y: 321, endPoint x: 675, endPoint y: 329, distance: 64.5
click at [675, 329] on div "To navigate, press the arrow keys." at bounding box center [745, 334] width 1093 height 608
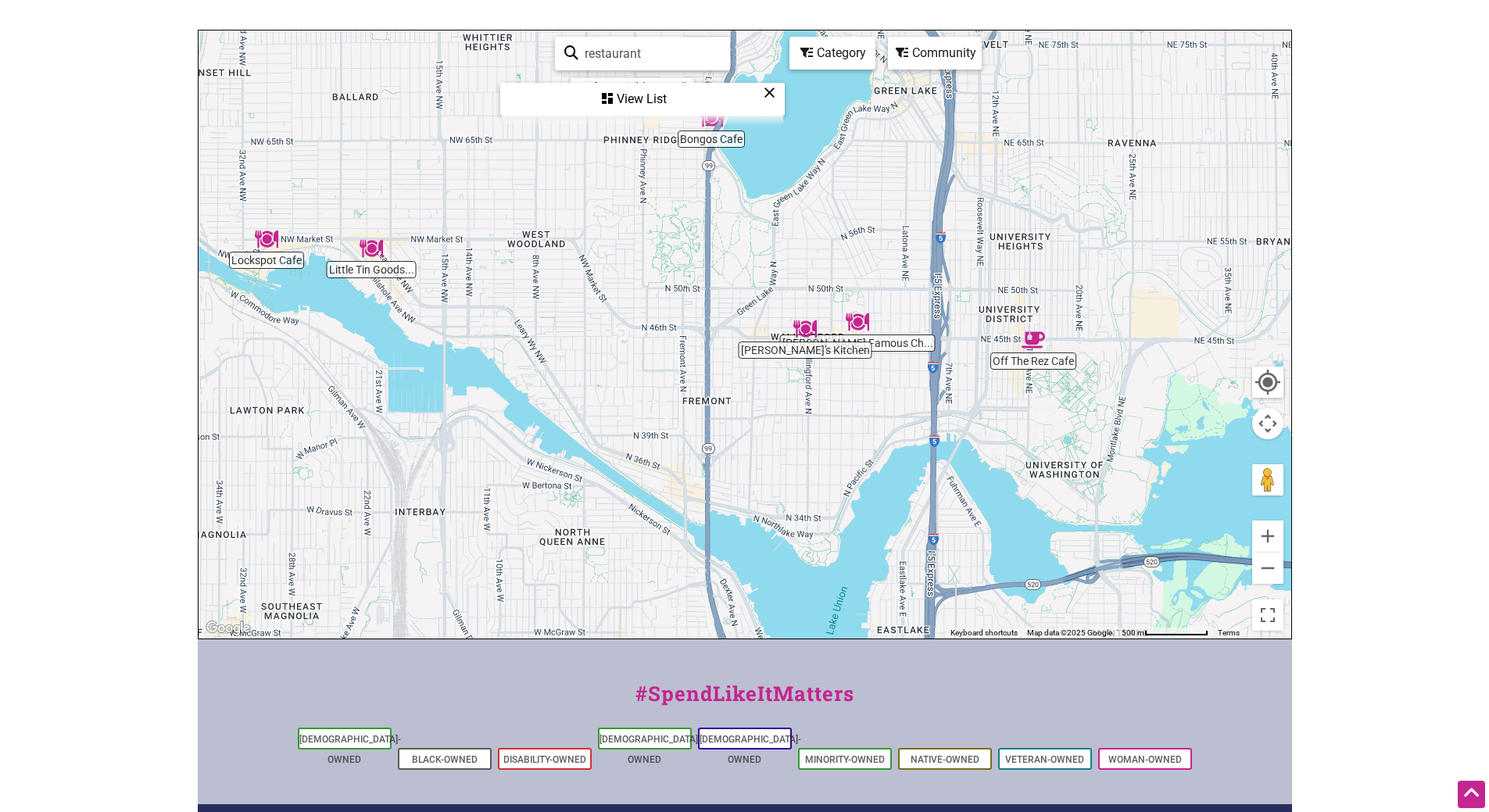
click at [265, 240] on img "Lockspot Cafe" at bounding box center [266, 239] width 36 height 36
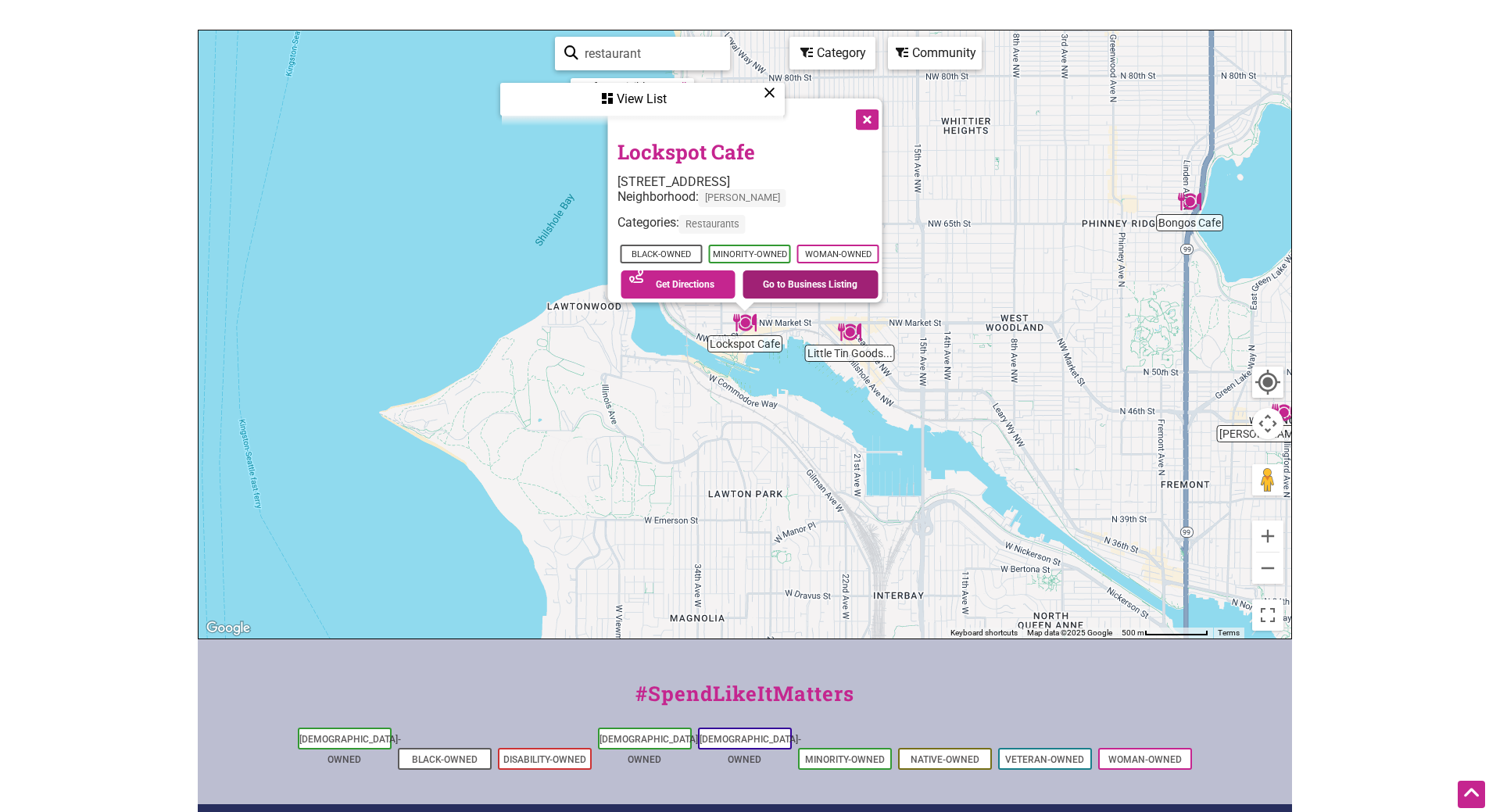
click at [791, 277] on link "Go to Business Listing" at bounding box center [811, 284] width 136 height 28
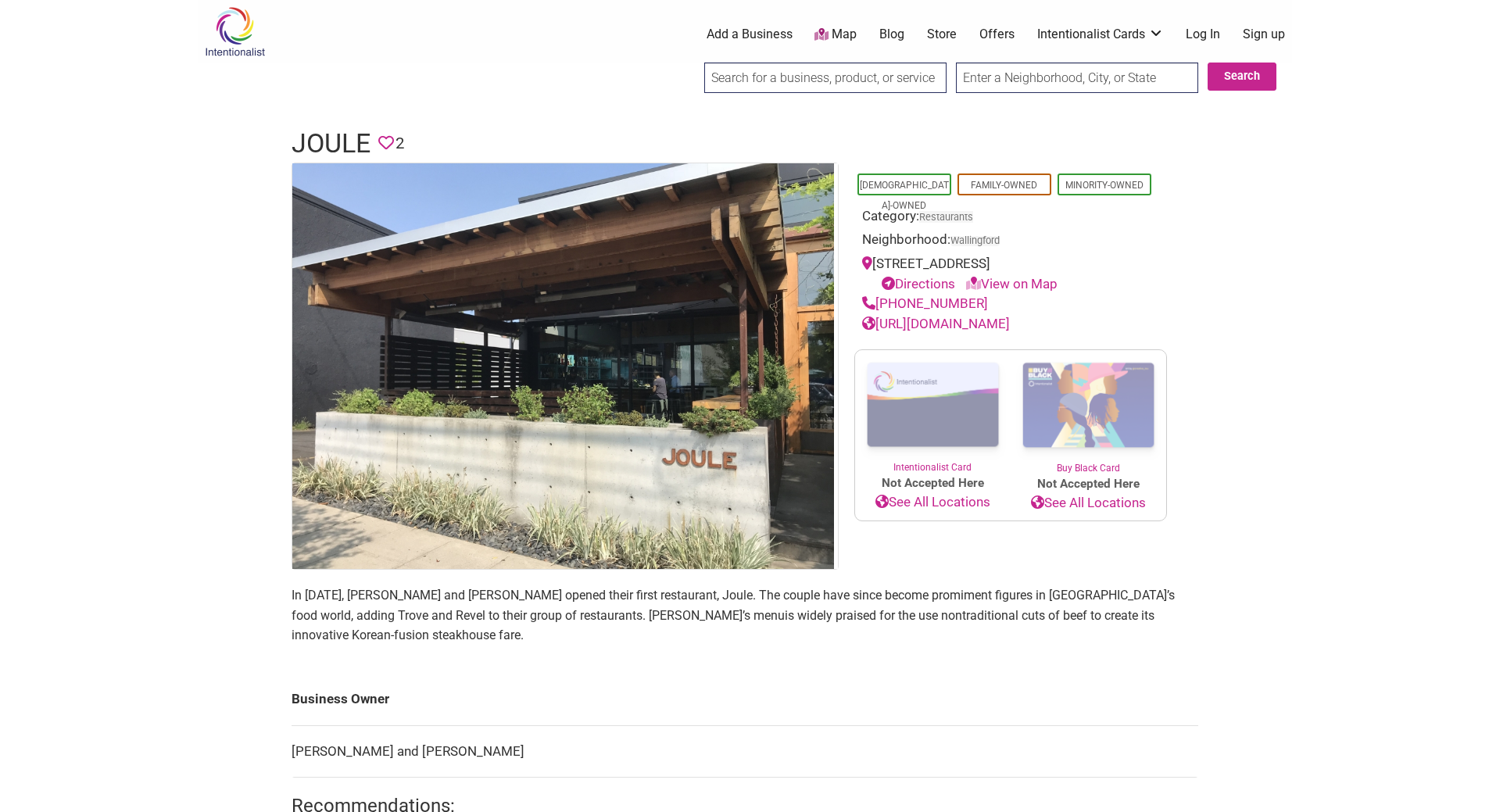
click at [971, 331] on link "http://www.relayrestaurantgroup.com/restaurants/joule/" at bounding box center [935, 323] width 148 height 16
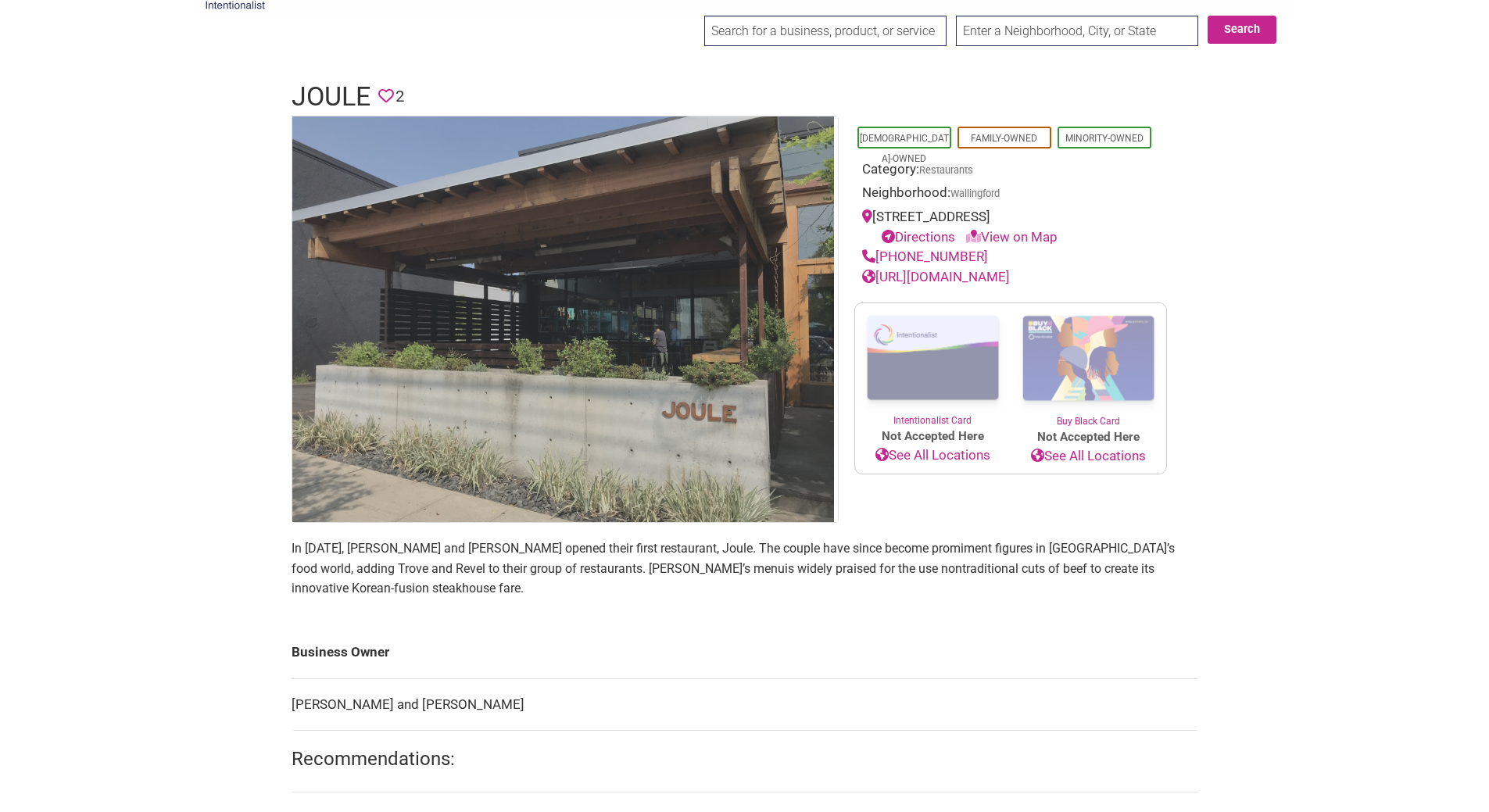
scroll to position [46, 0]
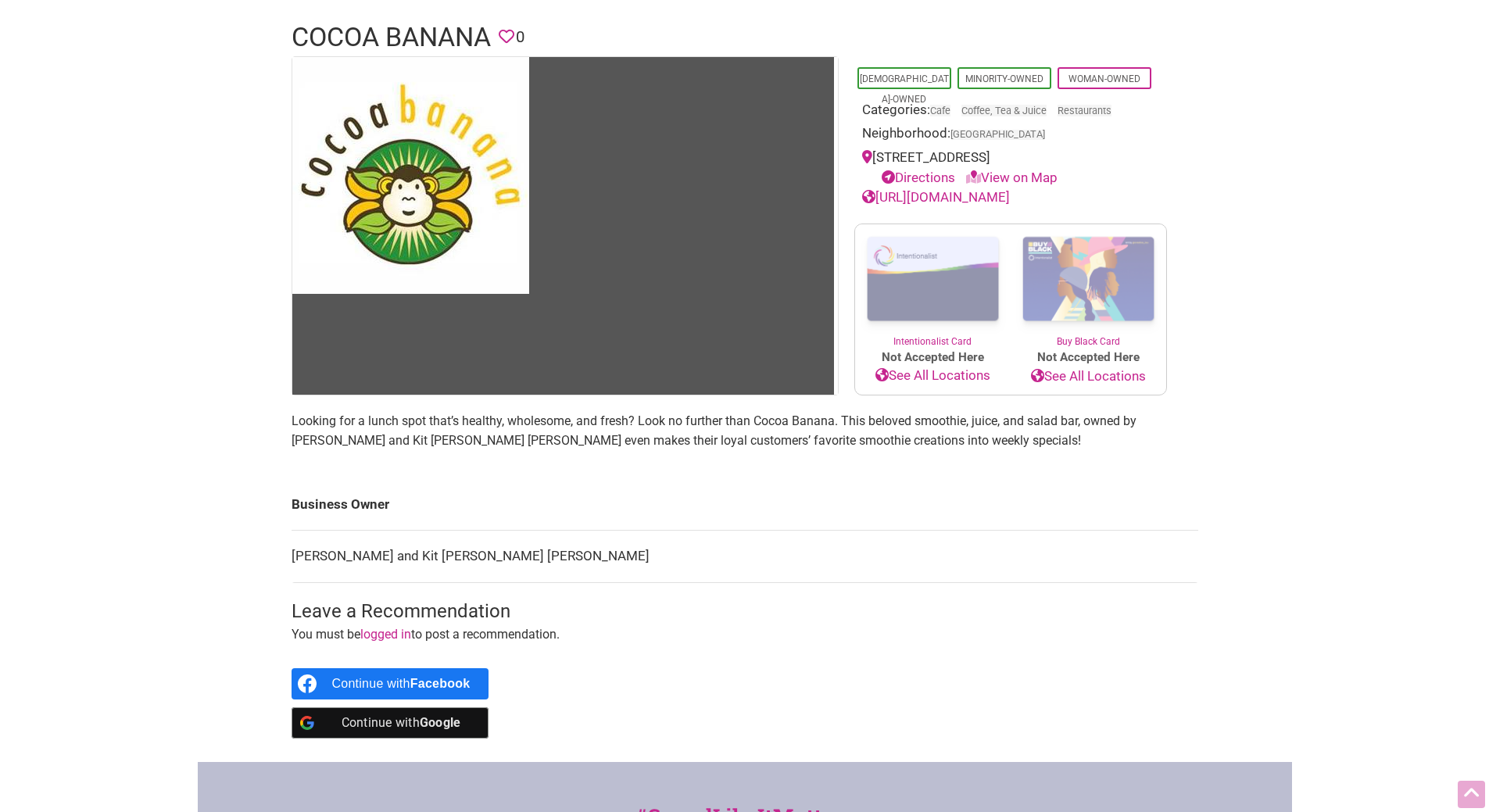
scroll to position [107, 0]
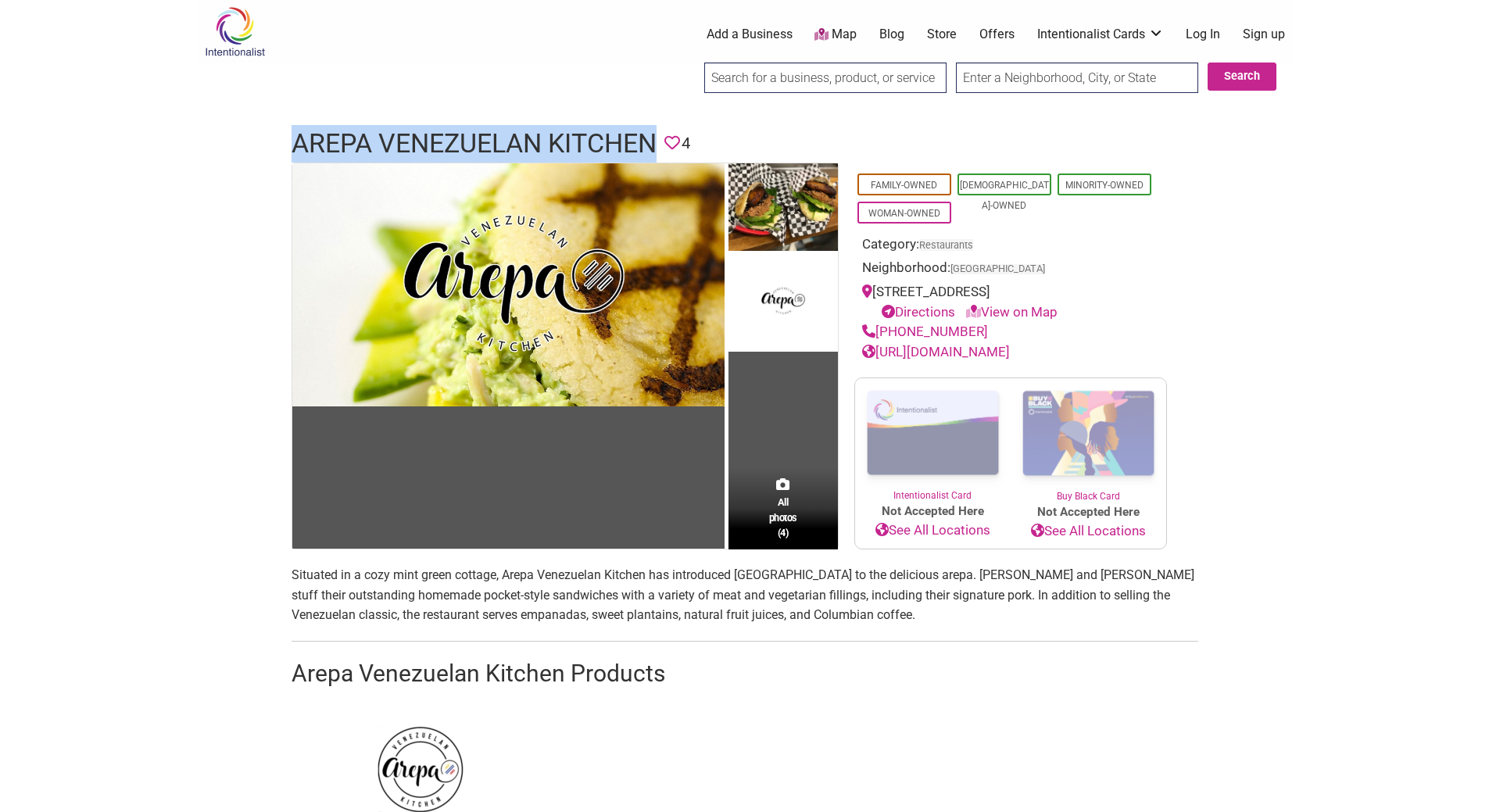
drag, startPoint x: 290, startPoint y: 136, endPoint x: 652, endPoint y: 145, distance: 362.1
click at [652, 145] on div "Arepa Venezuelan Kitchen Favorite 4" at bounding box center [744, 144] width 938 height 38
copy h1 "Arepa Venezuelan Kitchen"
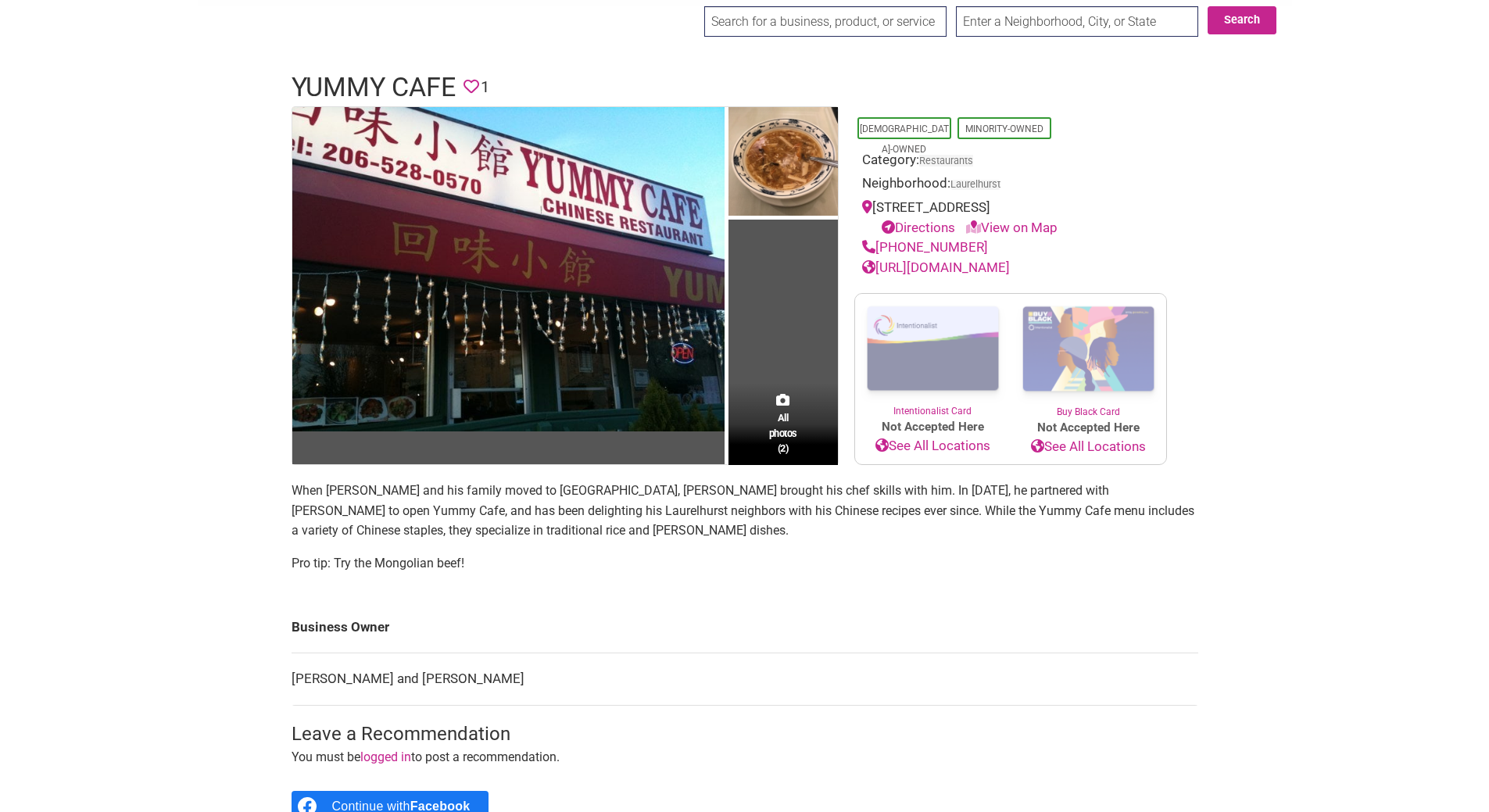
scroll to position [60, 0]
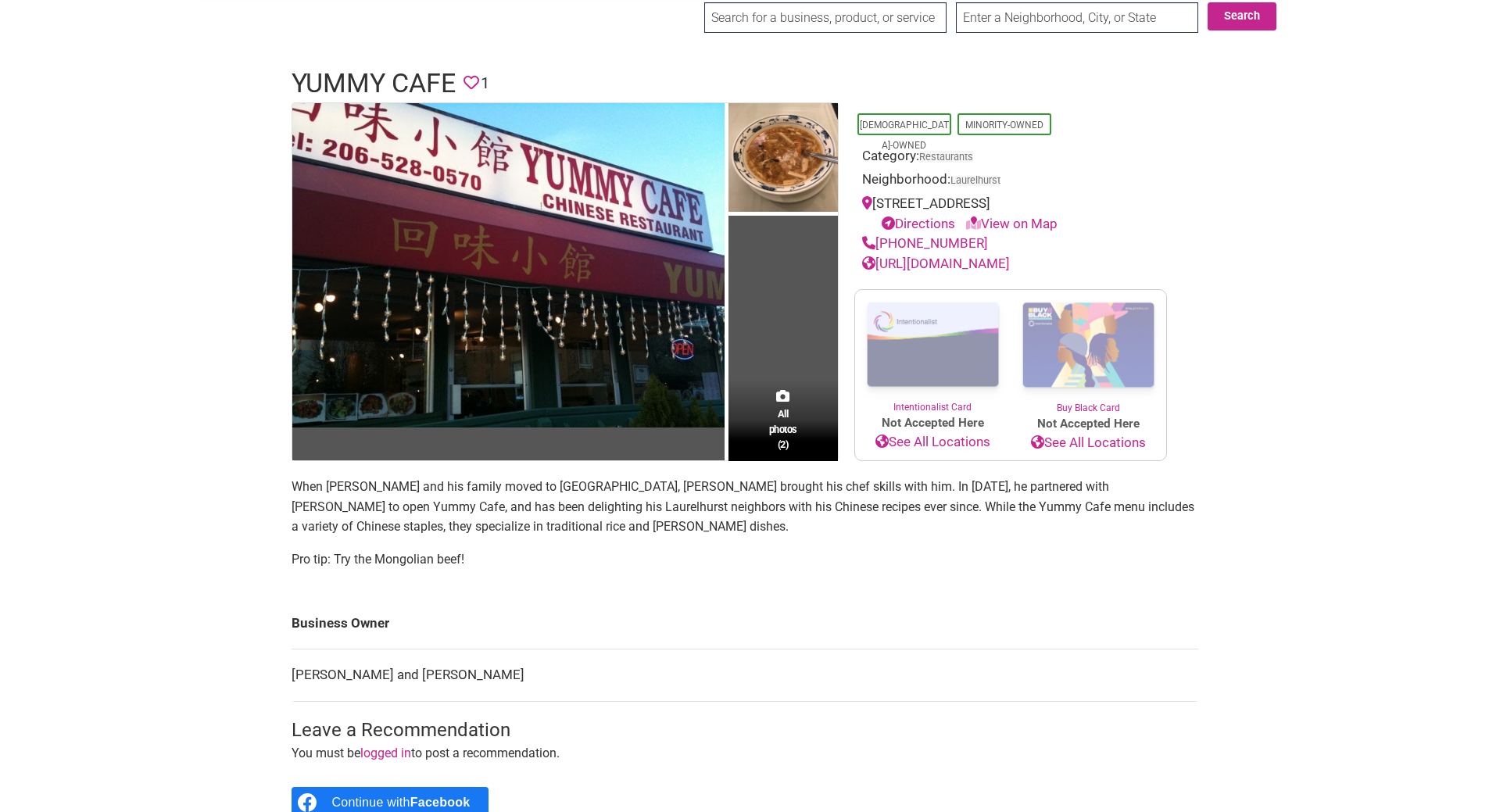
click at [918, 263] on link "[URL][DOMAIN_NAME]" at bounding box center [935, 263] width 148 height 16
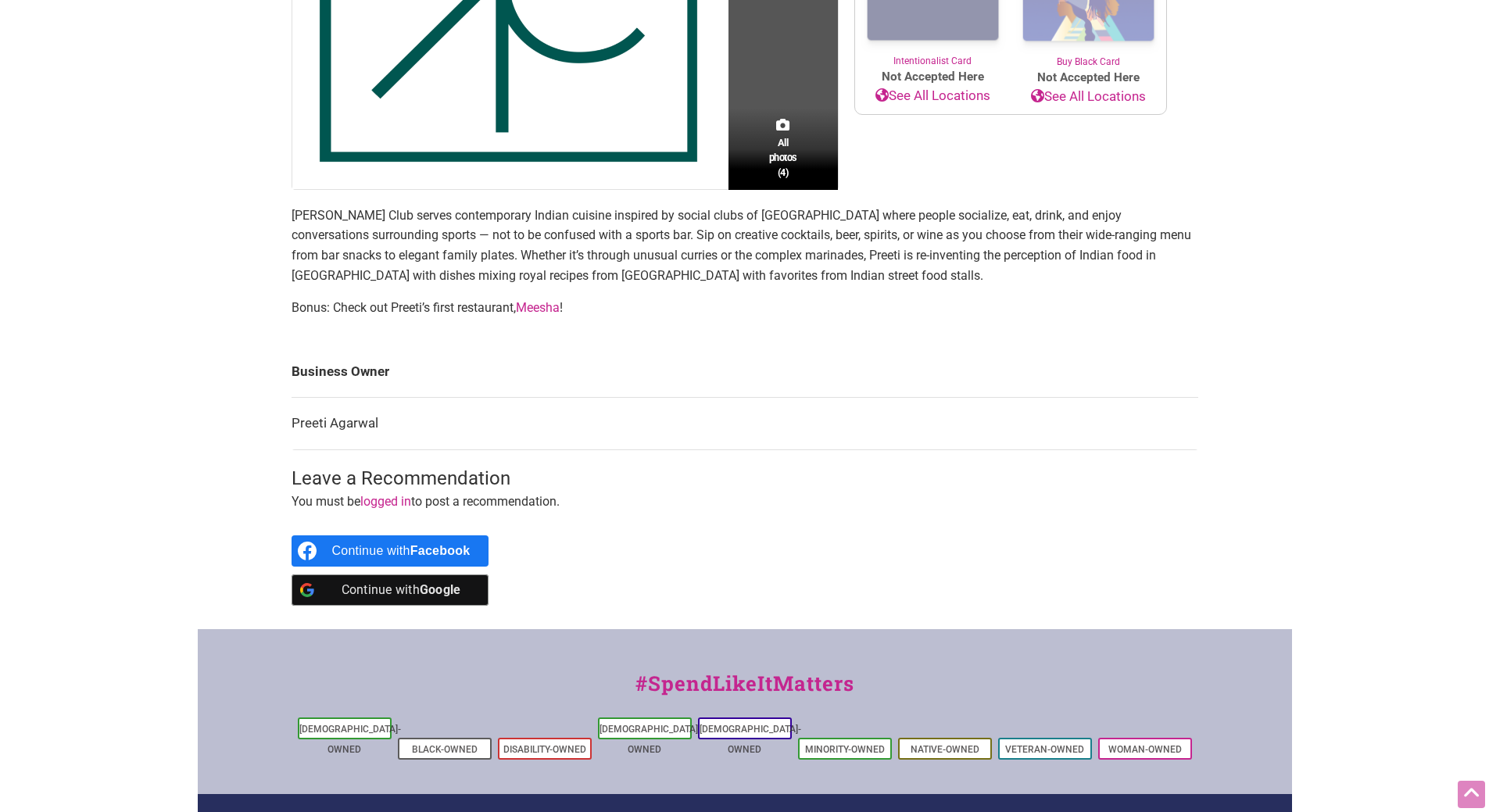
scroll to position [408, 0]
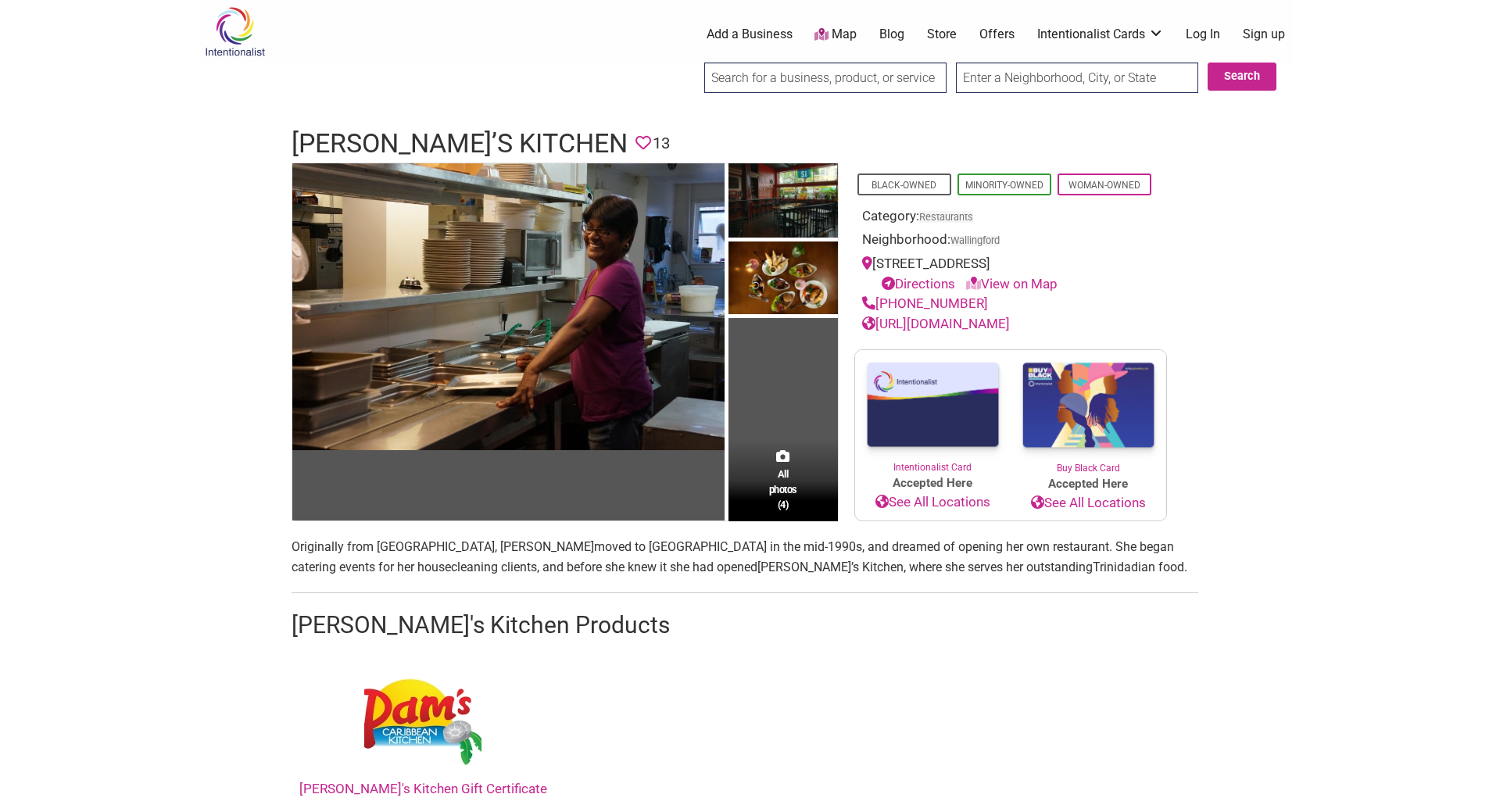
click at [899, 324] on link "[URL][DOMAIN_NAME]" at bounding box center [935, 323] width 148 height 16
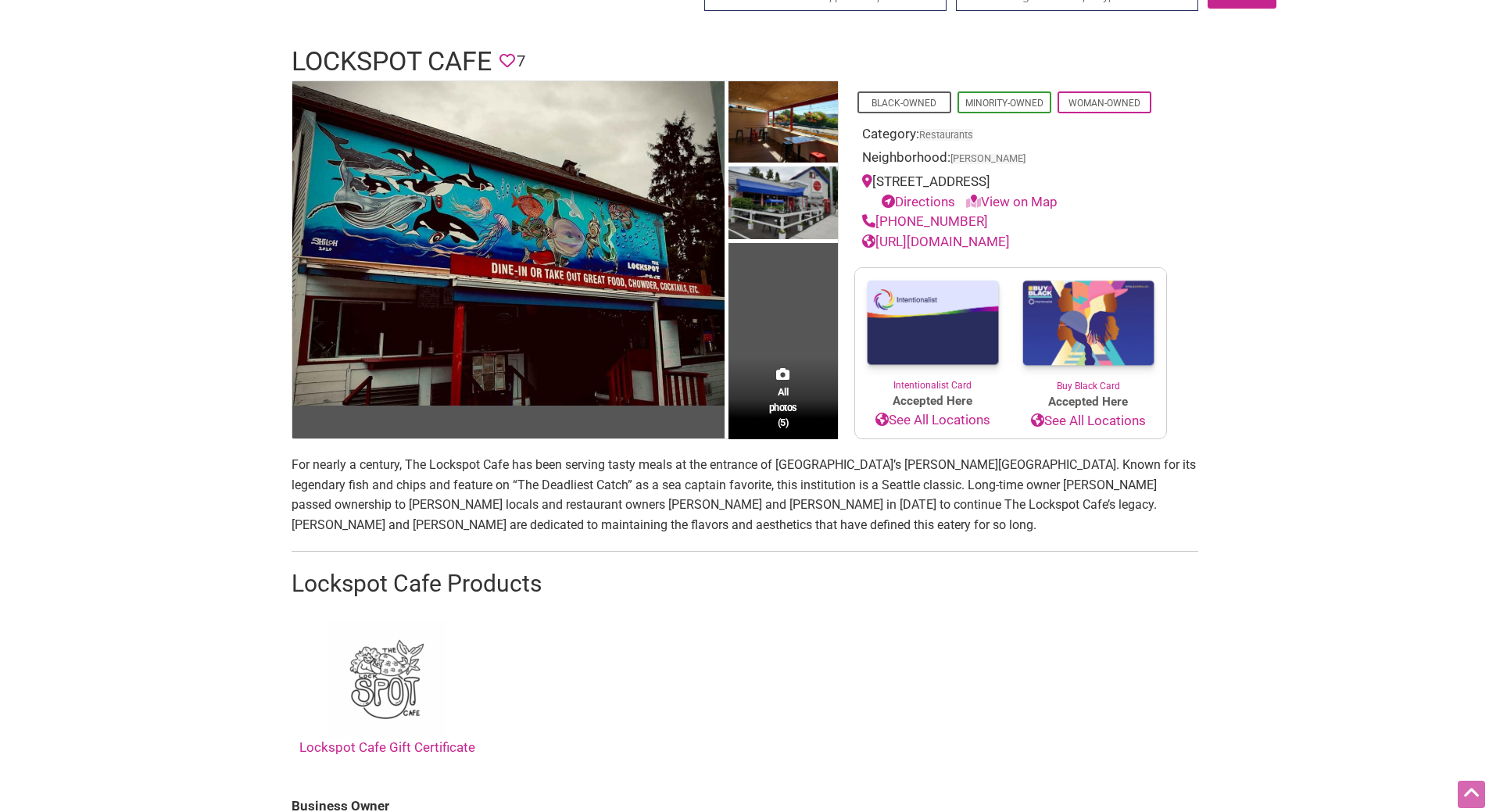
scroll to position [85, 0]
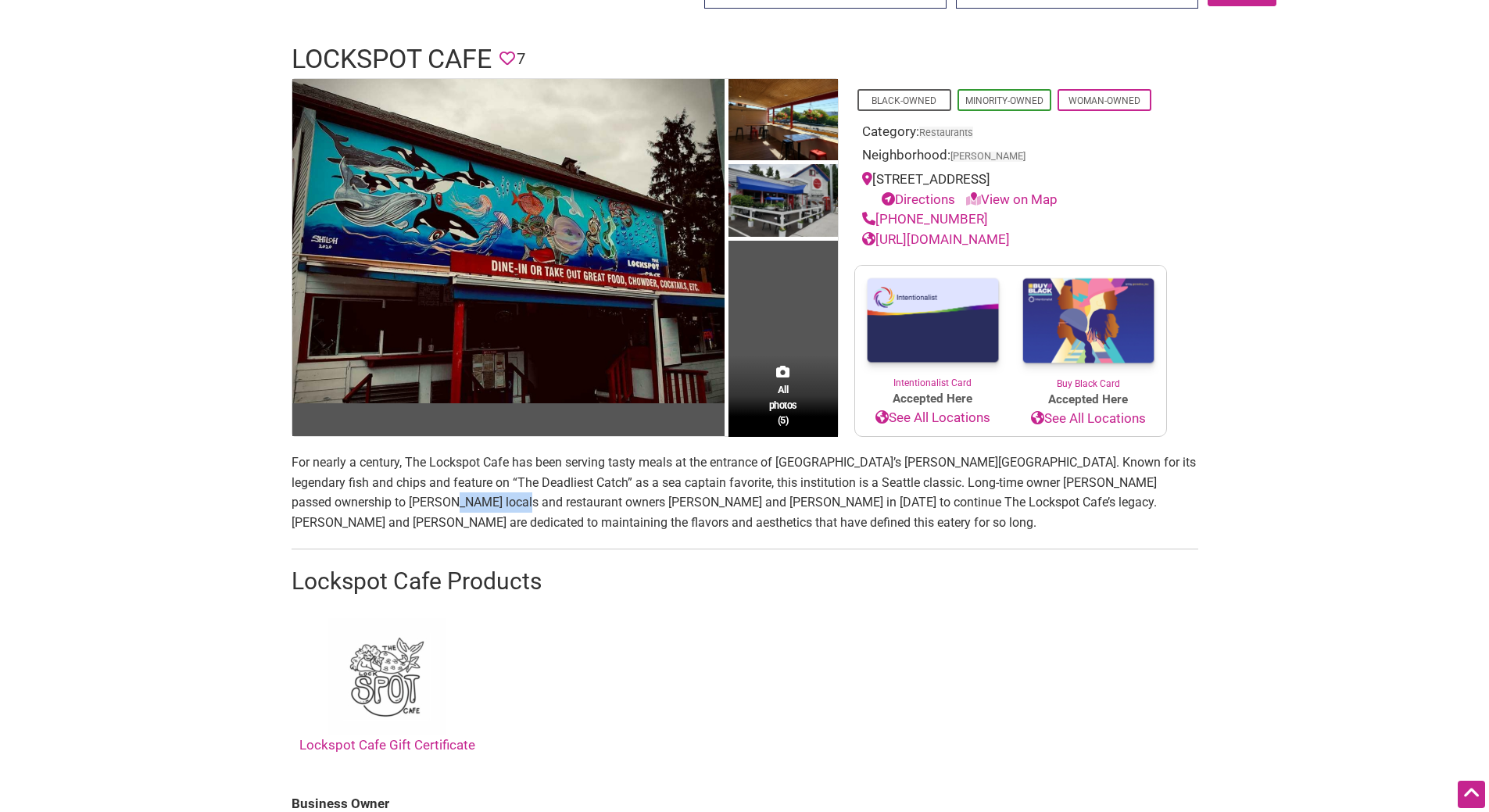
drag, startPoint x: 427, startPoint y: 498, endPoint x: 360, endPoint y: 498, distance: 67.0
click at [360, 498] on p "For nearly a century, The Lockspot Cafe has been serving tasty meals at the ent…" at bounding box center [744, 493] width 907 height 80
copy p "[PERSON_NAME]"
